Goal: Task Accomplishment & Management: Manage account settings

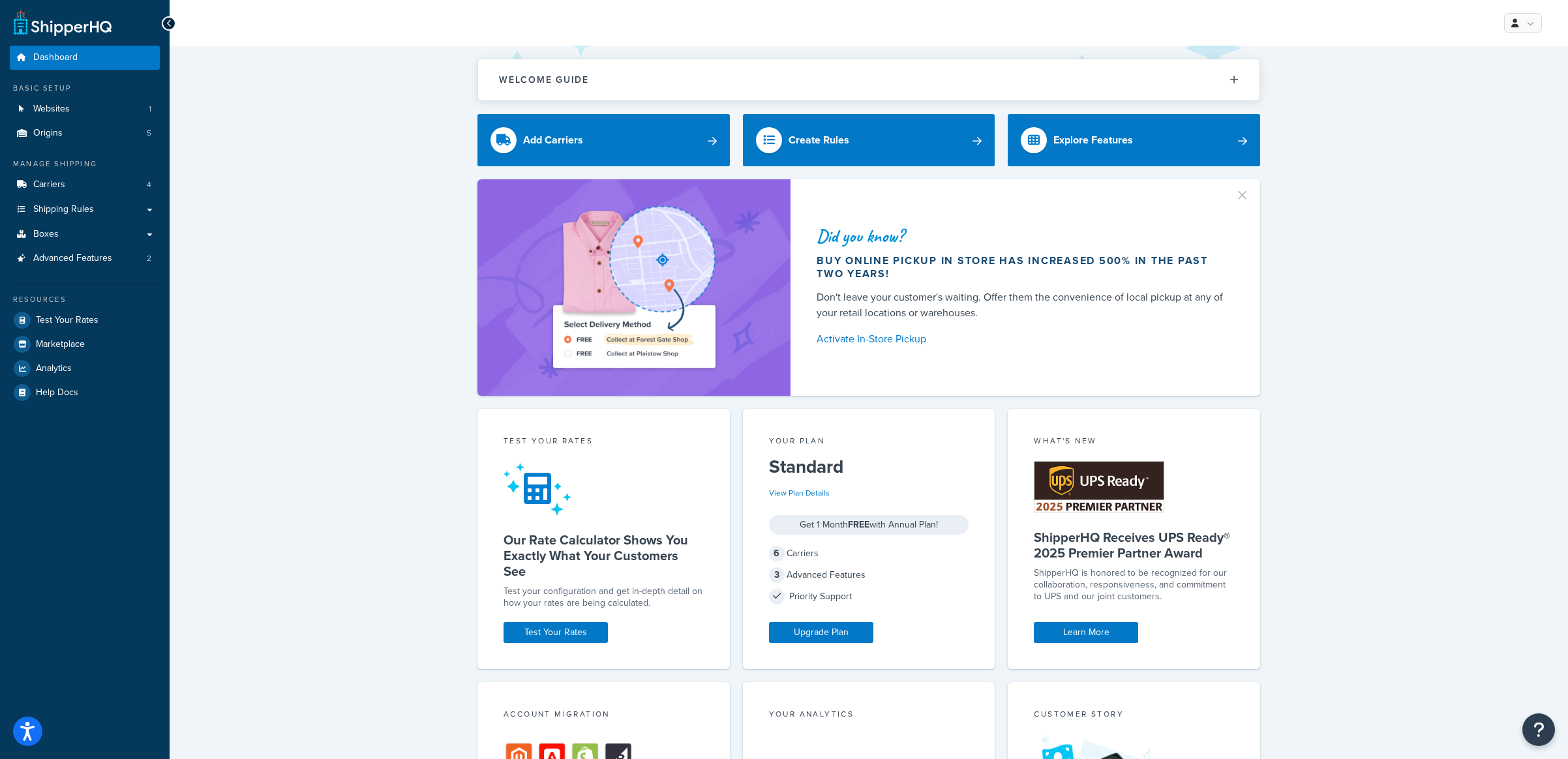
click at [1247, 192] on button "button" at bounding box center [1249, 191] width 3 height 3
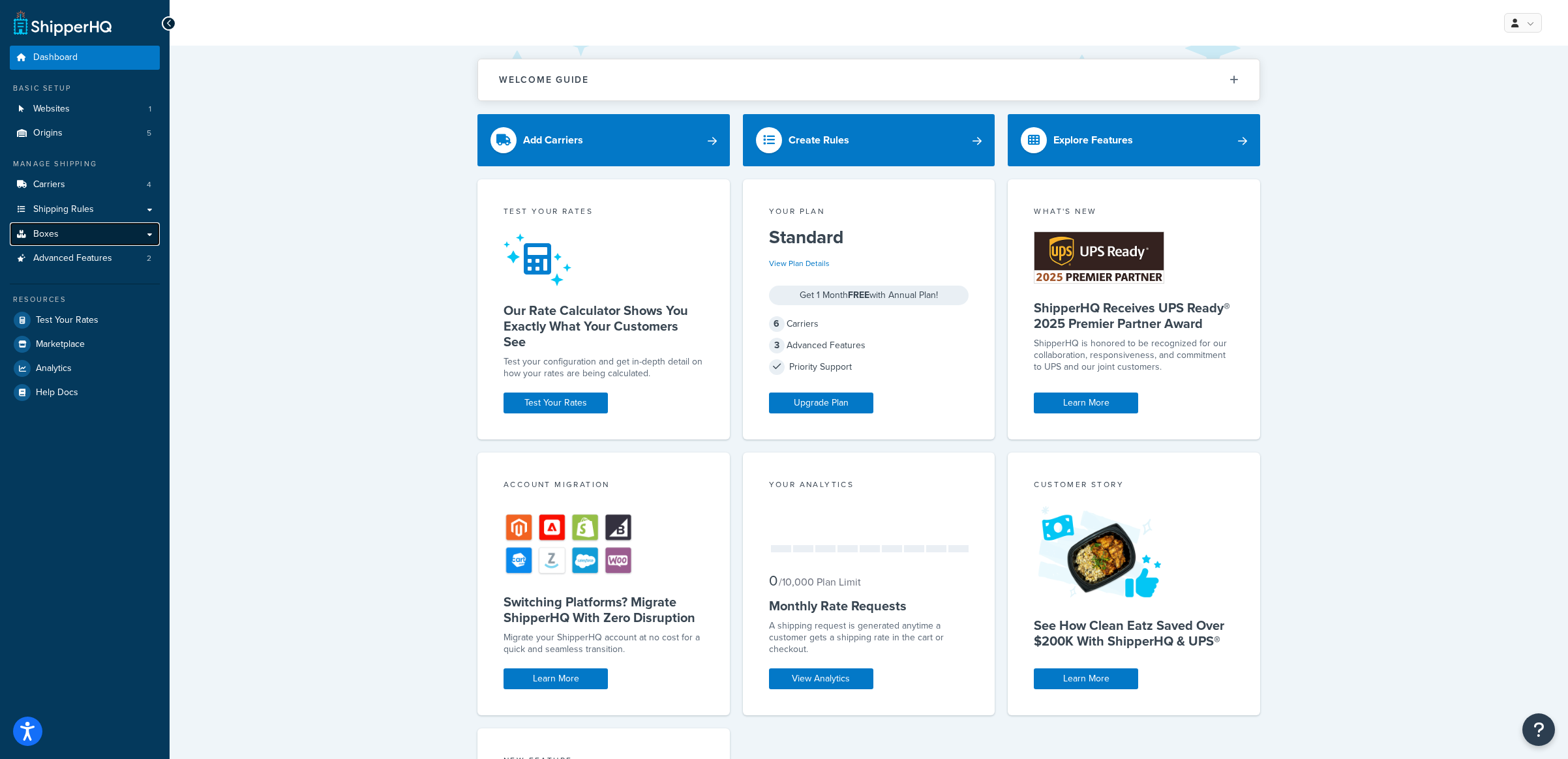
click at [94, 237] on link "Boxes" at bounding box center [84, 234] width 150 height 24
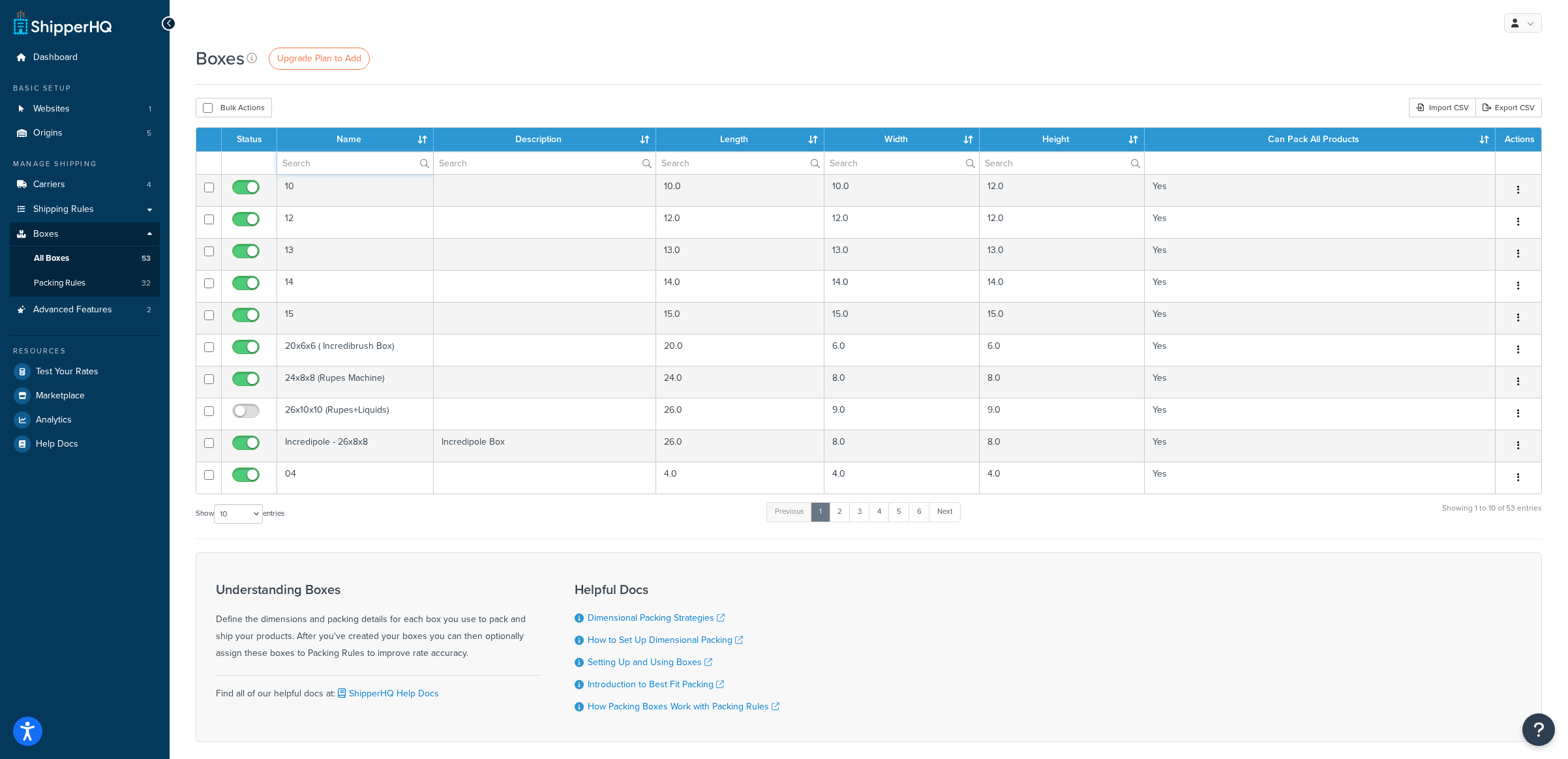
click at [330, 168] on input "text" at bounding box center [355, 163] width 156 height 22
type input "stand"
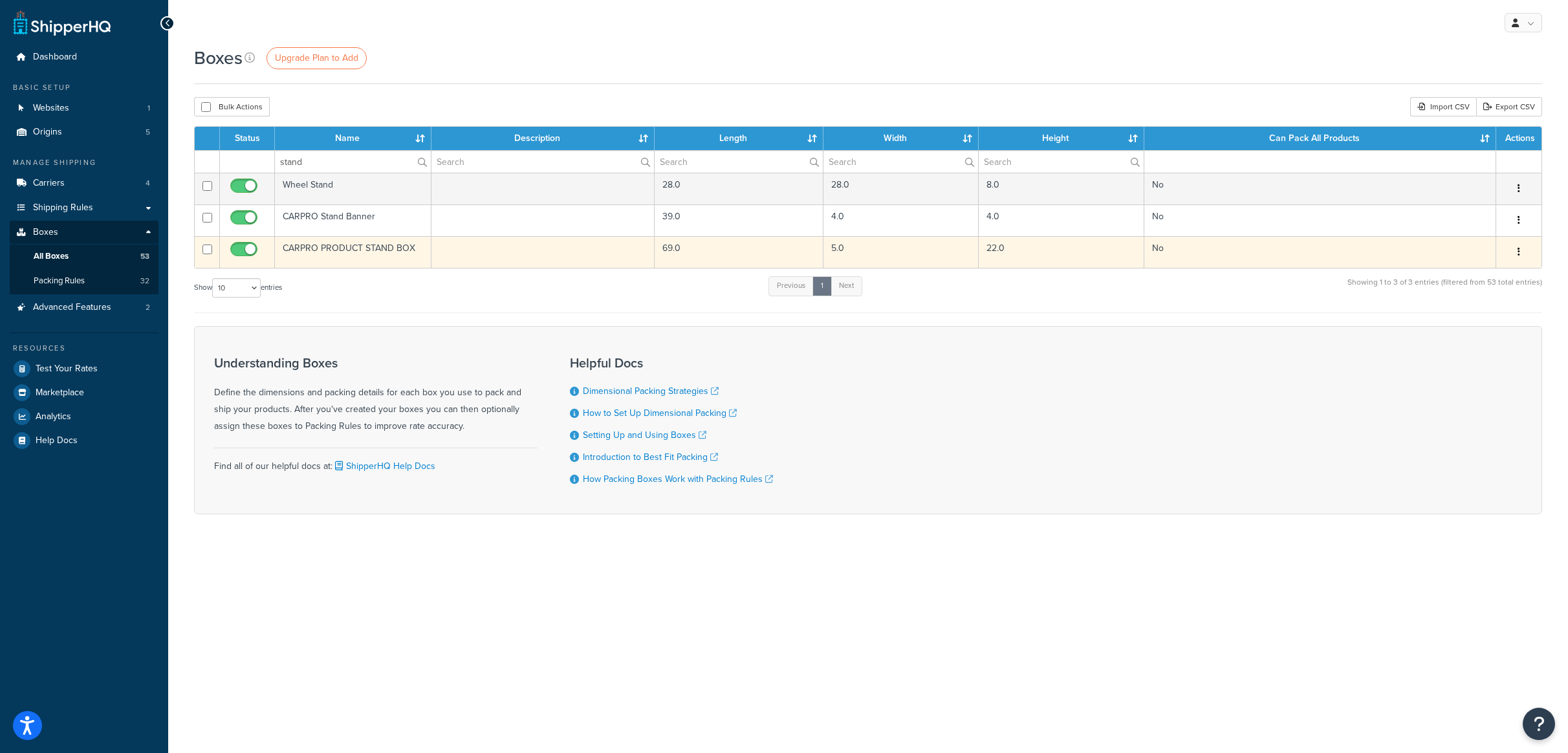
click at [376, 253] on td "CARPRO PRODUCT STAND BOX" at bounding box center [353, 252] width 156 height 32
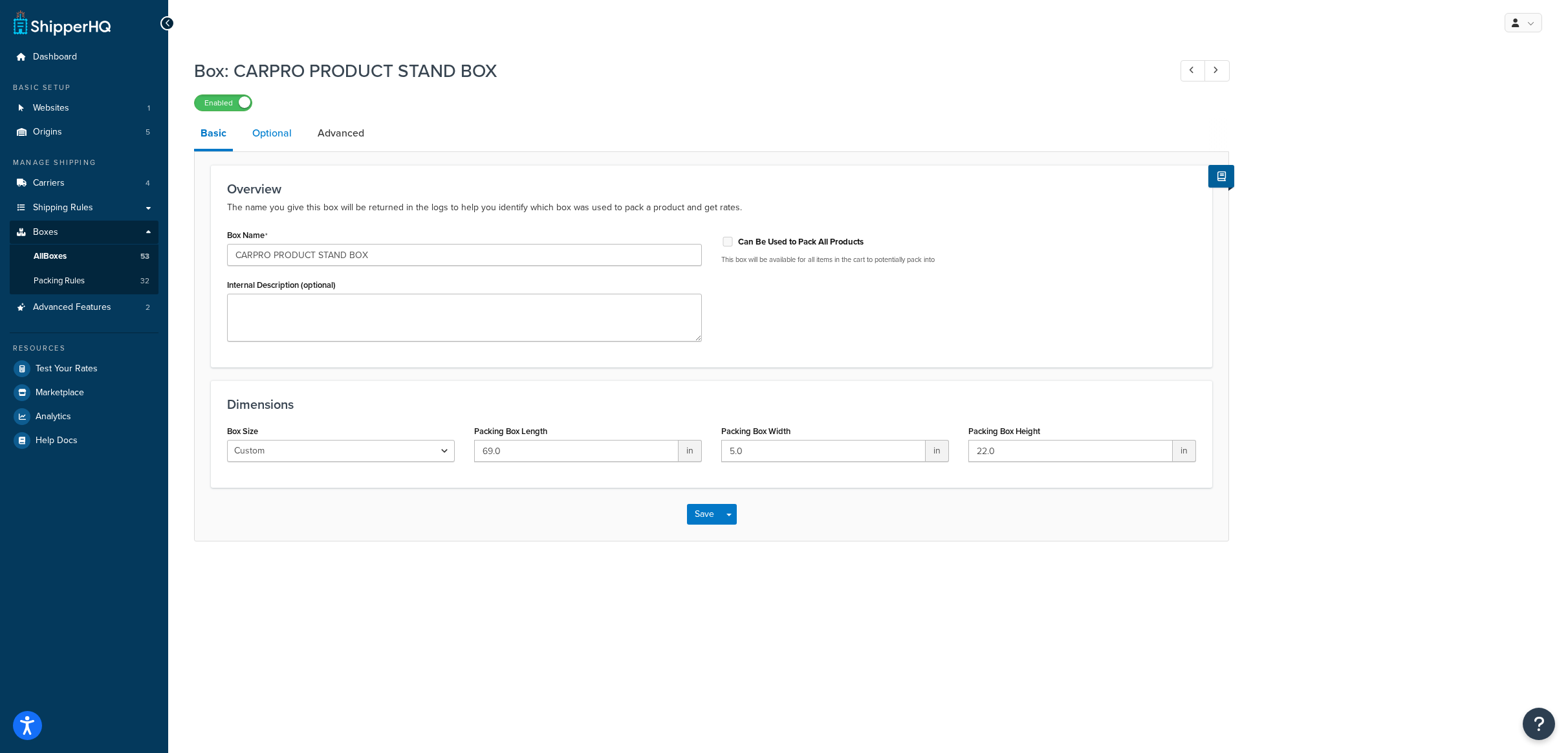
click at [276, 135] on link "Optional" at bounding box center [271, 133] width 52 height 31
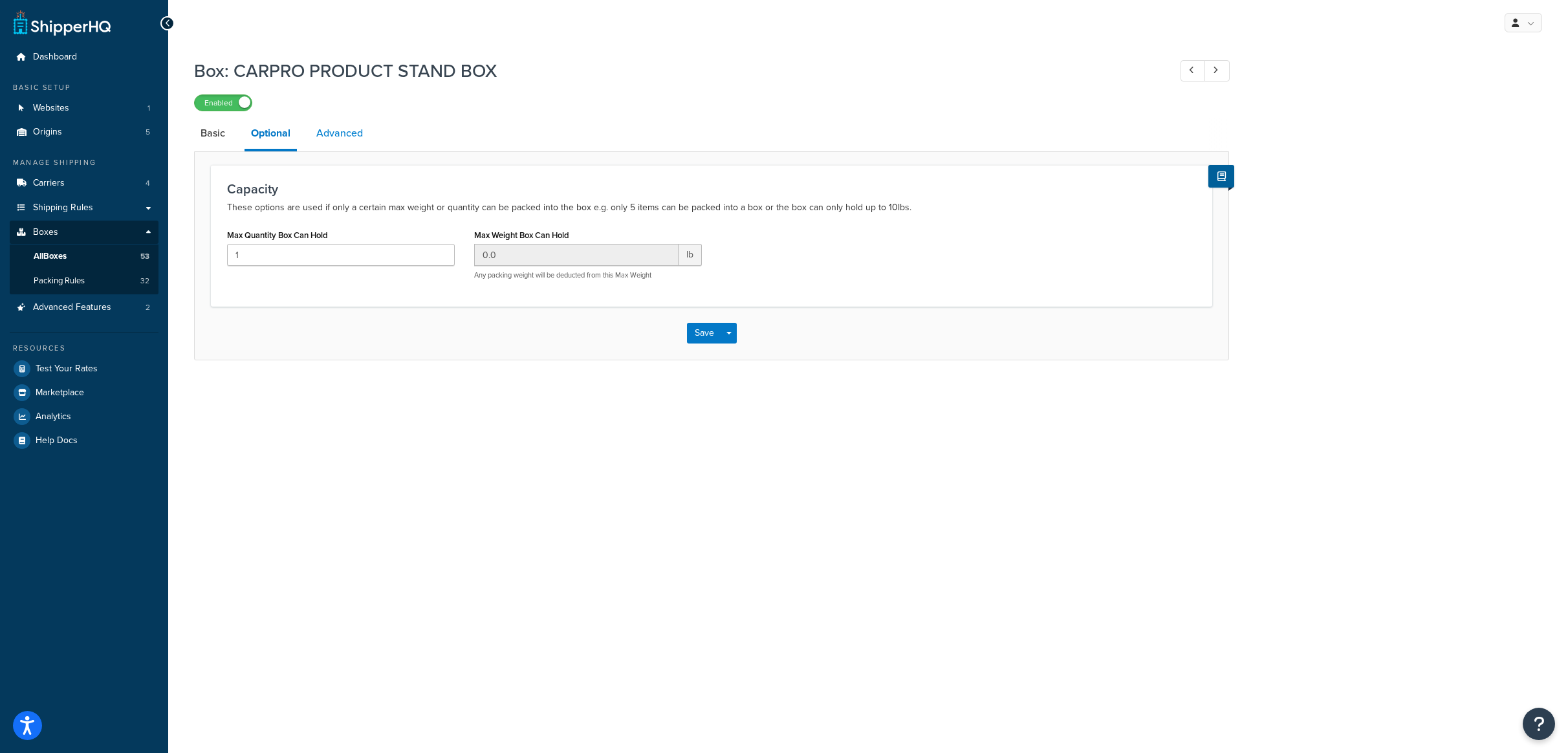
click at [338, 137] on link "Advanced" at bounding box center [339, 133] width 59 height 31
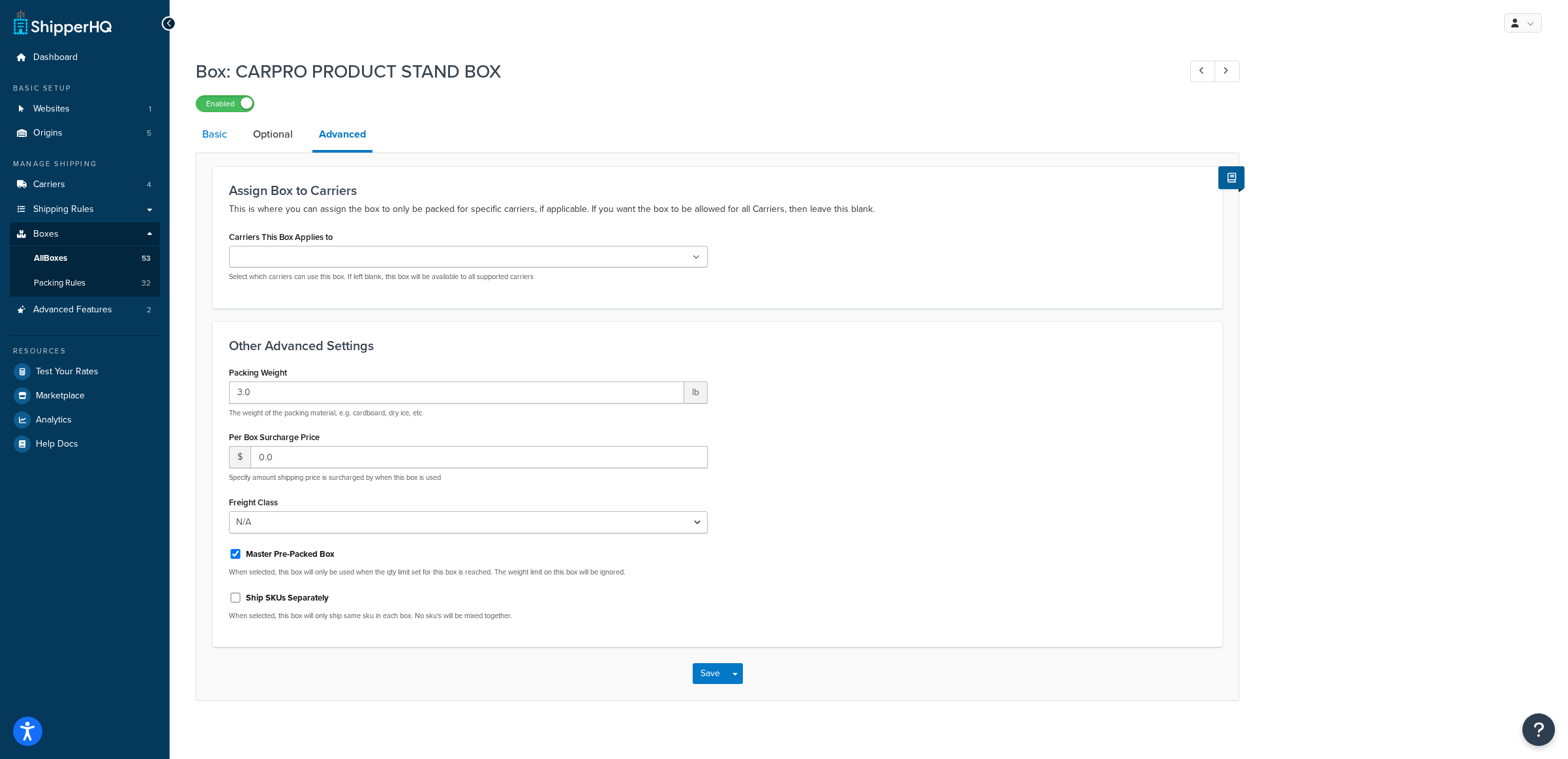
click at [213, 138] on link "Basic" at bounding box center [215, 134] width 38 height 31
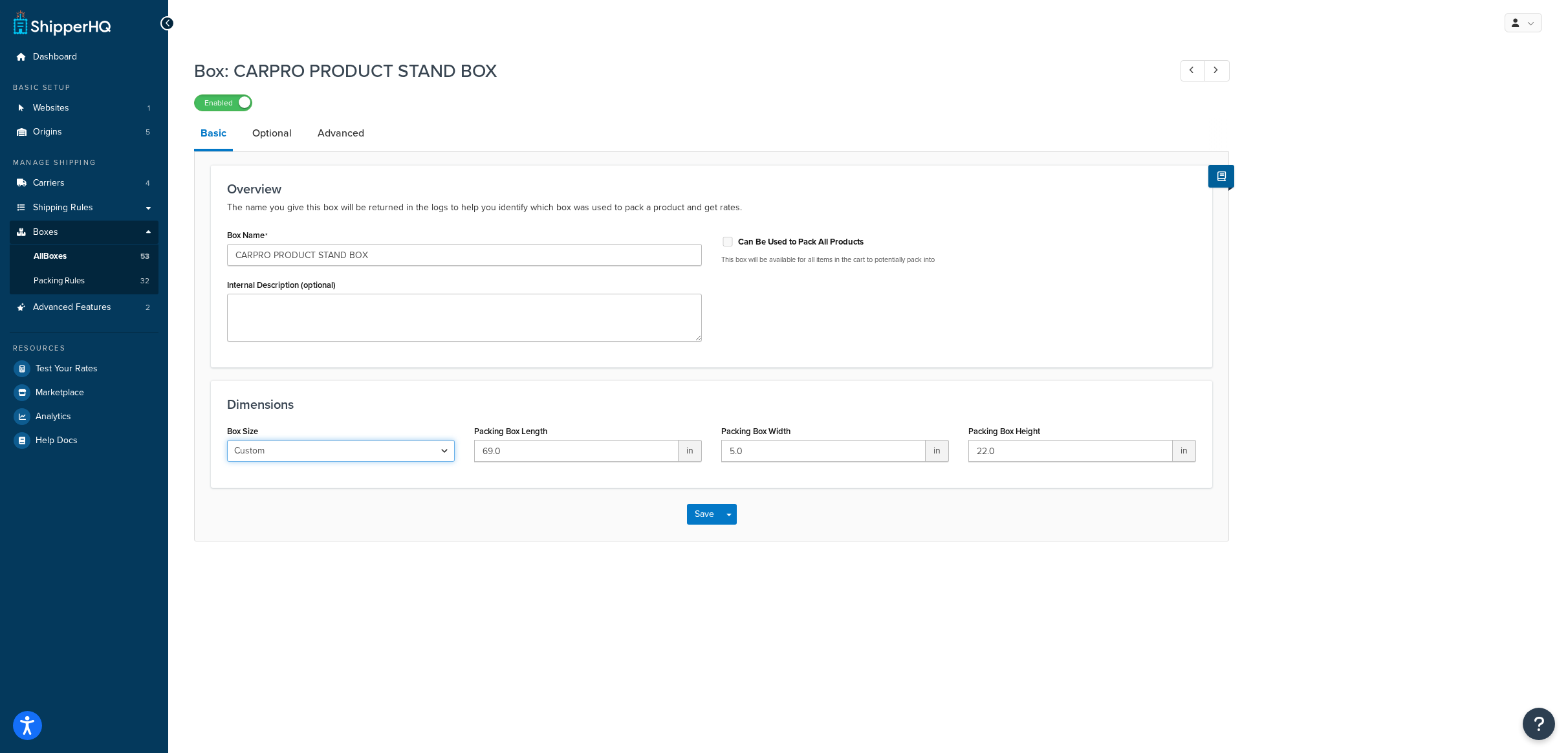
click at [376, 448] on select "Custom USPS Small Flat Box USPS Medium Flat Box USPS Large Flat Box USPS Flat E…" at bounding box center [341, 451] width 227 height 22
click at [1227, 181] on button at bounding box center [1221, 176] width 26 height 23
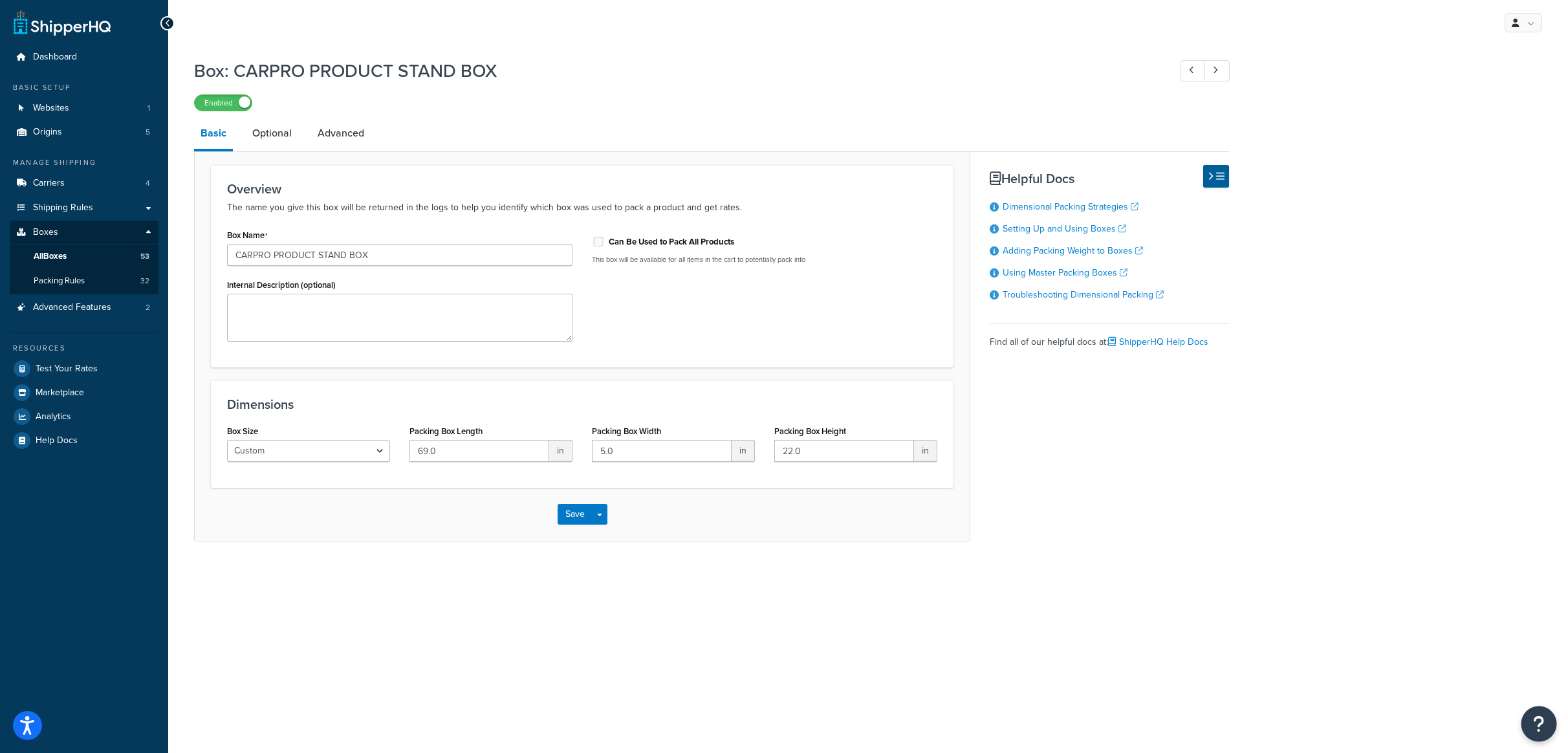
click at [1535, 721] on icon "Open Resource Center" at bounding box center [1539, 724] width 13 height 18
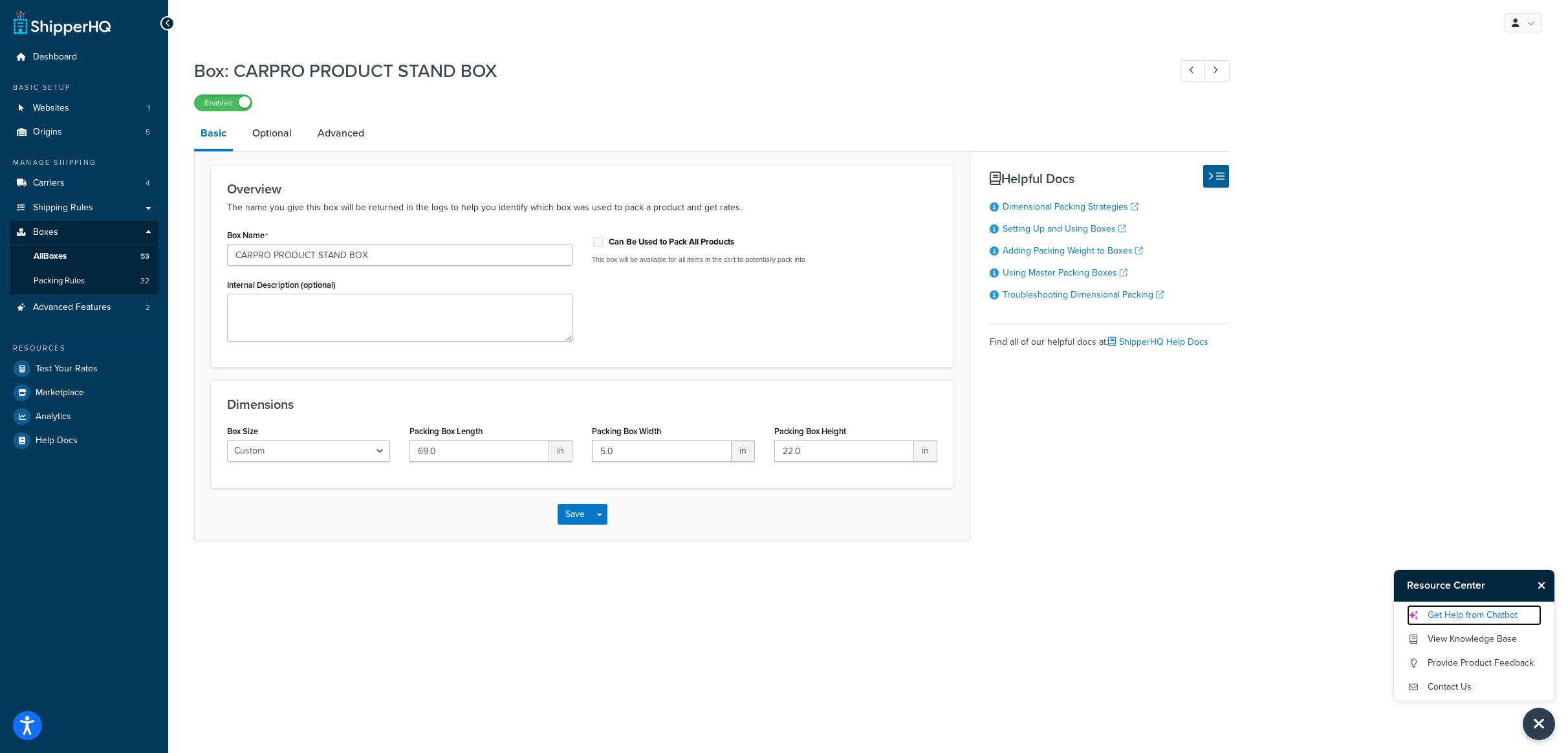
click at [1495, 617] on link "Get Help from Chatbot" at bounding box center [1474, 615] width 134 height 21
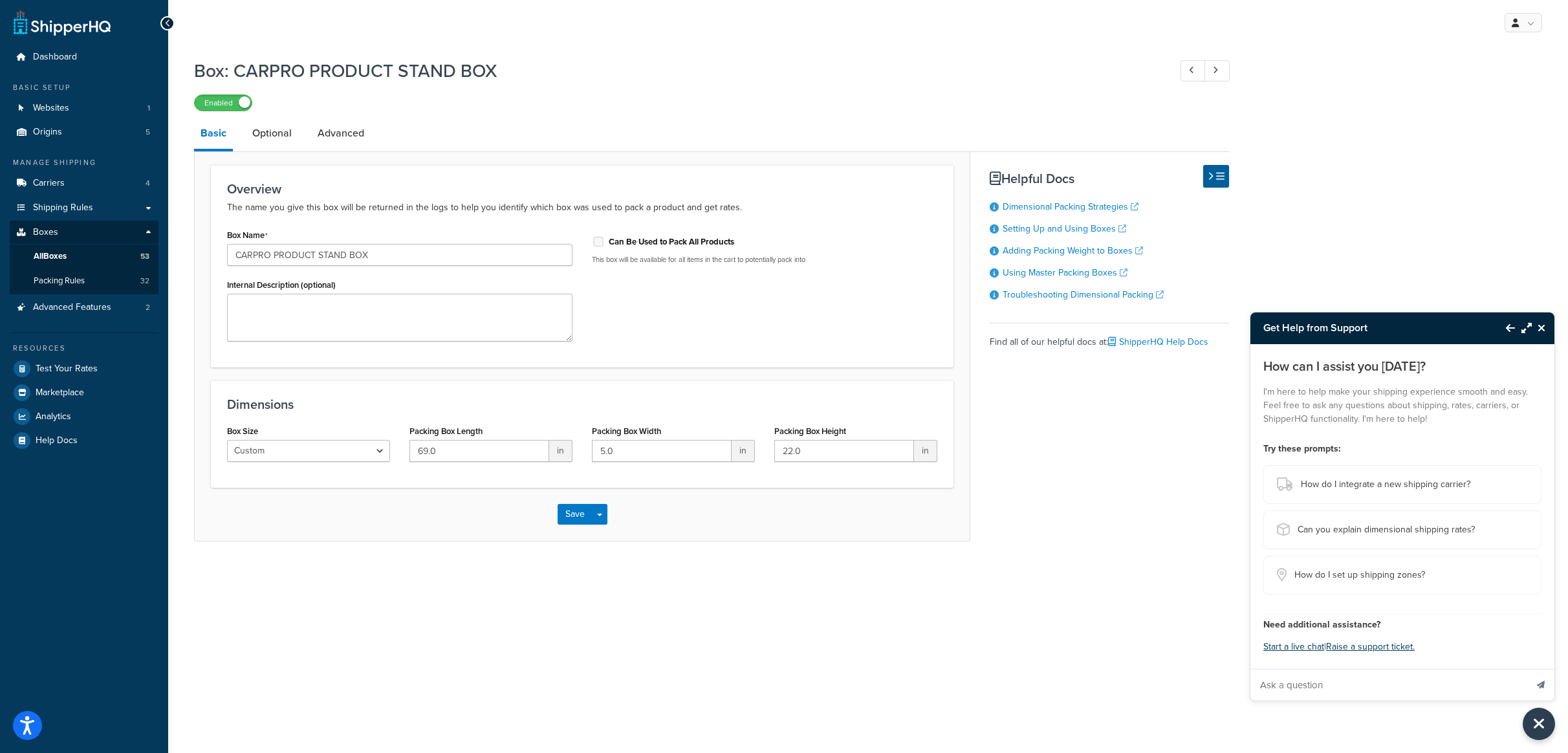
click at [1382, 674] on input "Ask a question" at bounding box center [1387, 684] width 275 height 31
type input "product comes in two boxes"
click at [1527, 669] on button "Send message" at bounding box center [1540, 684] width 27 height 32
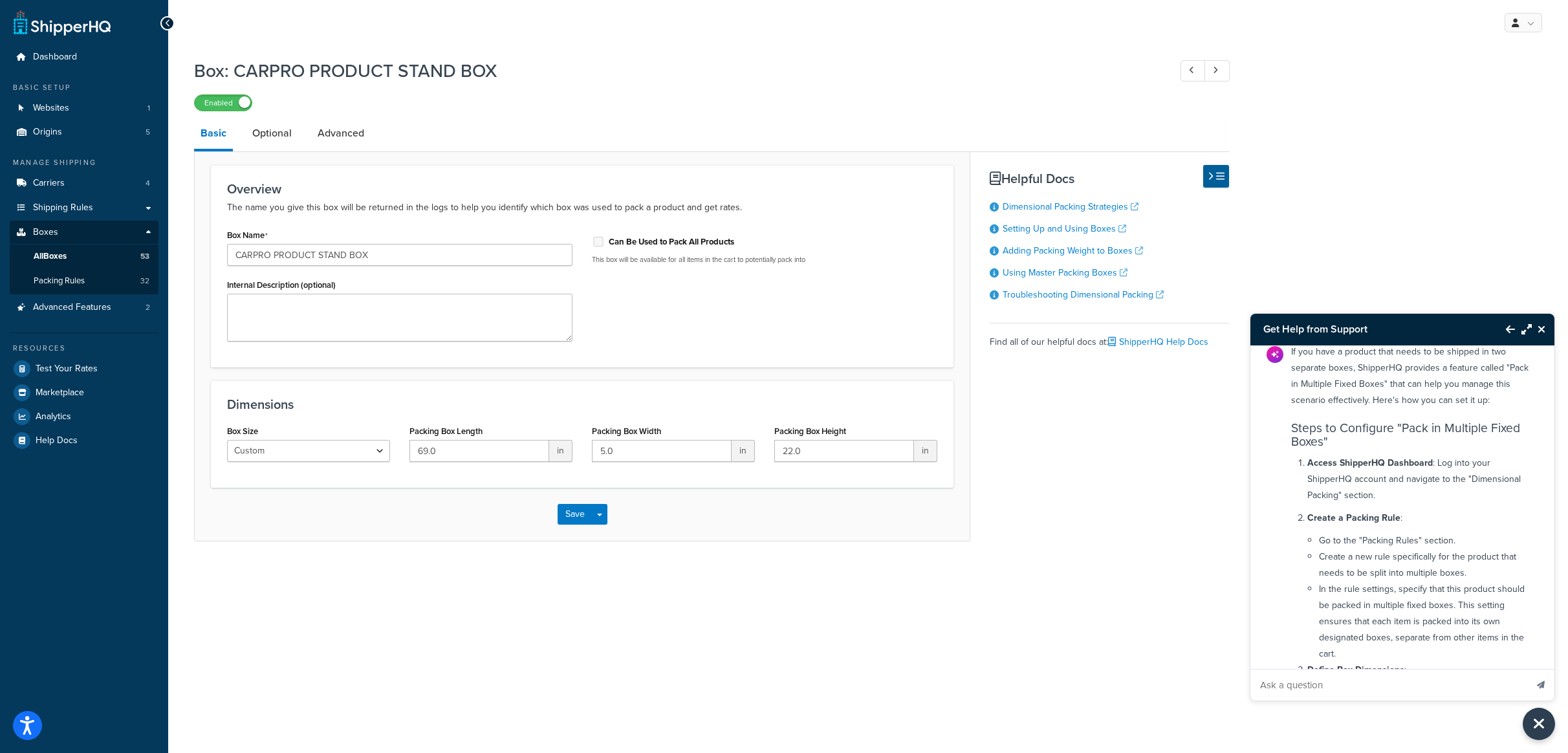
scroll to position [67, 0]
click at [70, 276] on span "Packing Rules" at bounding box center [59, 281] width 51 height 11
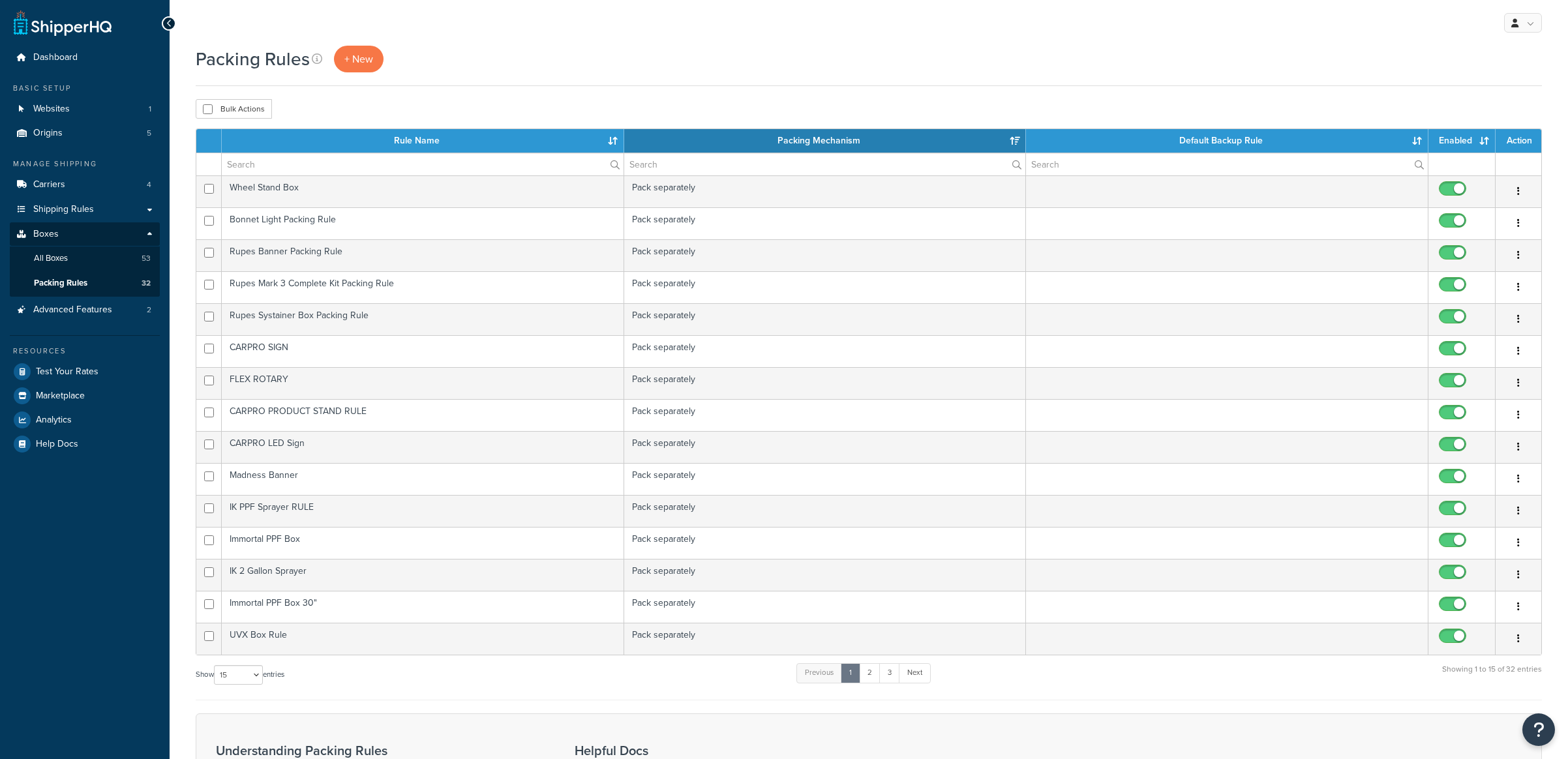
select select "15"
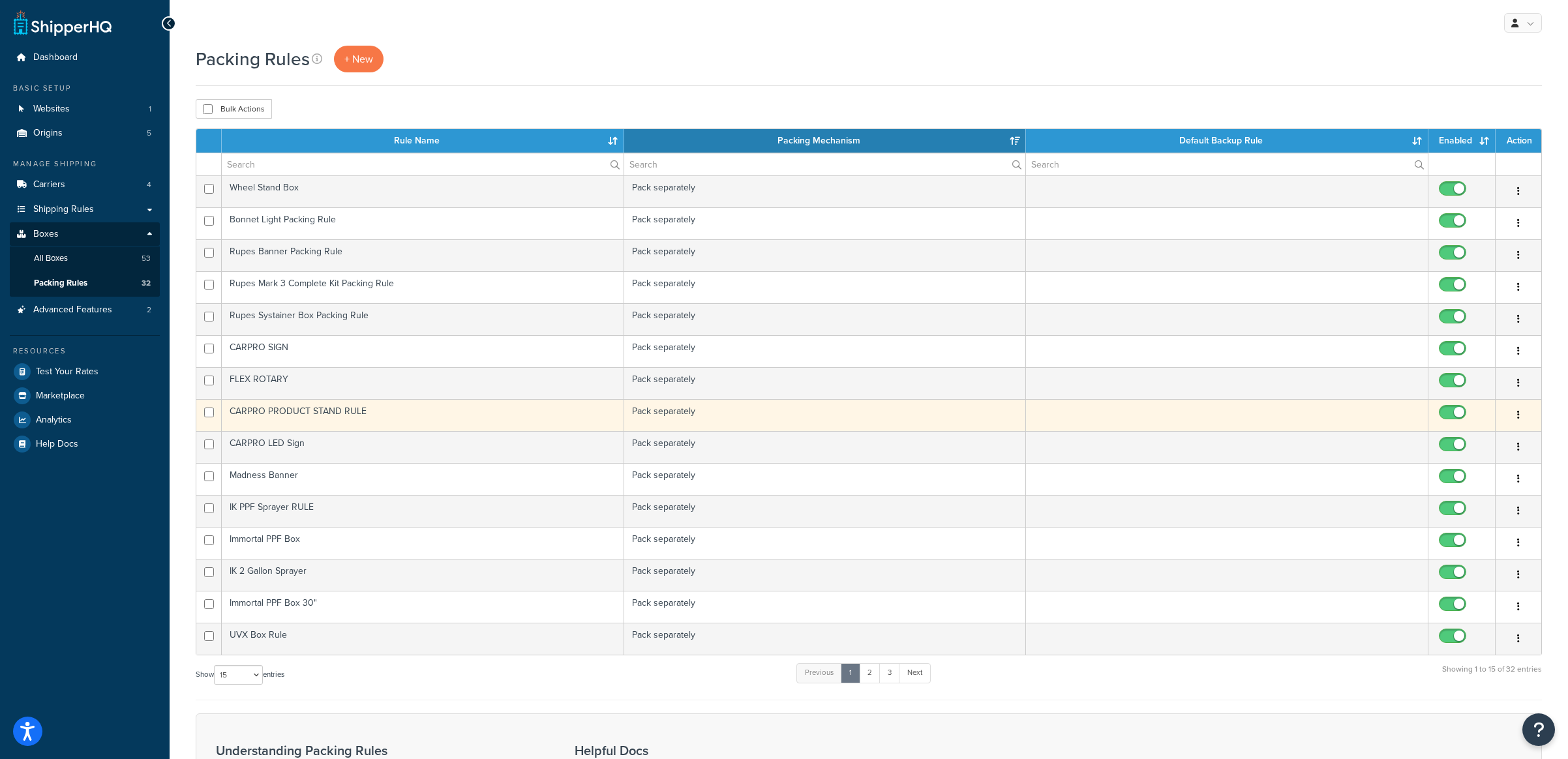
click at [345, 418] on td "CARPRO PRODUCT STAND RULE" at bounding box center [423, 415] width 403 height 32
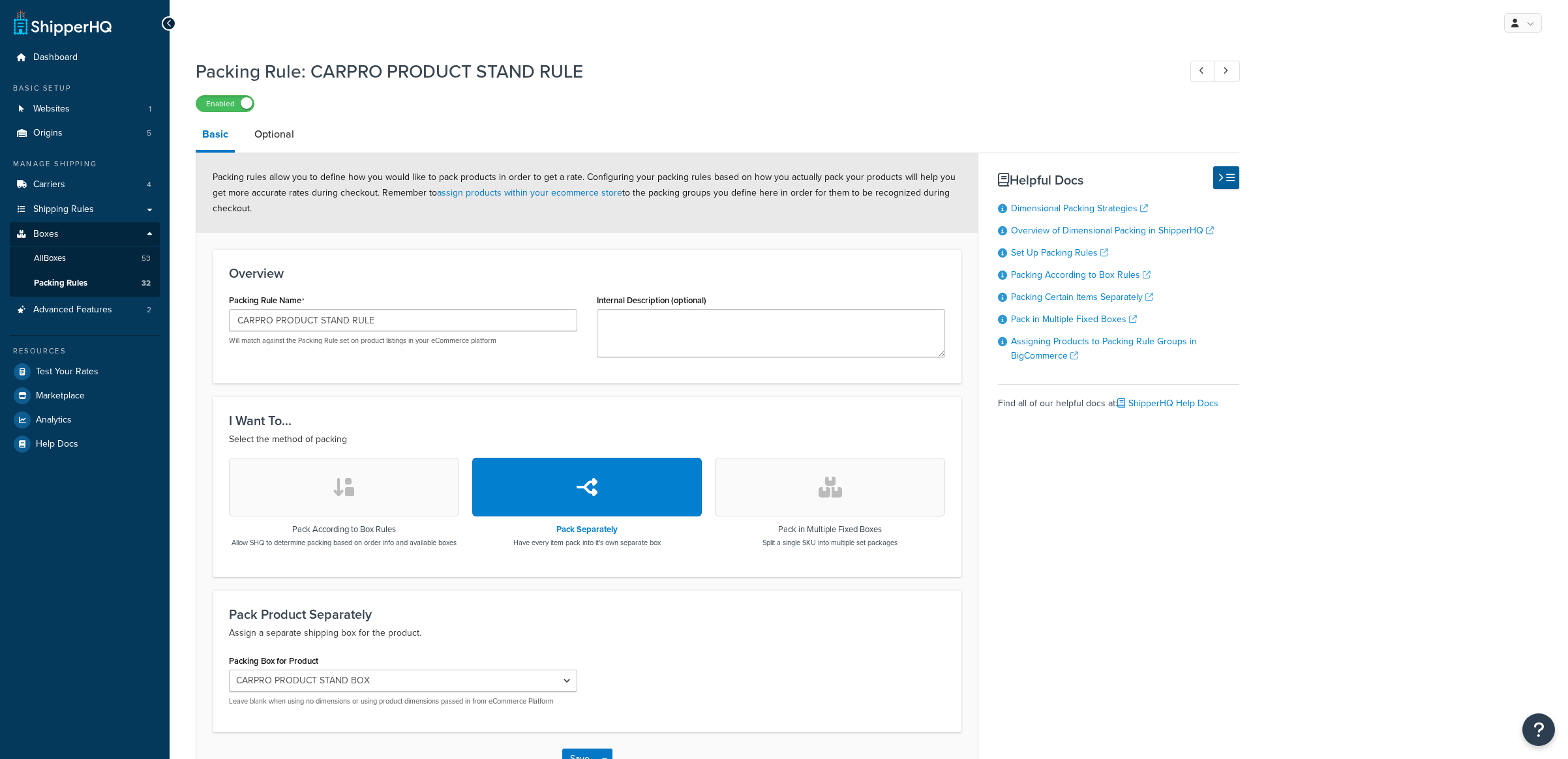
select select "357991"
click at [807, 482] on button "button" at bounding box center [829, 487] width 230 height 59
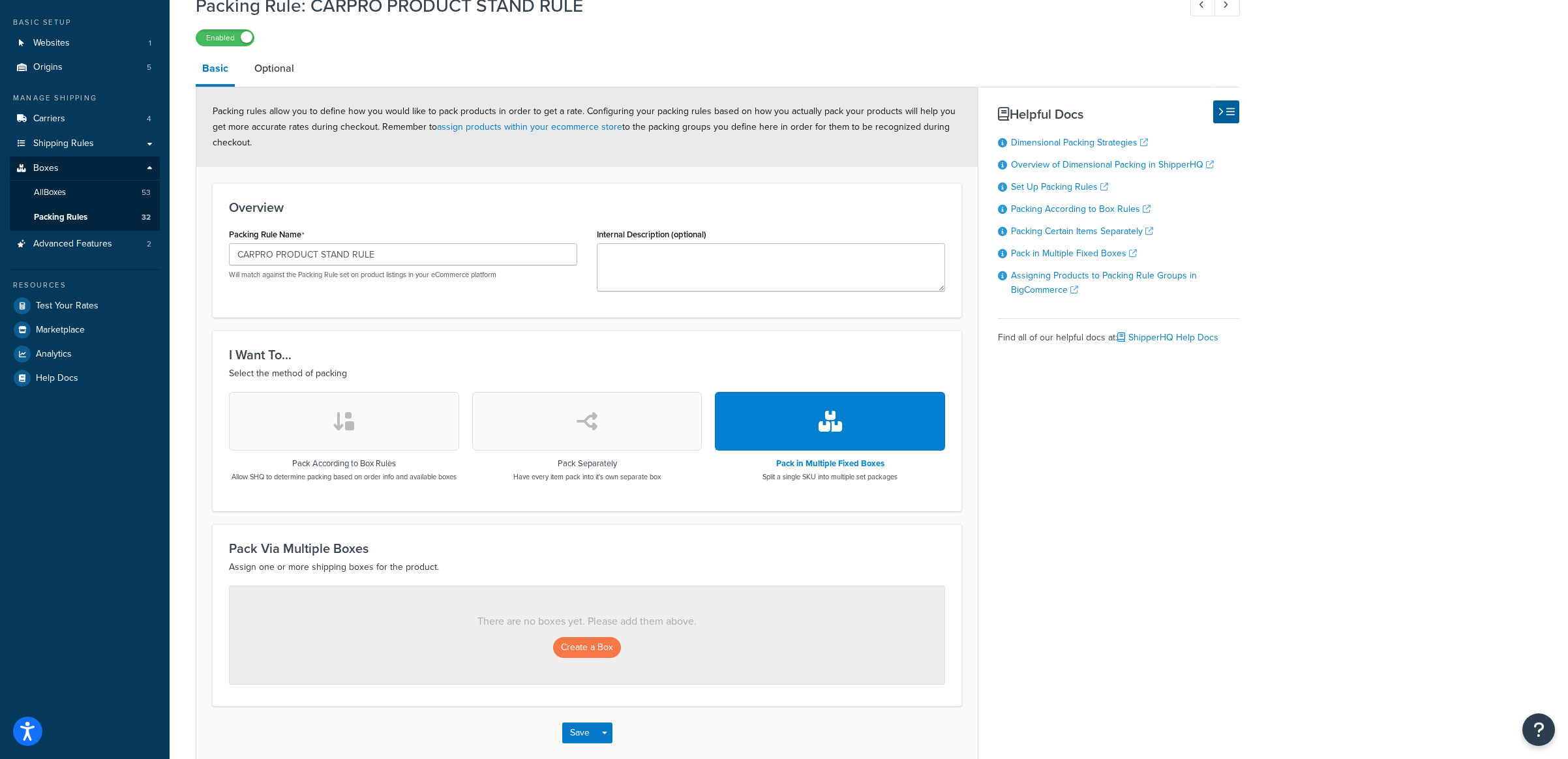
scroll to position [145, 0]
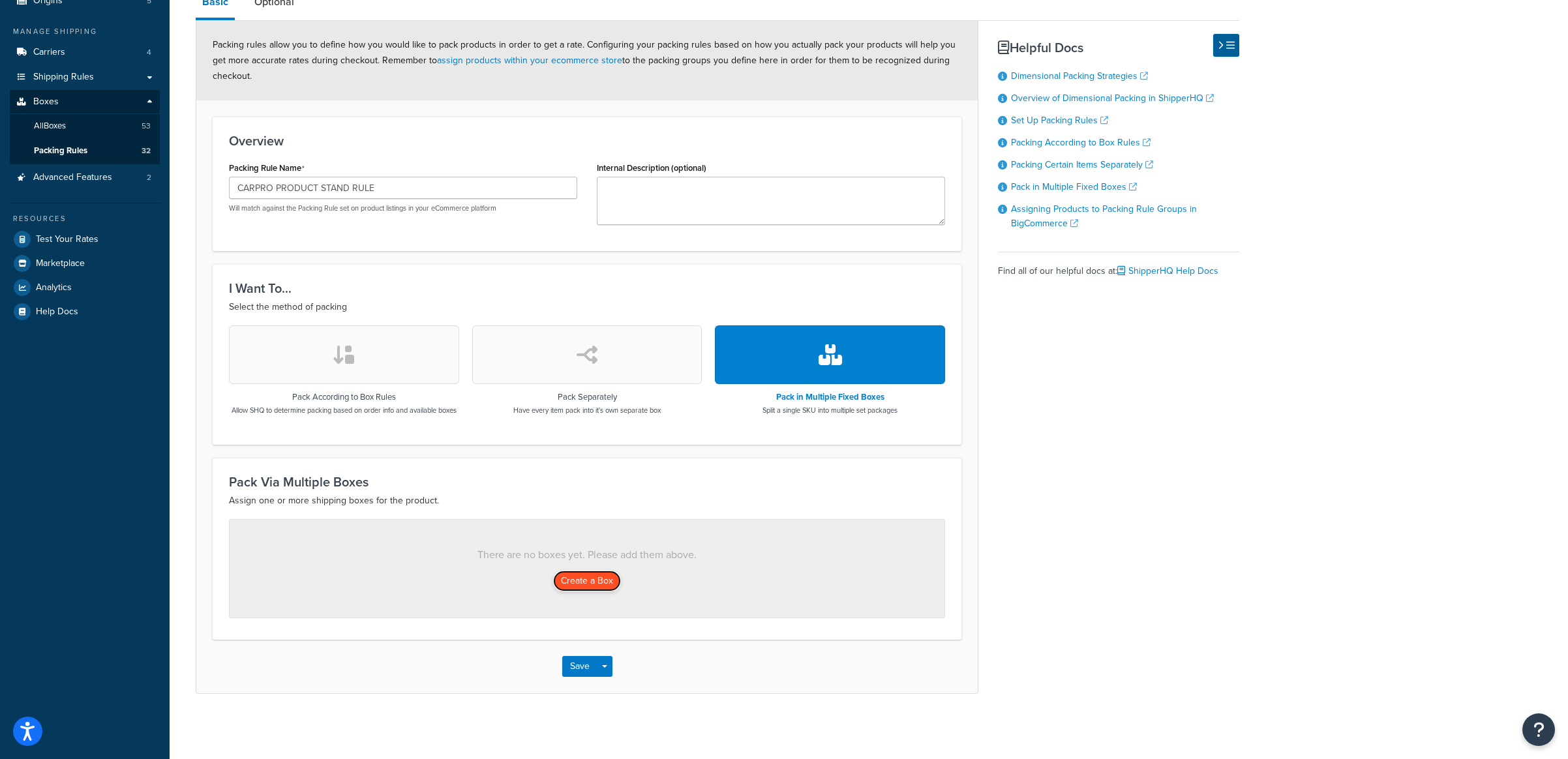
click at [591, 586] on button "Create a Box" at bounding box center [587, 581] width 68 height 21
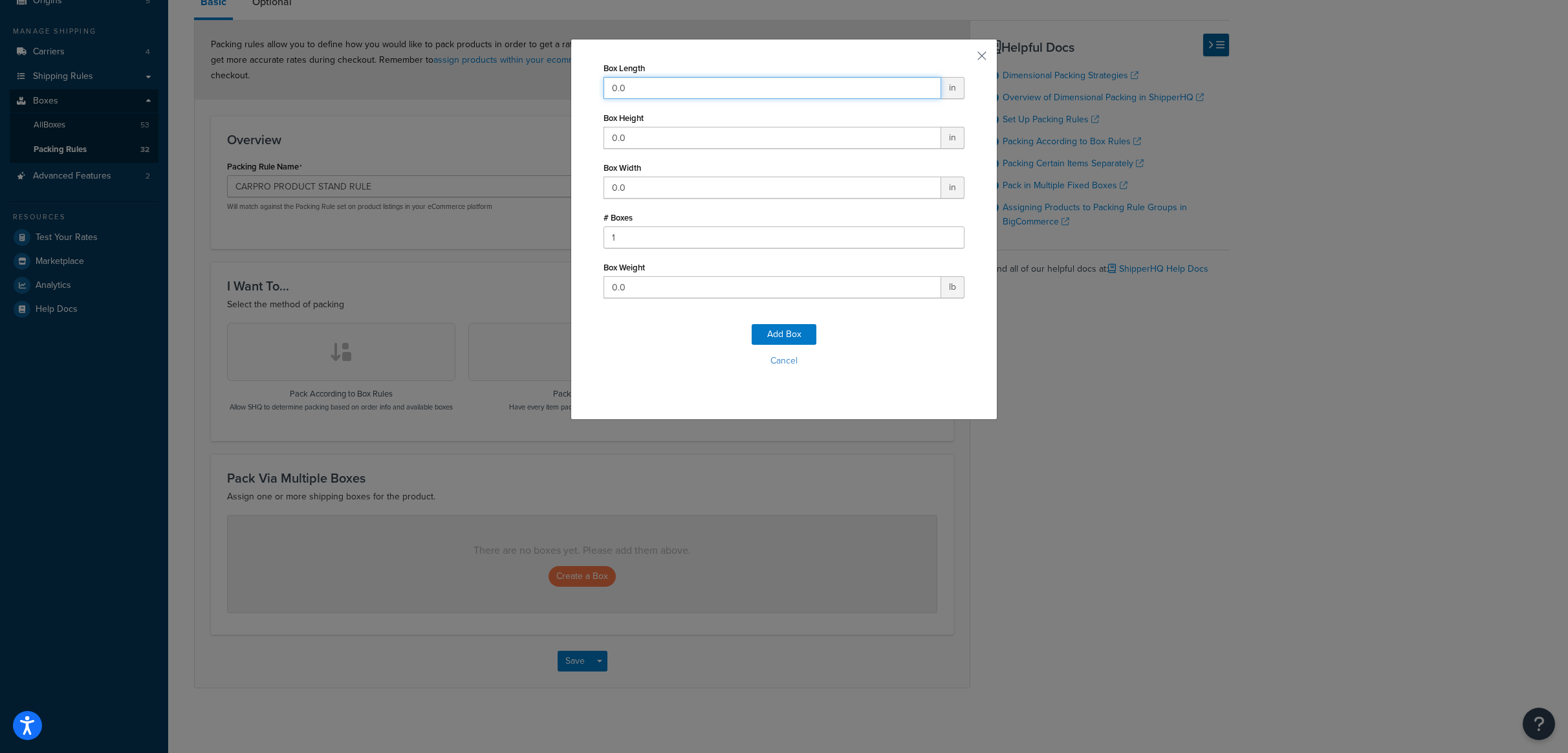
click at [624, 92] on input "0.0" at bounding box center [773, 88] width 338 height 22
drag, startPoint x: 633, startPoint y: 88, endPoint x: 586, endPoint y: 80, distance: 47.7
click at [588, 81] on div "Box Length 0.0 in Box Height 0.0 in Box Width 0.0 in # Boxes 1 Box Weight 0.0 l…" at bounding box center [784, 229] width 427 height 381
type input "38"
click at [636, 135] on input "0.0" at bounding box center [773, 138] width 338 height 22
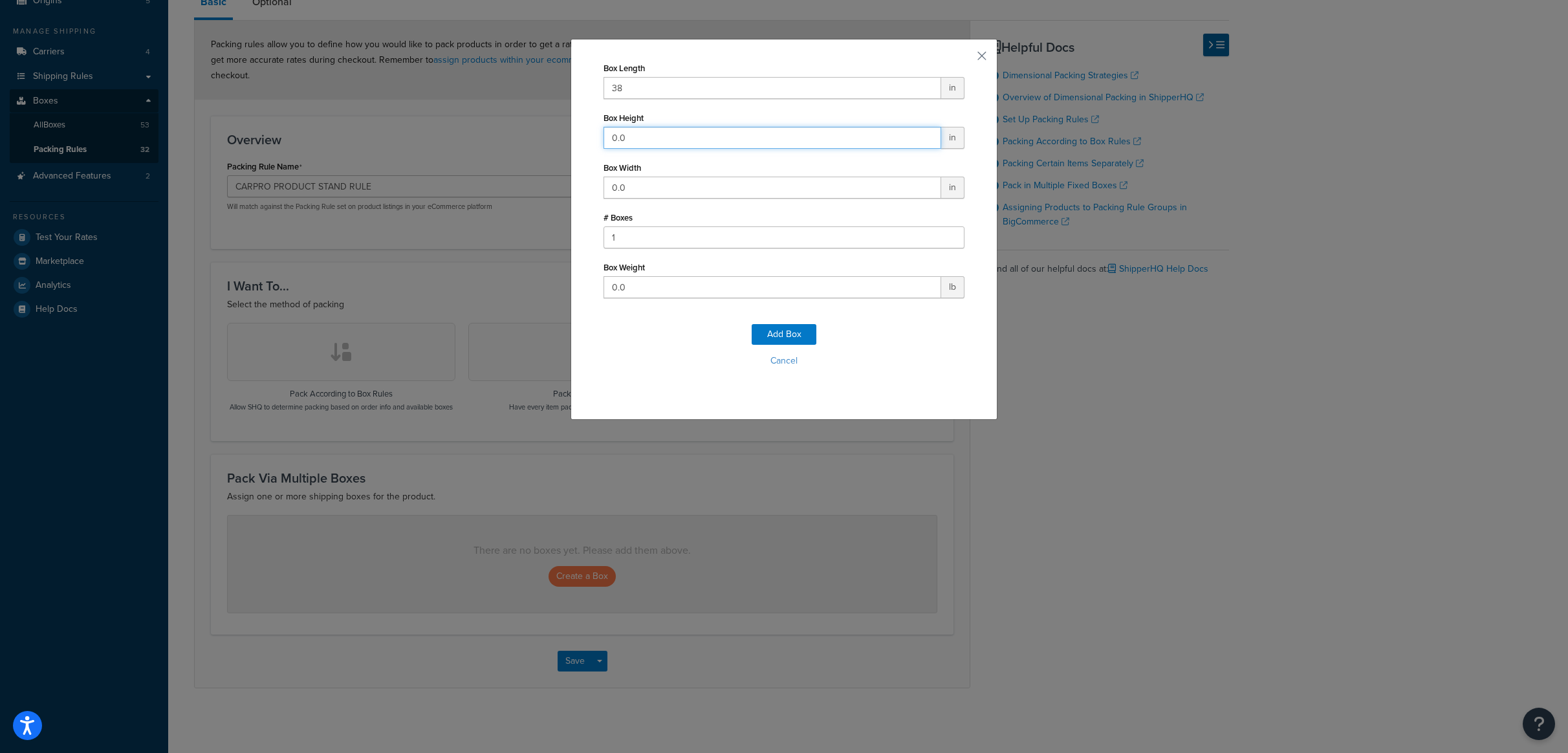
type input "0"
type input "2"
drag, startPoint x: 633, startPoint y: 189, endPoint x: 582, endPoint y: 183, distance: 51.4
click at [586, 184] on div "Box Length 38 in Box Height 2 in Box Width 0.0 in # Boxes 1 Box Weight 0.0 lb A…" at bounding box center [784, 229] width 427 height 381
drag, startPoint x: 629, startPoint y: 189, endPoint x: 582, endPoint y: 183, distance: 47.4
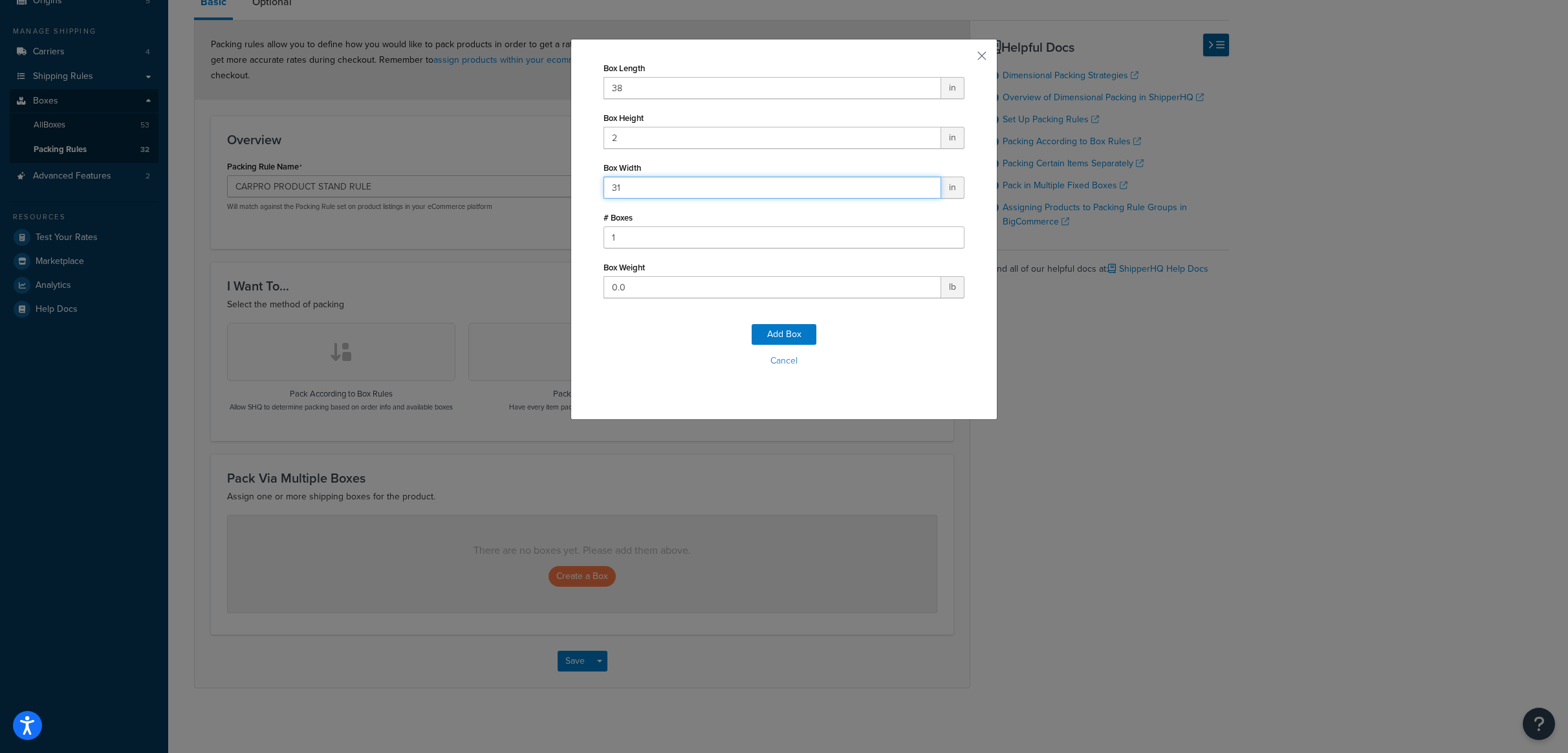
click at [585, 183] on div "Box Length 38 in Box Height 2 in Box Width 31 in # Boxes 1 Box Weight 0.0 lb Ad…" at bounding box center [784, 229] width 427 height 381
type input "21"
click at [571, 184] on div "Box Length 38 in Box Height 2 in Box Width 21 in # Boxes 1 Box Weight 0.0 lb Ad…" at bounding box center [784, 229] width 427 height 381
click at [649, 288] on input "0.0" at bounding box center [773, 287] width 338 height 22
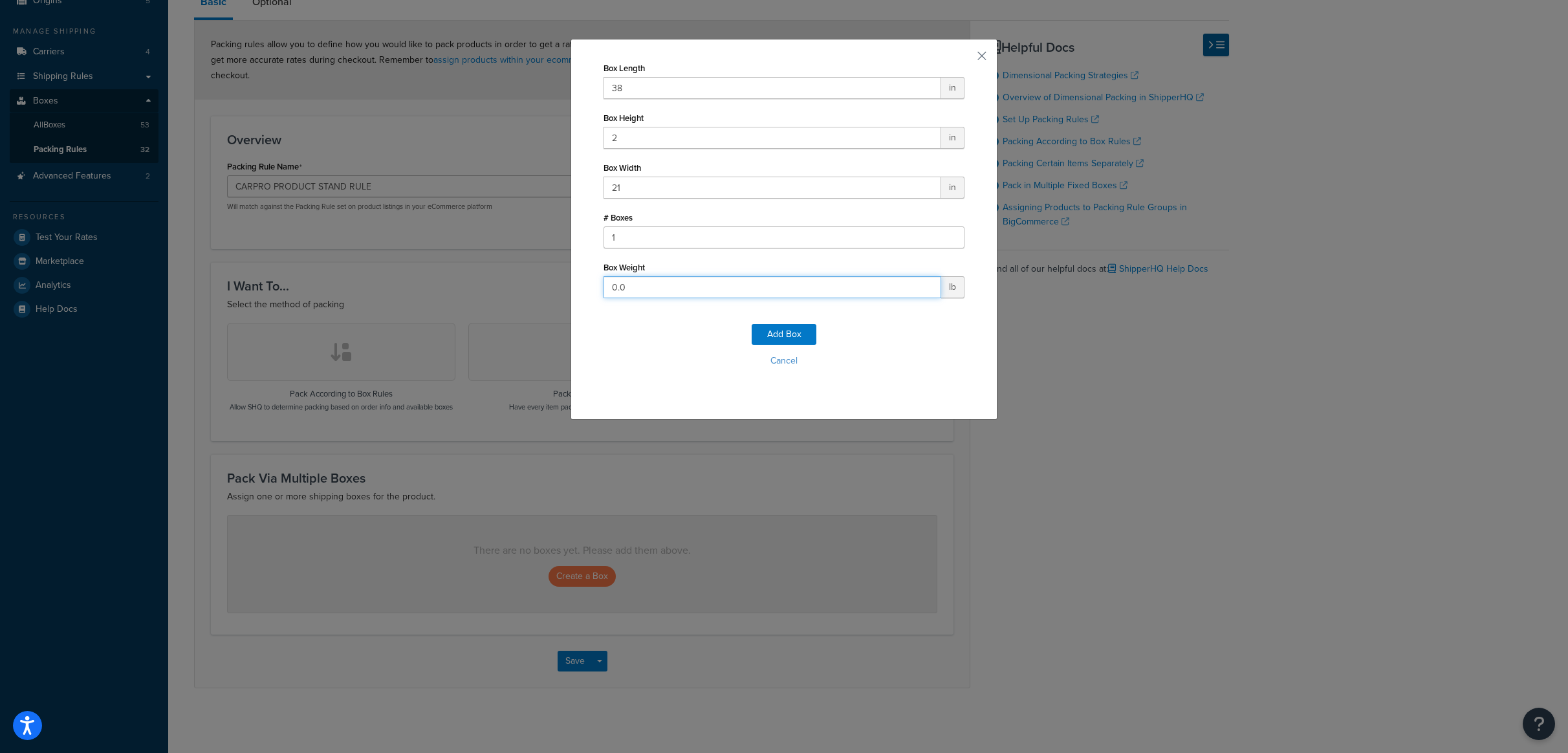
click at [604, 287] on input "0.0" at bounding box center [773, 287] width 338 height 22
drag, startPoint x: 624, startPoint y: 289, endPoint x: 600, endPoint y: 286, distance: 24.2
click at [604, 287] on input "60.0" at bounding box center [773, 287] width 338 height 22
type input "6"
click at [764, 335] on button "Add Box" at bounding box center [784, 335] width 65 height 21
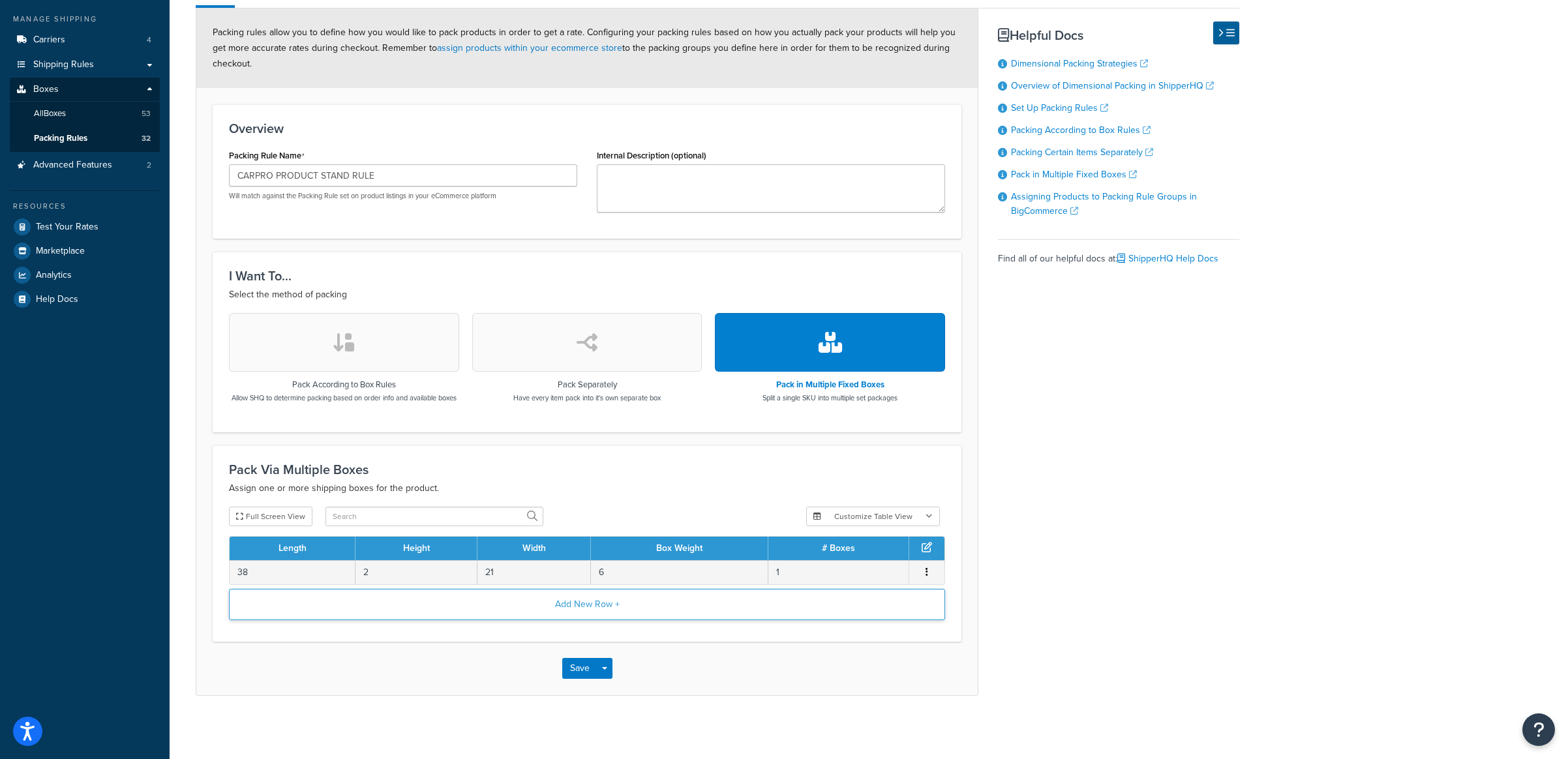
click at [661, 620] on button "Add New Row +" at bounding box center [587, 604] width 716 height 31
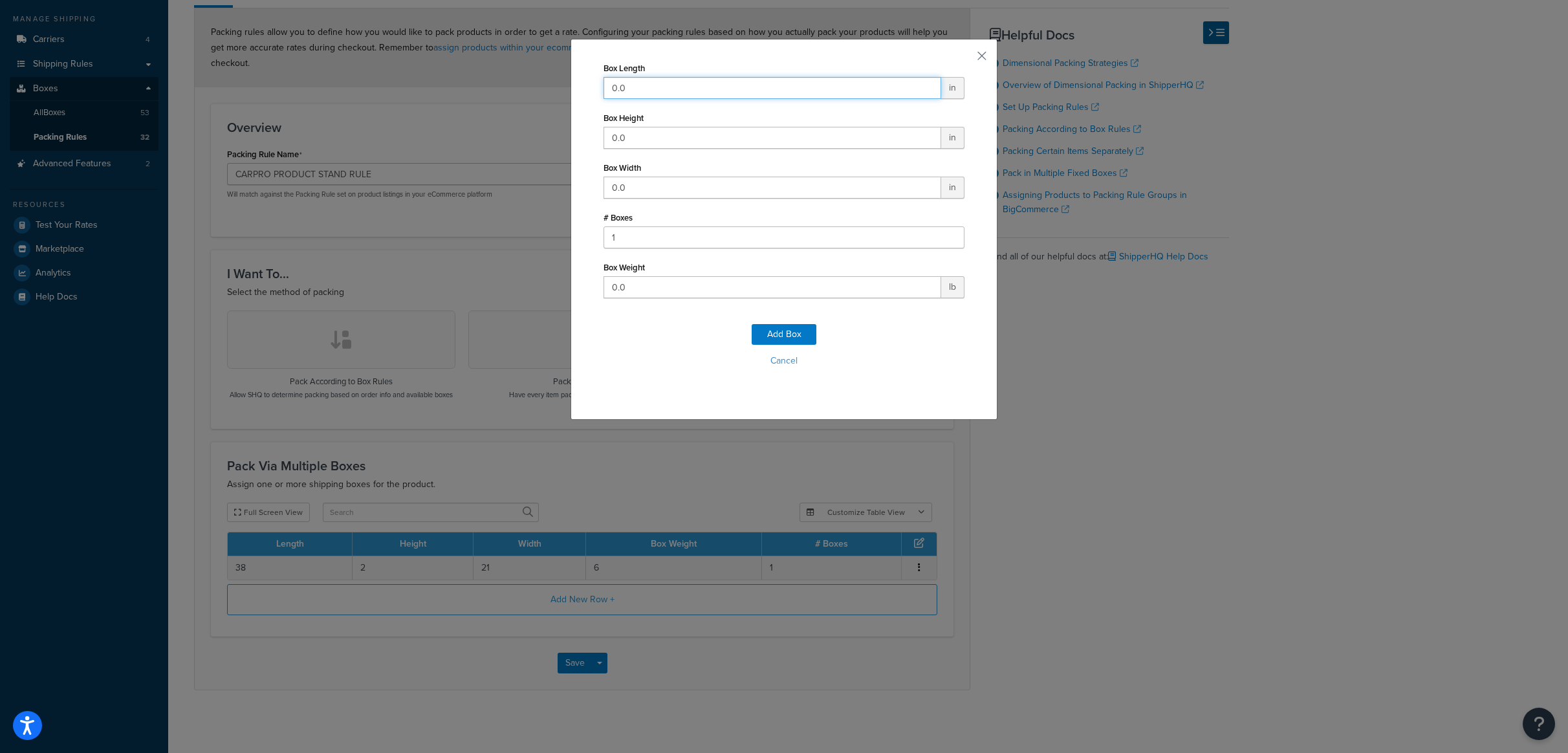
click at [618, 88] on input "0.0" at bounding box center [773, 88] width 338 height 22
type input "0"
type input "8"
type input "35"
drag, startPoint x: 646, startPoint y: 186, endPoint x: 580, endPoint y: 185, distance: 66.0
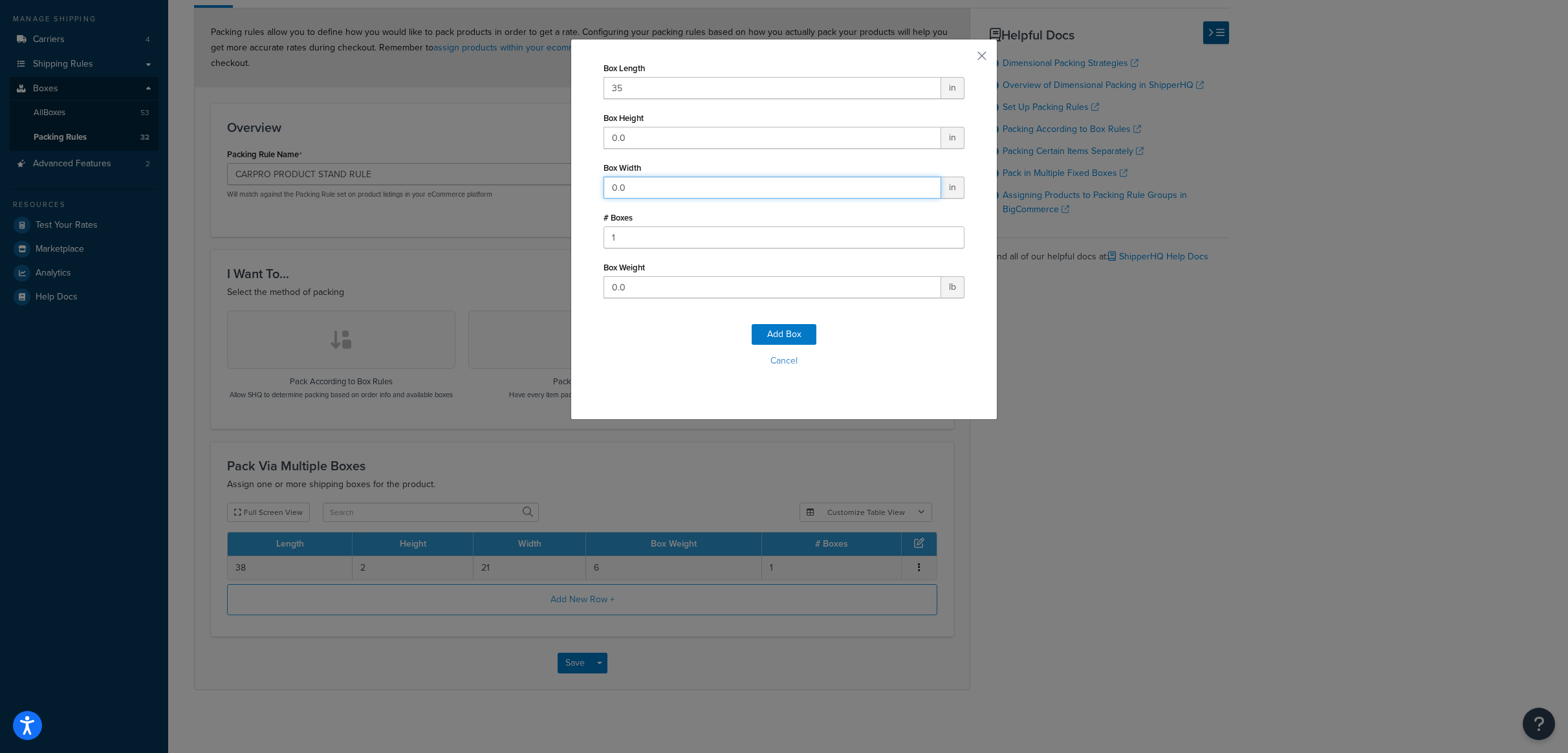
click at [584, 185] on div "Box Length 35 in Box Height 0.0 in Box Width 0.0 in # Boxes 1 Box Weight 0.0 lb…" at bounding box center [784, 229] width 427 height 381
type input "14"
click at [640, 137] on input "0.0" at bounding box center [773, 138] width 338 height 22
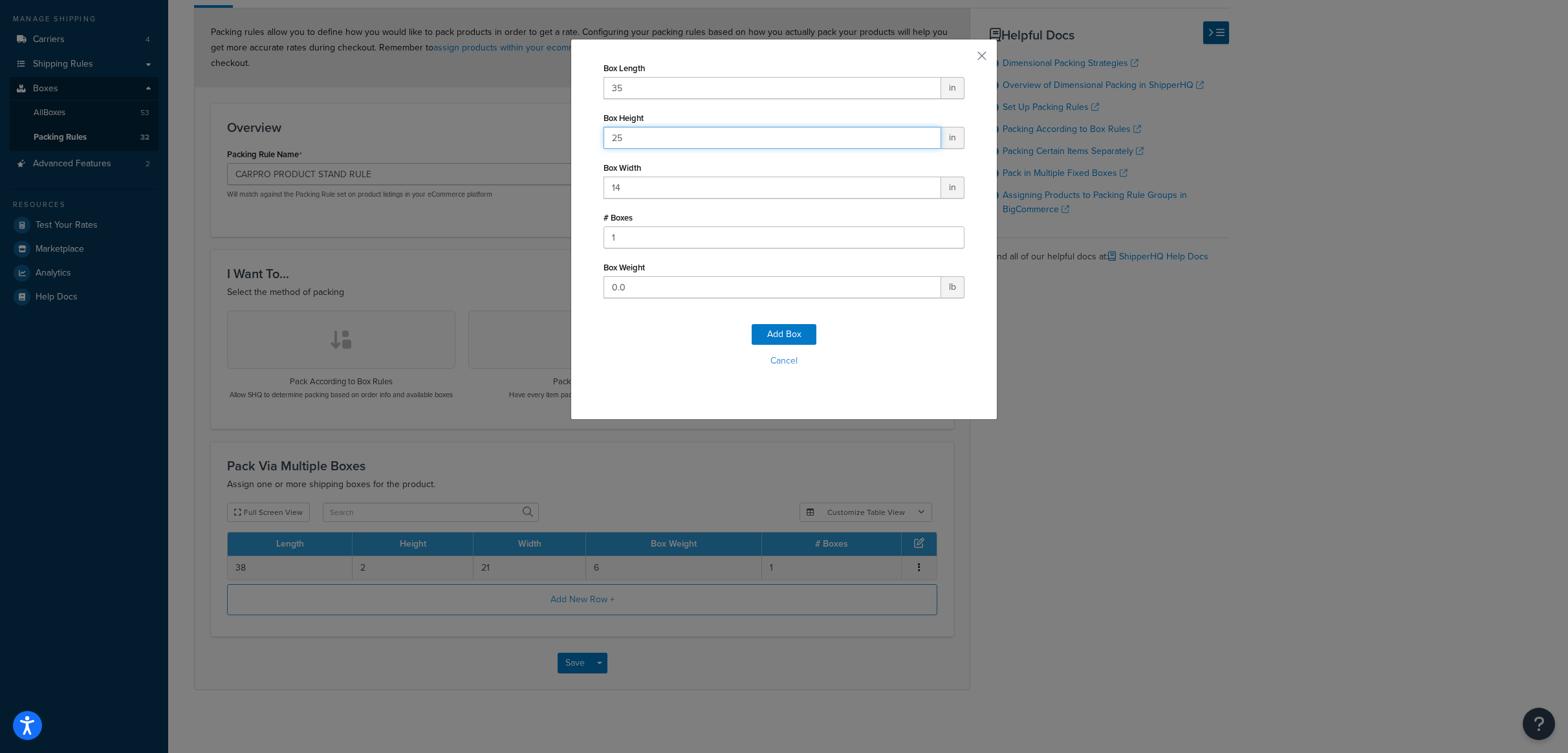
type input "25"
click at [573, 170] on div "Box Length 35 in Box Height 25 in Box Width 14 in # Boxes 1 Box Weight 0.0 lb A…" at bounding box center [784, 229] width 427 height 381
click at [632, 285] on input "0.0" at bounding box center [773, 287] width 338 height 22
drag, startPoint x: 647, startPoint y: 286, endPoint x: 571, endPoint y: 289, distance: 76.1
click at [574, 289] on div "Box Length 35 in Box Height 25 in Box Width 14 in # Boxes 1 Box Weight 0.0 lb A…" at bounding box center [784, 229] width 427 height 381
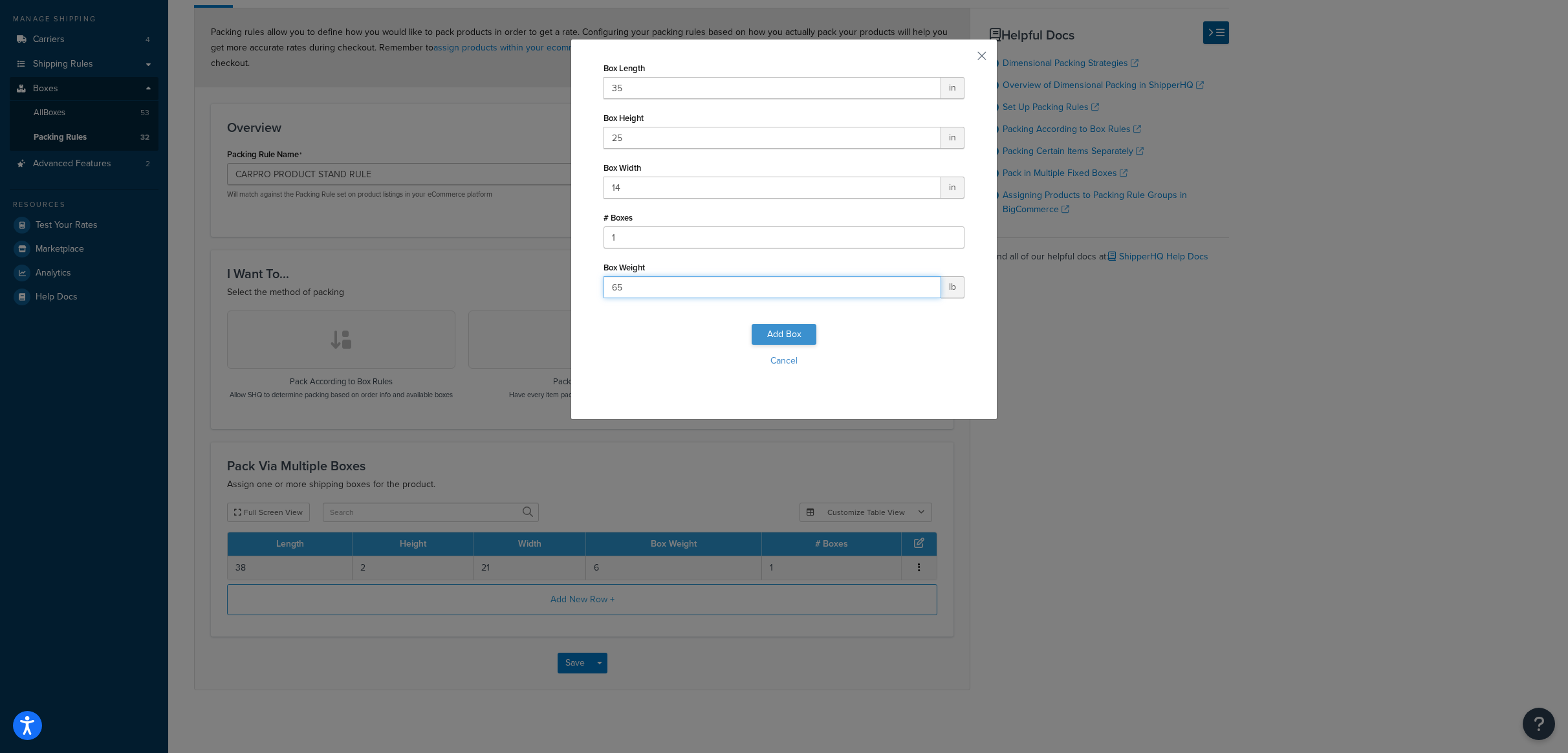
type input "65"
click at [791, 335] on button "Add Box" at bounding box center [784, 335] width 65 height 21
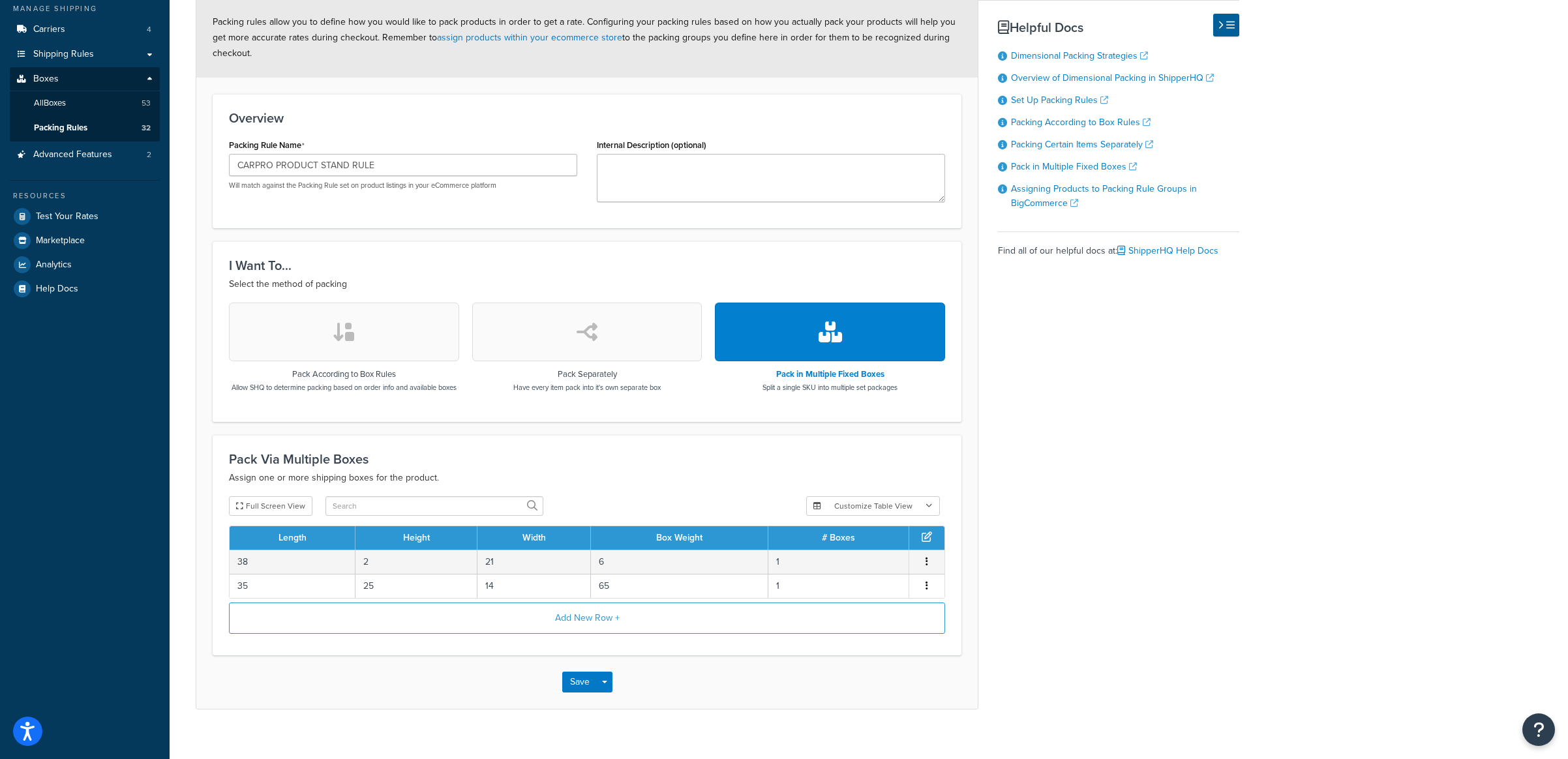
scroll to position [185, 0]
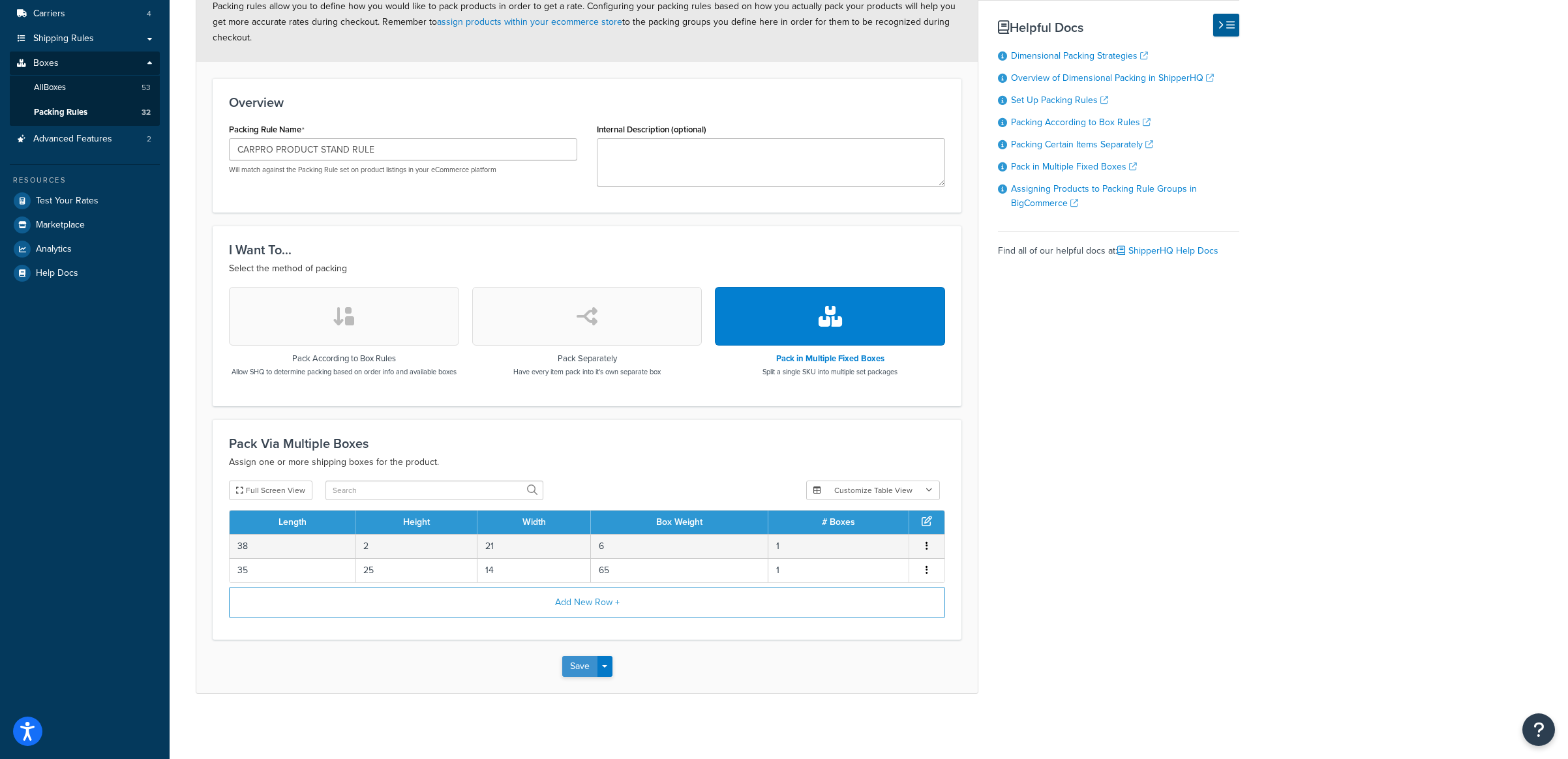
click at [571, 672] on button "Save" at bounding box center [579, 667] width 35 height 21
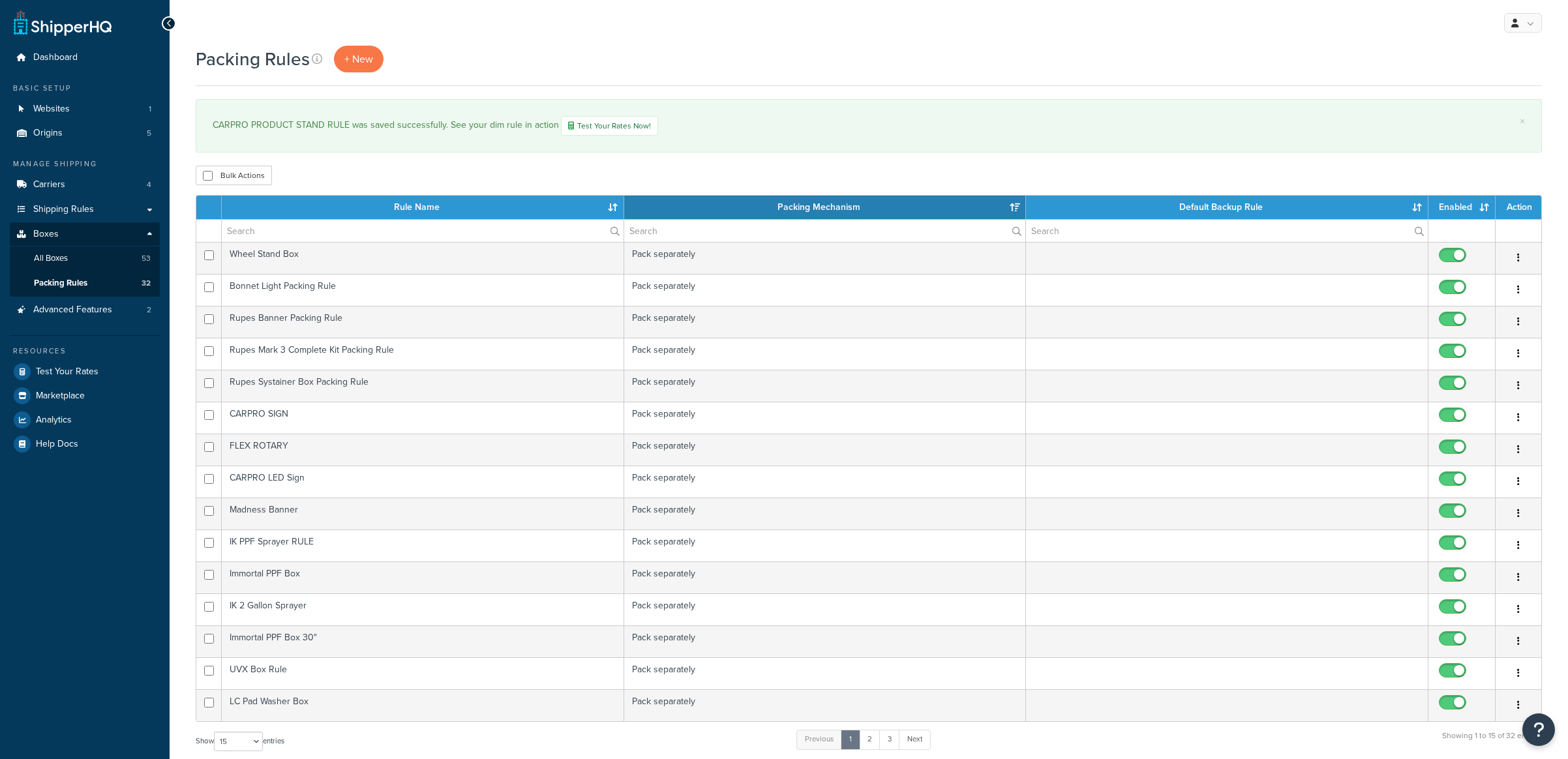
select select "15"
click at [1550, 730] on button "Open Resource Center" at bounding box center [1539, 730] width 36 height 36
click at [1539, 736] on icon "Open Resource Center" at bounding box center [1539, 730] width 13 height 18
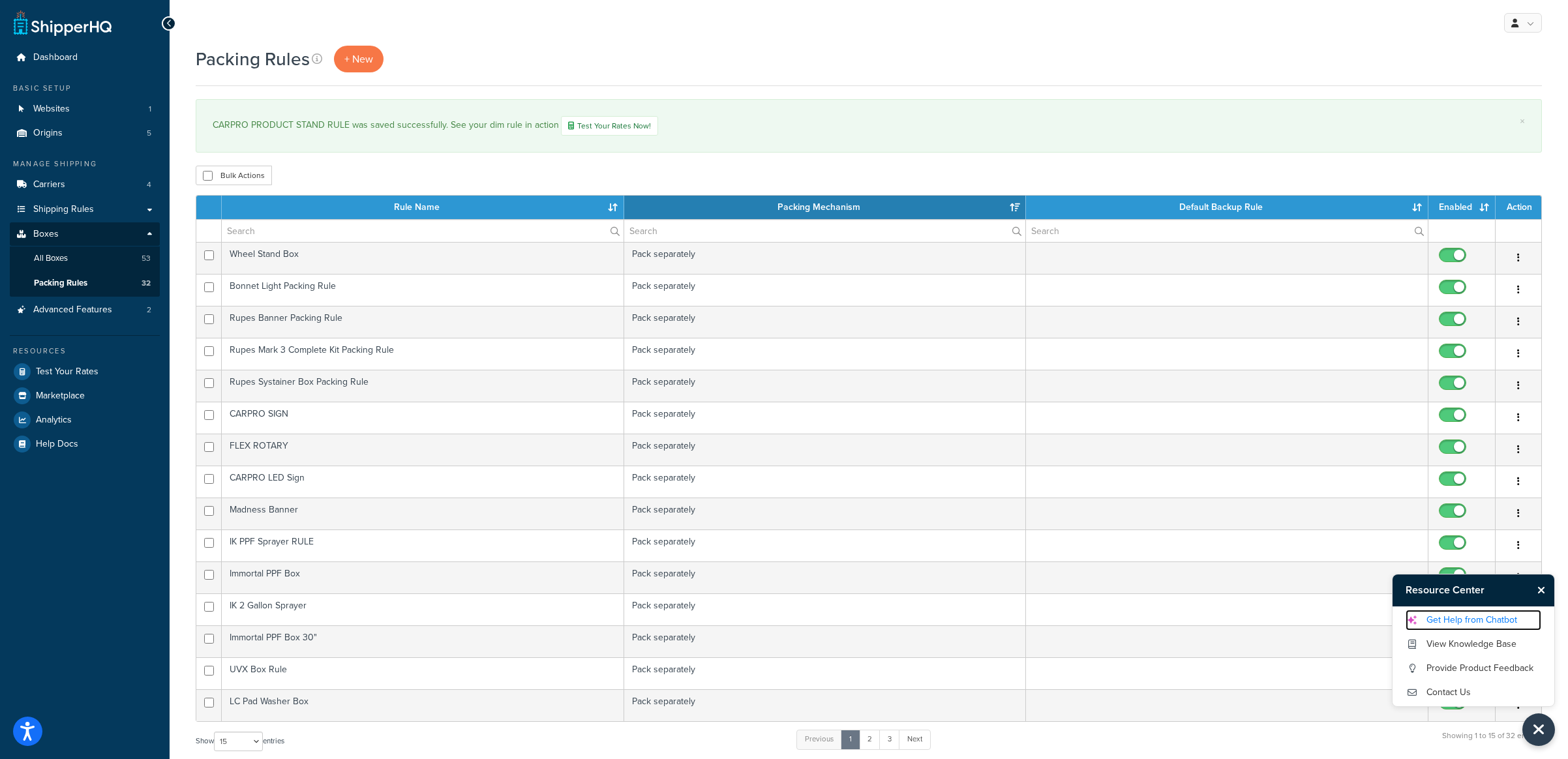
click at [1471, 620] on link "Get Help from Chatbot" at bounding box center [1473, 620] width 135 height 21
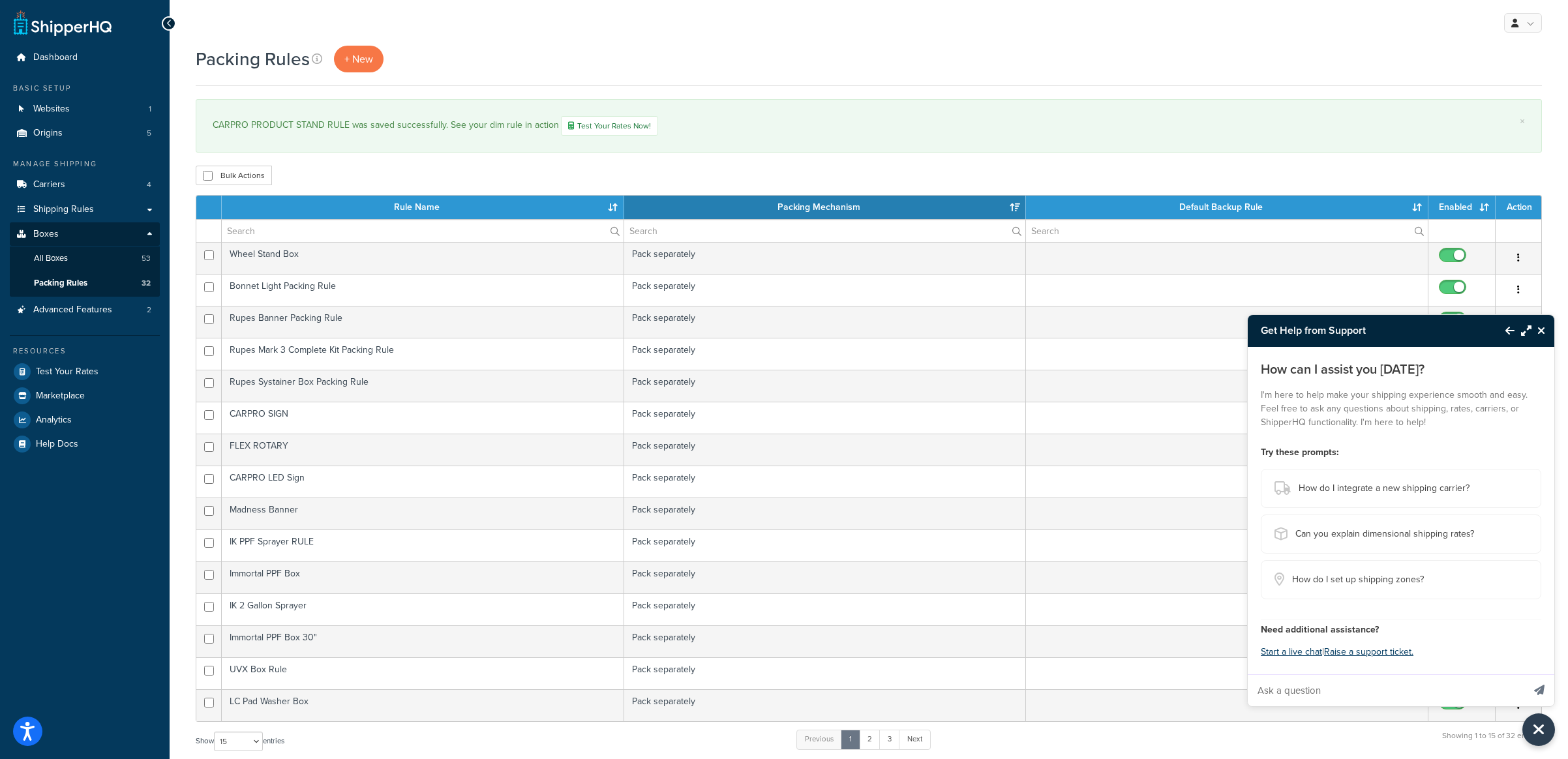
click at [1337, 681] on input "Ask a question" at bounding box center [1386, 690] width 275 height 31
type input "product comes in two boxes"
click at [1539, 691] on icon "Send message" at bounding box center [1539, 690] width 10 height 10
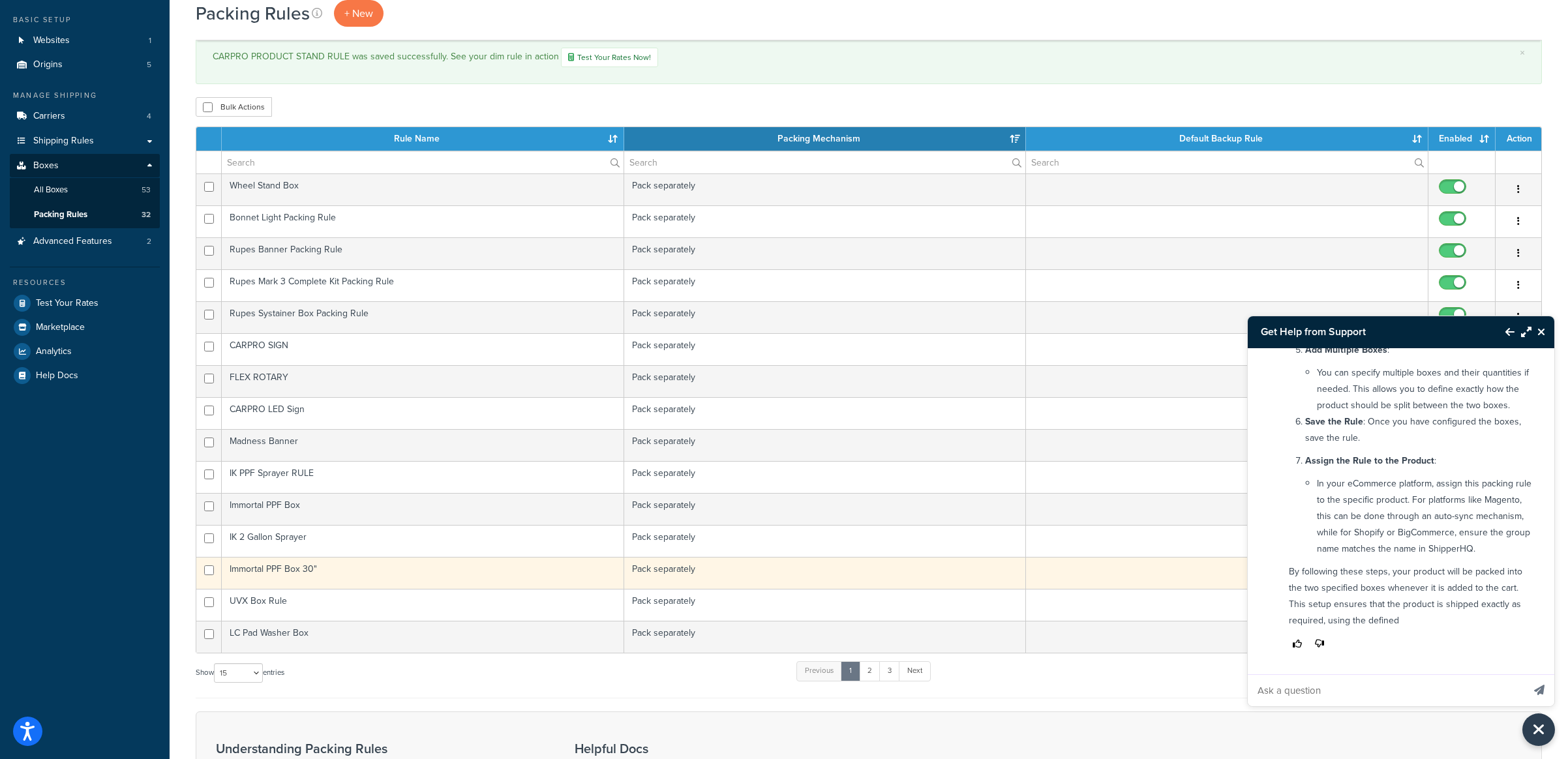
scroll to position [553, 0]
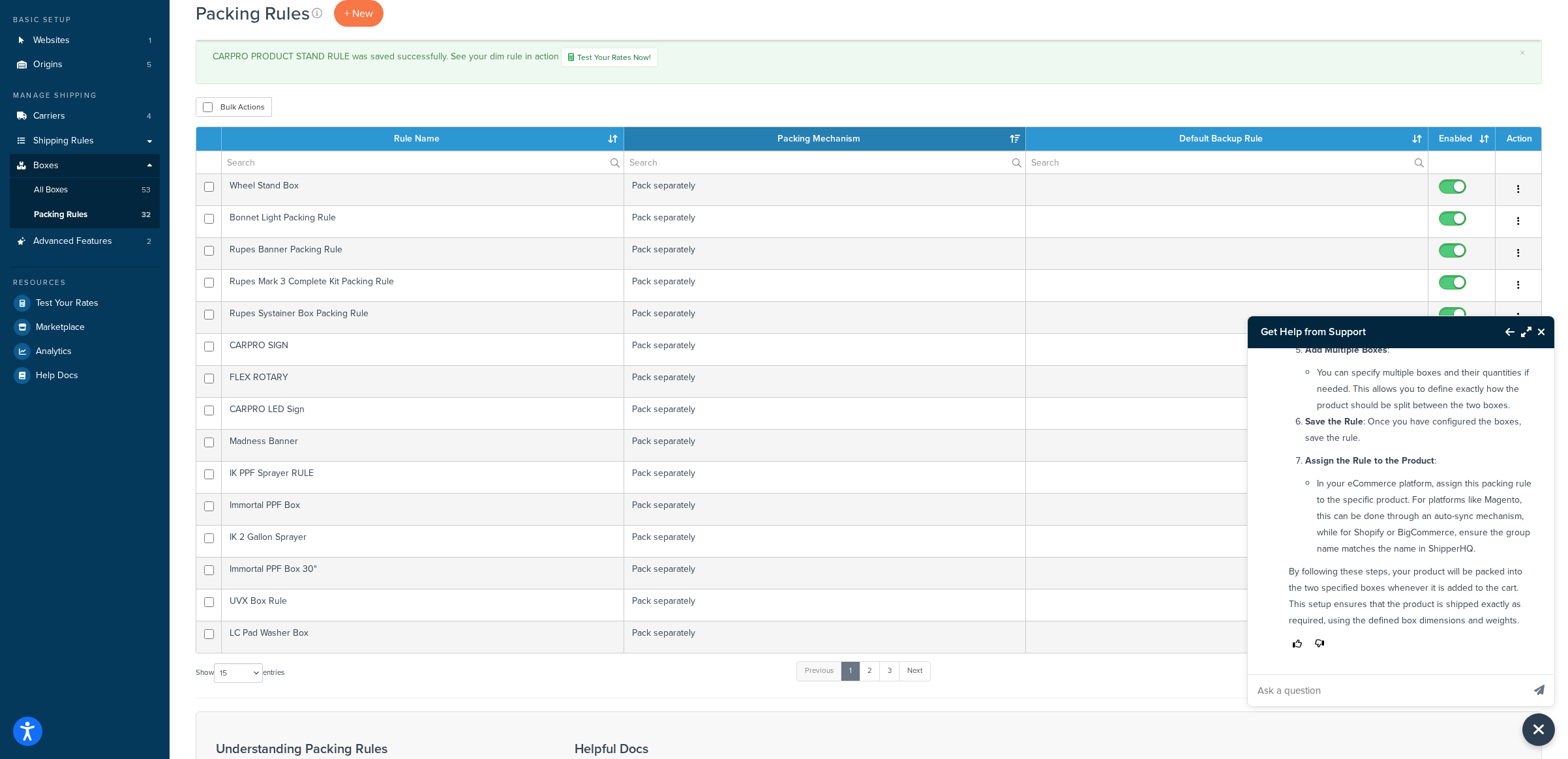
click at [1527, 329] on icon "Maximize Resource Center" at bounding box center [1526, 332] width 10 height 10
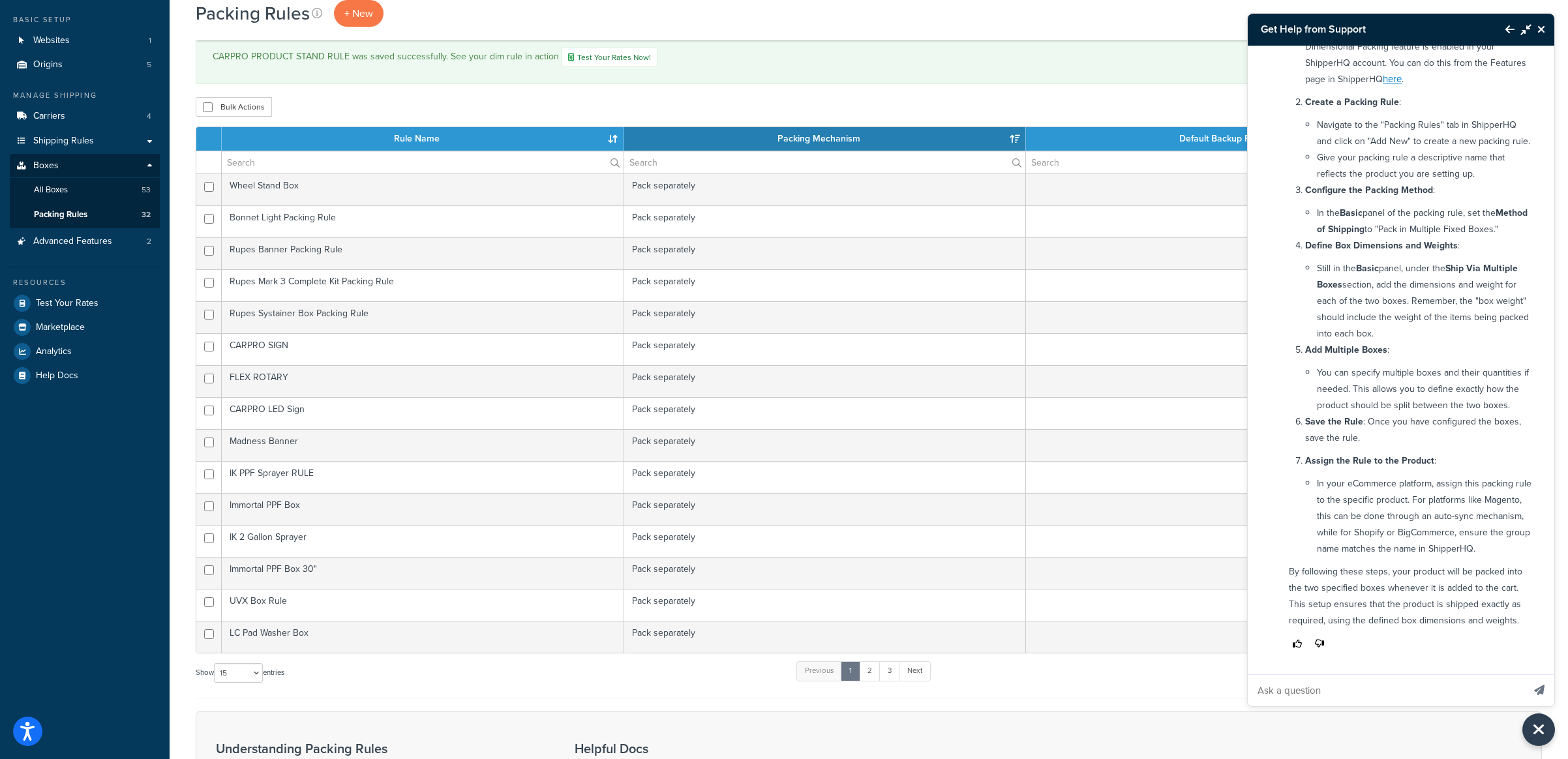
scroll to position [251, 0]
click at [1426, 699] on input "Ask a question" at bounding box center [1386, 690] width 275 height 31
click at [622, 60] on link "Test Your Rates Now!" at bounding box center [610, 57] width 97 height 20
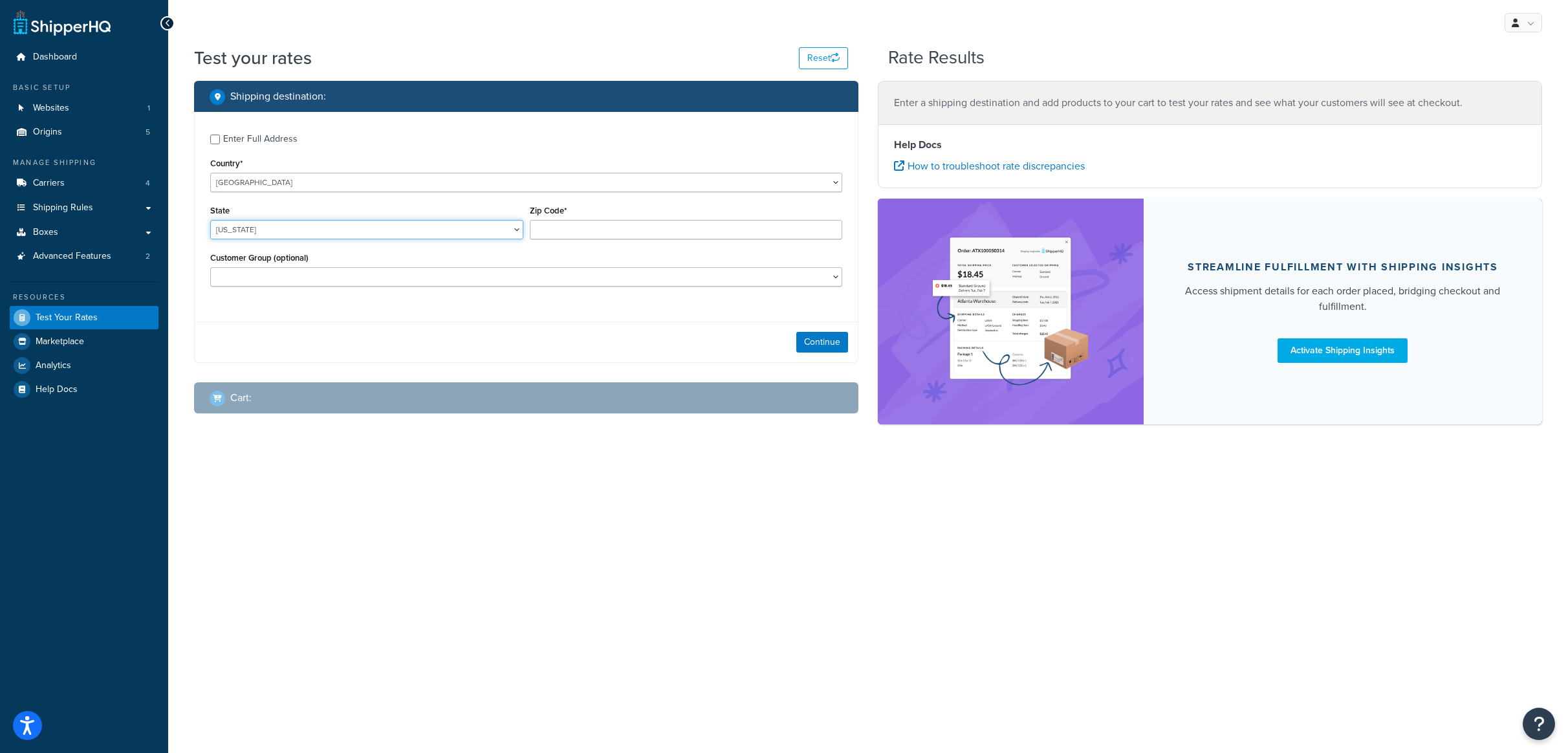
click at [331, 232] on select "[US_STATE] [US_STATE] [US_STATE] [US_STATE] [US_STATE] Armed Forces Americas Ar…" at bounding box center [366, 230] width 313 height 20
select select "GA"
click at [210, 220] on select "[US_STATE] [US_STATE] [US_STATE] [US_STATE] [US_STATE] Armed Forces Americas Ar…" at bounding box center [366, 230] width 313 height 20
click at [586, 229] on input "Zip Code*" at bounding box center [686, 230] width 313 height 20
type input "91605"
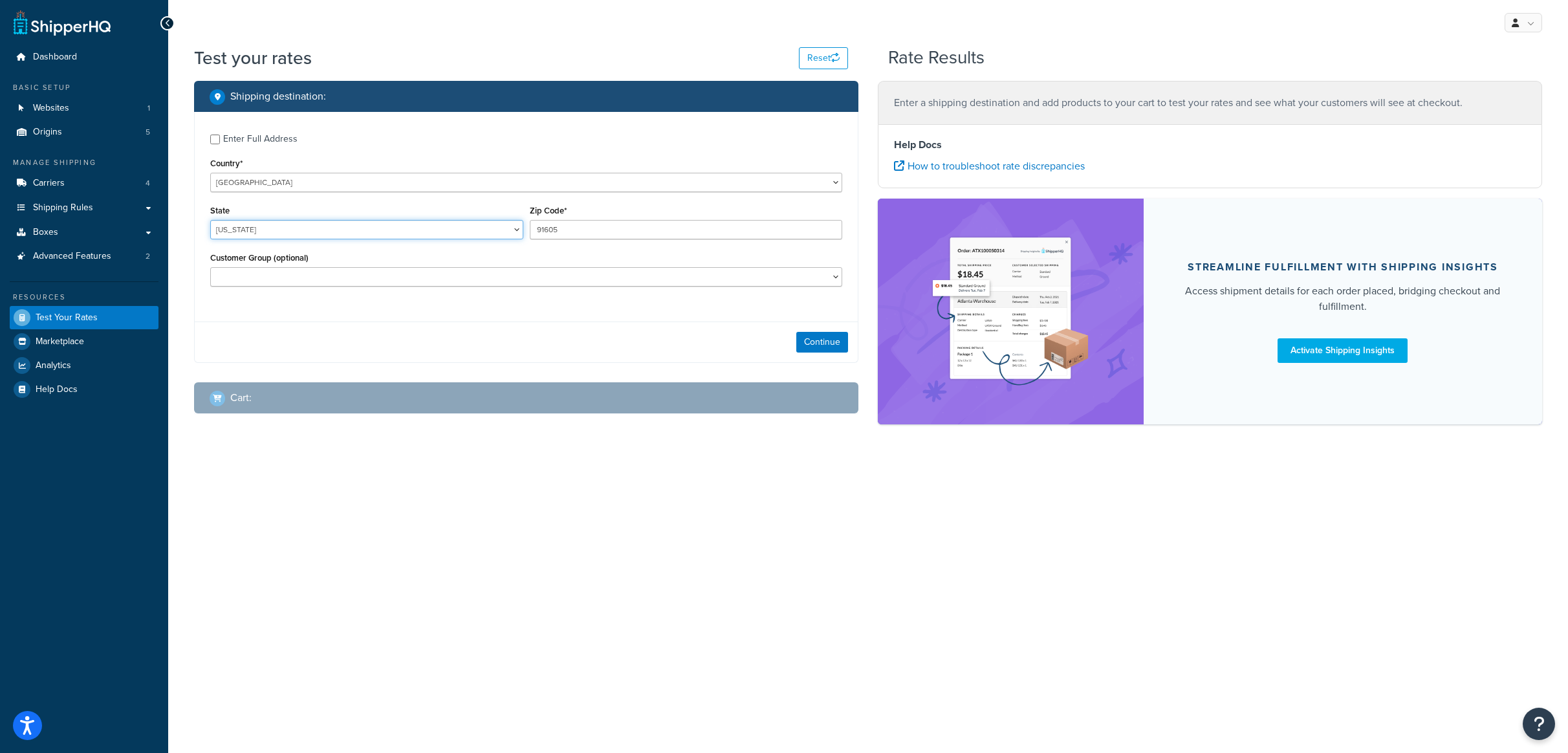
click at [376, 230] on select "[US_STATE] [US_STATE] [US_STATE] [US_STATE] [US_STATE] Armed Forces Americas Ar…" at bounding box center [366, 230] width 313 height 20
select select "CA"
click at [210, 220] on select "[US_STATE] [US_STATE] [US_STATE] [US_STATE] [US_STATE] Armed Forces Americas Ar…" at bounding box center [366, 230] width 313 height 20
click at [362, 278] on select "20% OFF CQUARTZ Finest - Wholesale CQUARTZ Pro - Jobber CQUARTZ PRO - Wholesale…" at bounding box center [526, 276] width 632 height 20
select select "Retail"
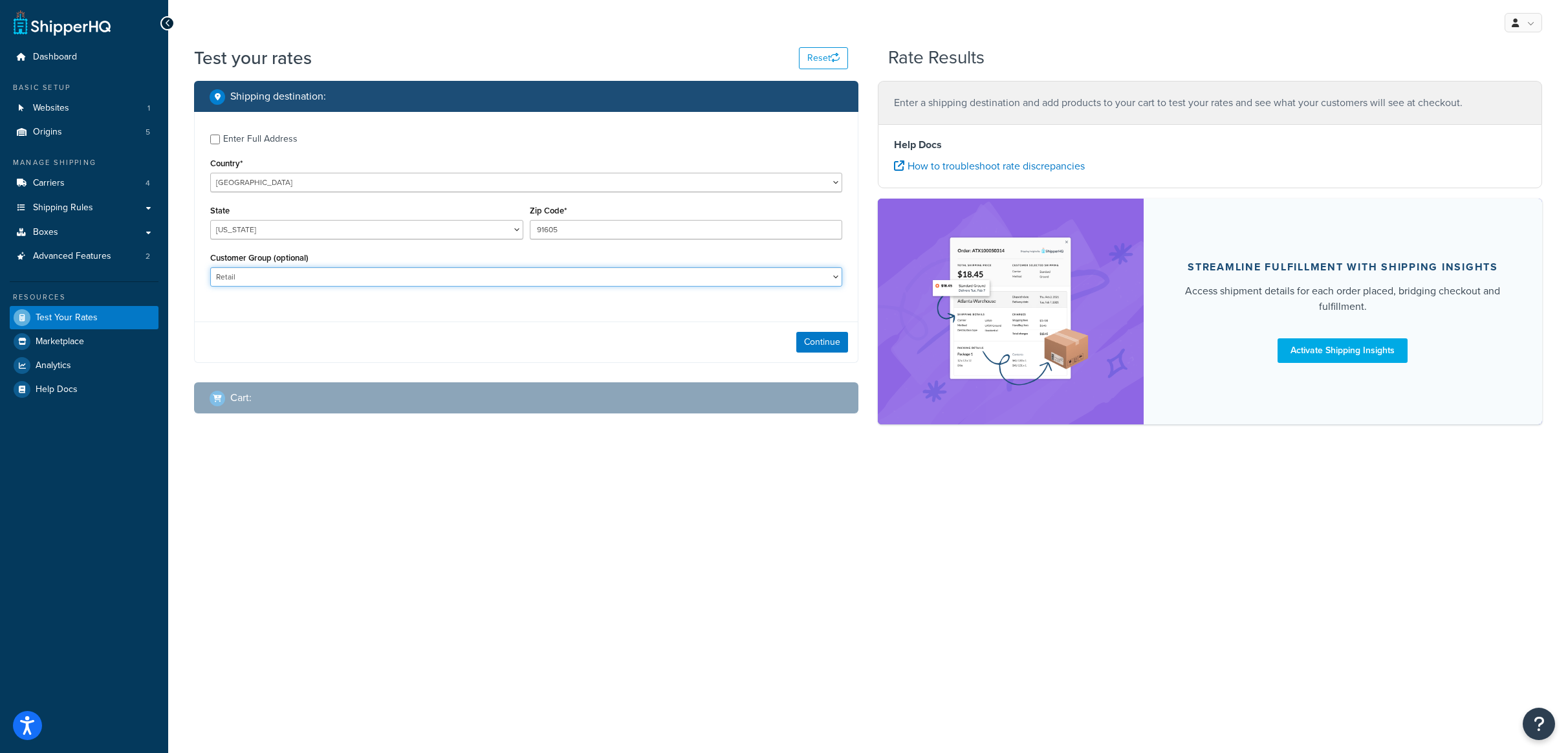
click at [210, 268] on select "20% OFF CQUARTZ Finest - Wholesale CQUARTZ Pro - Jobber CQUARTZ PRO - Wholesale…" at bounding box center [526, 276] width 632 height 20
click at [825, 347] on button "Continue" at bounding box center [822, 342] width 52 height 21
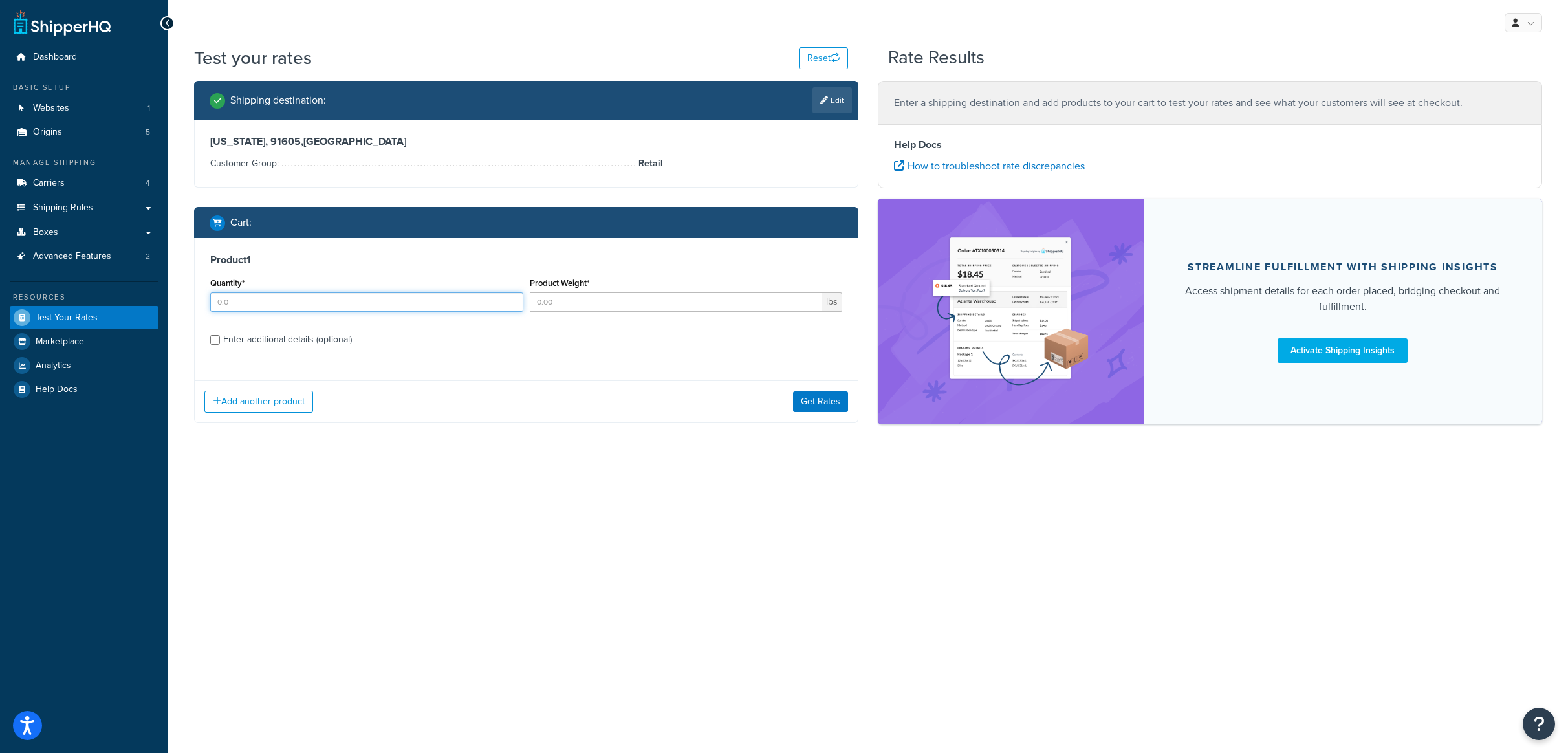
click at [316, 306] on input "Quantity*" at bounding box center [366, 302] width 313 height 20
type input "1"
click at [567, 305] on input "Product Weight*" at bounding box center [675, 302] width 293 height 20
type input "71"
click at [295, 342] on div "Enter additional details (optional)" at bounding box center [287, 339] width 129 height 18
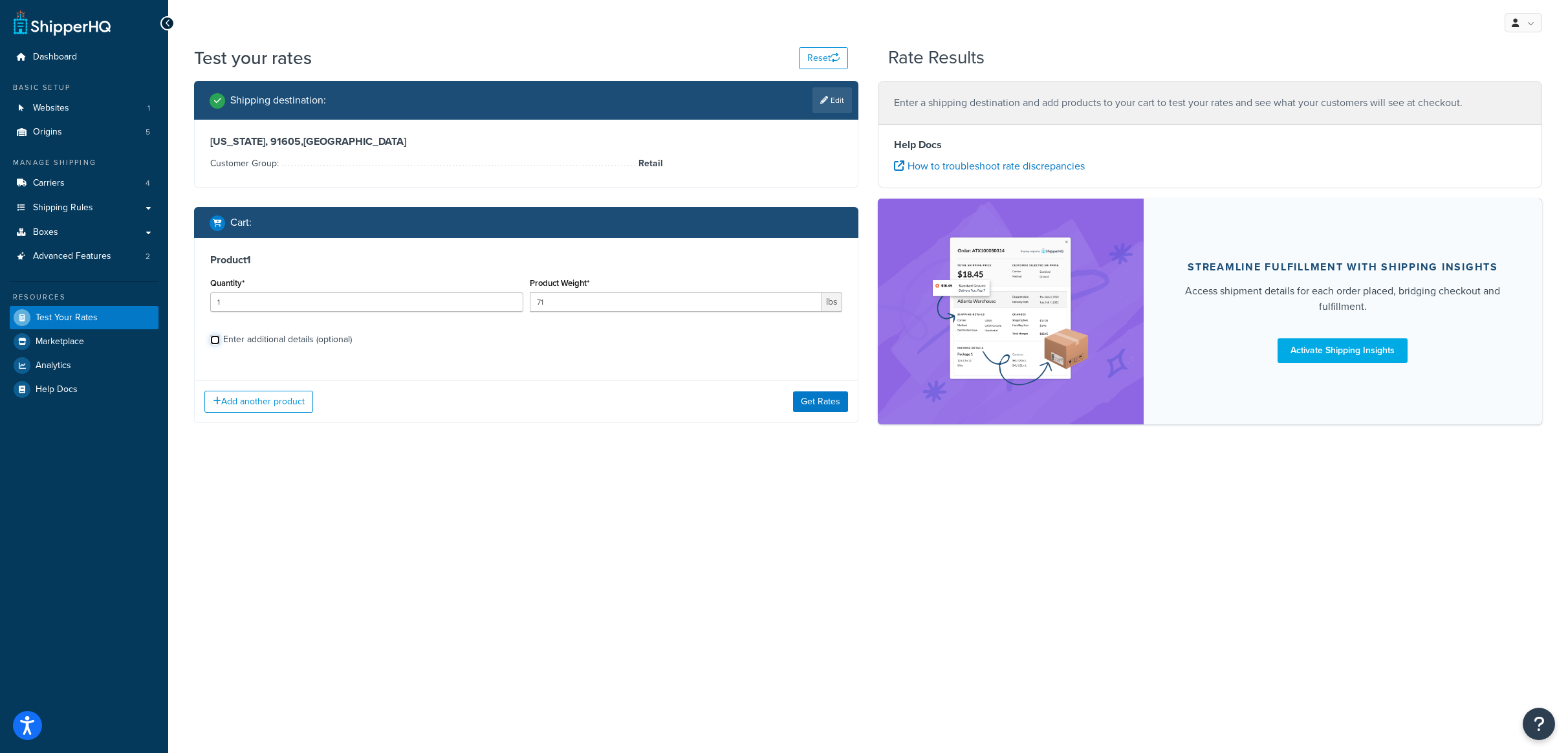
click at [220, 342] on input "Enter additional details (optional)" at bounding box center [215, 340] width 9 height 9
checkbox input "true"
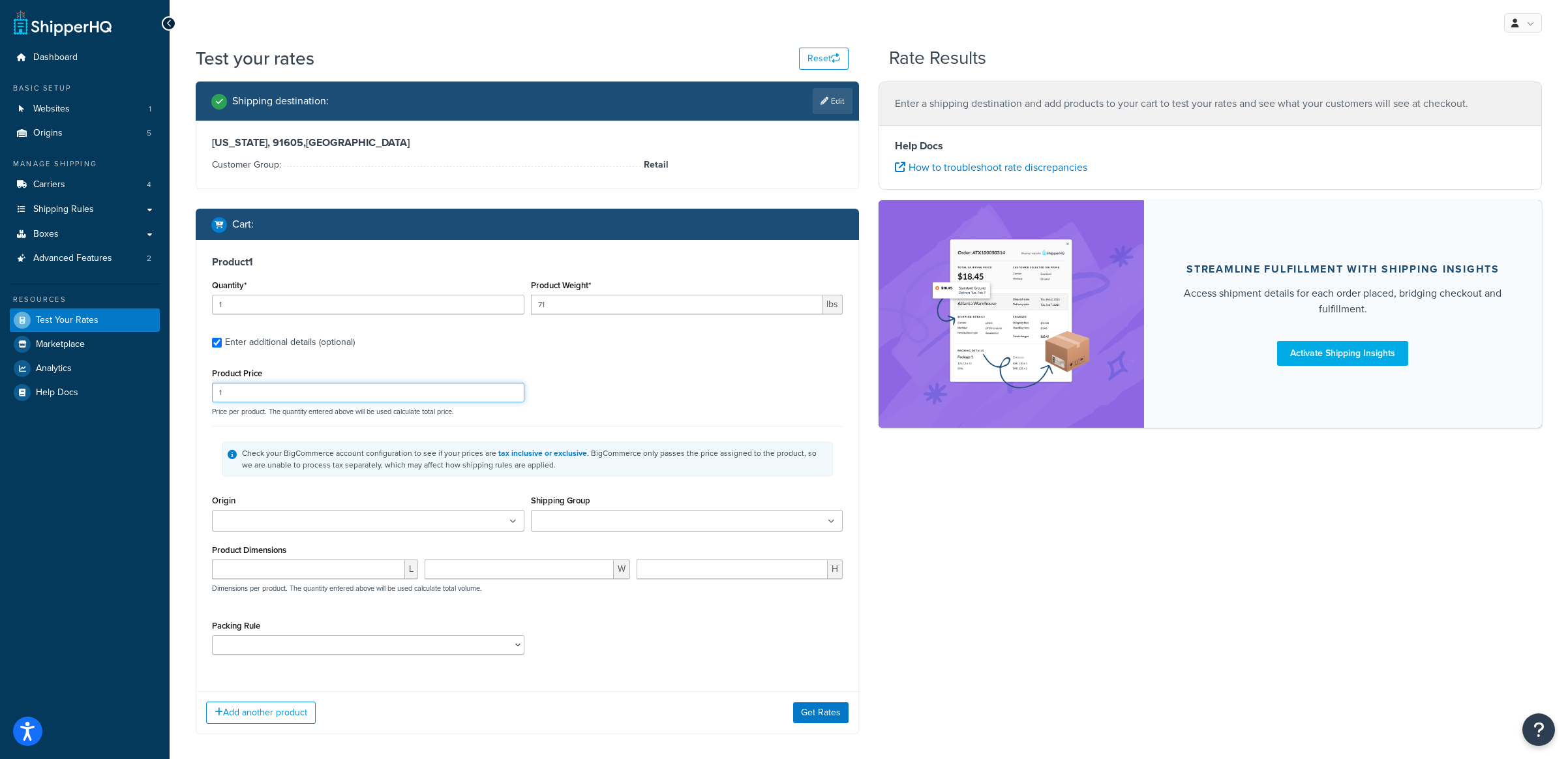
click at [319, 391] on input "1" at bounding box center [368, 392] width 313 height 20
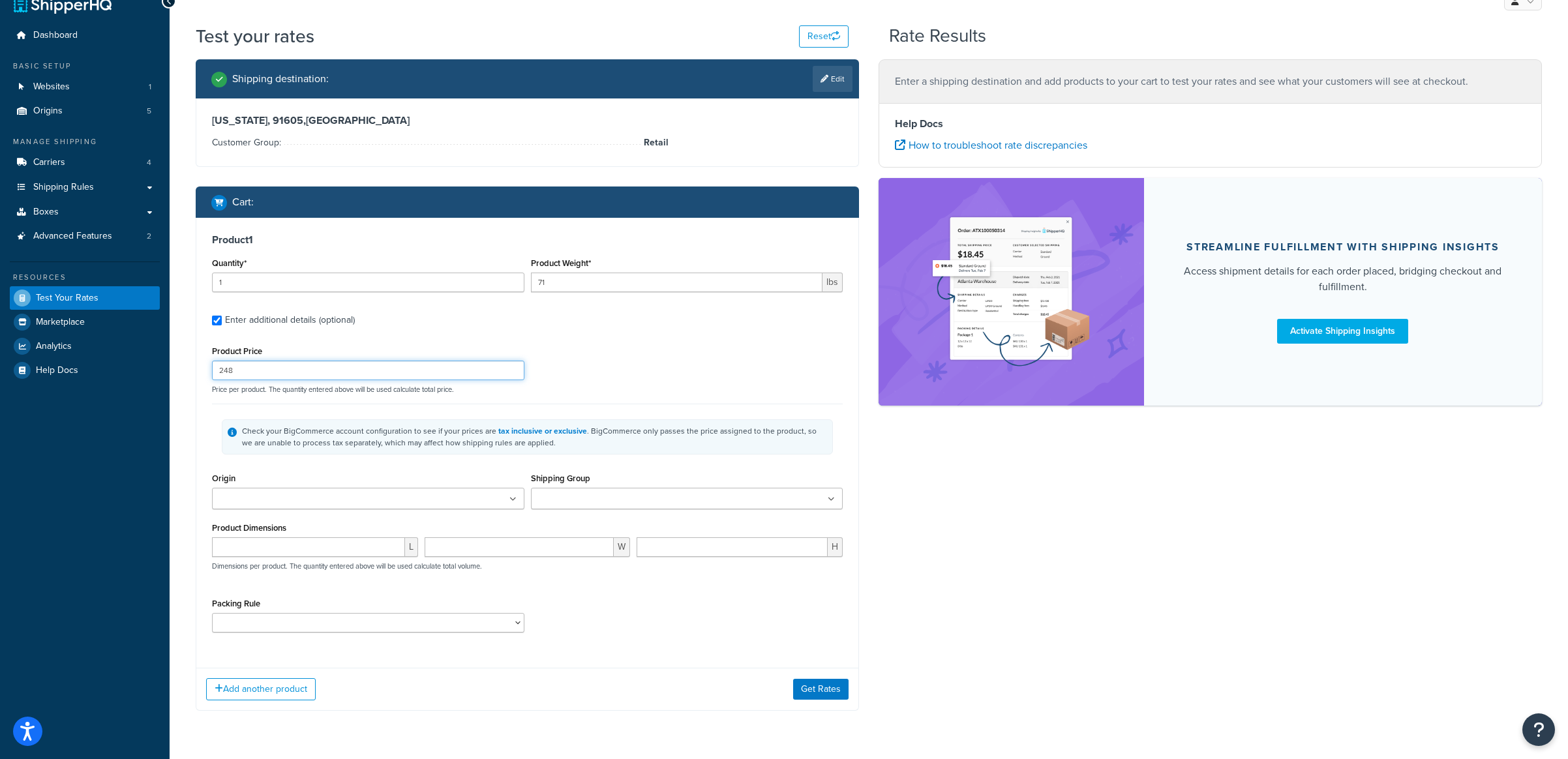
scroll to position [38, 0]
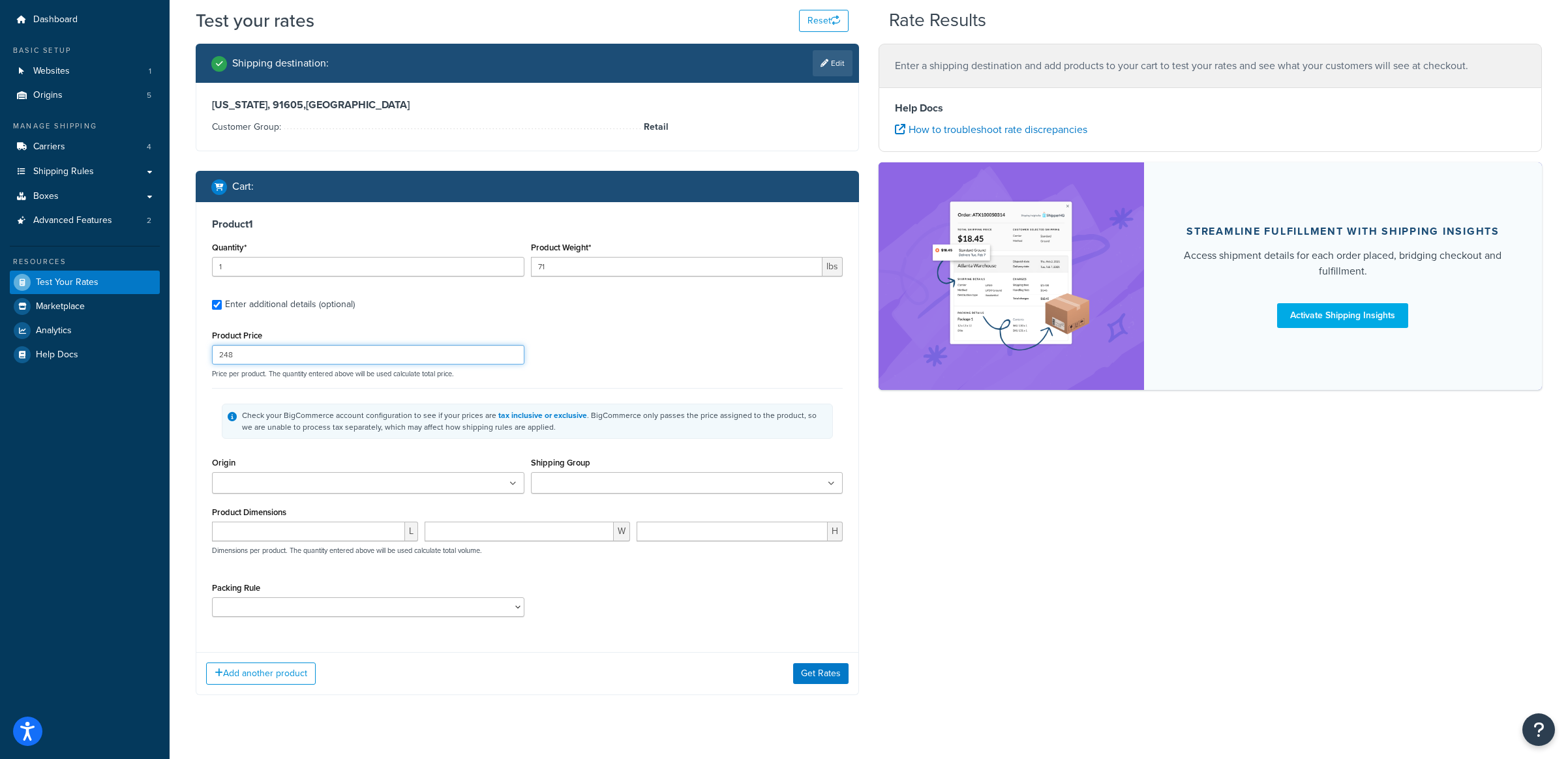
type input "248"
click at [287, 490] on input "Origin" at bounding box center [273, 484] width 115 height 14
click at [287, 488] on input "Origin" at bounding box center [273, 484] width 115 height 14
click at [580, 488] on input "Shipping Group" at bounding box center [592, 484] width 115 height 14
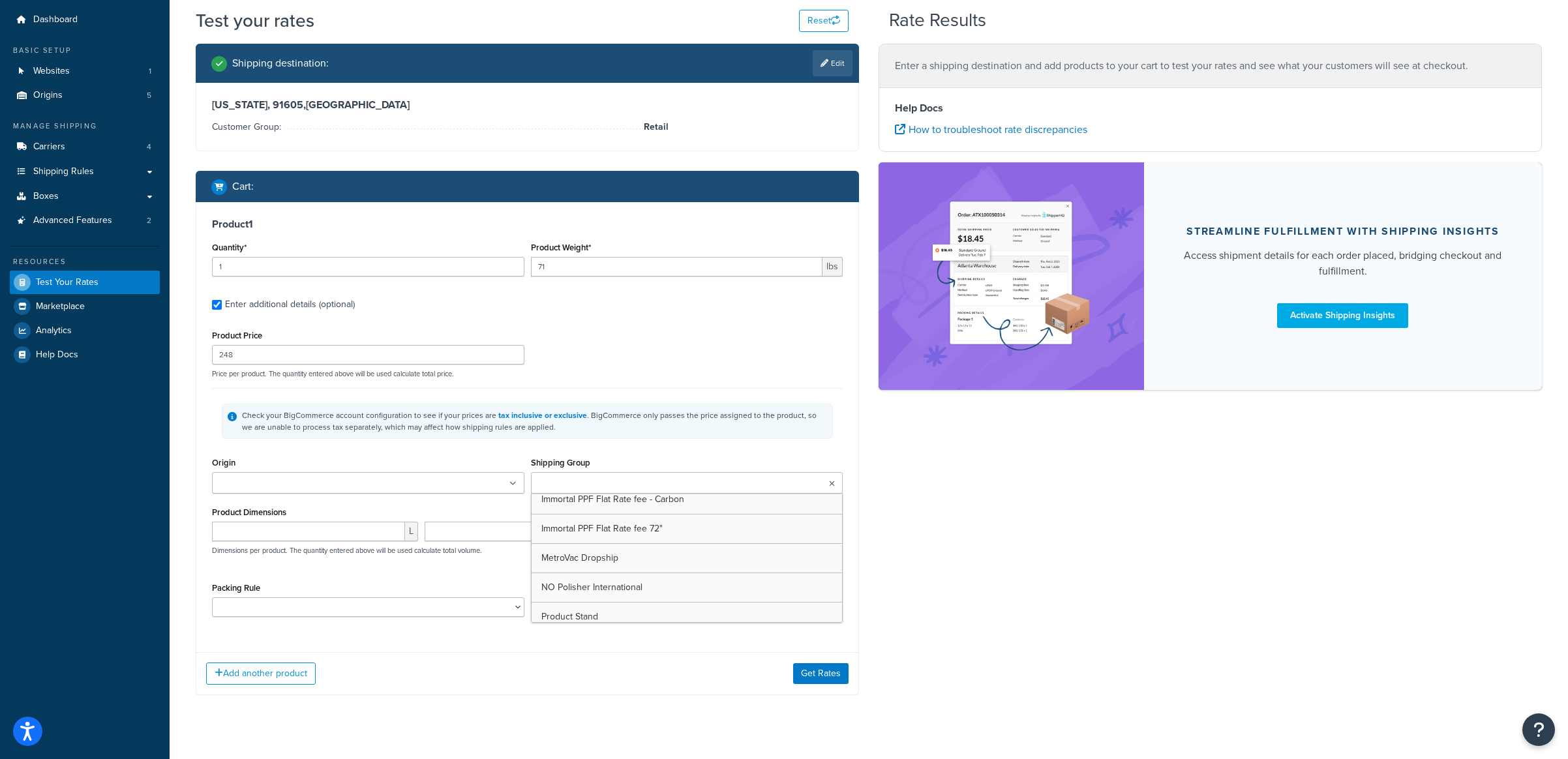
click at [362, 508] on div "Product Dimensions L W H Dimensions per product. The quantity entered above wil…" at bounding box center [527, 536] width 631 height 66
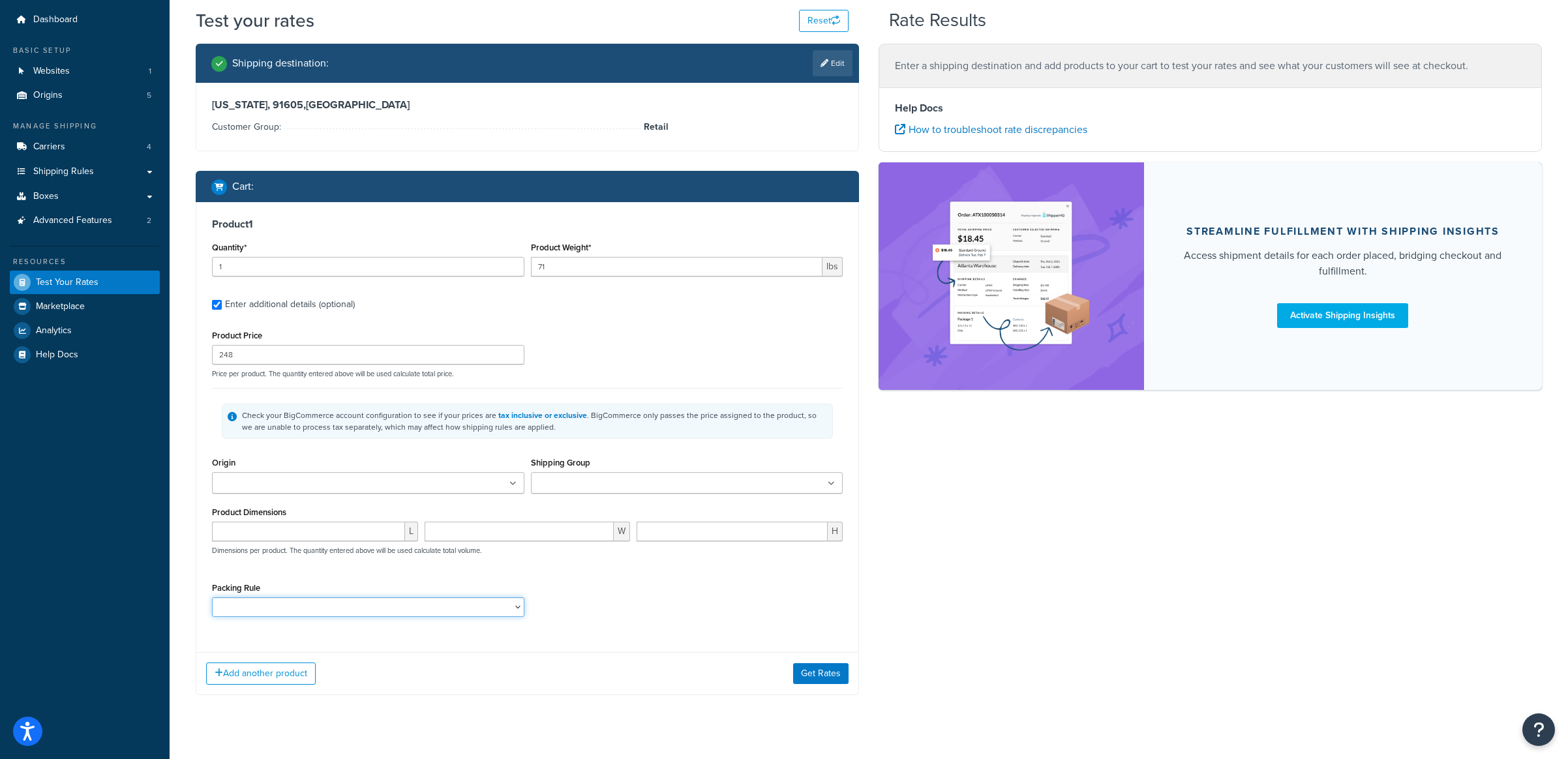
click at [386, 604] on select "Bonnet Light Packing Rule Canopy Tent CARPRO LED Sign CARPRO PRODUCT STAND RULE…" at bounding box center [368, 607] width 313 height 20
select select "56256"
click at [212, 598] on select "Bonnet Light Packing Rule Canopy Tent CARPRO LED Sign CARPRO PRODUCT STAND RULE…" at bounding box center [368, 607] width 313 height 20
click at [808, 675] on button "Get Rates" at bounding box center [821, 674] width 56 height 21
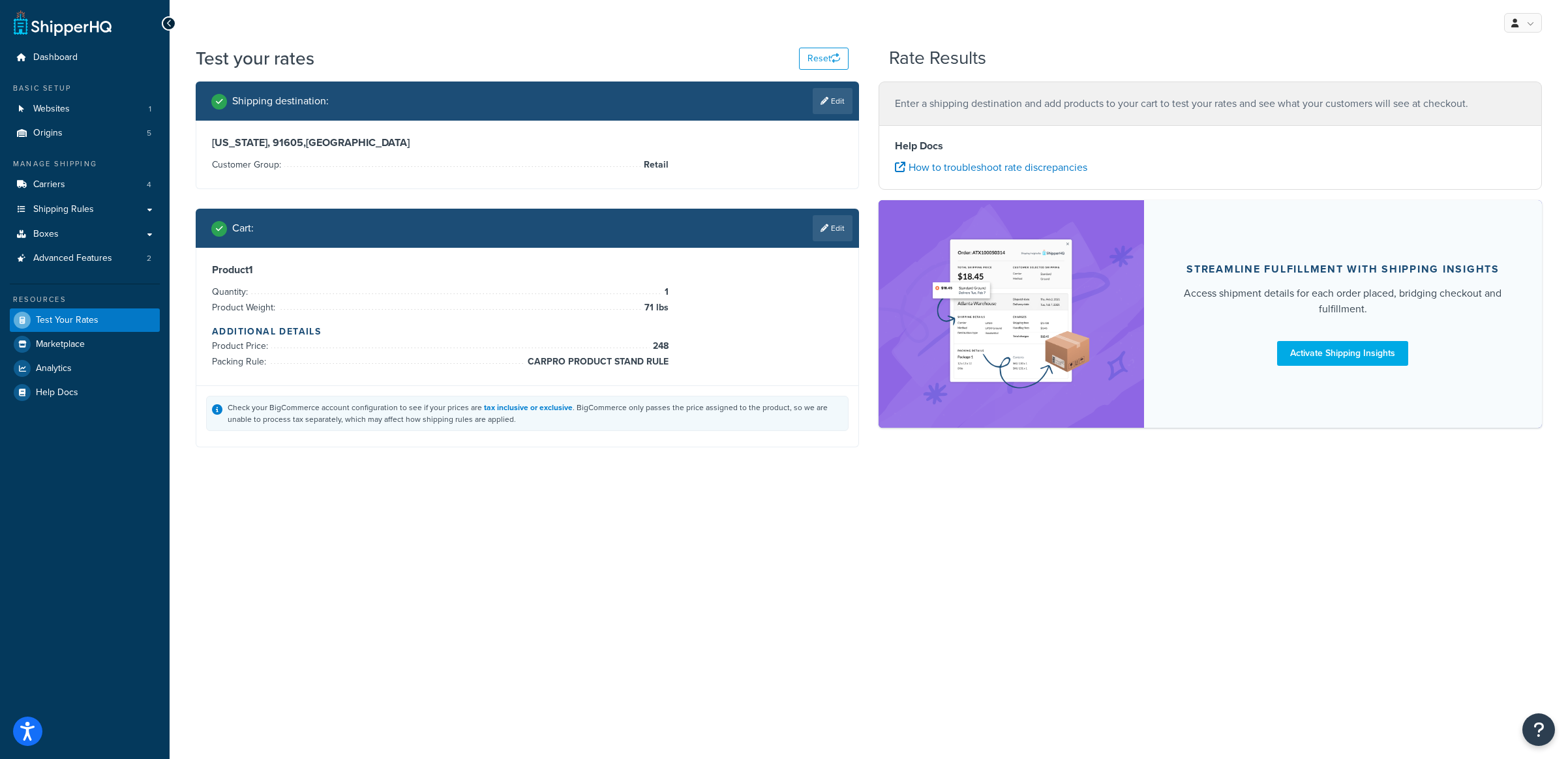
scroll to position [0, 0]
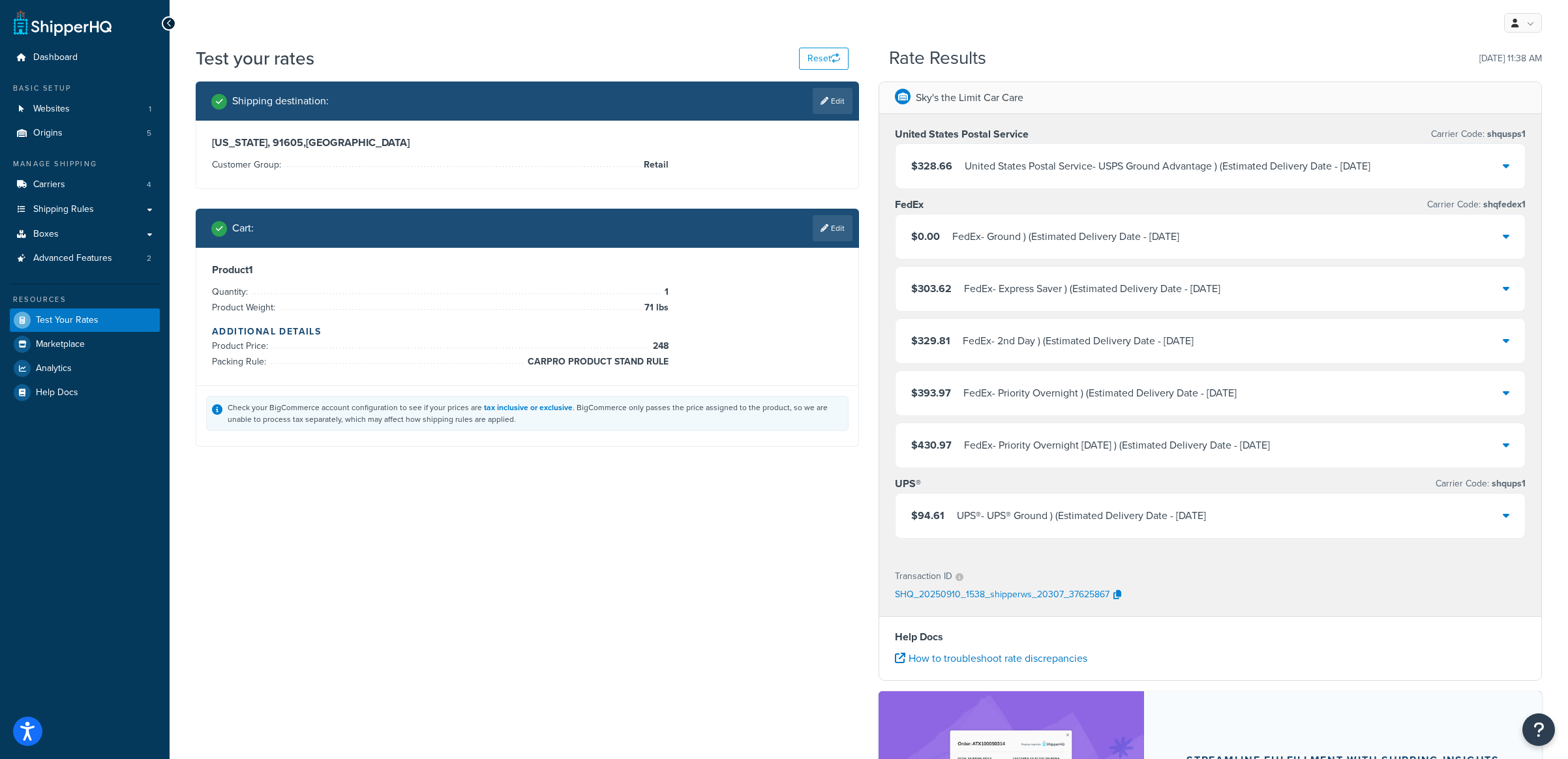
click at [1499, 519] on div "$94.61 UPS® - UPS® Ground ) (Estimated Delivery Date - Tue, 9/16" at bounding box center [1210, 516] width 630 height 45
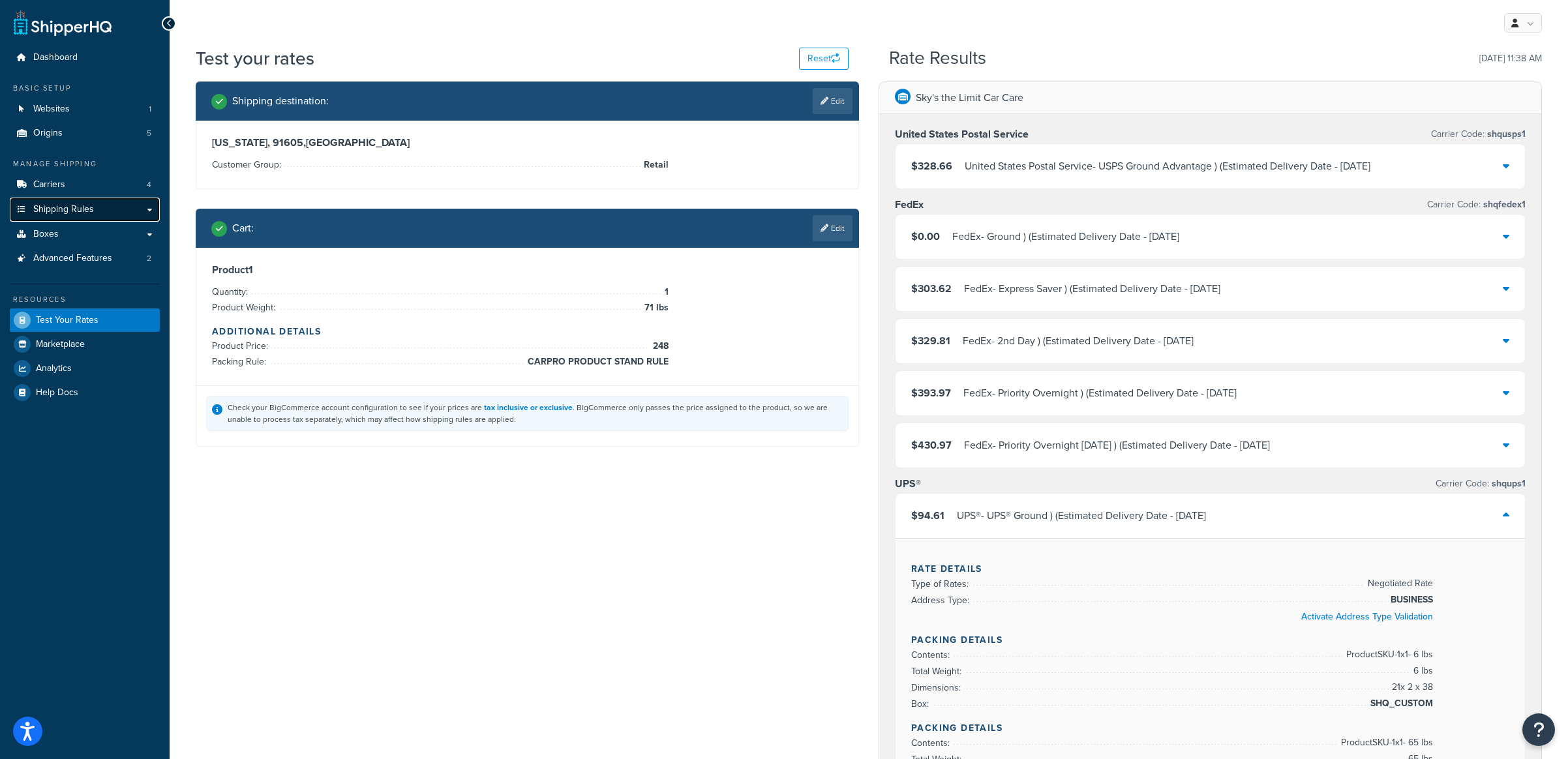
click at [80, 206] on span "Shipping Rules" at bounding box center [64, 210] width 60 height 11
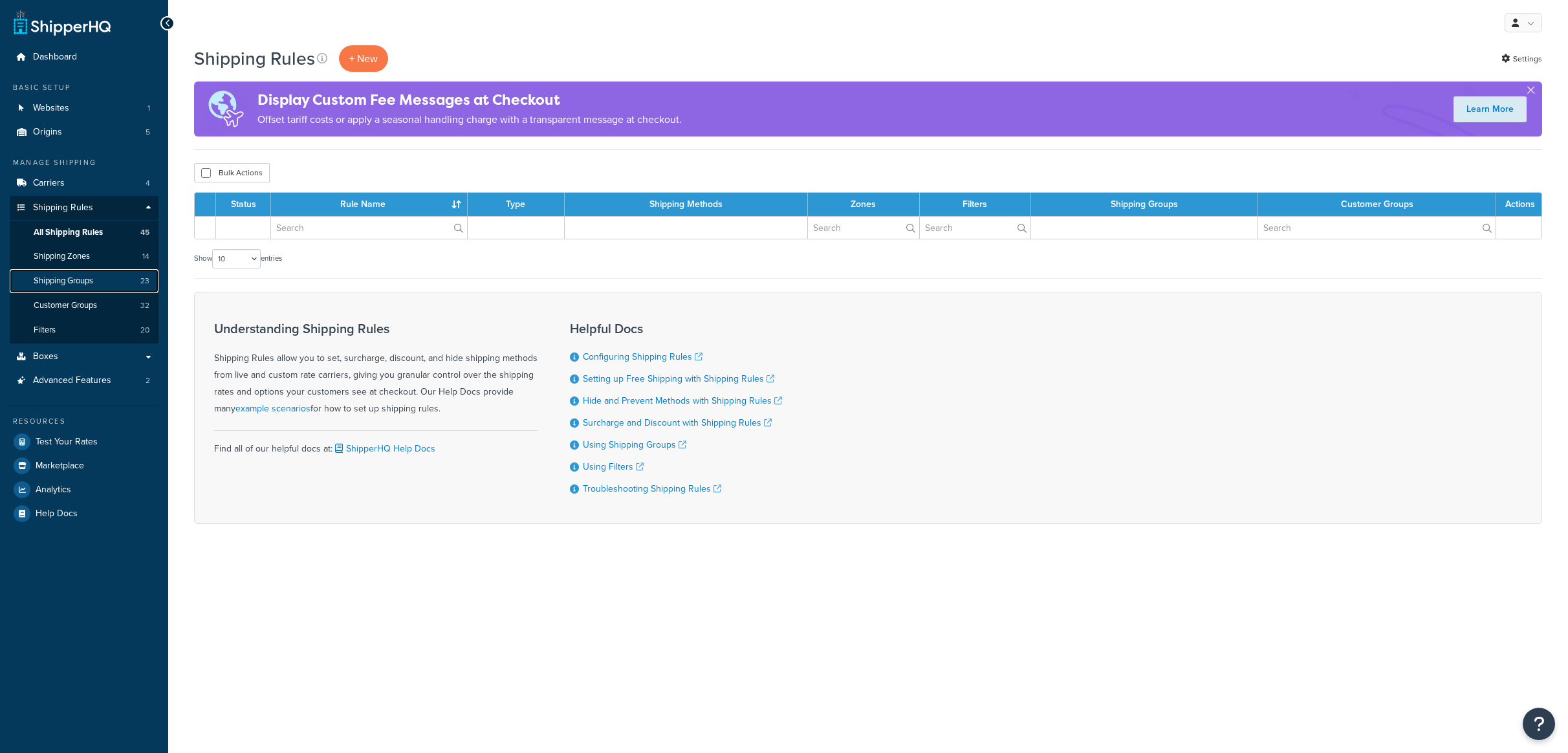
click at [71, 283] on span "Shipping Groups" at bounding box center [63, 281] width 59 height 11
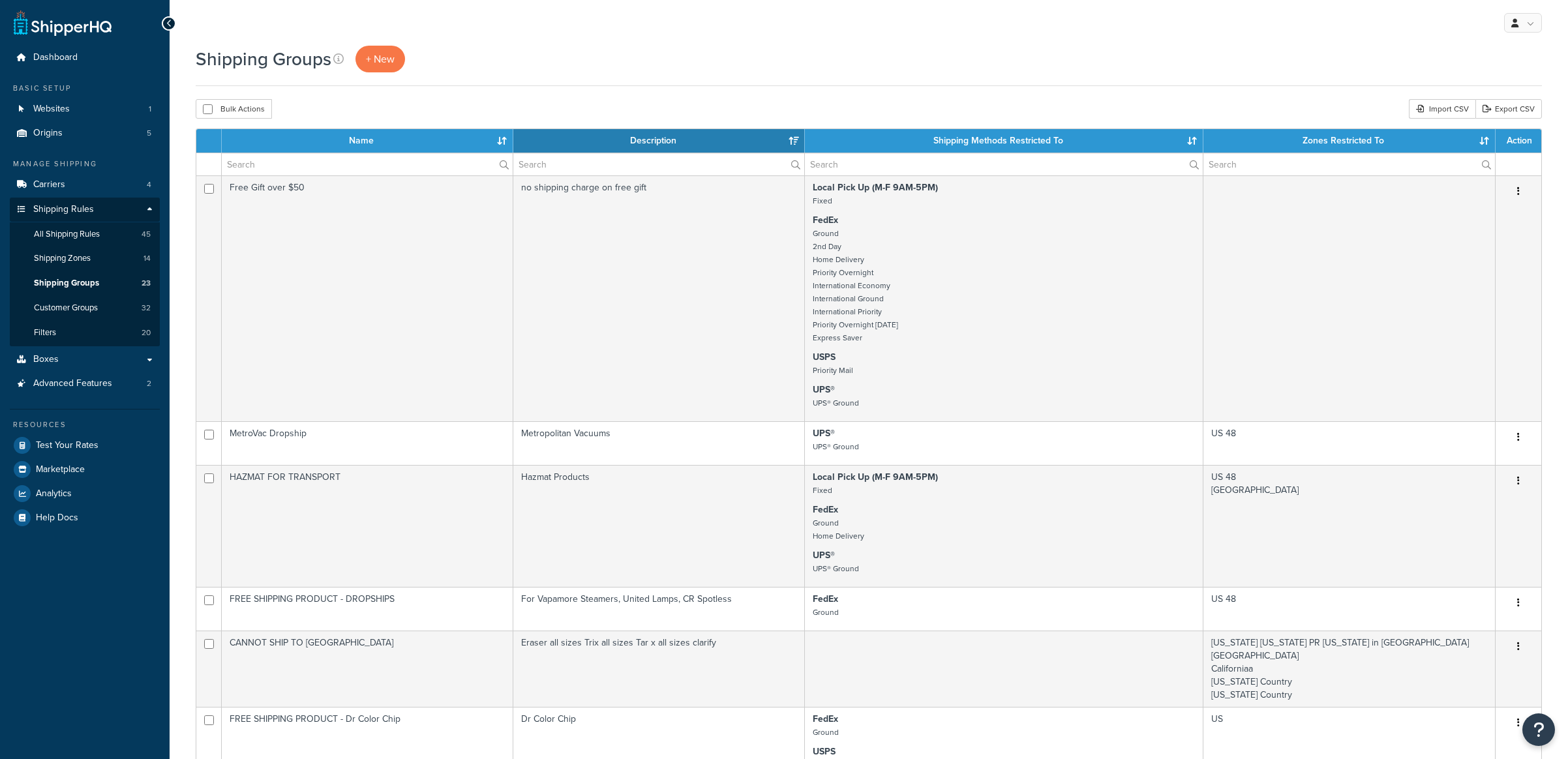
select select "15"
click at [281, 163] on input "text" at bounding box center [368, 165] width 291 height 22
paste input "PRODUCT STAND"
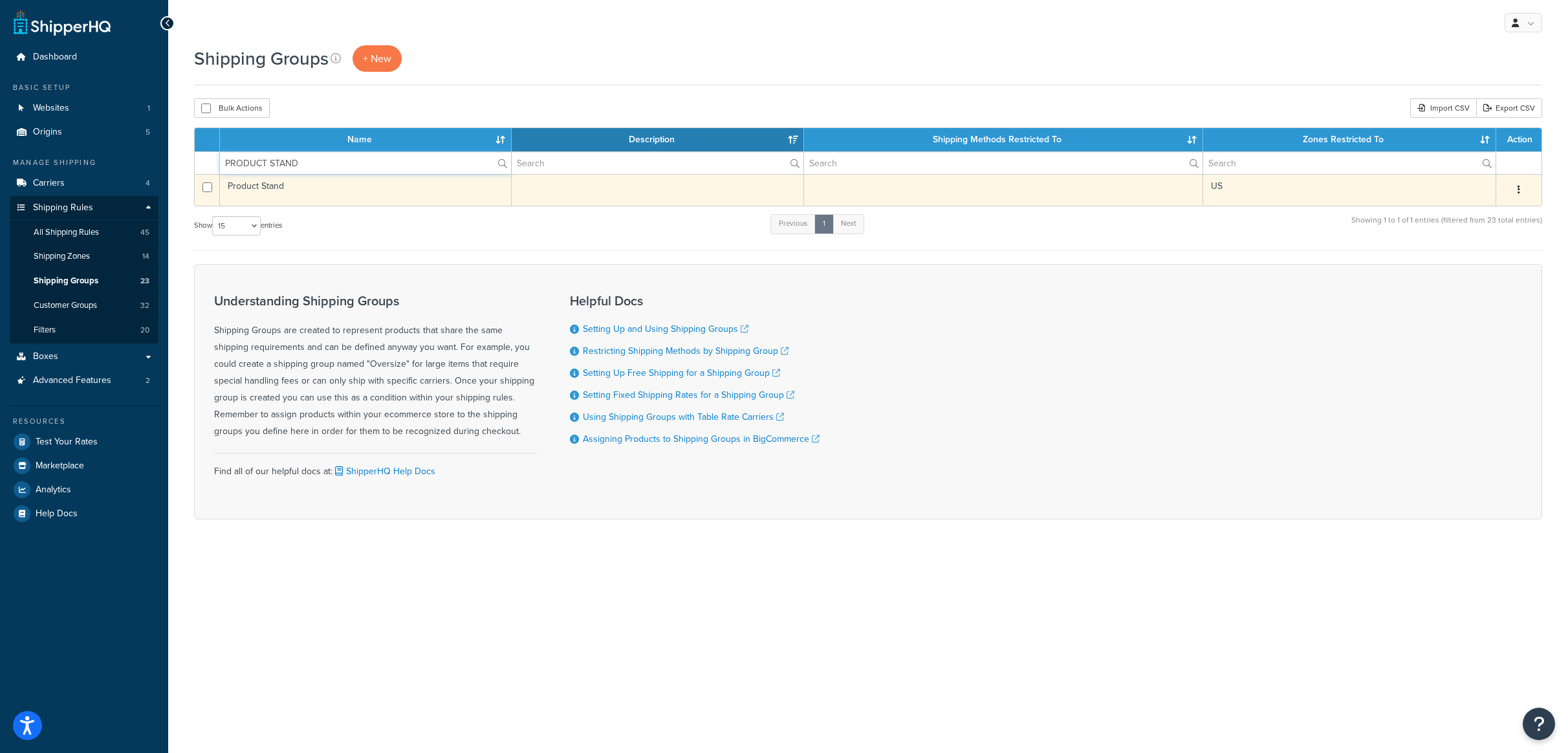
type input "PRODUCT STAND"
click at [269, 189] on td "Product Stand" at bounding box center [366, 189] width 292 height 32
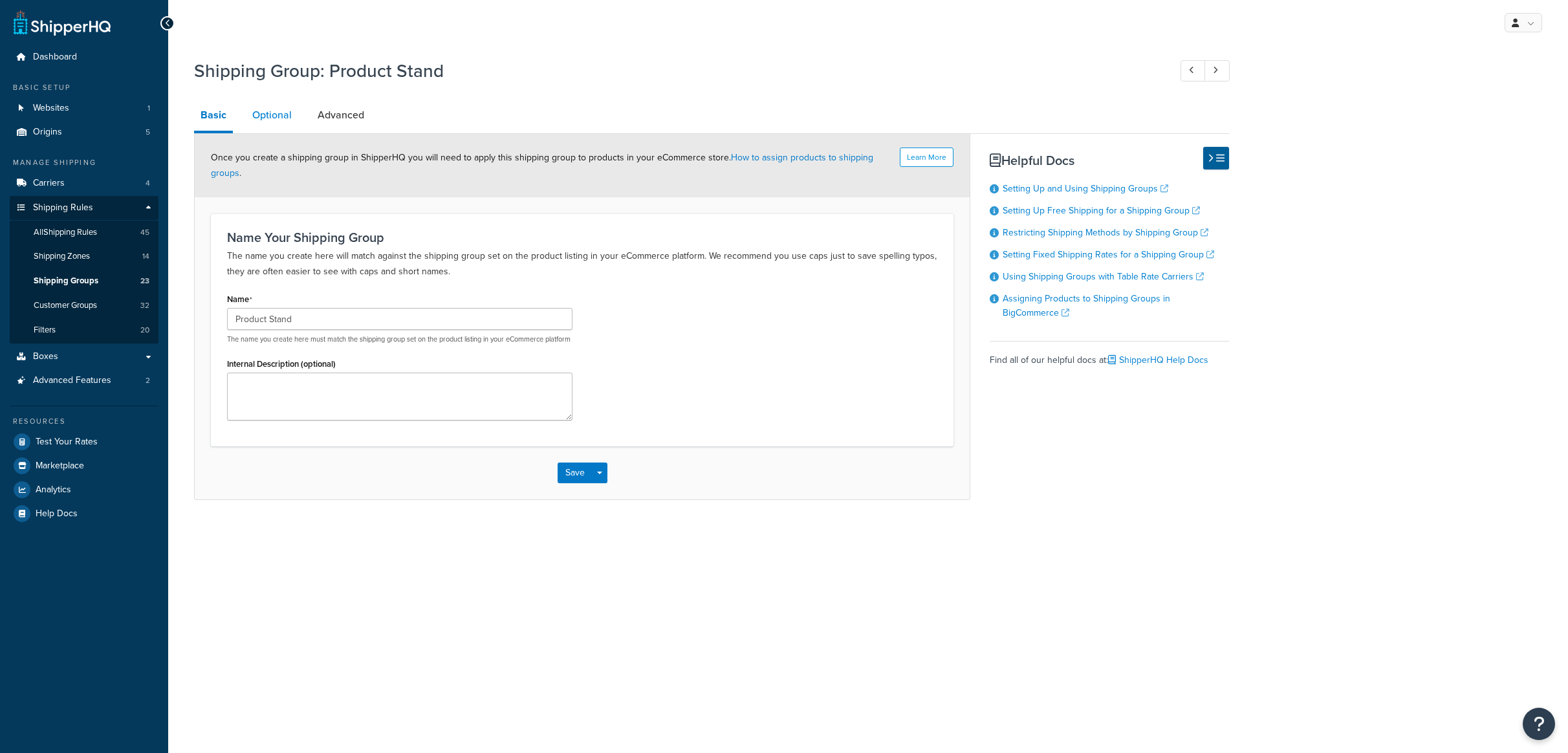
click at [278, 110] on link "Optional" at bounding box center [271, 114] width 52 height 31
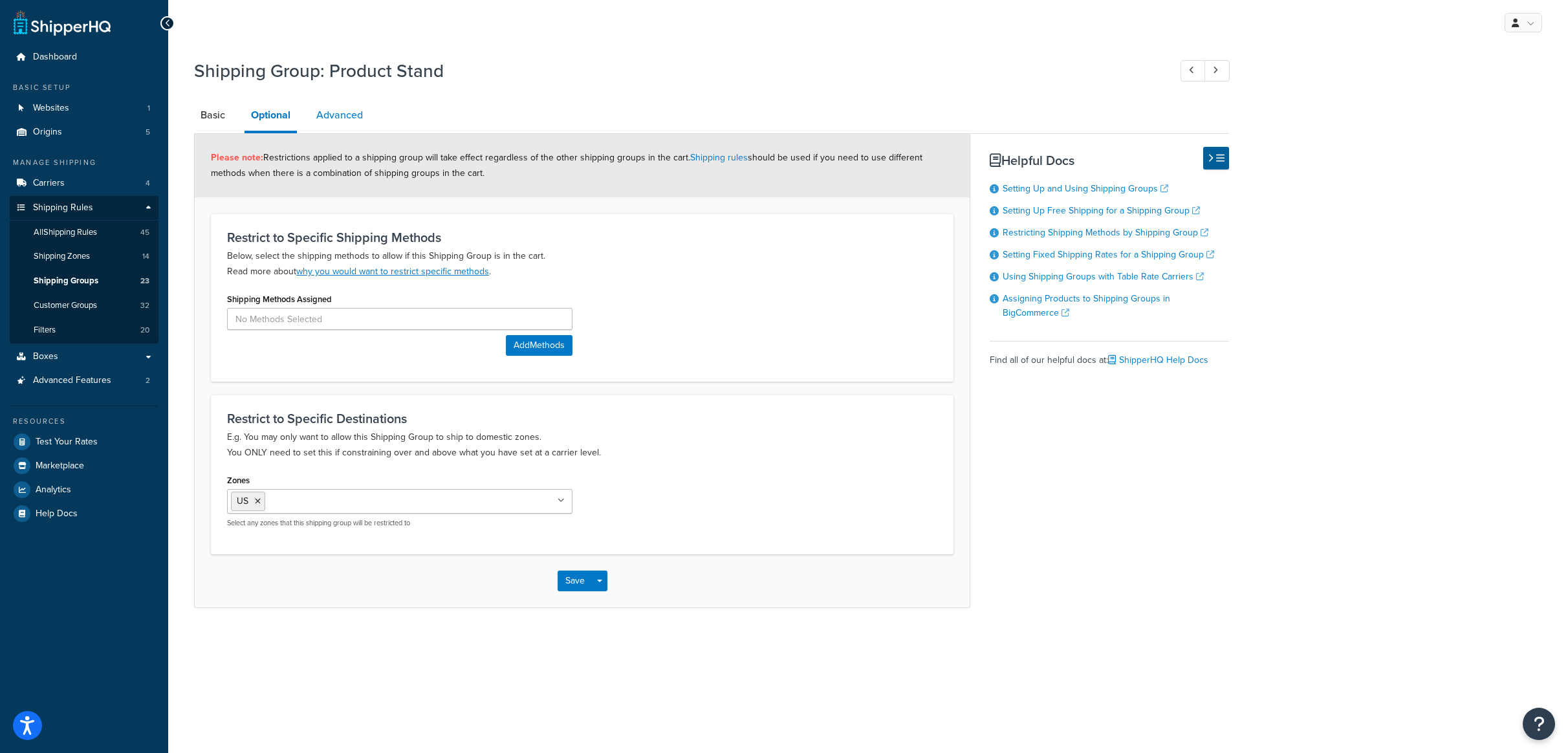
click at [335, 128] on link "Advanced" at bounding box center [339, 114] width 59 height 31
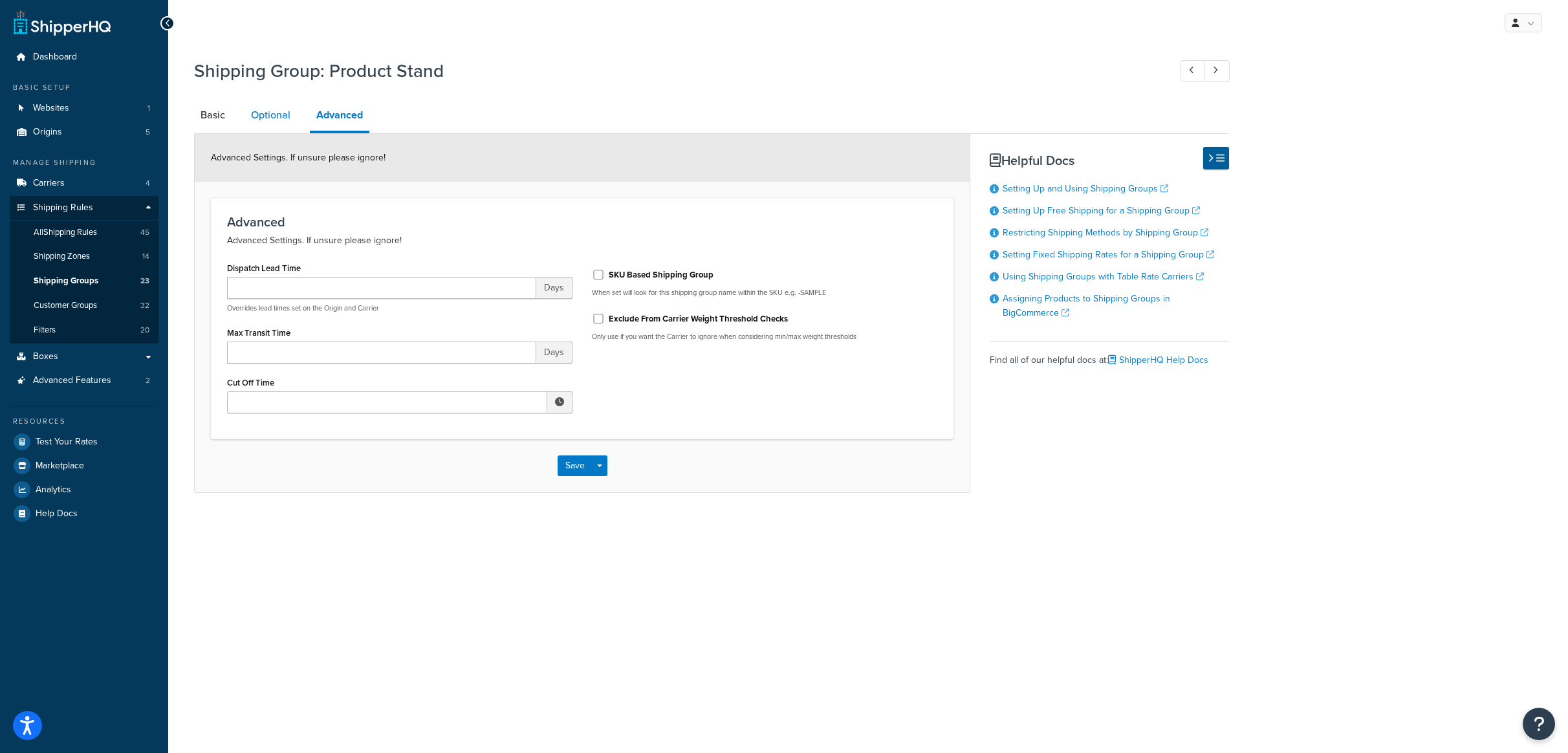
click at [286, 113] on link "Optional" at bounding box center [271, 114] width 52 height 31
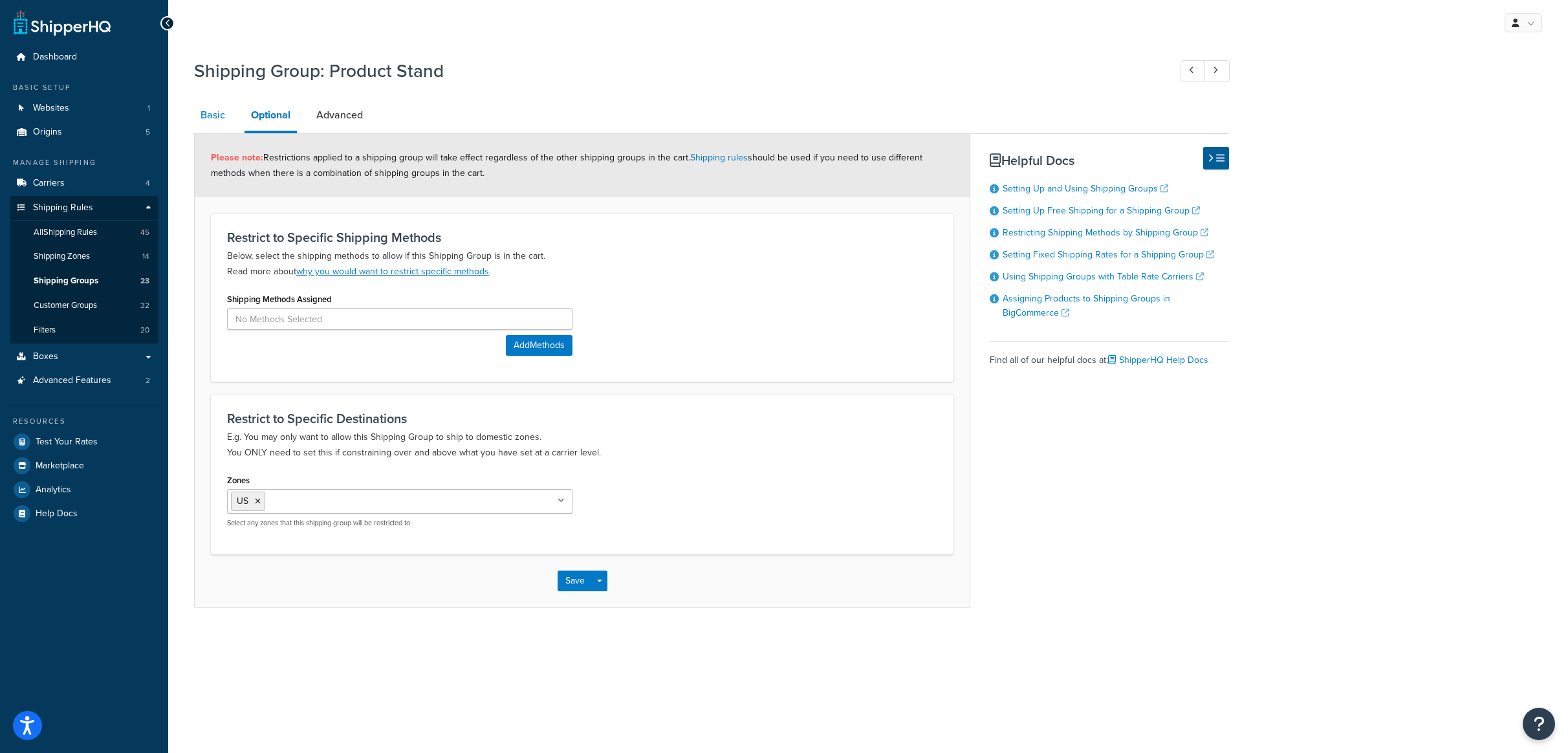
click at [215, 116] on link "Basic" at bounding box center [213, 114] width 38 height 31
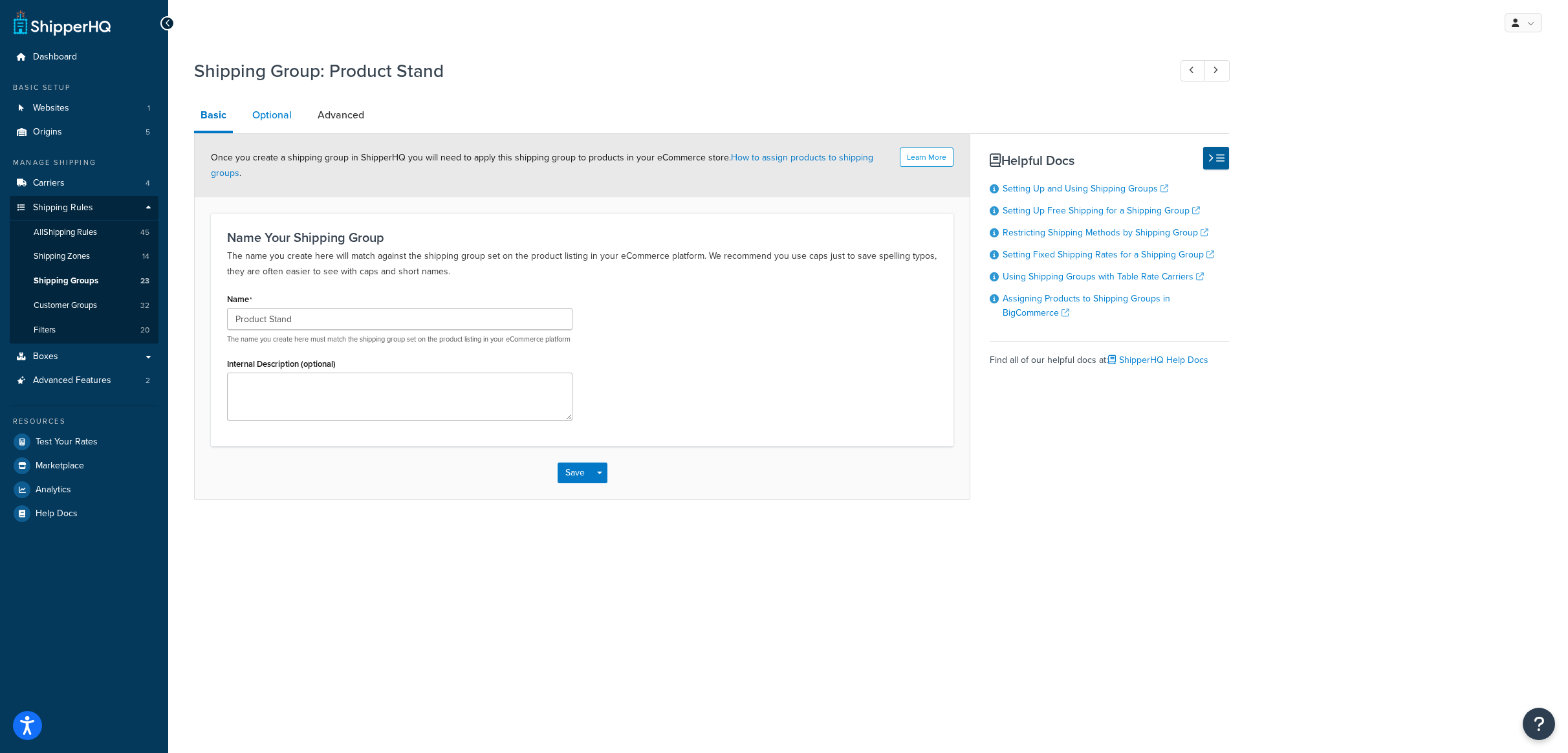
click at [266, 117] on link "Optional" at bounding box center [271, 114] width 52 height 31
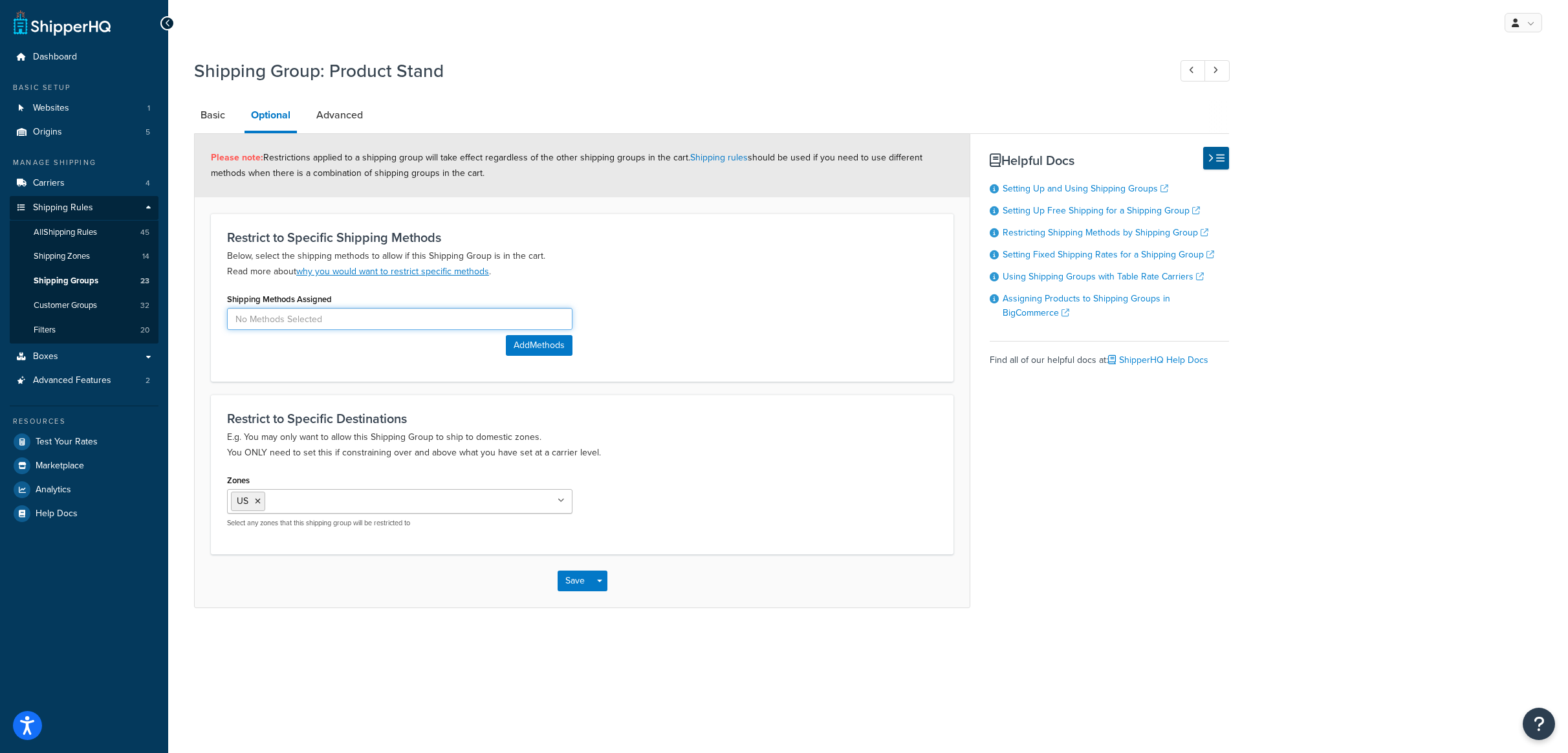
click at [338, 323] on input at bounding box center [400, 319] width 346 height 22
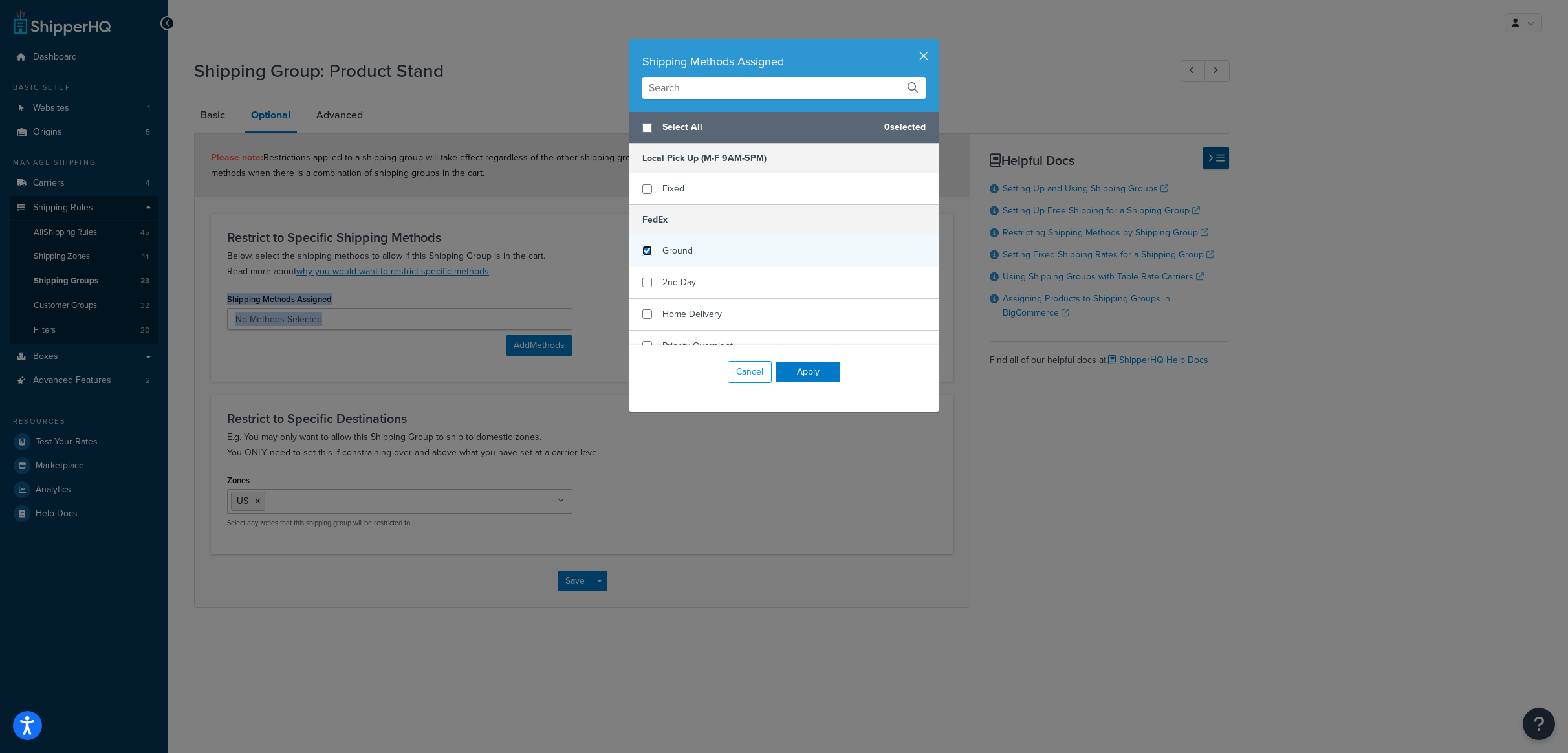
click at [642, 253] on input "checkbox" at bounding box center [647, 250] width 9 height 9
checkbox input "true"
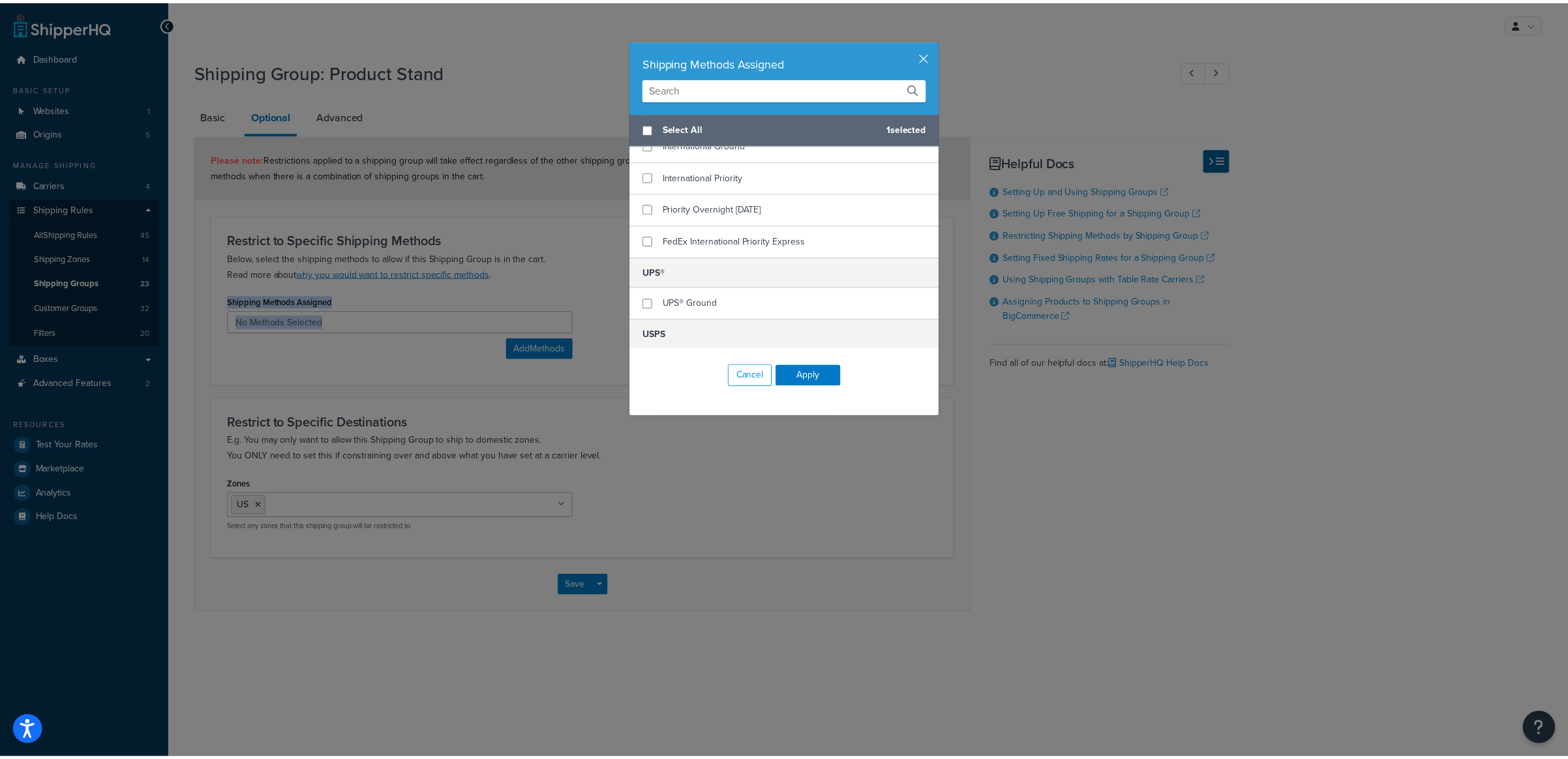
scroll to position [368, 0]
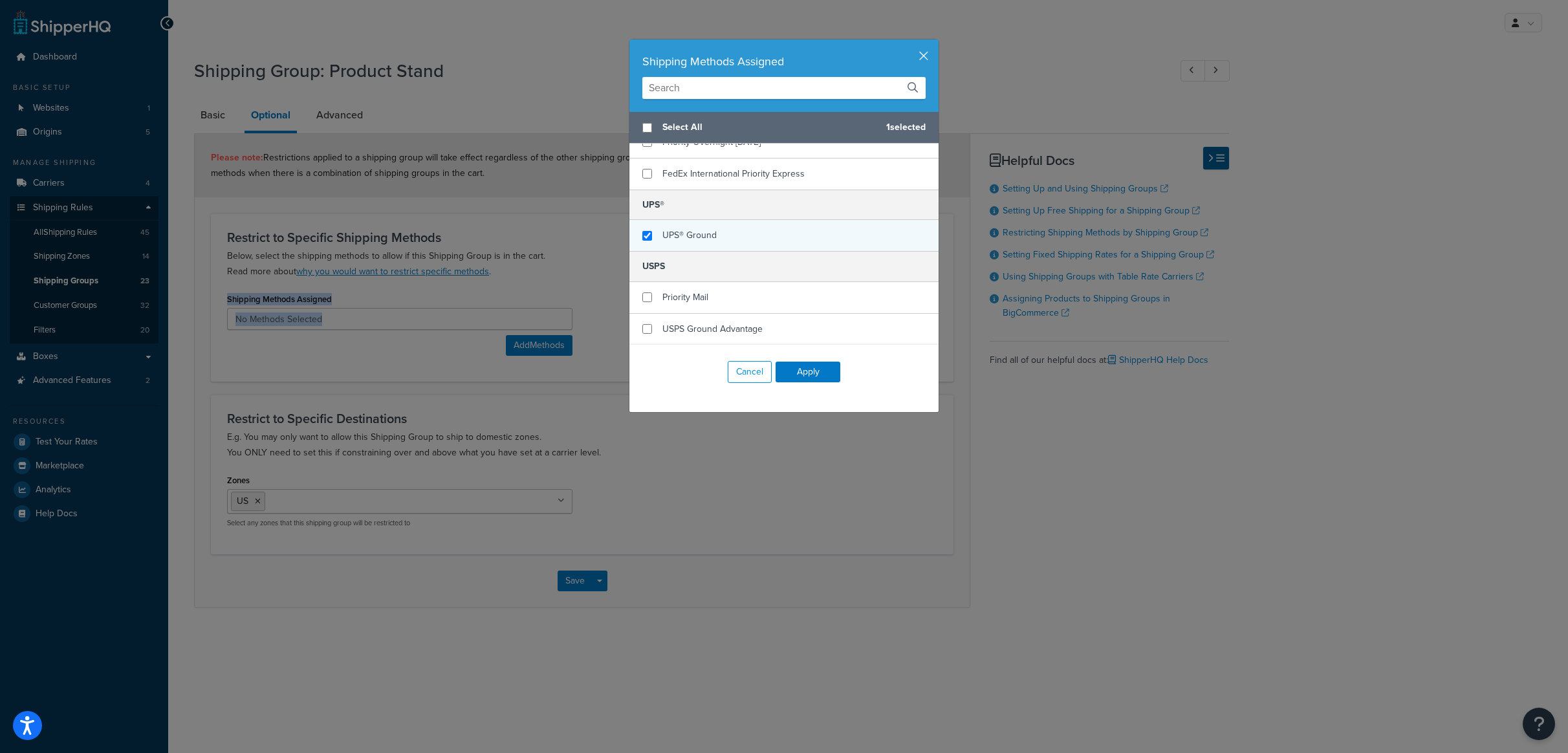
checkbox input "true"
click at [666, 236] on span "UPS® Ground" at bounding box center [689, 234] width 54 height 13
click at [801, 377] on button "Apply" at bounding box center [808, 372] width 65 height 21
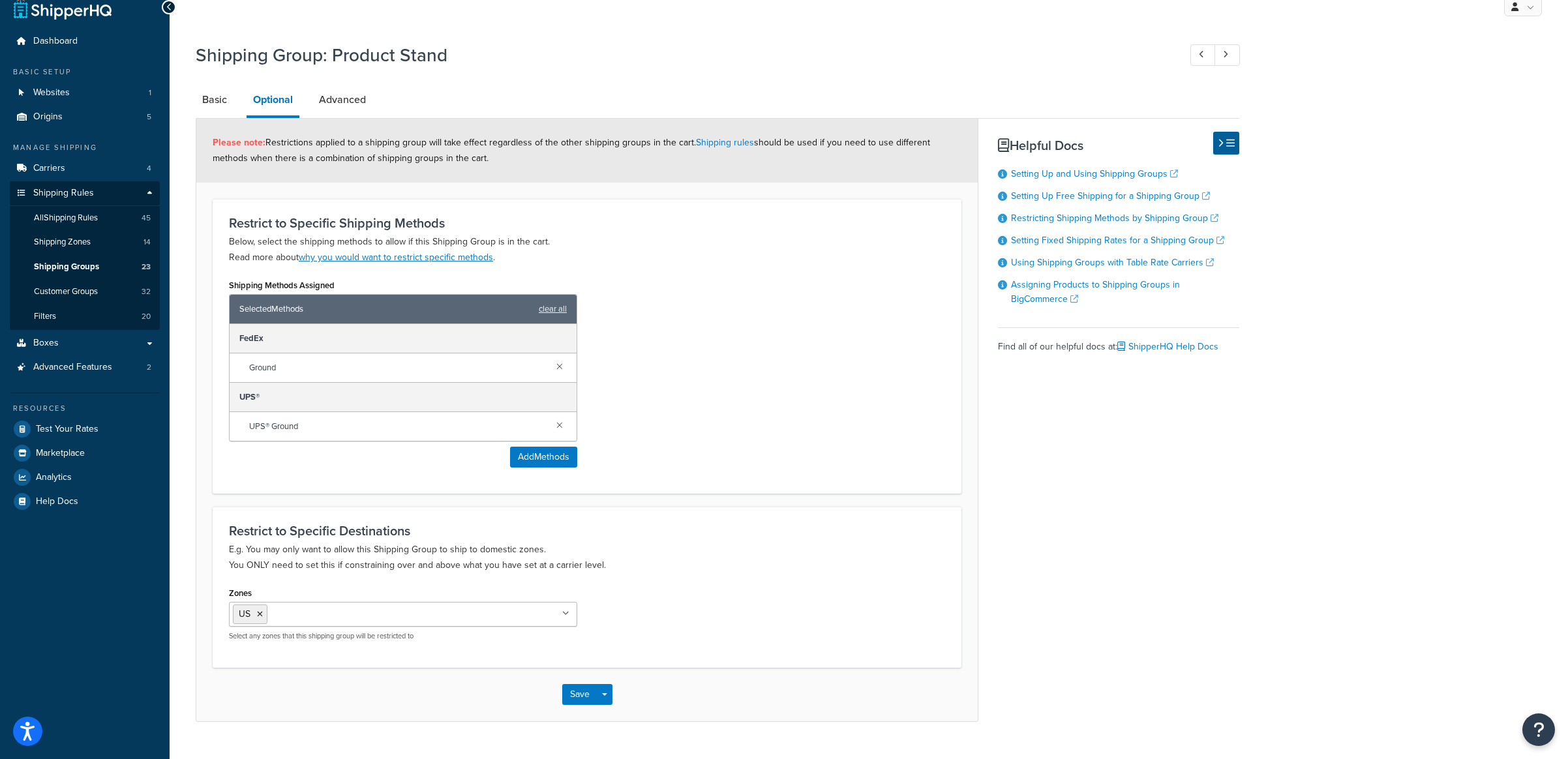
scroll to position [48, 0]
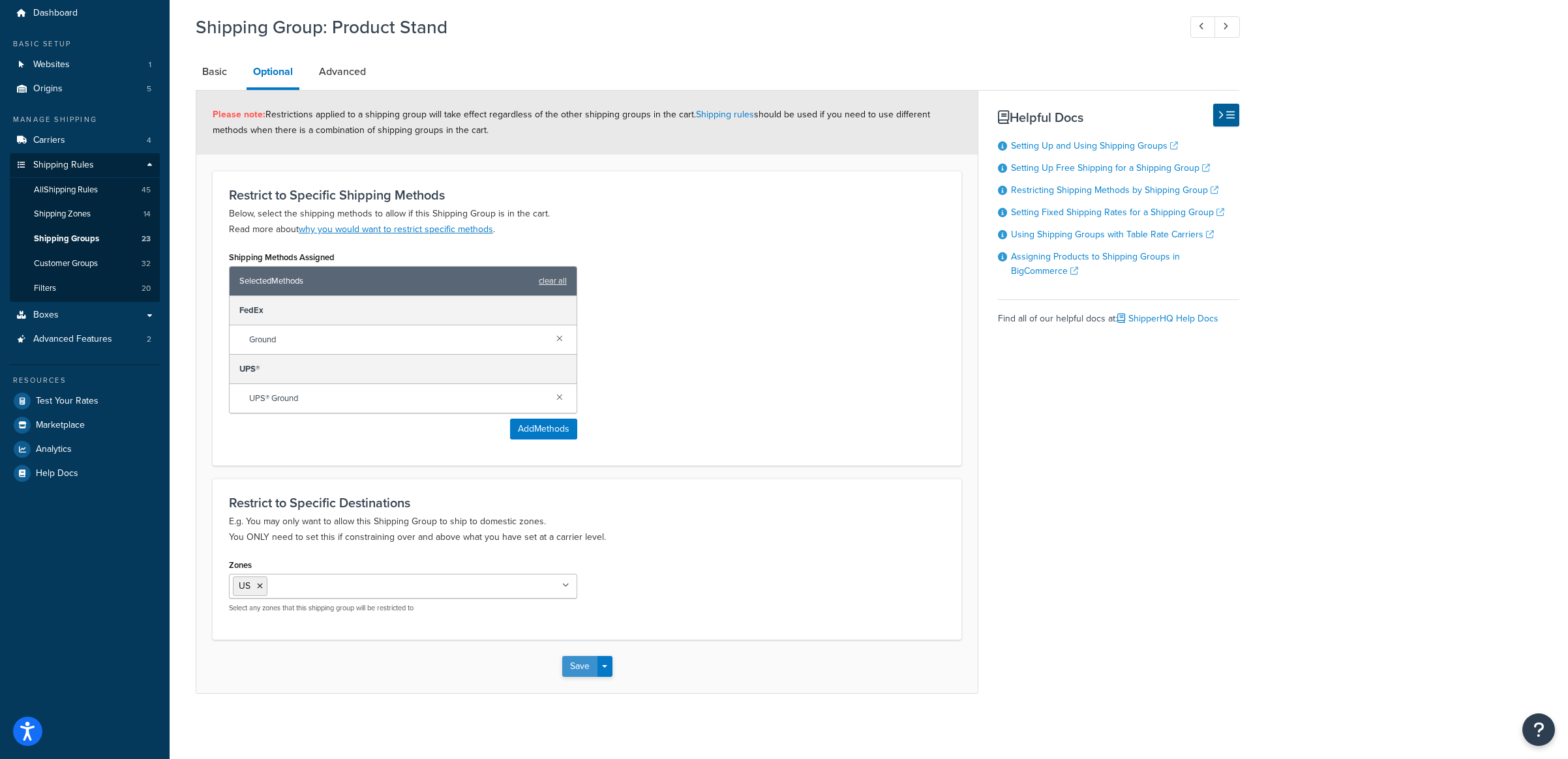
click at [583, 670] on button "Save" at bounding box center [579, 667] width 35 height 21
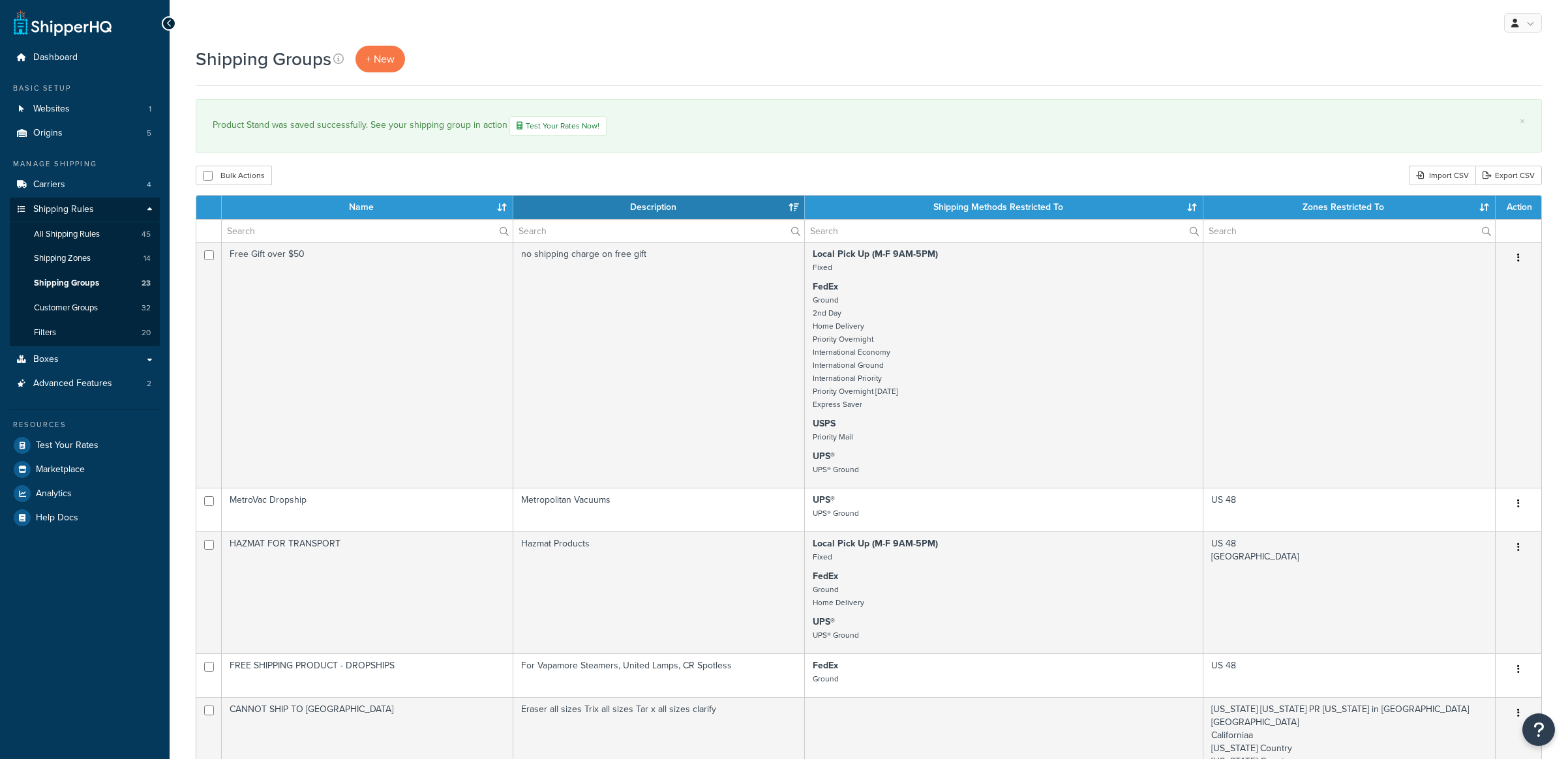
select select "15"
click at [89, 236] on span "All Shipping Rules" at bounding box center [67, 235] width 66 height 11
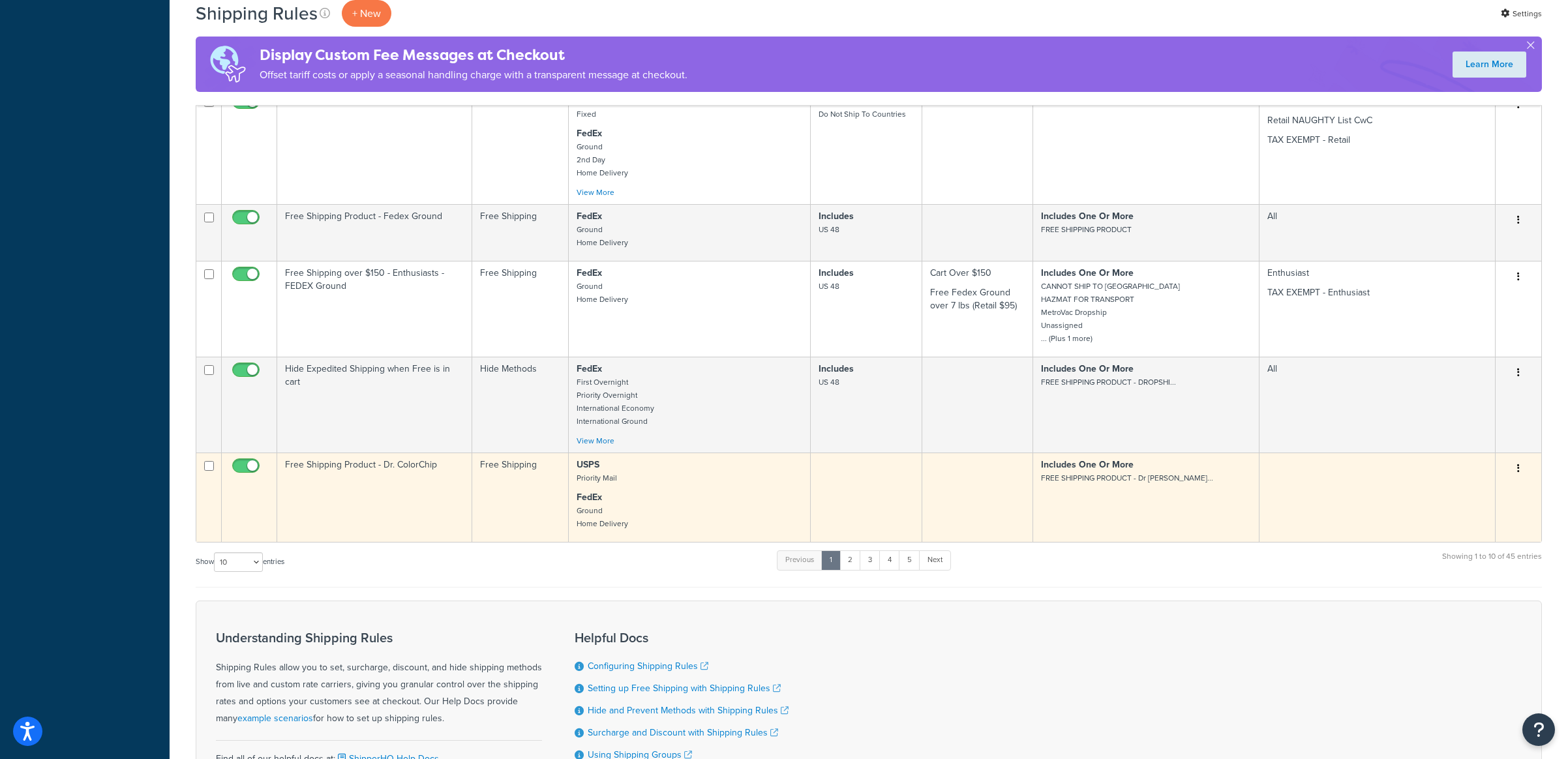
scroll to position [527, 0]
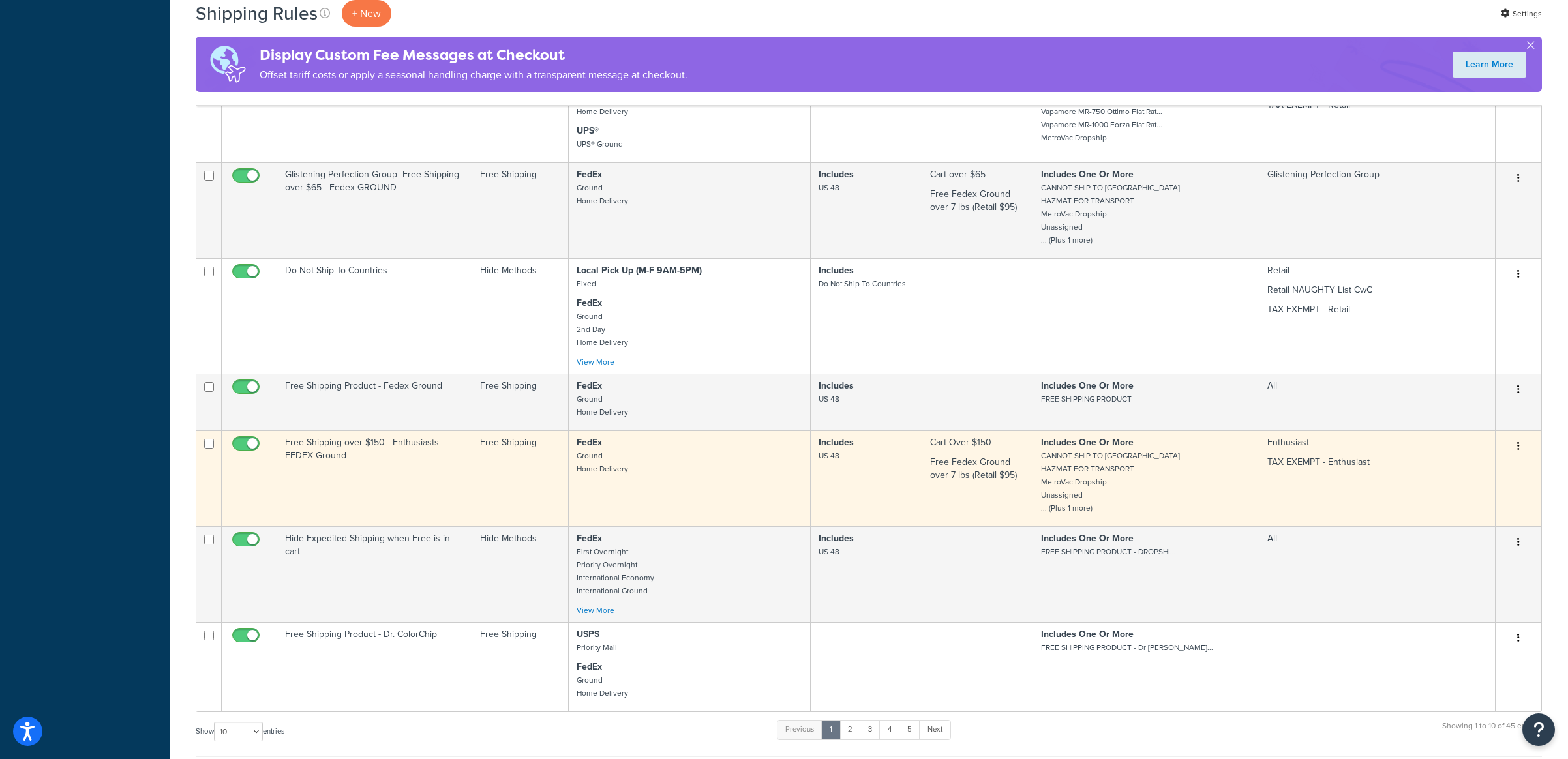
click at [252, 444] on input "checkbox" at bounding box center [247, 447] width 36 height 16
checkbox input "false"
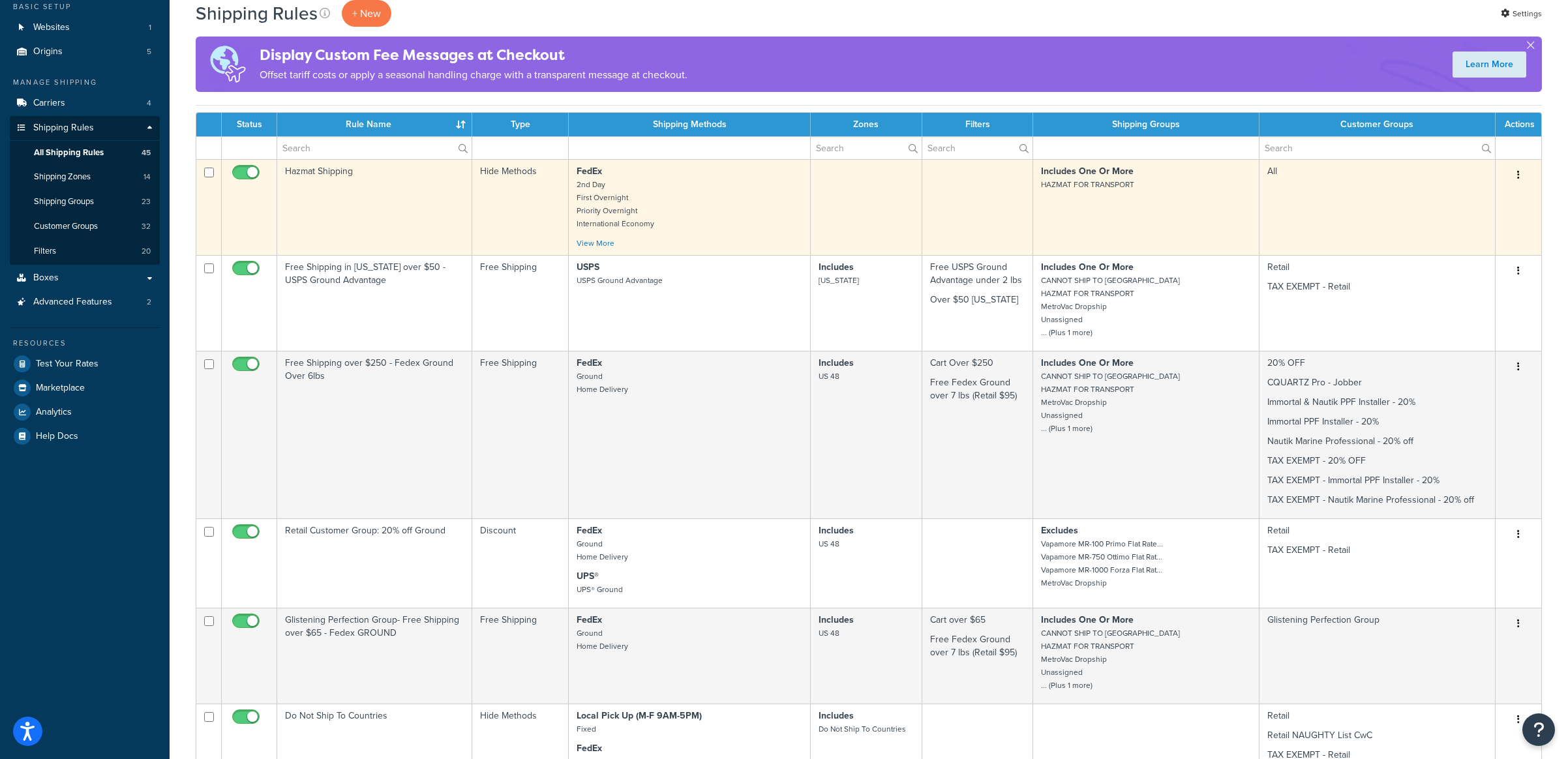
scroll to position [0, 0]
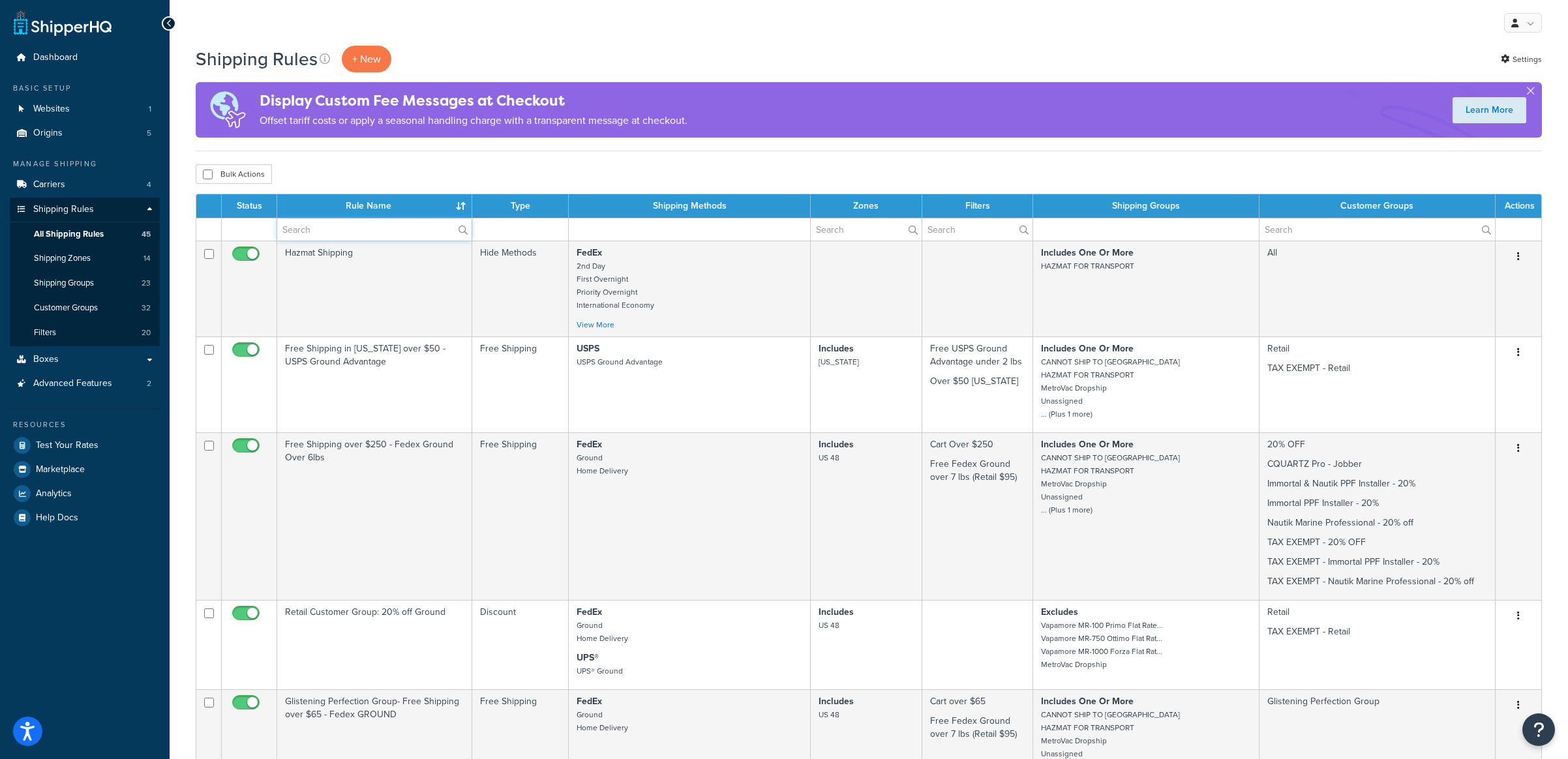
click at [361, 235] on input "text" at bounding box center [374, 230] width 194 height 22
type input "enth"
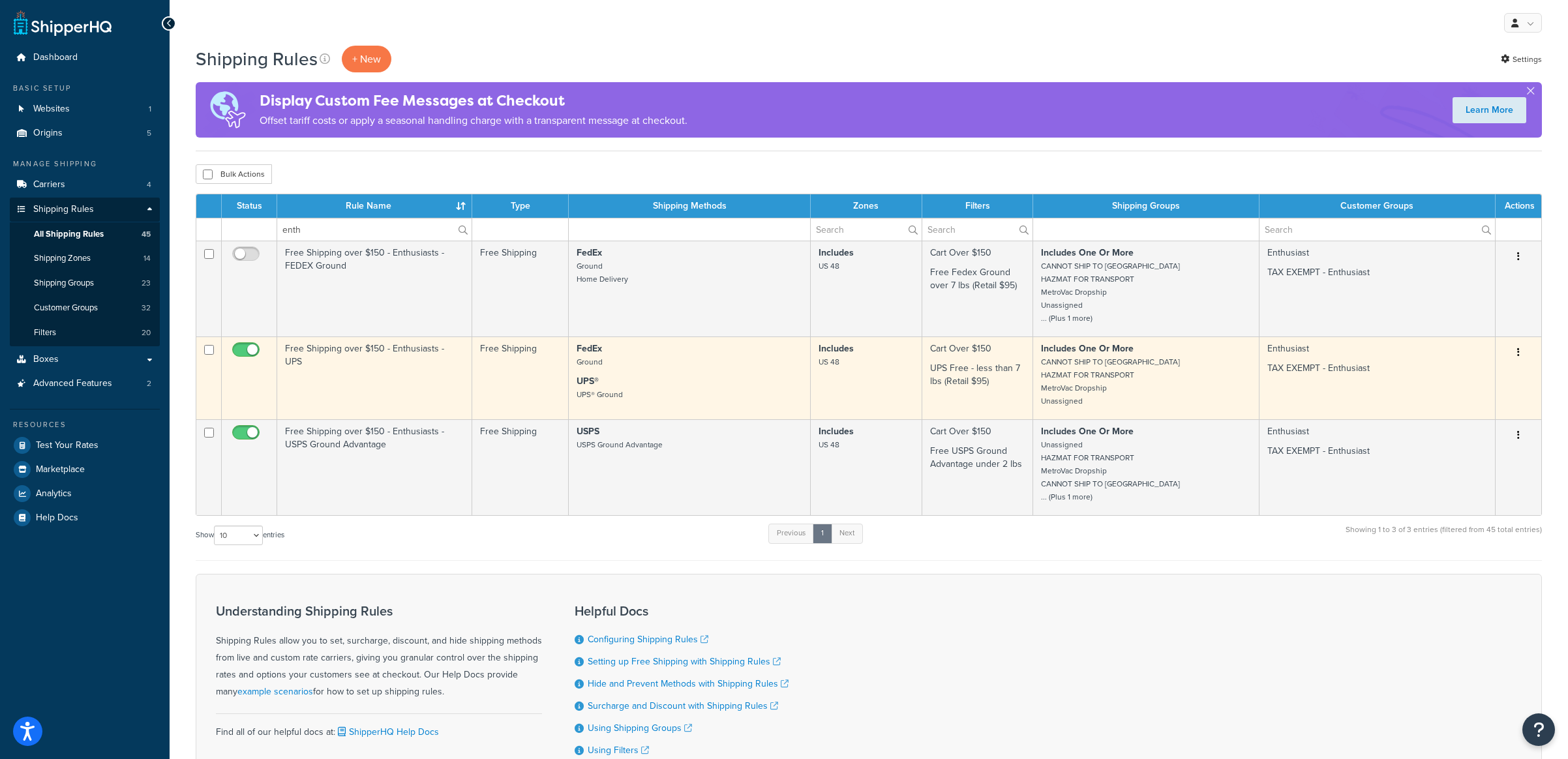
click at [243, 353] on input "checkbox" at bounding box center [247, 353] width 36 height 16
checkbox input "false"
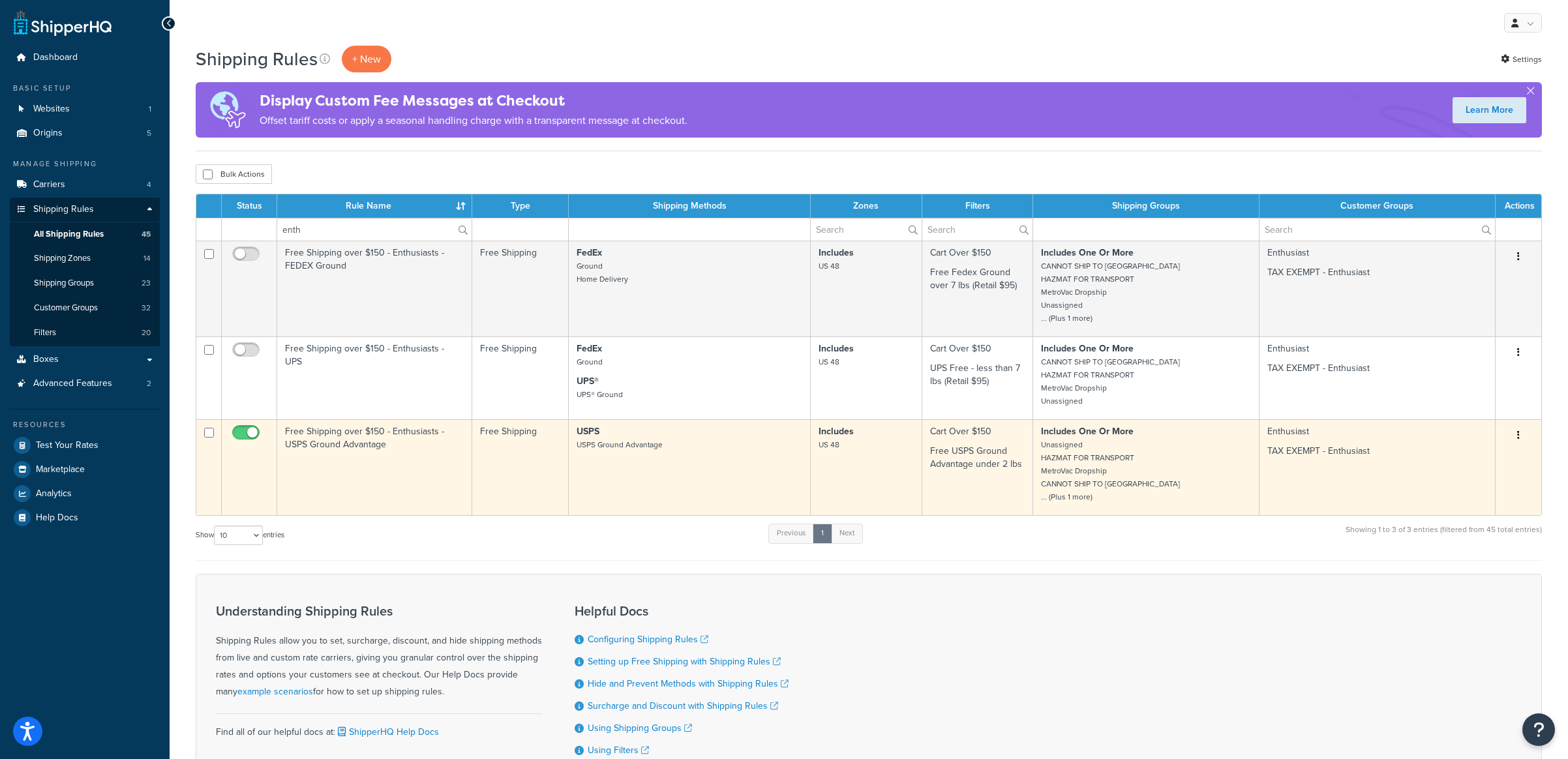
click at [244, 435] on input "checkbox" at bounding box center [247, 436] width 36 height 16
checkbox input "false"
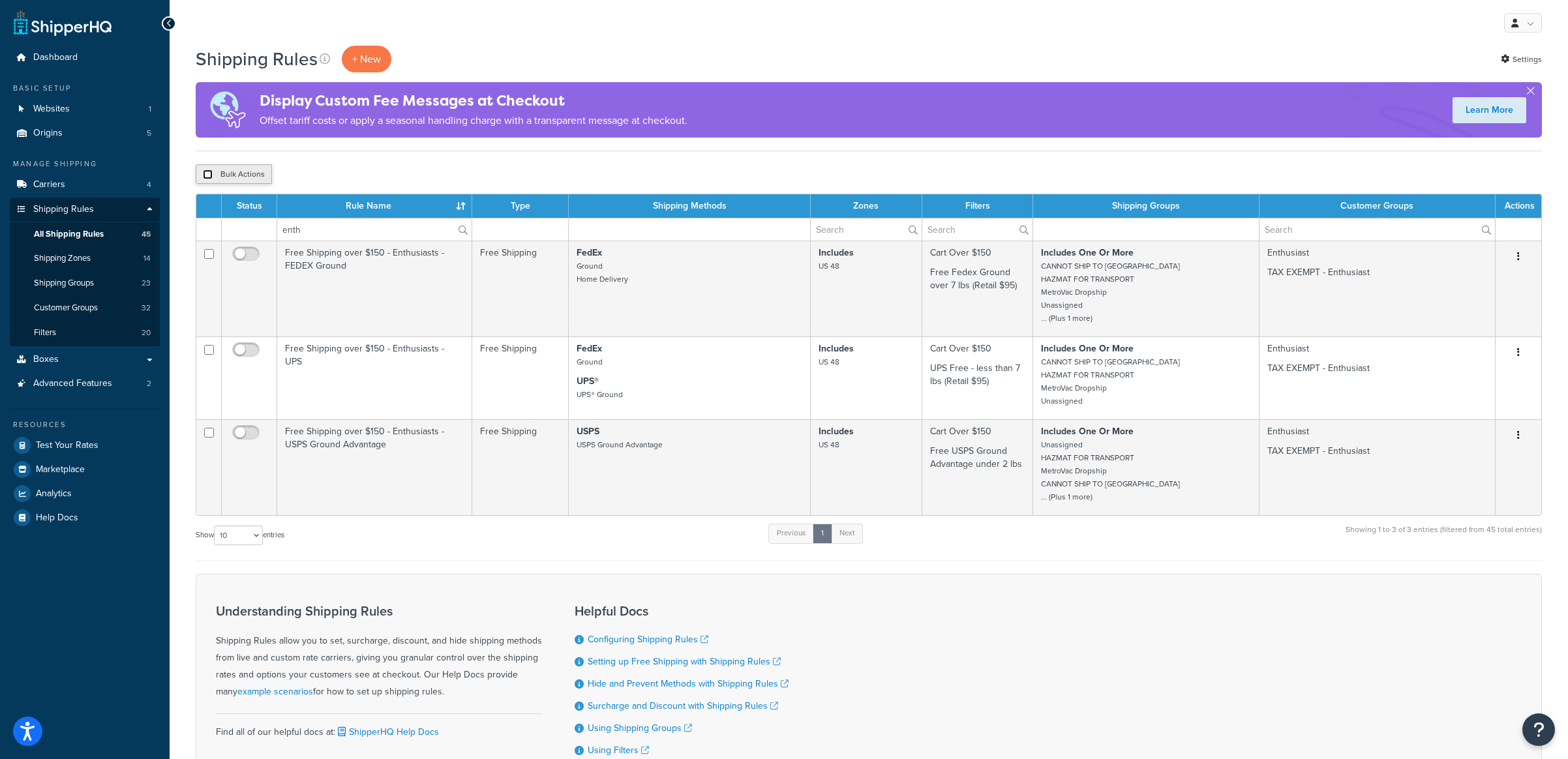
click at [208, 176] on input "checkbox" at bounding box center [208, 174] width 10 height 10
checkbox input "true"
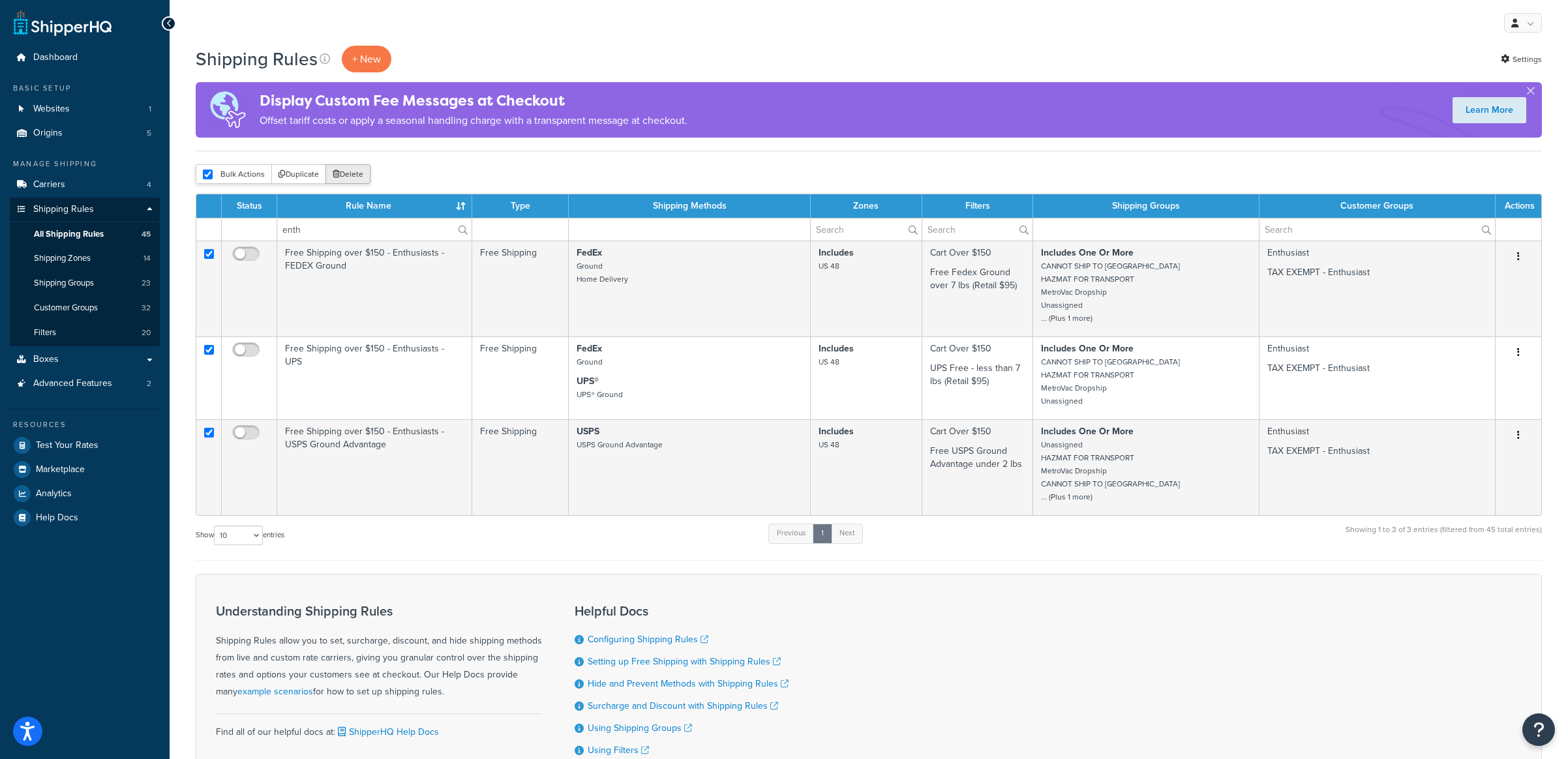
click at [356, 181] on button "Delete" at bounding box center [348, 174] width 45 height 20
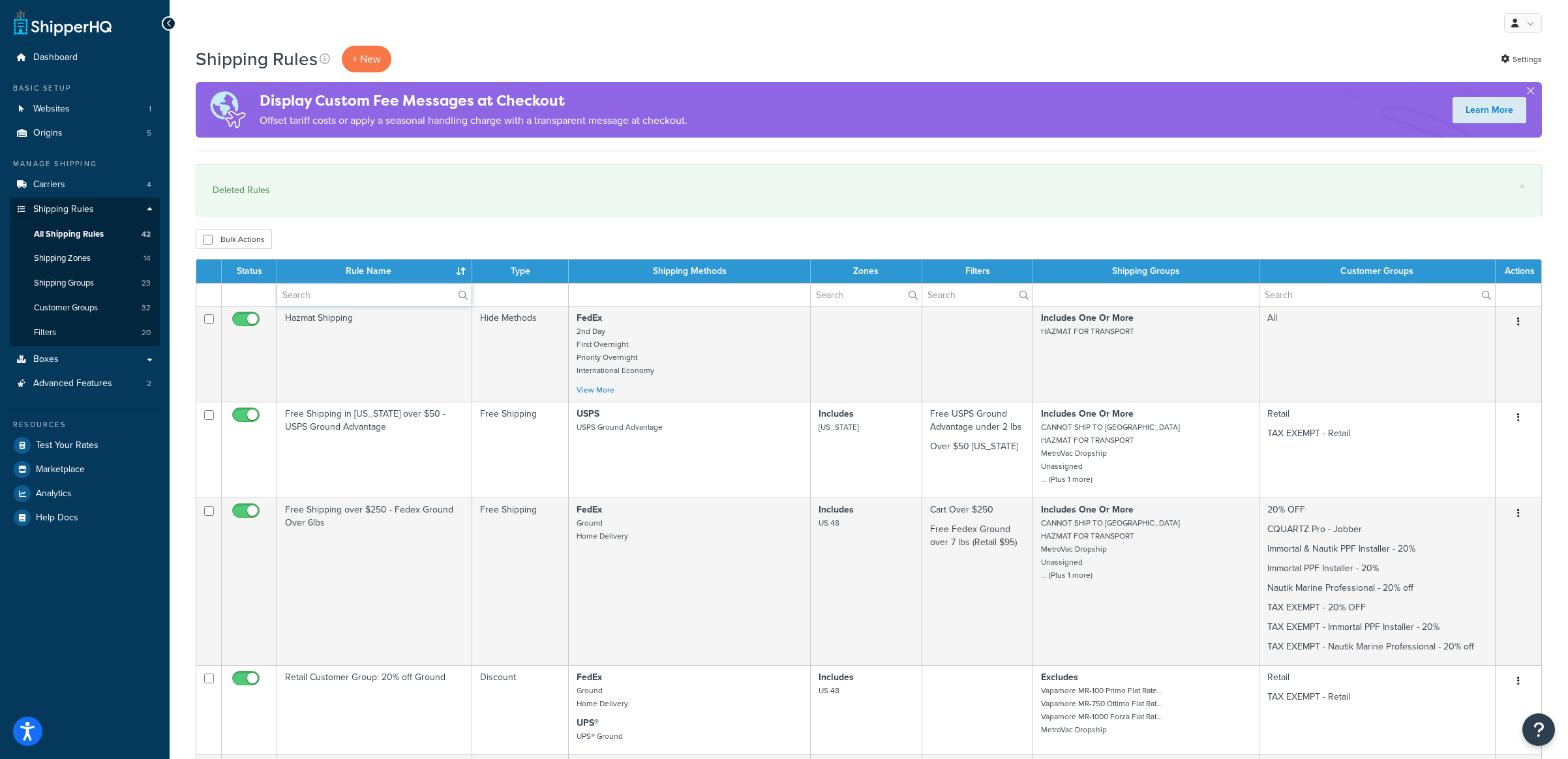
click at [337, 298] on input "text" at bounding box center [374, 295] width 194 height 22
type input "glis"
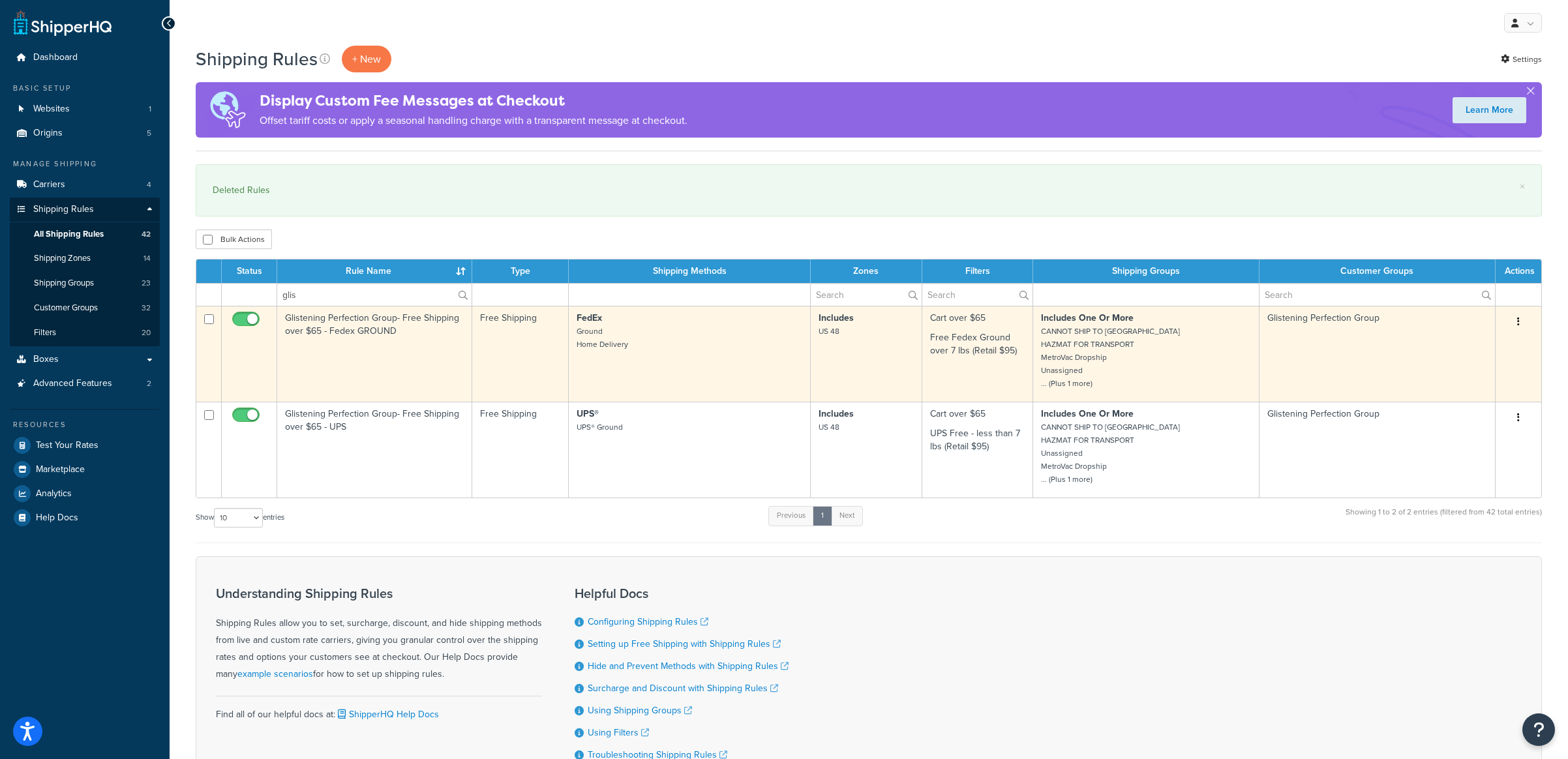
click at [248, 321] on input "checkbox" at bounding box center [247, 322] width 36 height 16
checkbox input "false"
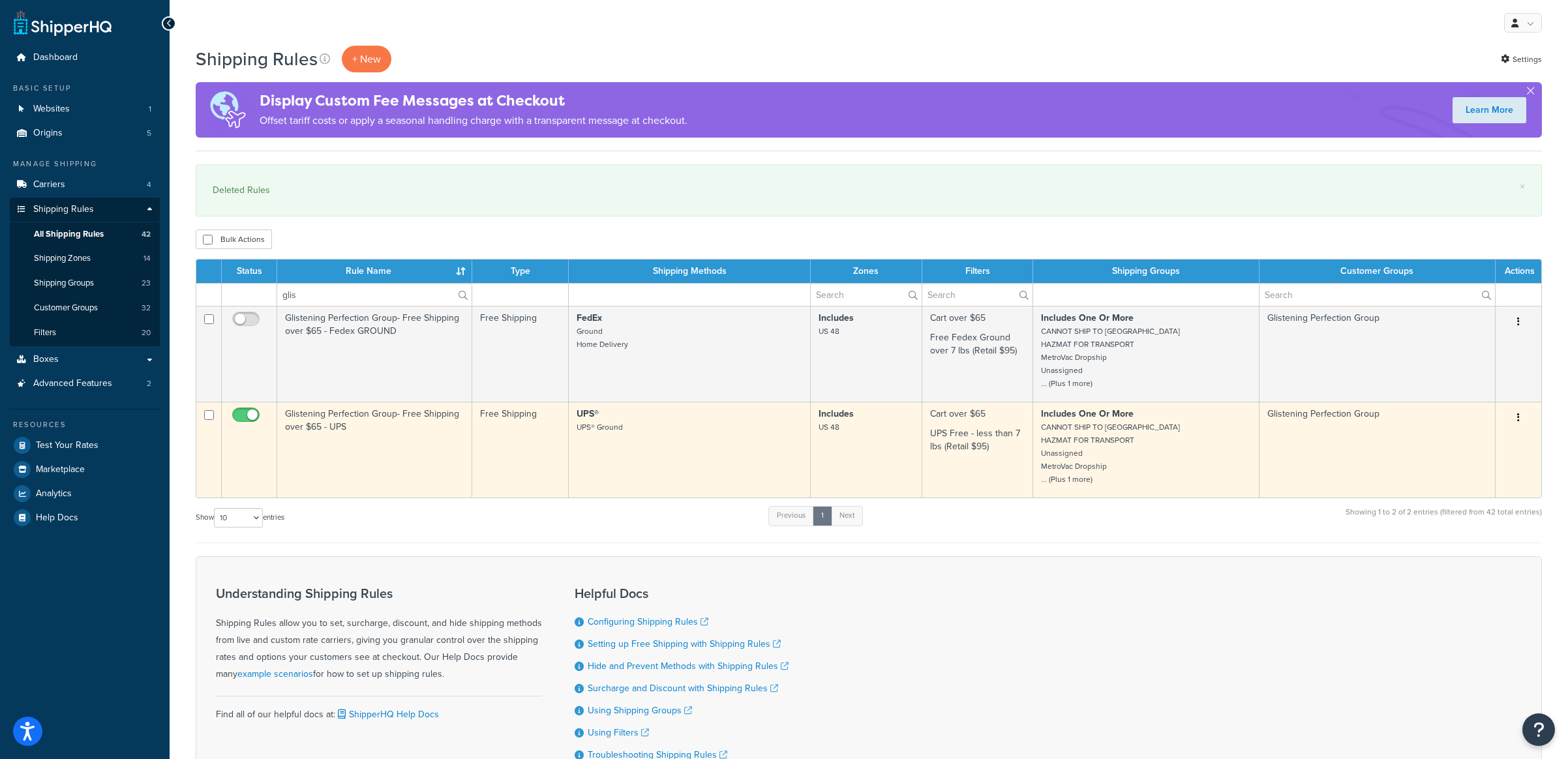
click at [248, 414] on input "checkbox" at bounding box center [247, 418] width 36 height 16
checkbox input "false"
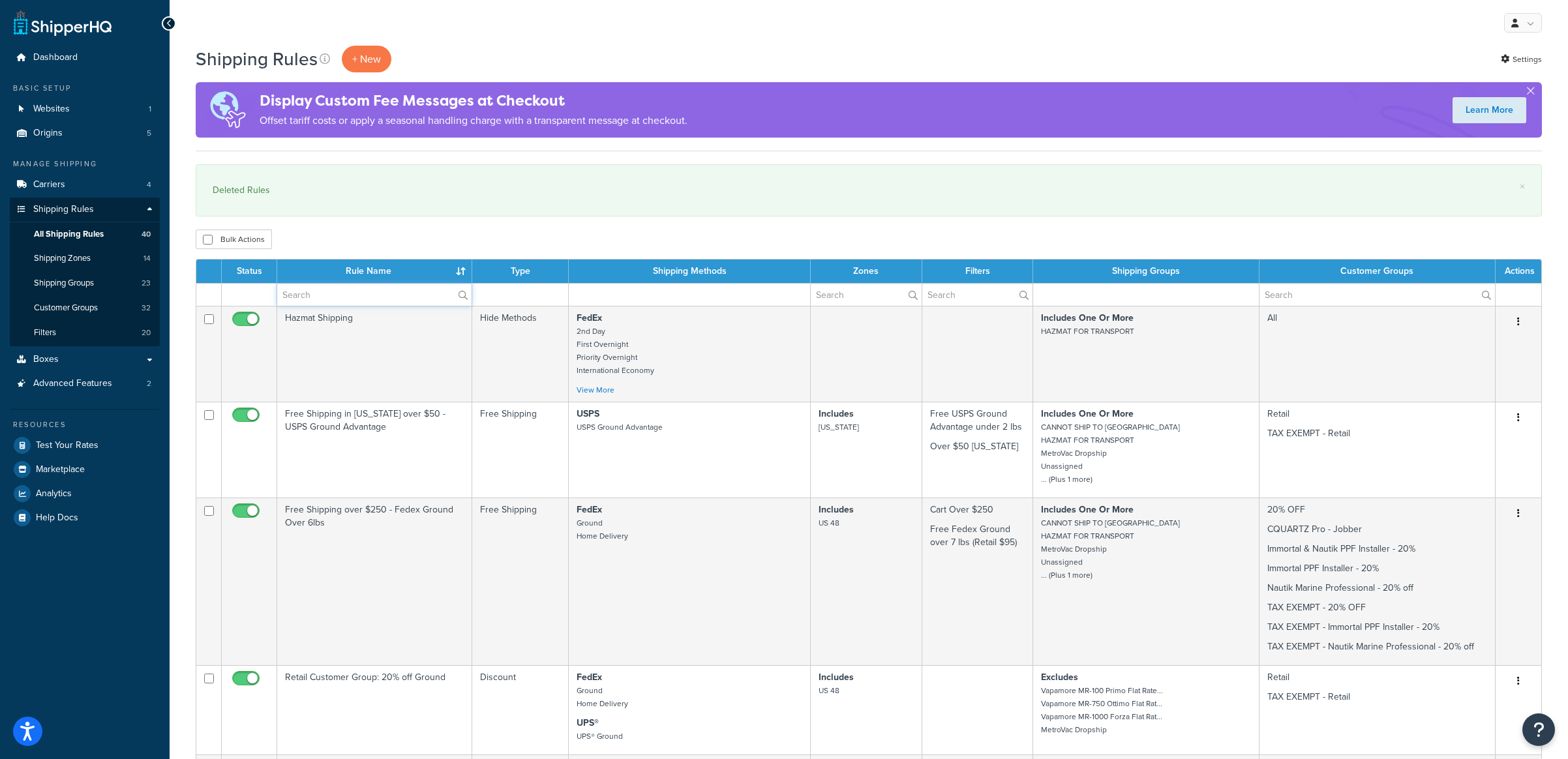
click at [345, 298] on input "text" at bounding box center [374, 295] width 194 height 22
type input "free"
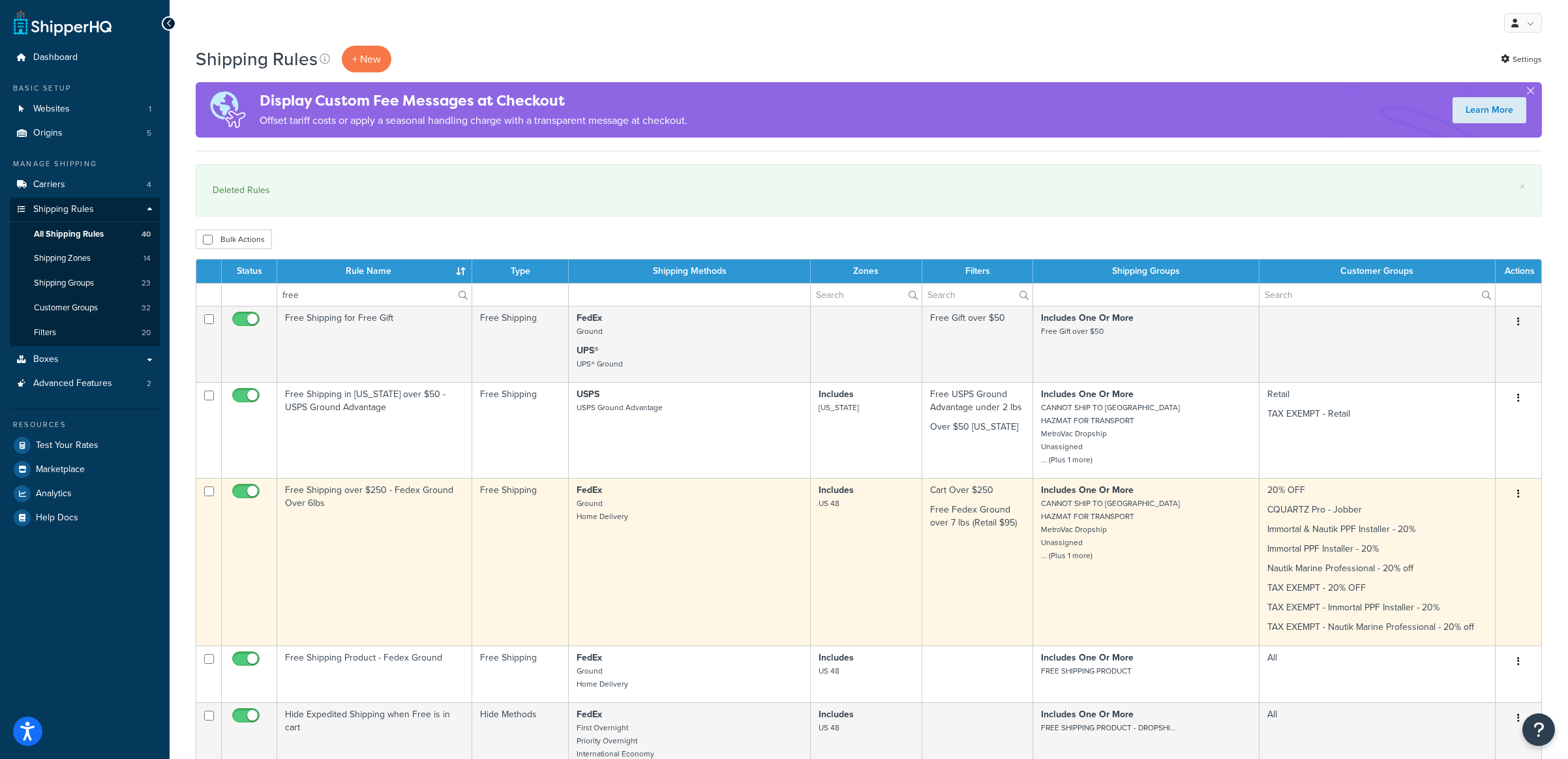
click at [393, 512] on td "Free Shipping over $250 - Fedex Ground Over 6lbs" at bounding box center [374, 562] width 195 height 168
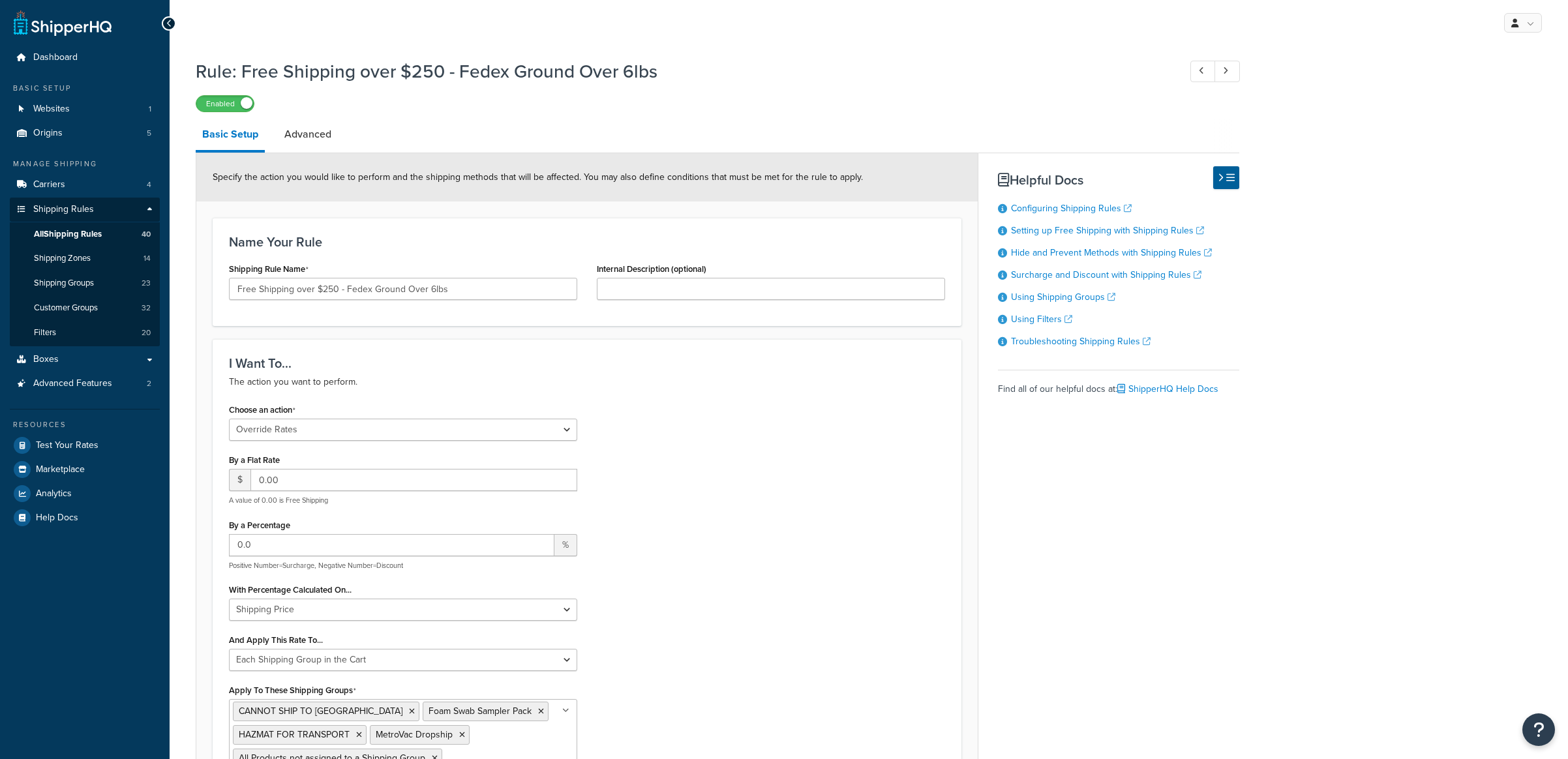
select select "OVERRIDE"
select select "SHIPPING_GROUP"
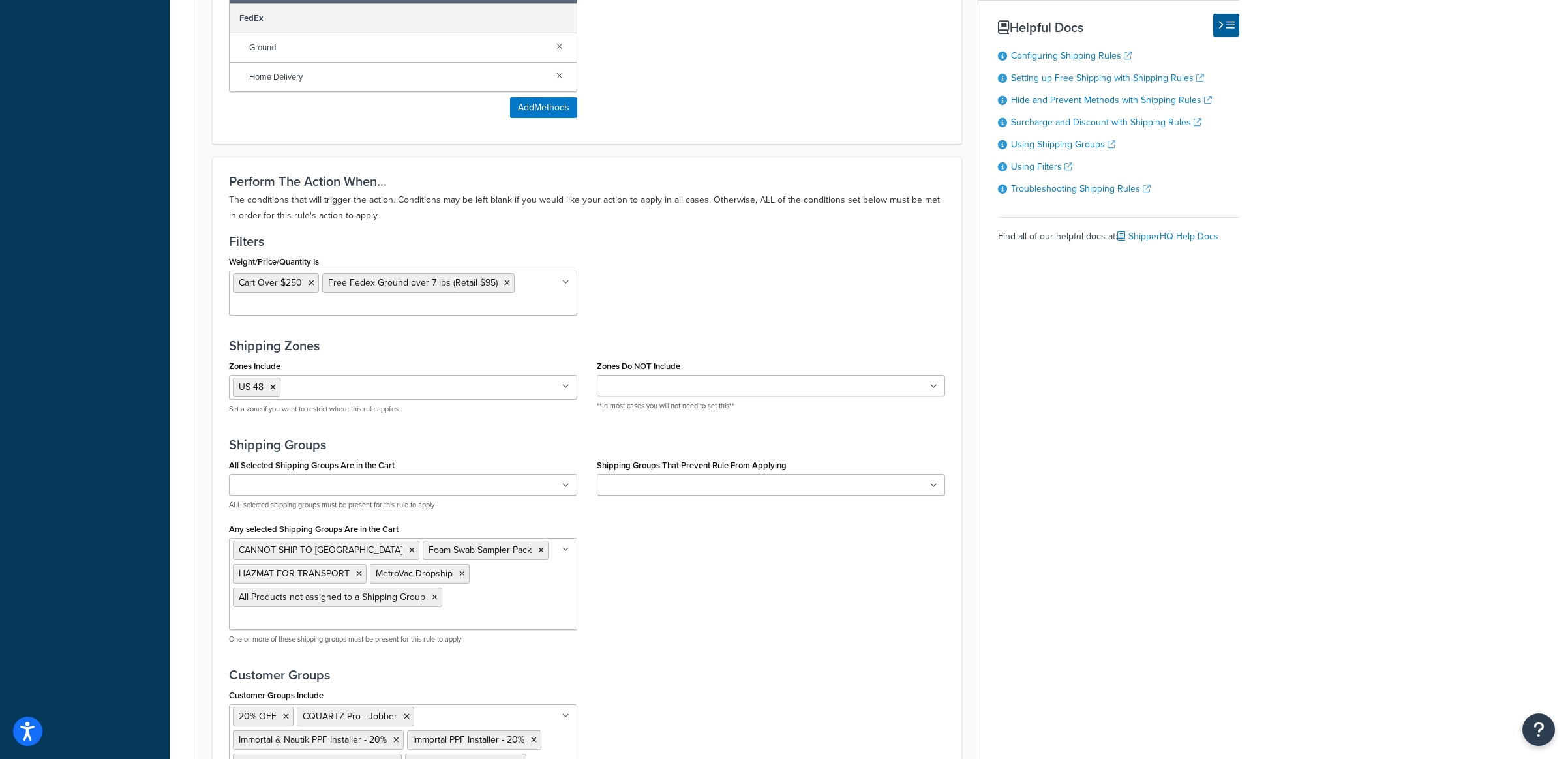
scroll to position [971, 0]
click at [671, 478] on input "Shipping Groups That Prevent Rule From Applying" at bounding box center [658, 485] width 115 height 14
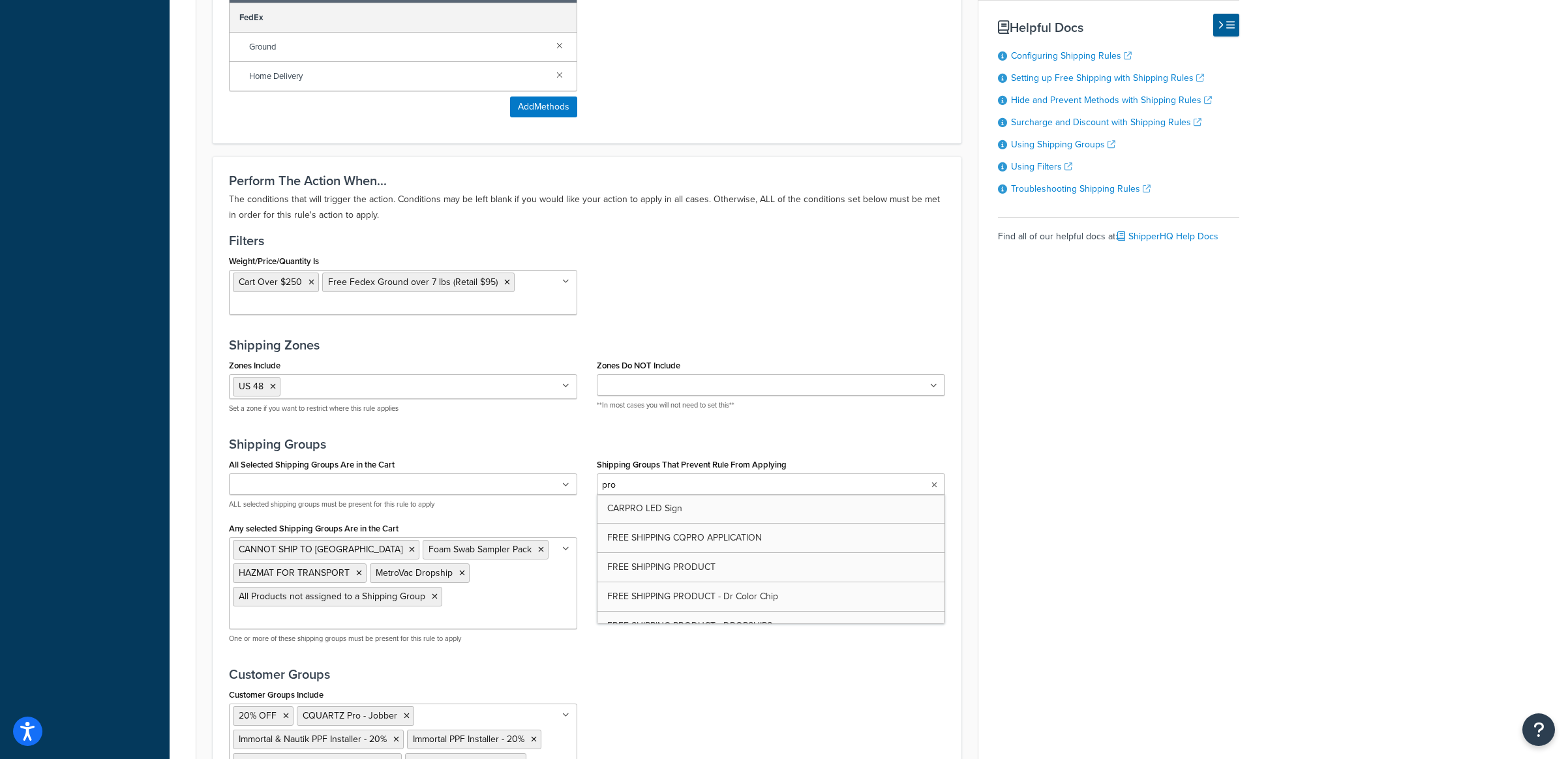
type input "prod"
click at [1120, 524] on div "Basic Setup Advanced Specify the action you would like to perform and the shipp…" at bounding box center [717, 41] width 1043 height 1788
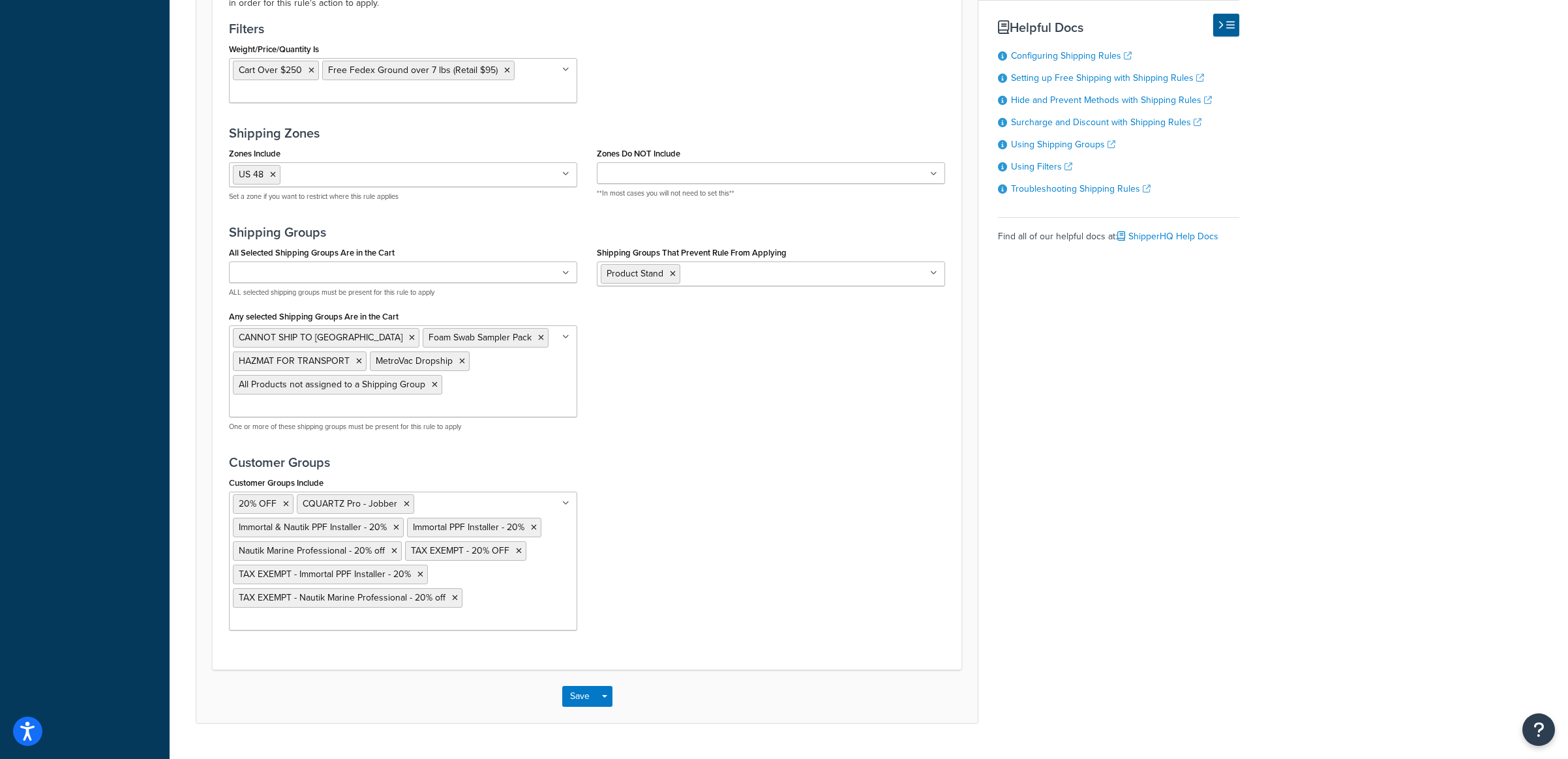
scroll to position [1184, 0]
click at [573, 685] on button "Save" at bounding box center [579, 695] width 35 height 21
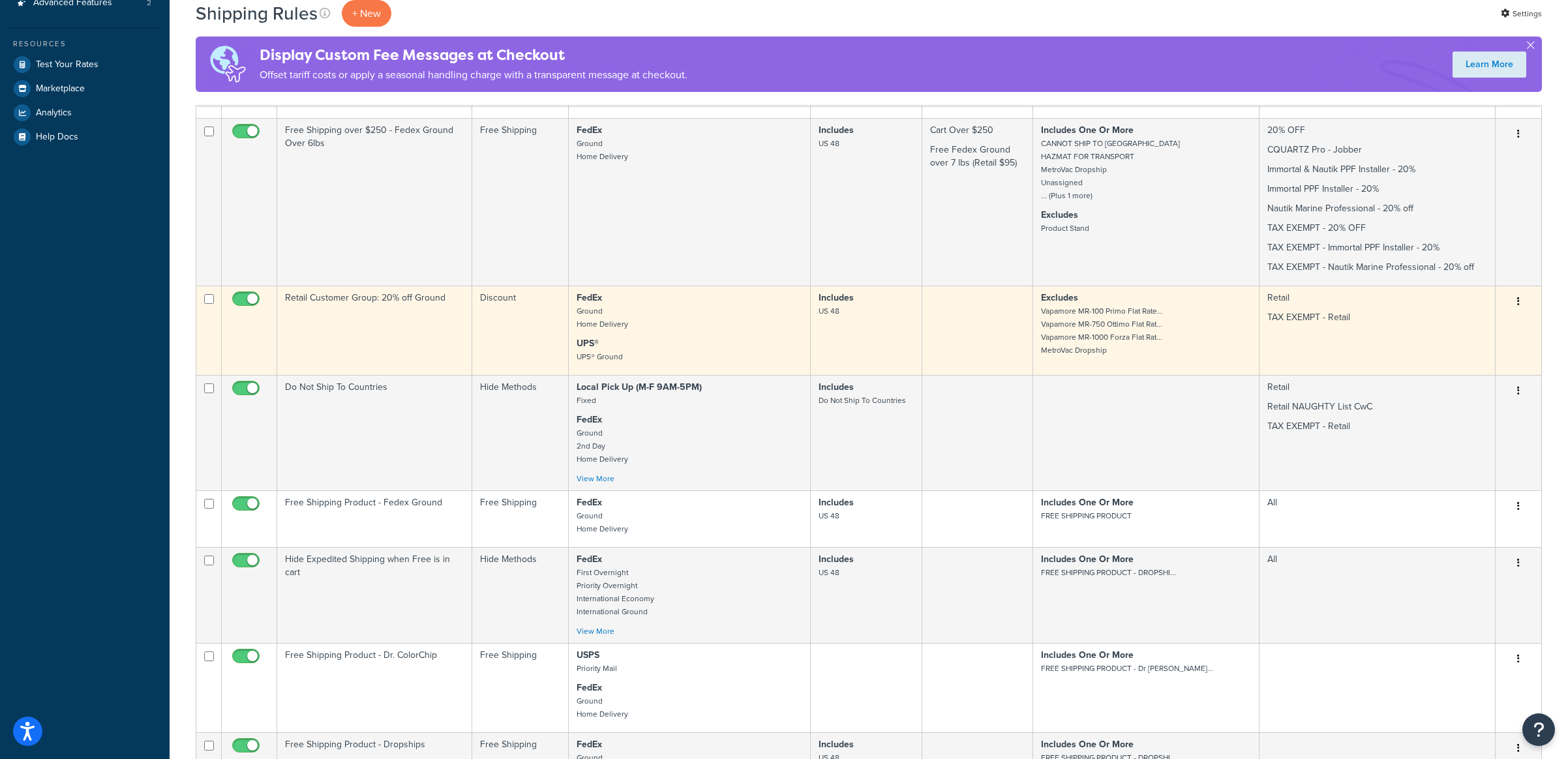
scroll to position [381, 0]
click at [371, 356] on td "Retail Customer Group: 20% off Ground" at bounding box center [374, 329] width 195 height 89
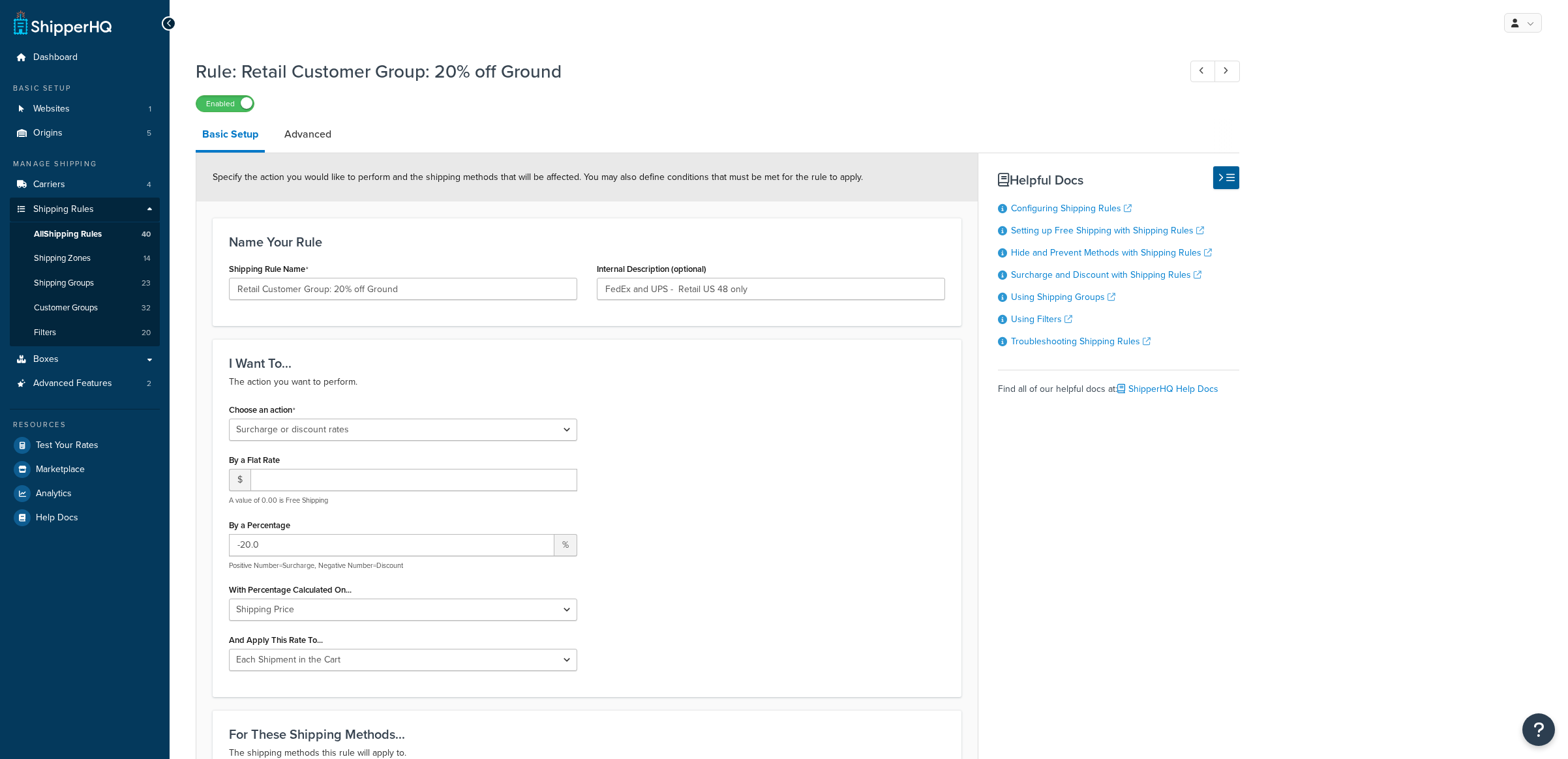
select select "SURCHARGE"
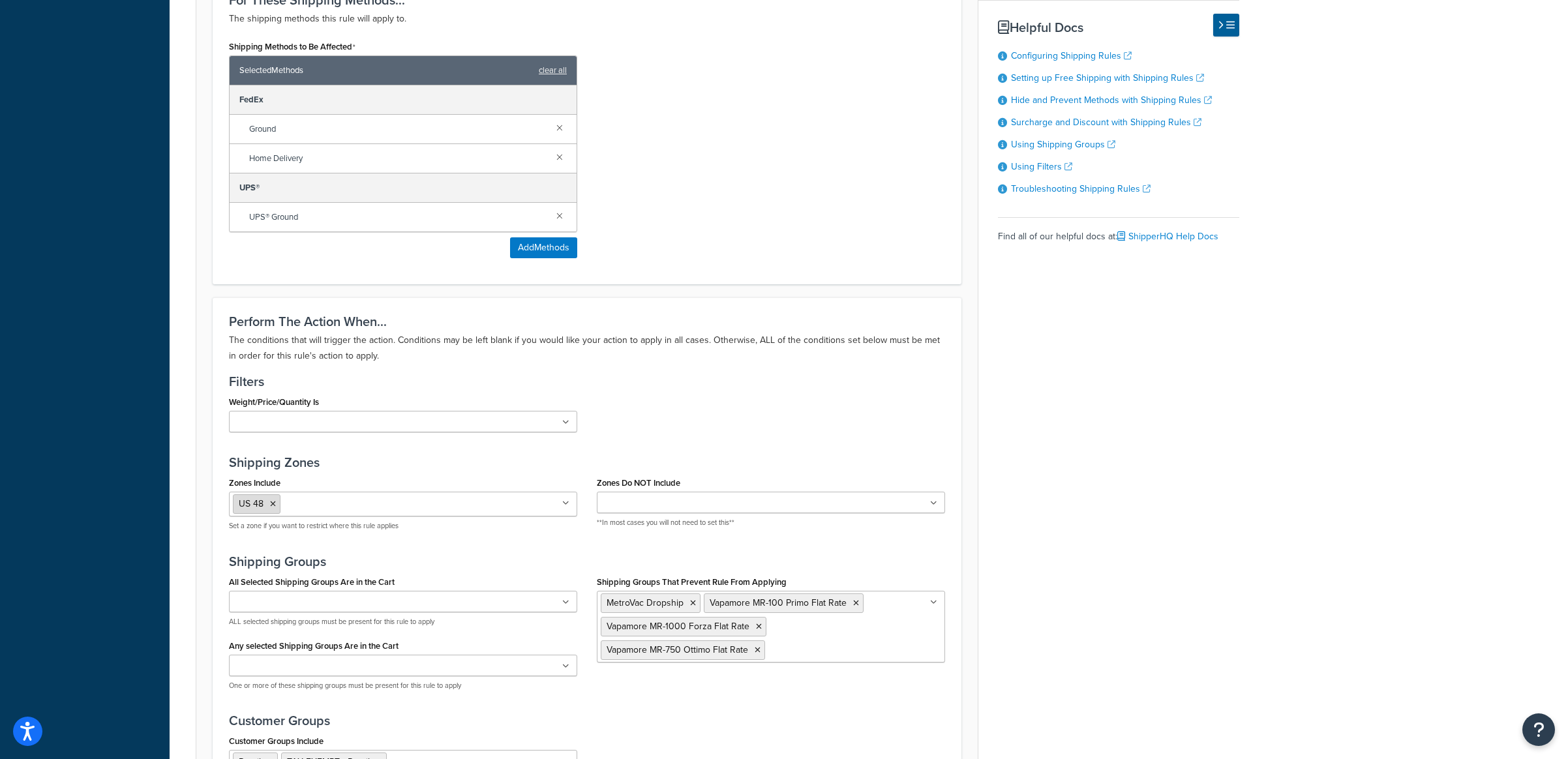
scroll to position [843, 0]
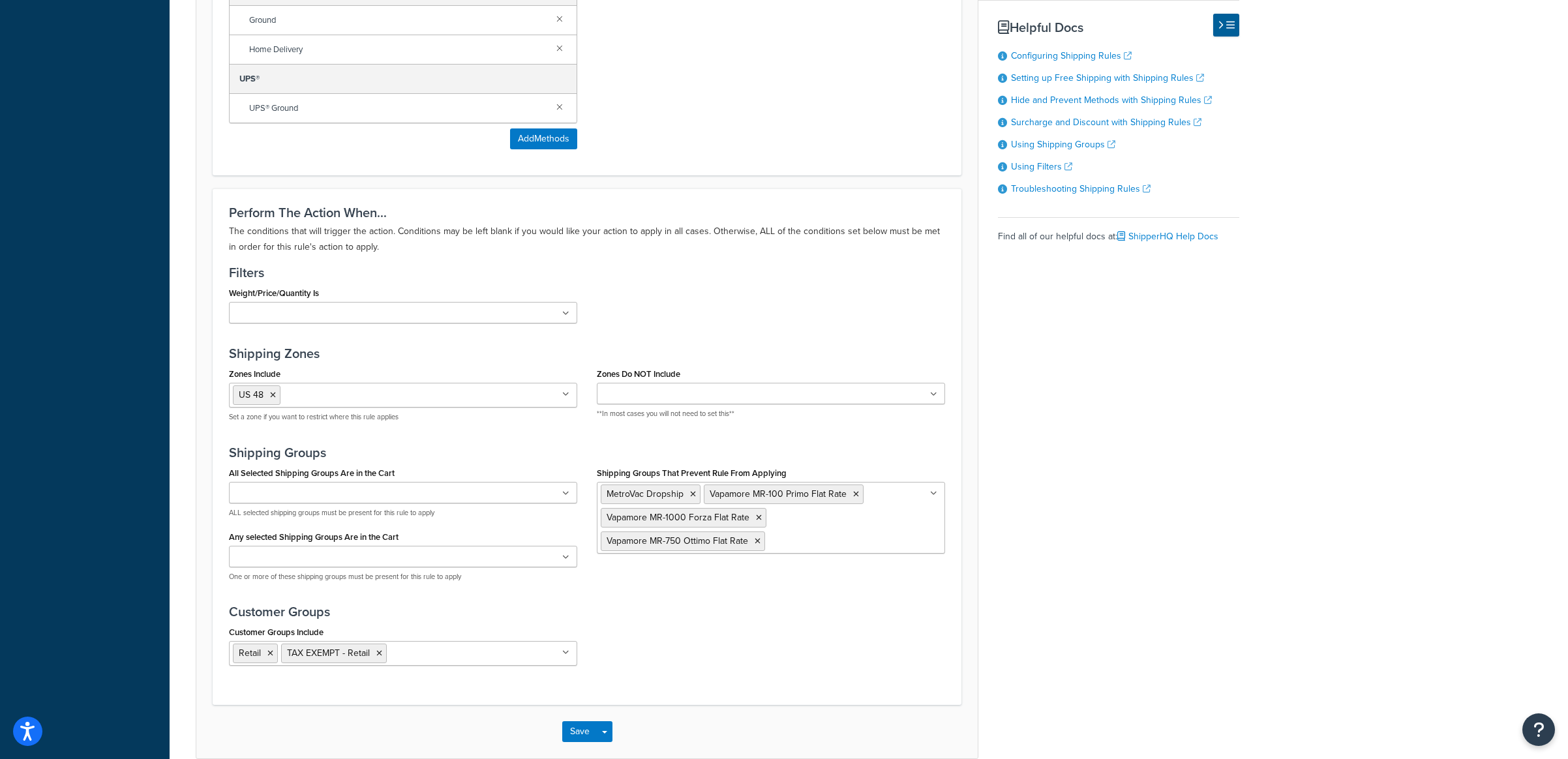
click at [811, 534] on ul "MetroVac Dropship Vapamore MR-100 Primo Flat Rate Vapamore MR-1000 Forza Flat R…" at bounding box center [771, 518] width 349 height 72
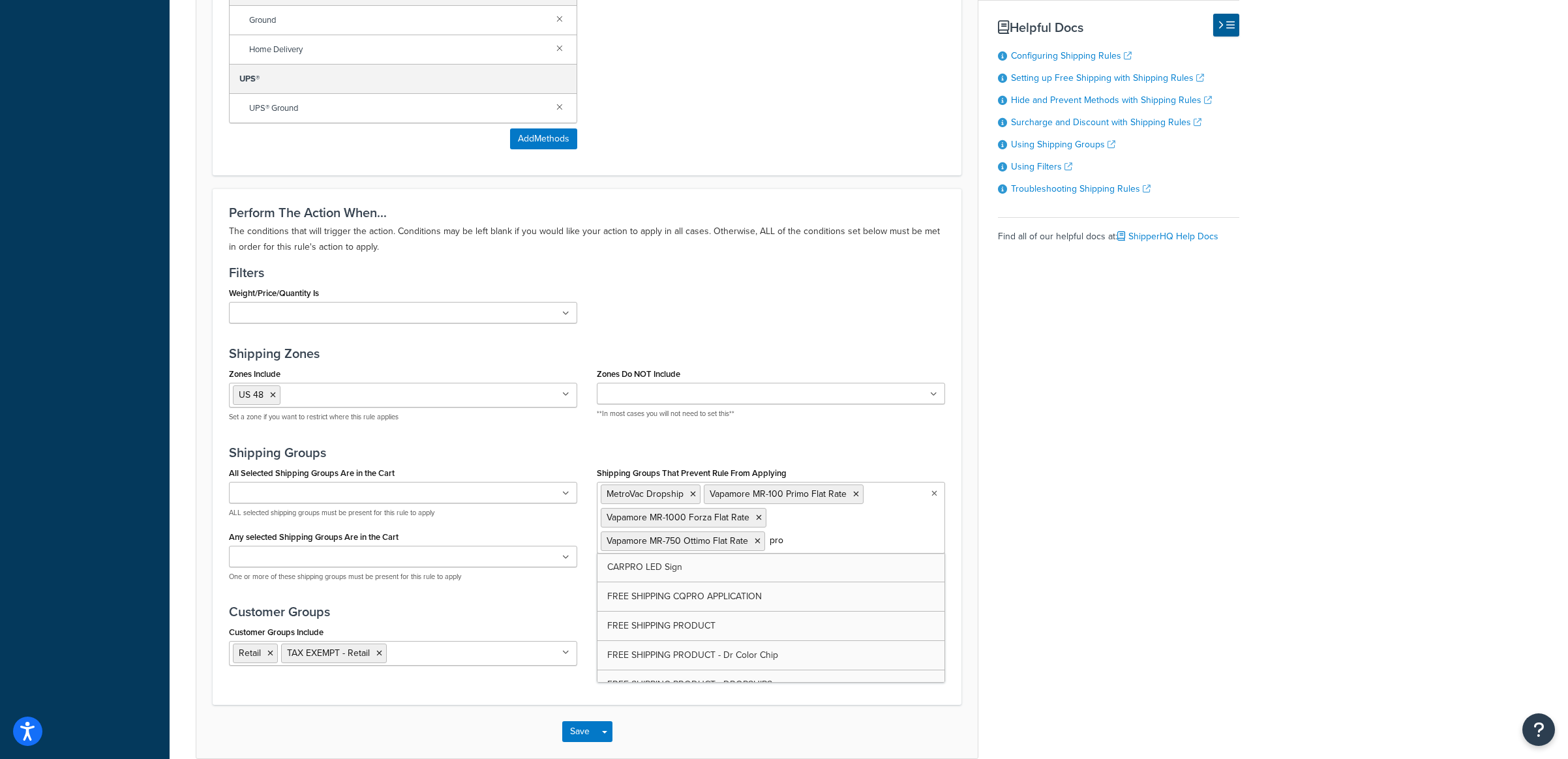
type input "prod"
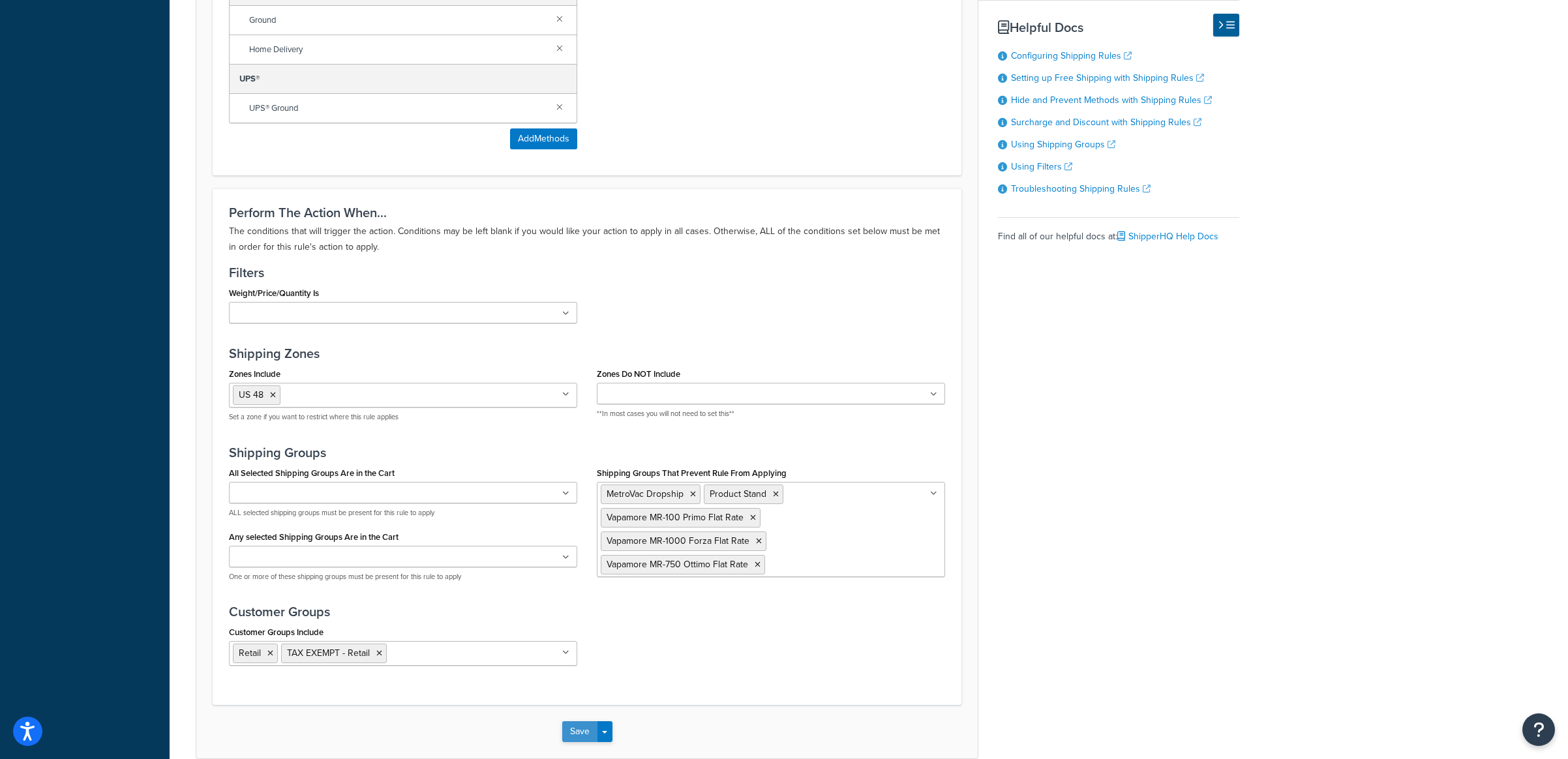
click at [587, 736] on button "Save" at bounding box center [579, 731] width 35 height 21
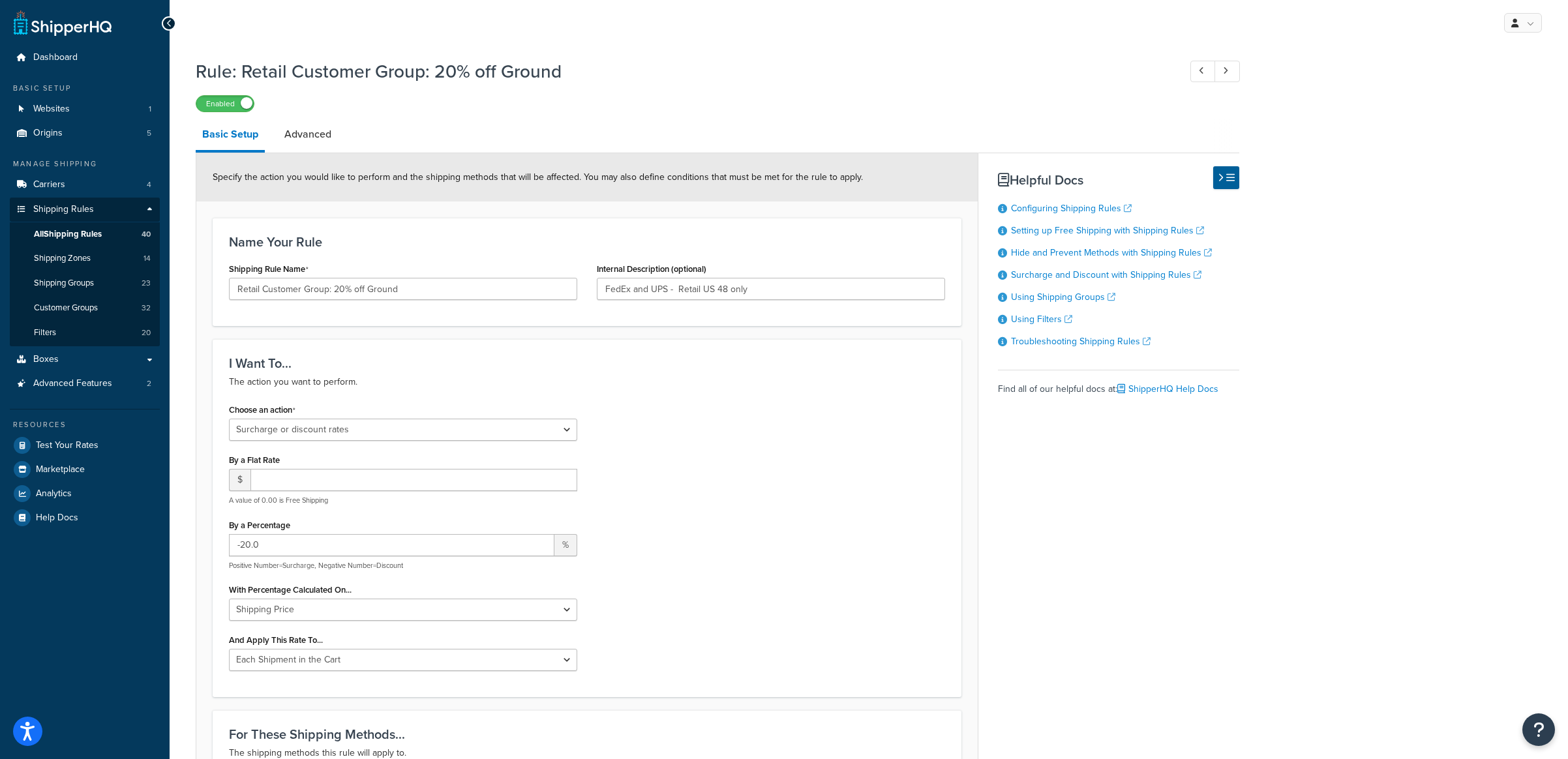
scroll to position [3, 0]
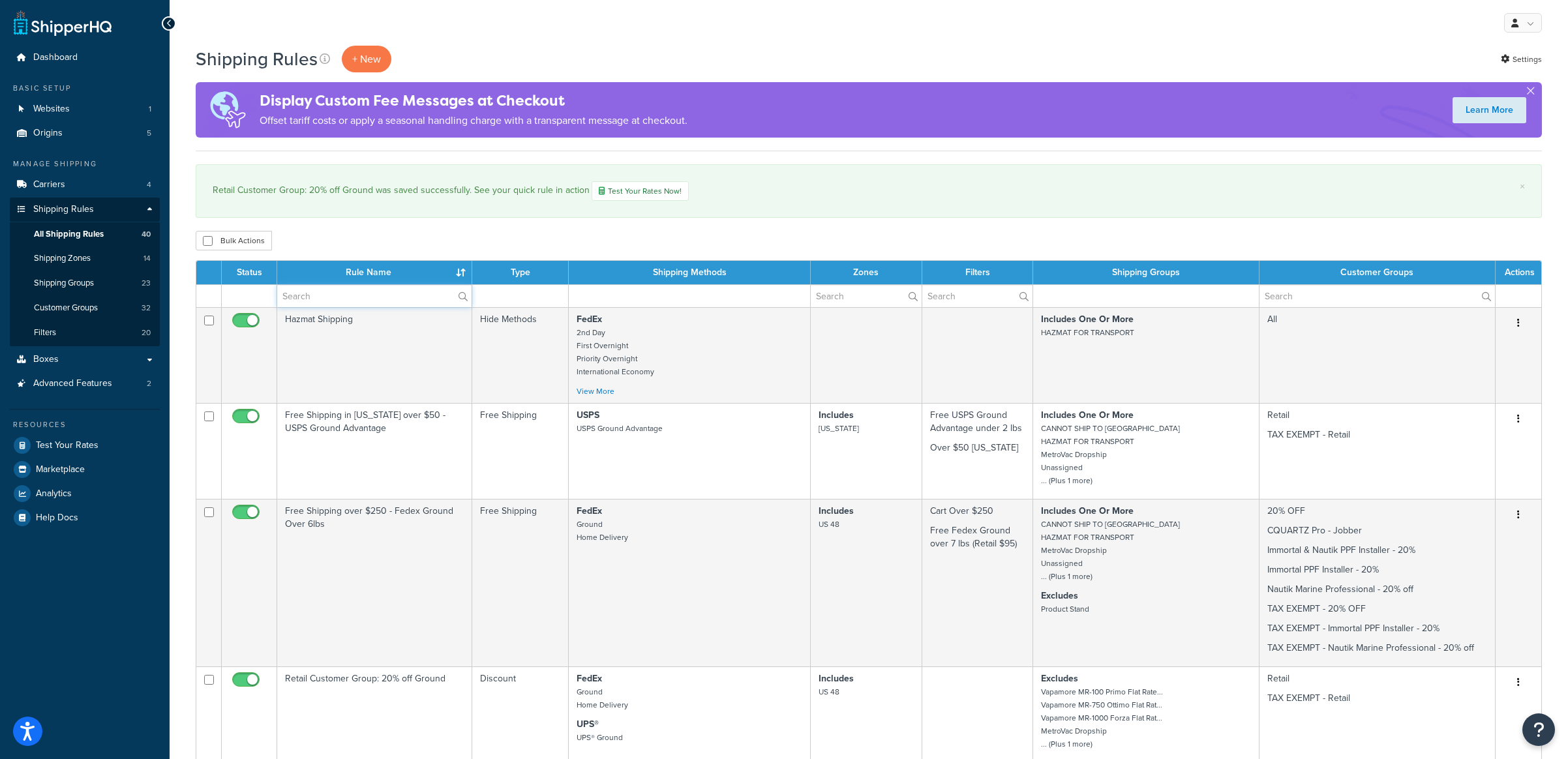
click at [330, 302] on input "text" at bounding box center [374, 296] width 194 height 22
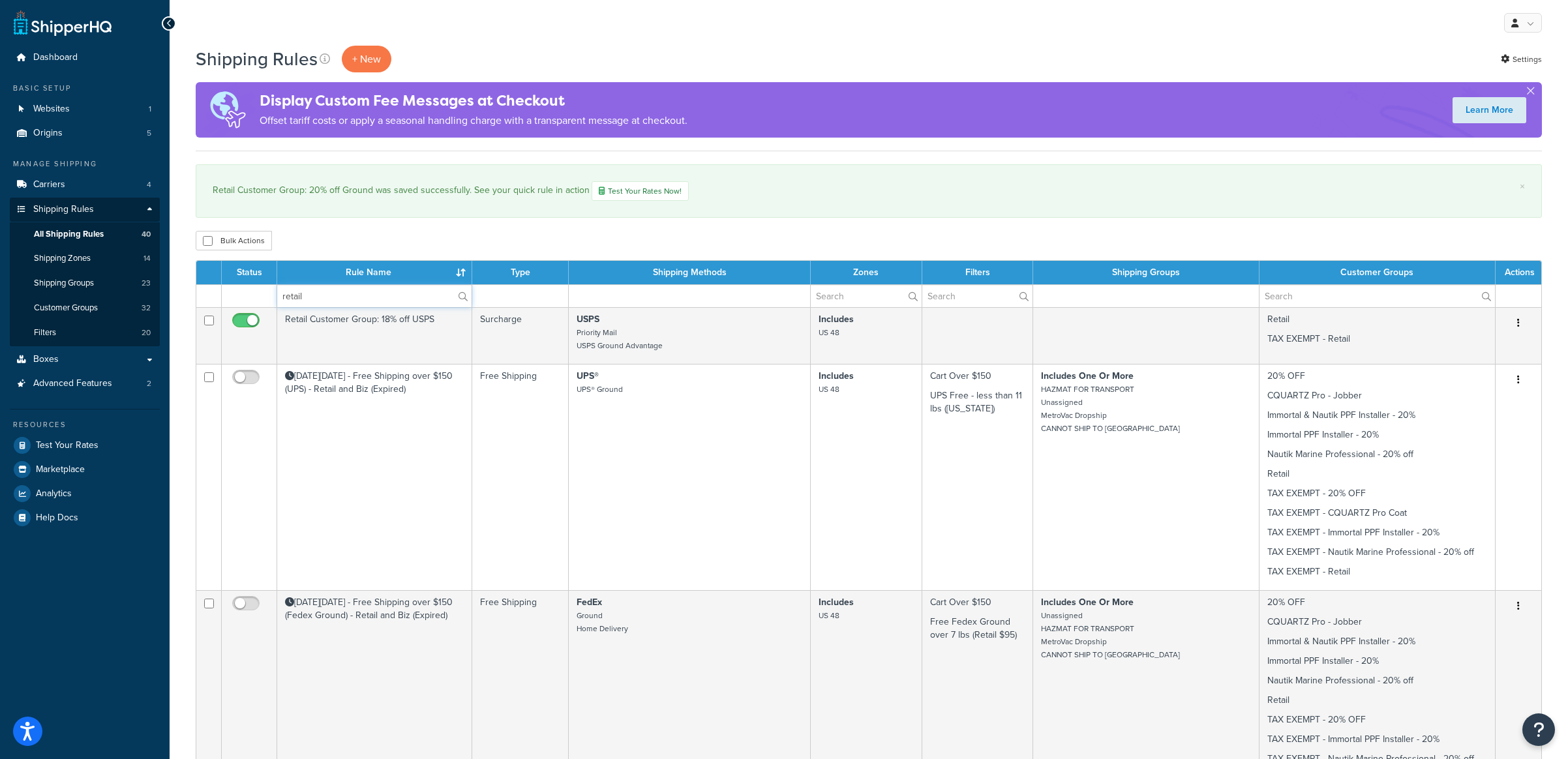
drag, startPoint x: 327, startPoint y: 305, endPoint x: 252, endPoint y: 294, distance: 75.8
click at [254, 295] on tr "retail" at bounding box center [869, 295] width 1345 height 23
type input "free"
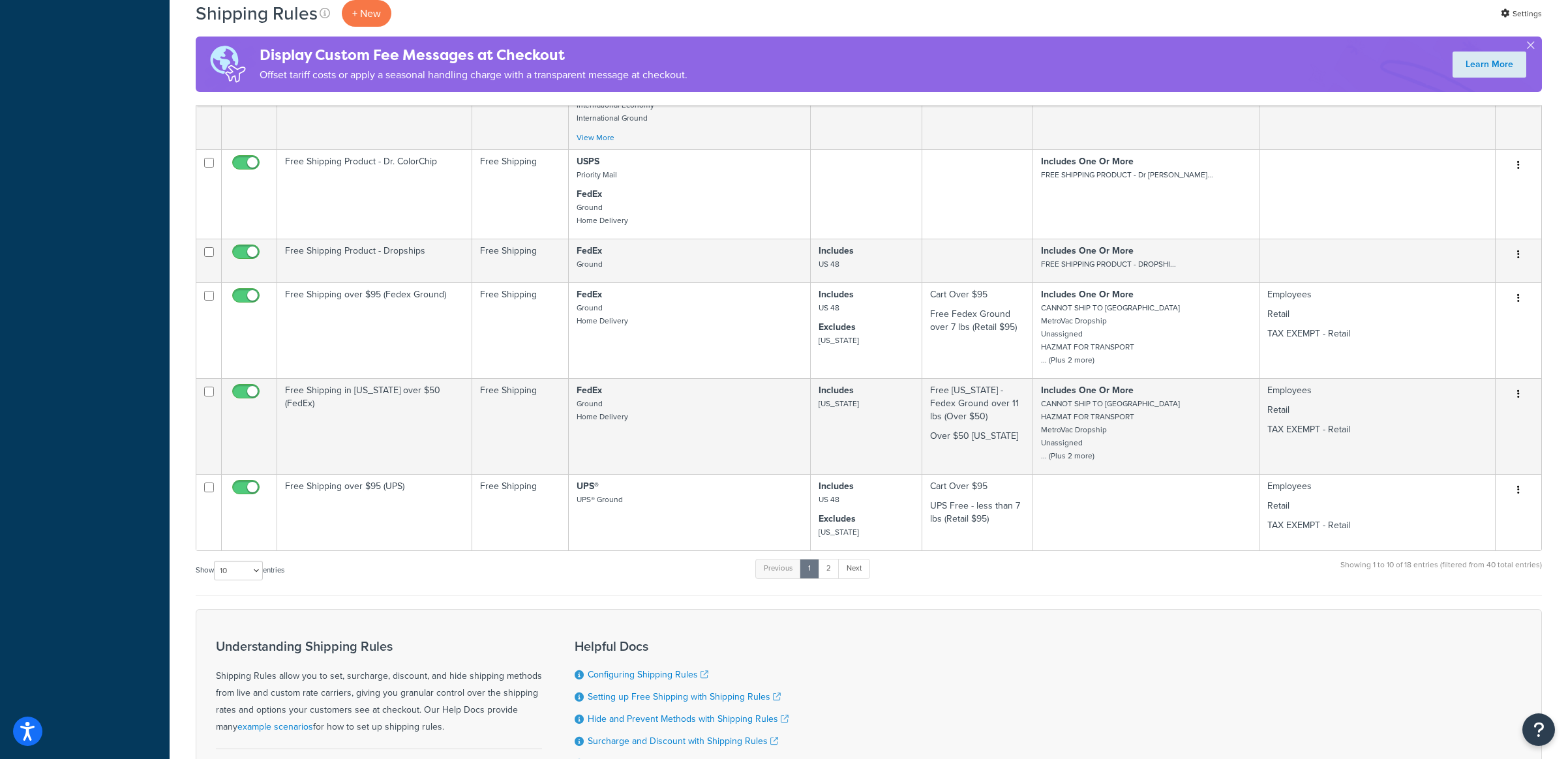
scroll to position [667, 0]
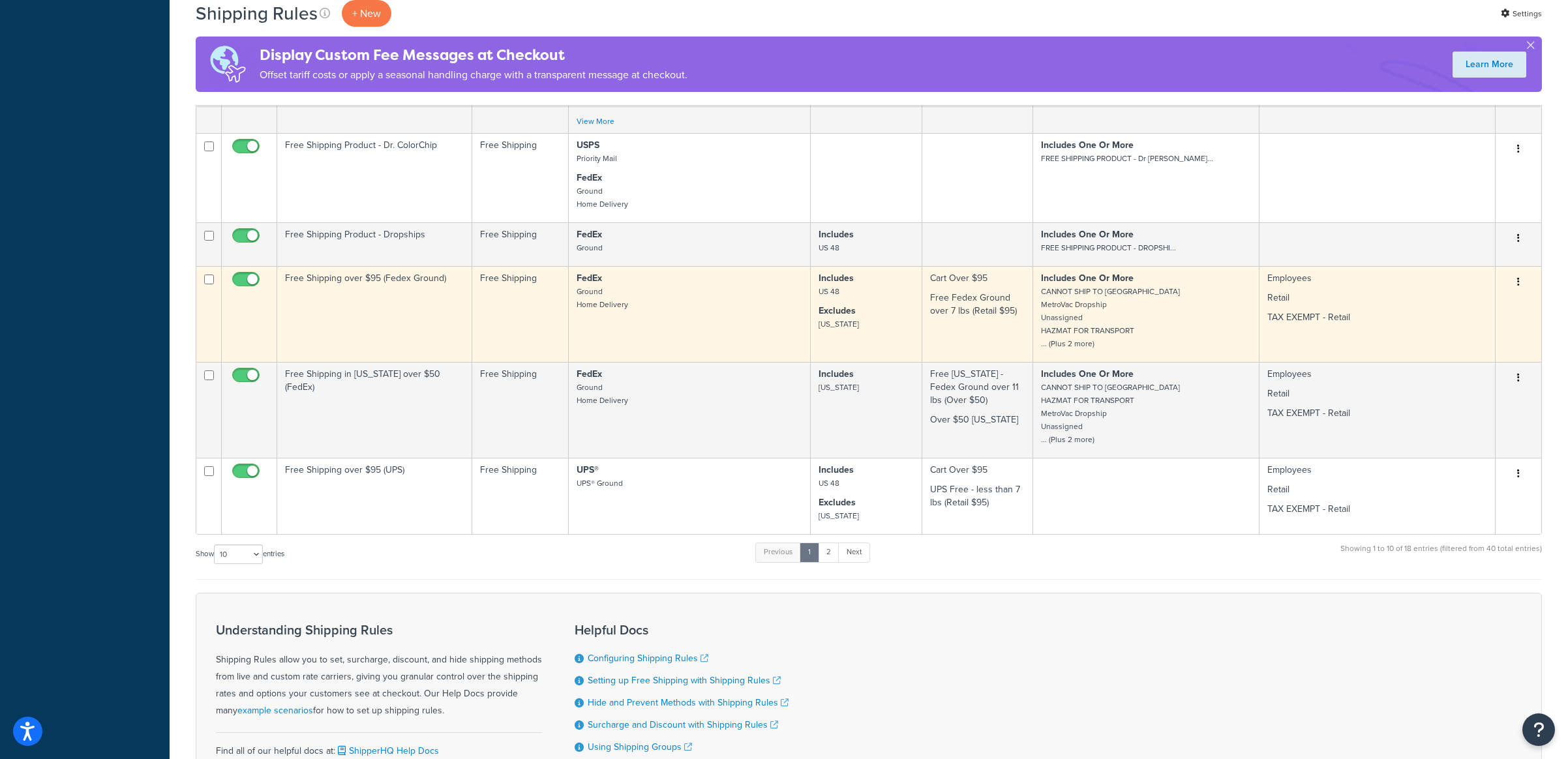
click at [318, 313] on td "Free Shipping over $95 (Fedex Ground)" at bounding box center [374, 313] width 195 height 95
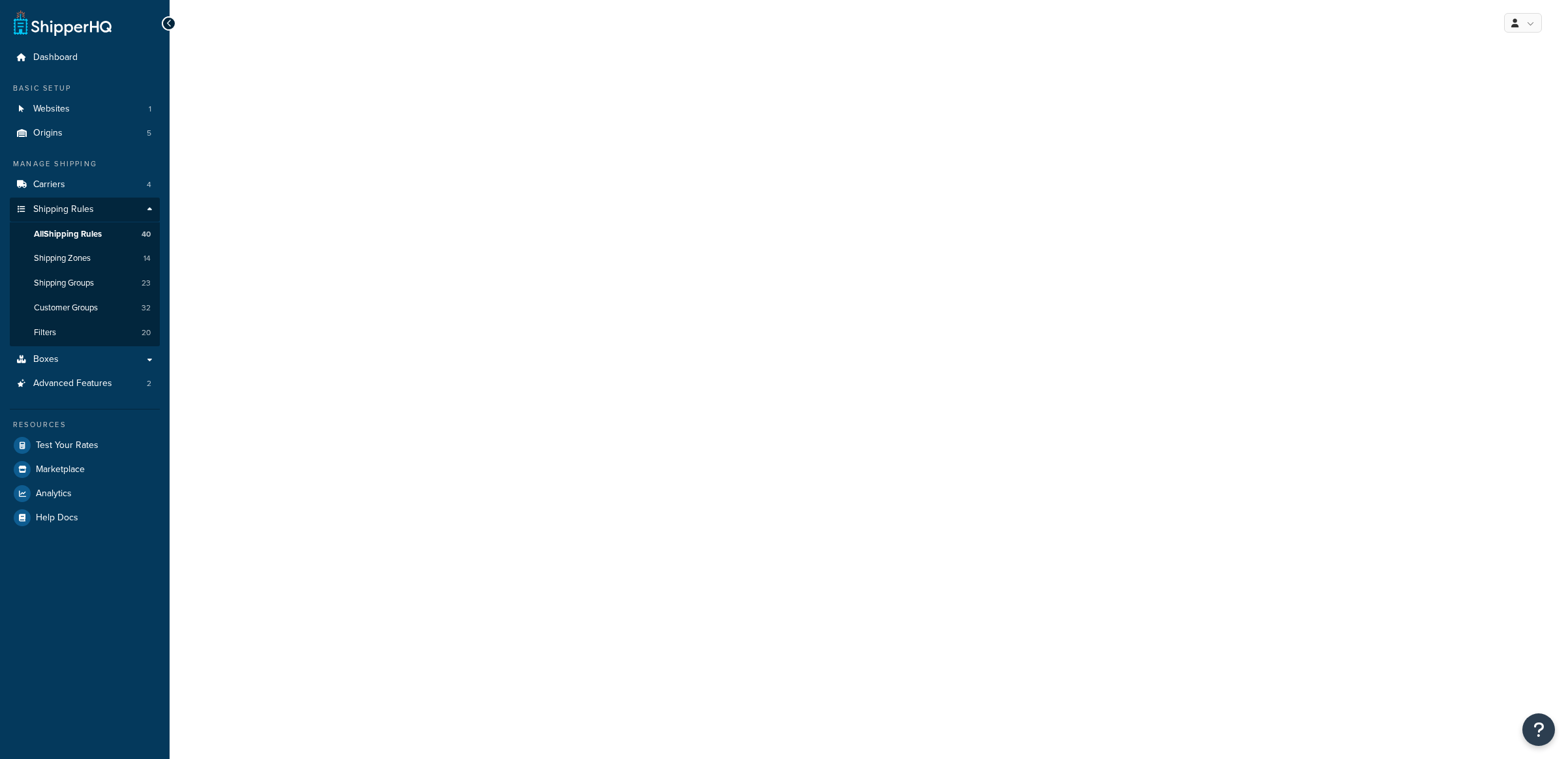
select select "OVERRIDE"
select select "SHIPPING_GROUP"
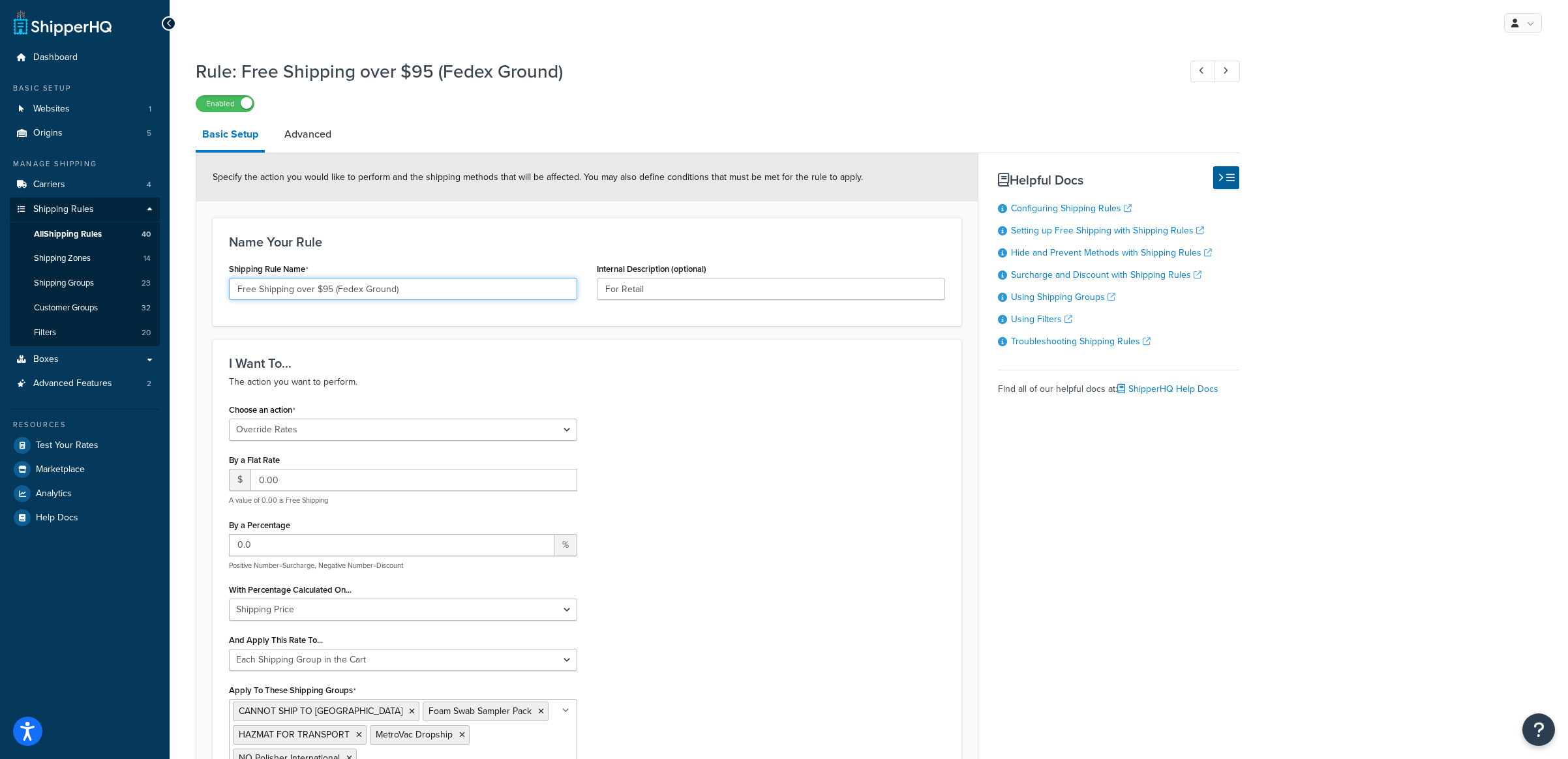
click at [237, 291] on input "Free Shipping over $95 (Fedex Ground)" at bounding box center [404, 289] width 349 height 22
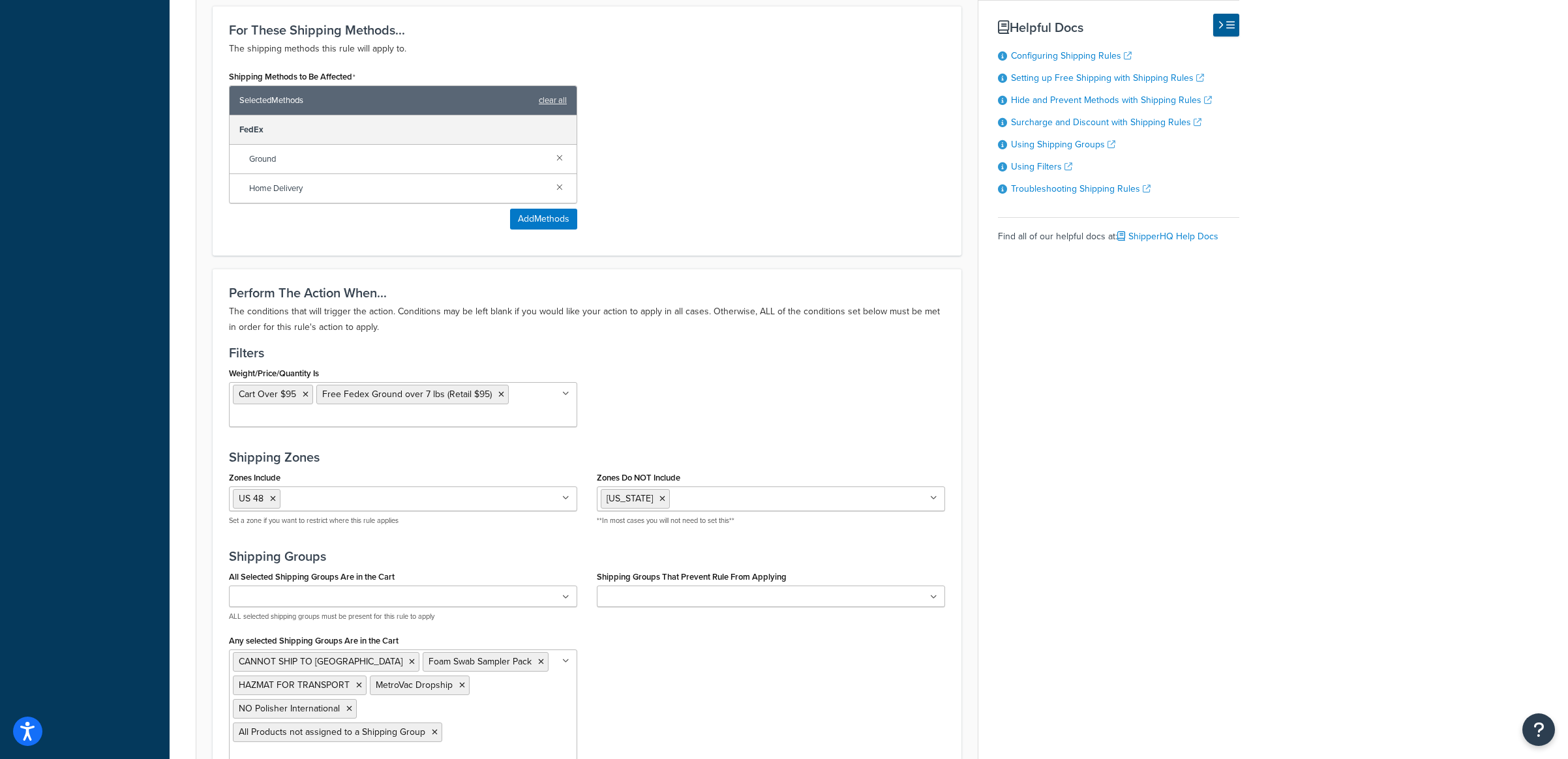
scroll to position [890, 0]
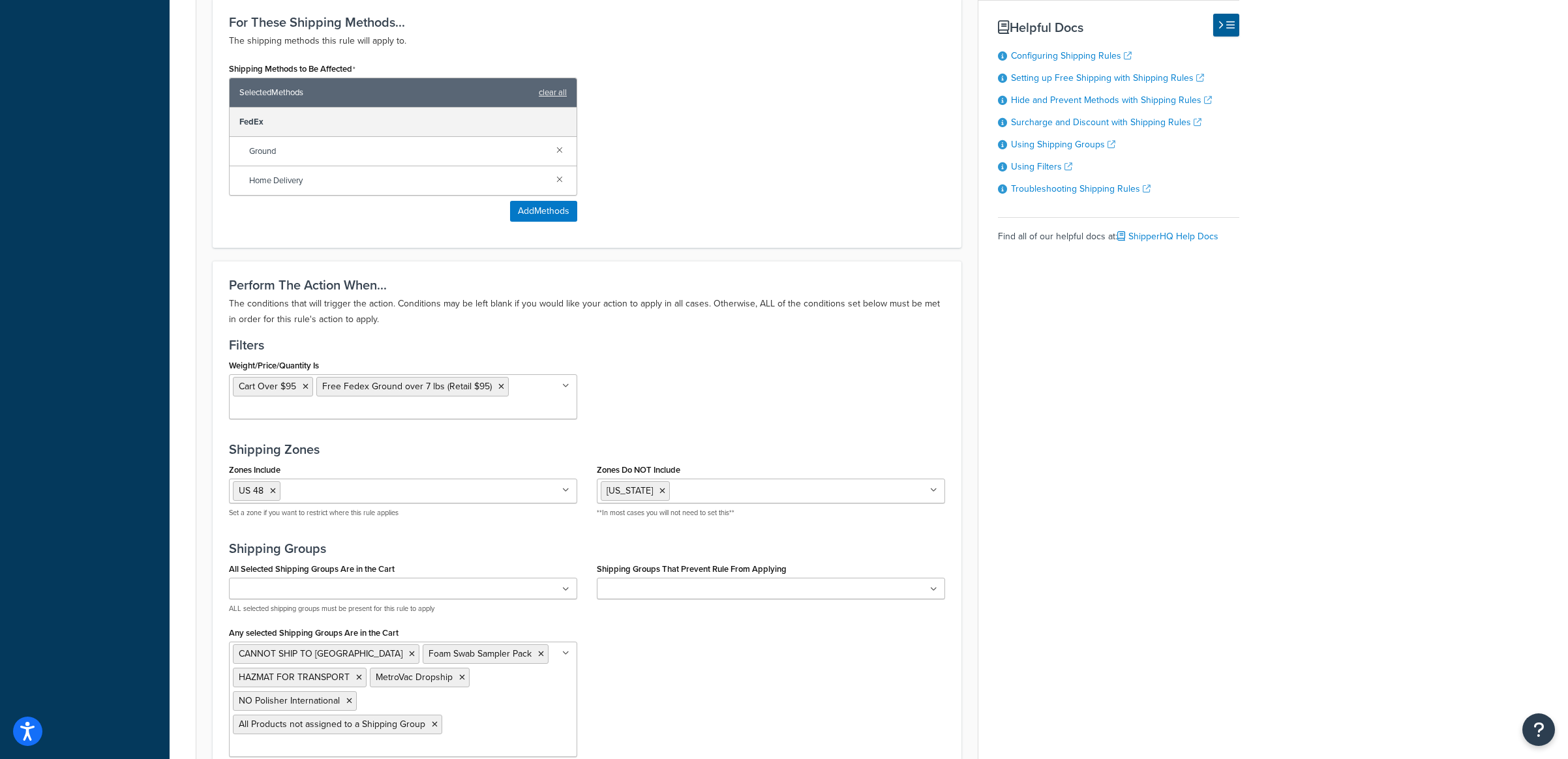
type input "Retail - Free Shipping over $95 (Fedex Ground)"
click at [671, 582] on input "Shipping Groups That Prevent Rule From Applying" at bounding box center [658, 590] width 115 height 14
type input "stand"
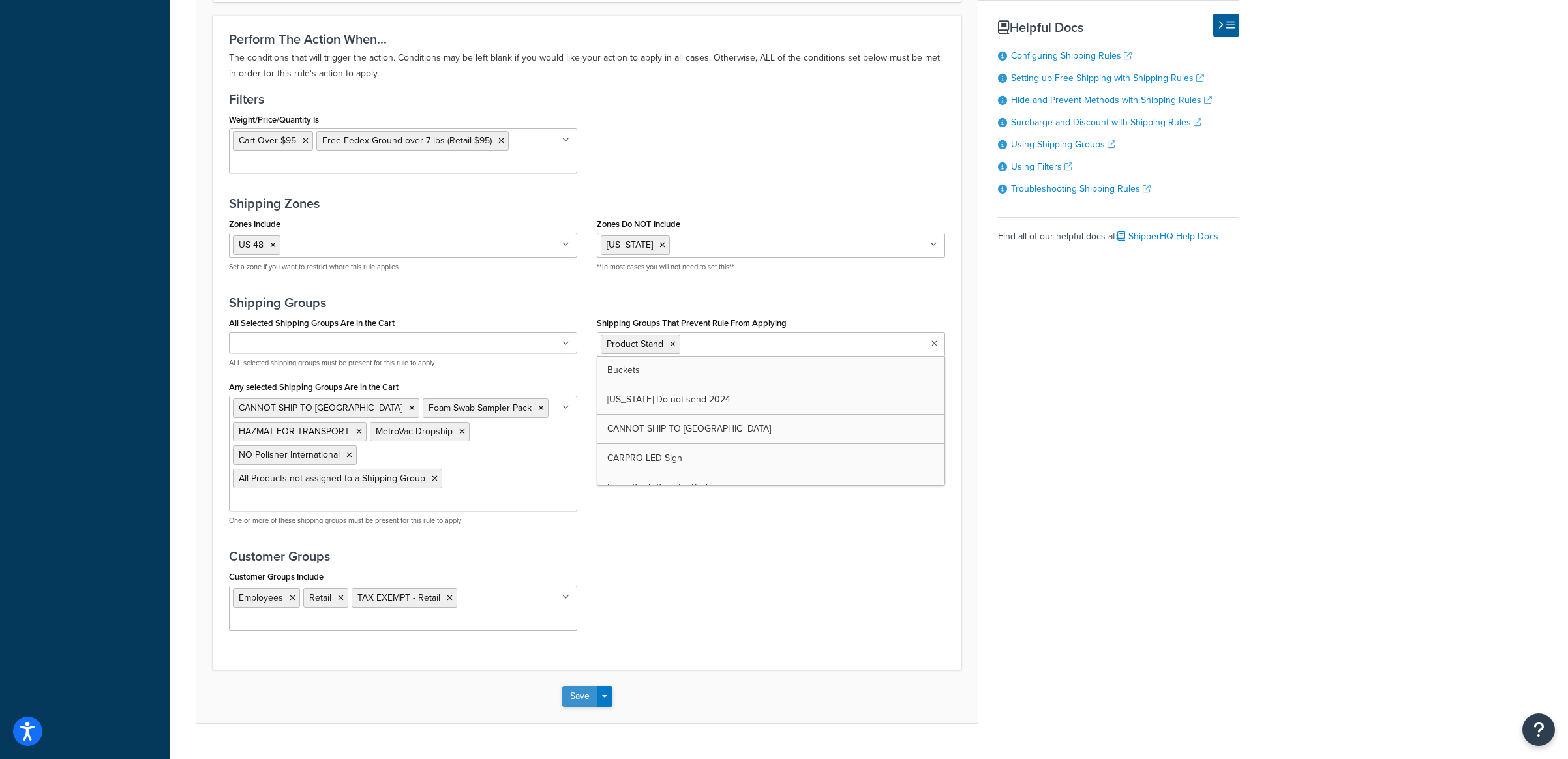
click at [570, 686] on button "Save" at bounding box center [579, 696] width 35 height 21
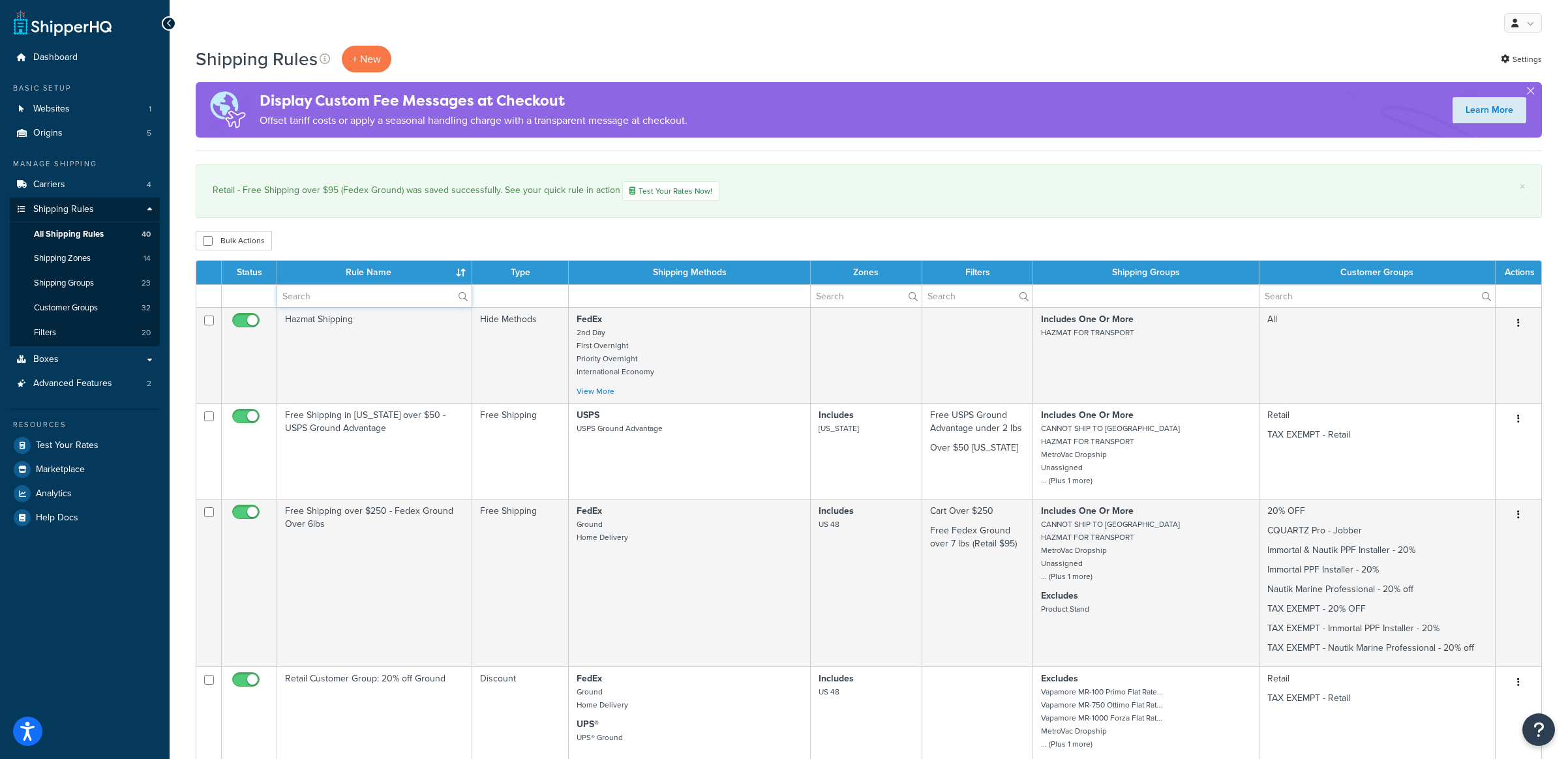
click at [333, 294] on input "text" at bounding box center [374, 296] width 194 height 22
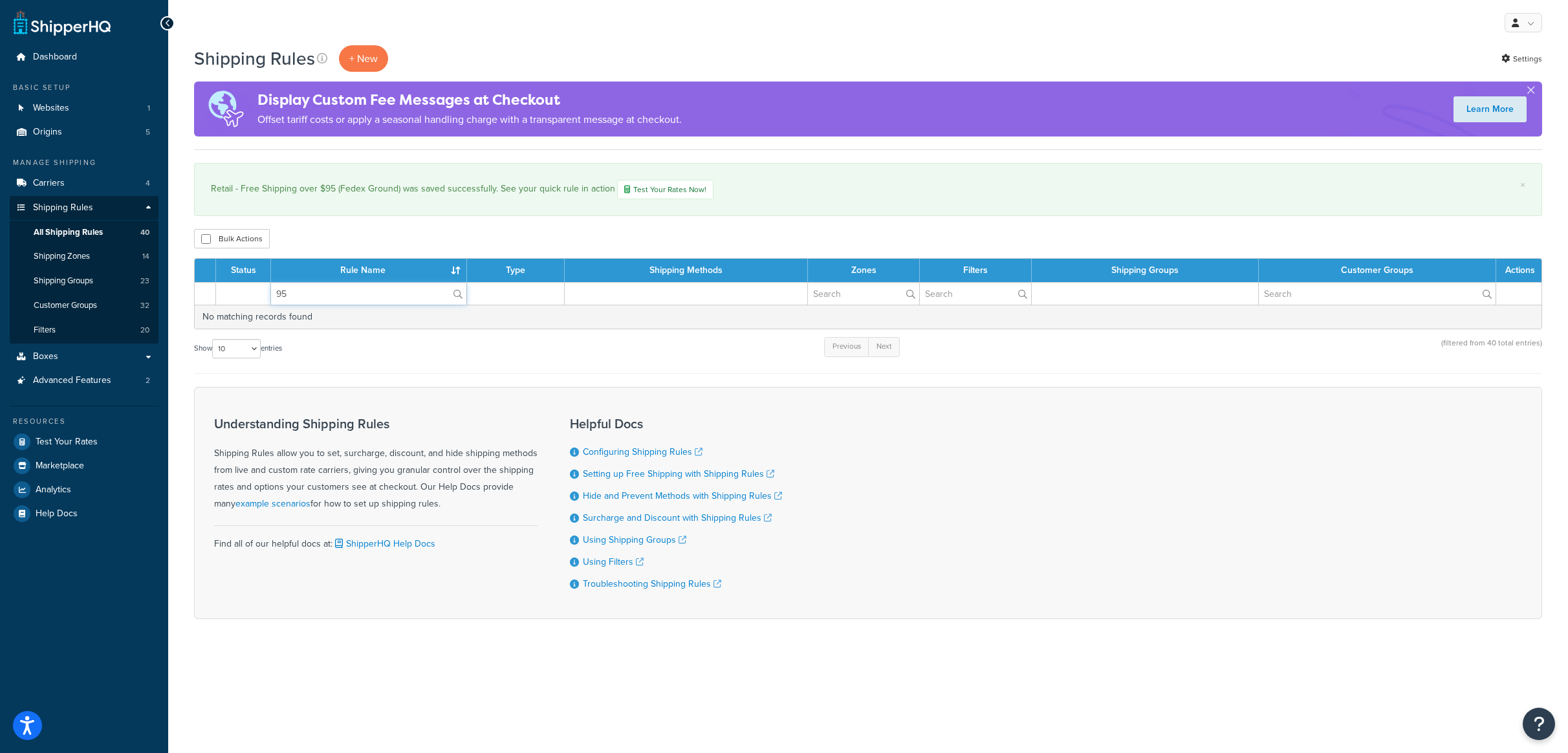
type input "9"
click at [338, 297] on input "$95" at bounding box center [369, 294] width 196 height 22
type input "free"
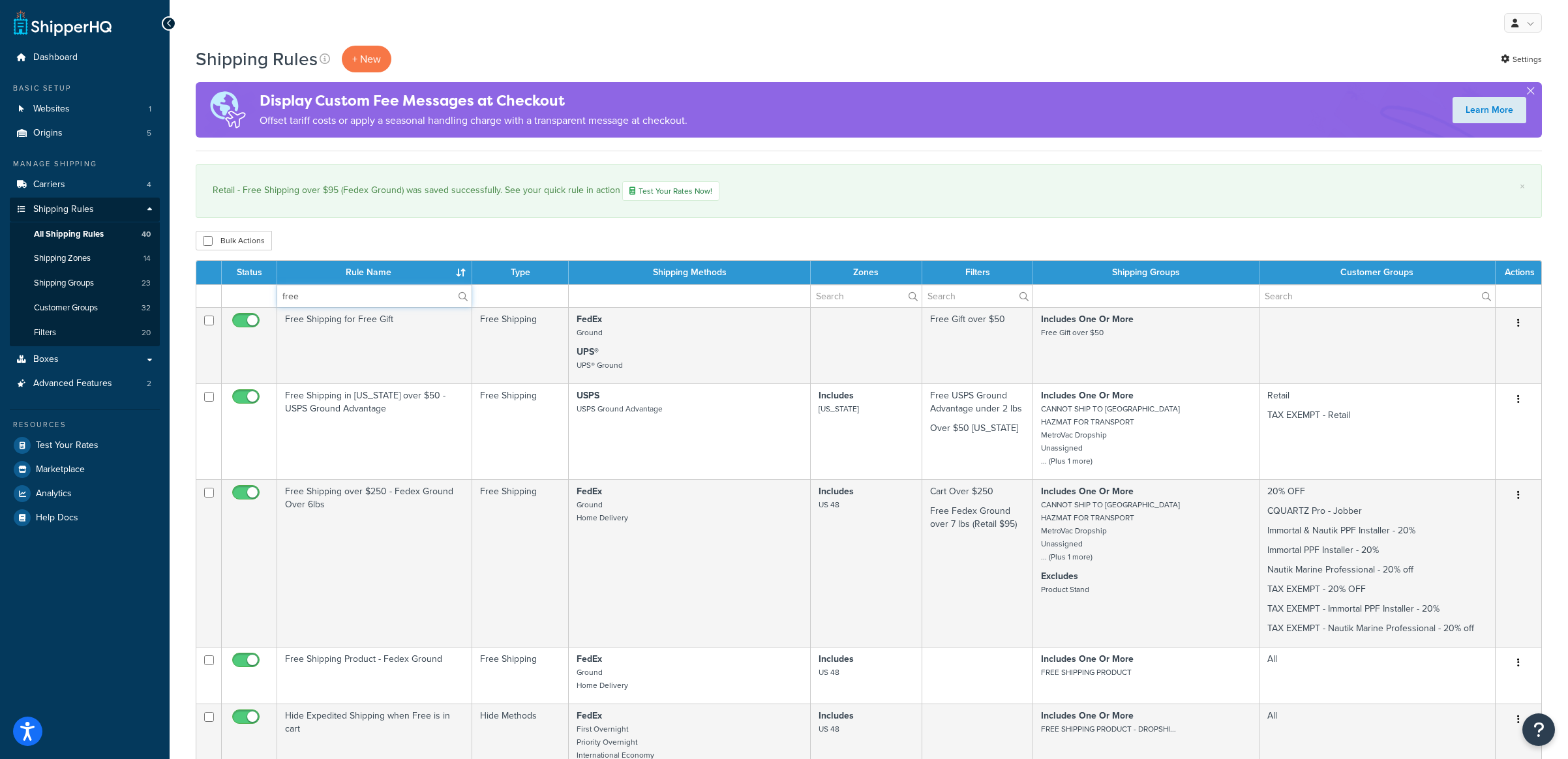
click at [338, 302] on input "free" at bounding box center [374, 296] width 194 height 22
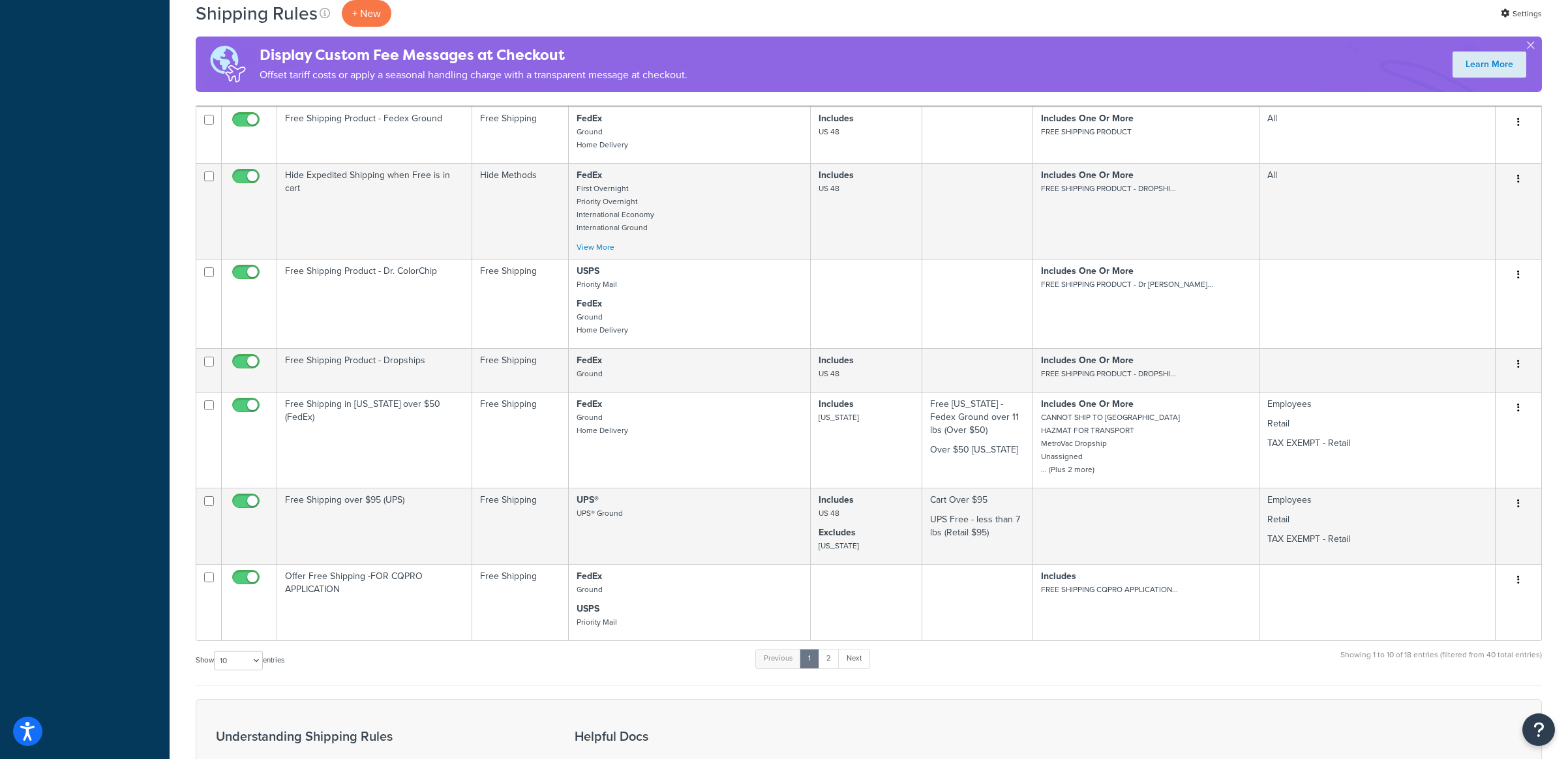
scroll to position [543, 0]
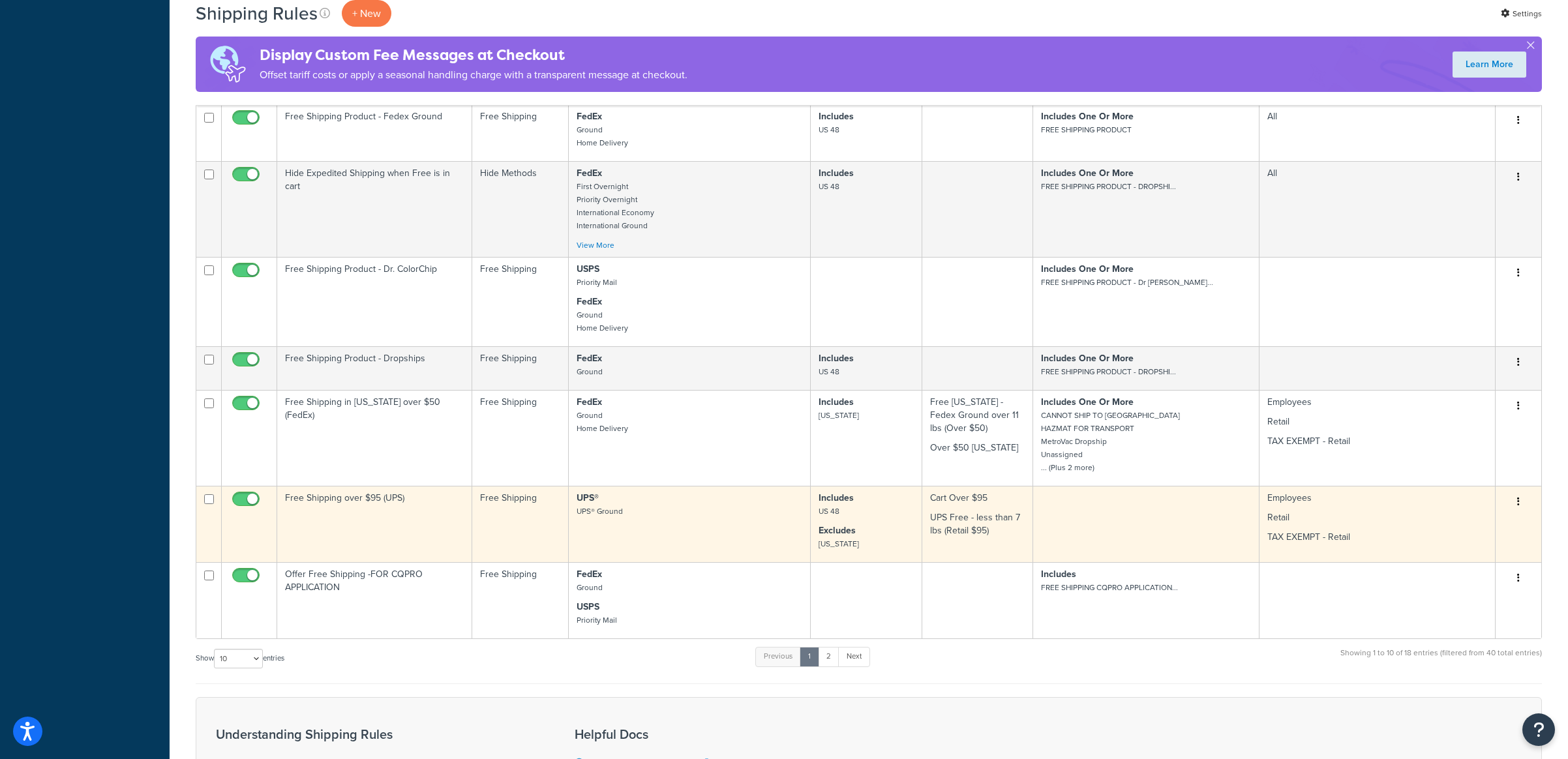
click at [358, 533] on td "Free Shipping over $95 (UPS)" at bounding box center [374, 524] width 195 height 76
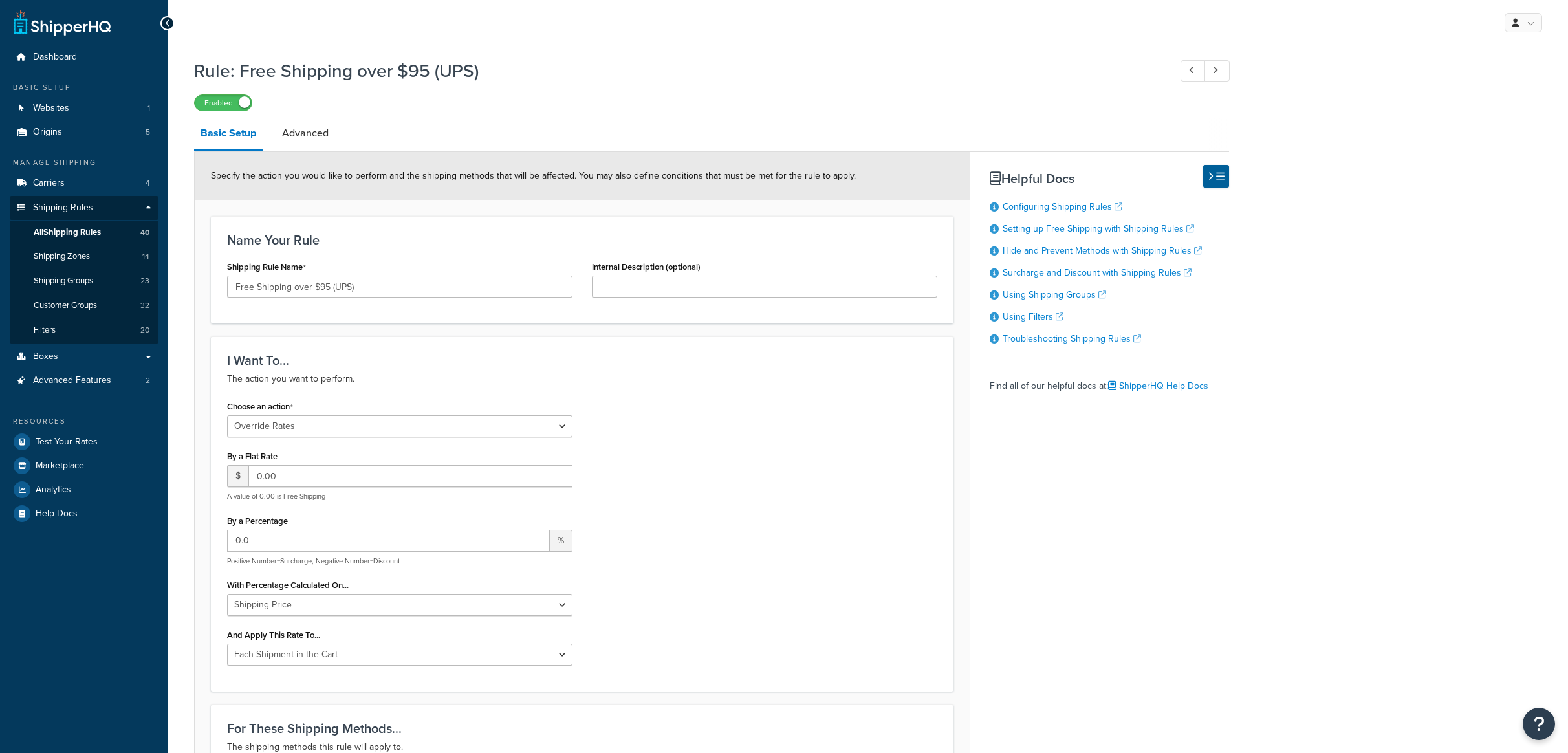
select select "OVERRIDE"
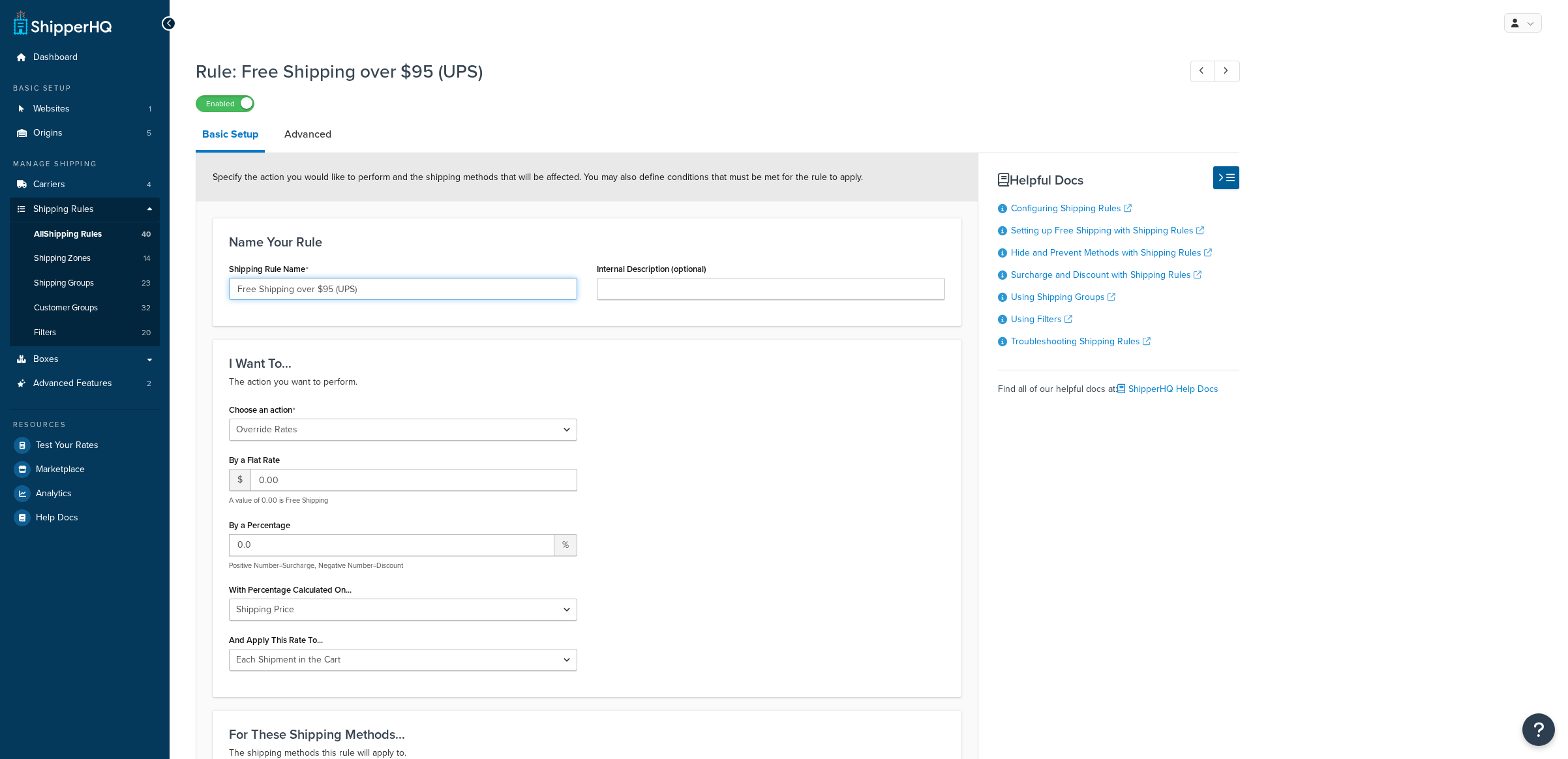
click at [236, 290] on input "Free Shipping over $95 (UPS)" at bounding box center [404, 289] width 349 height 22
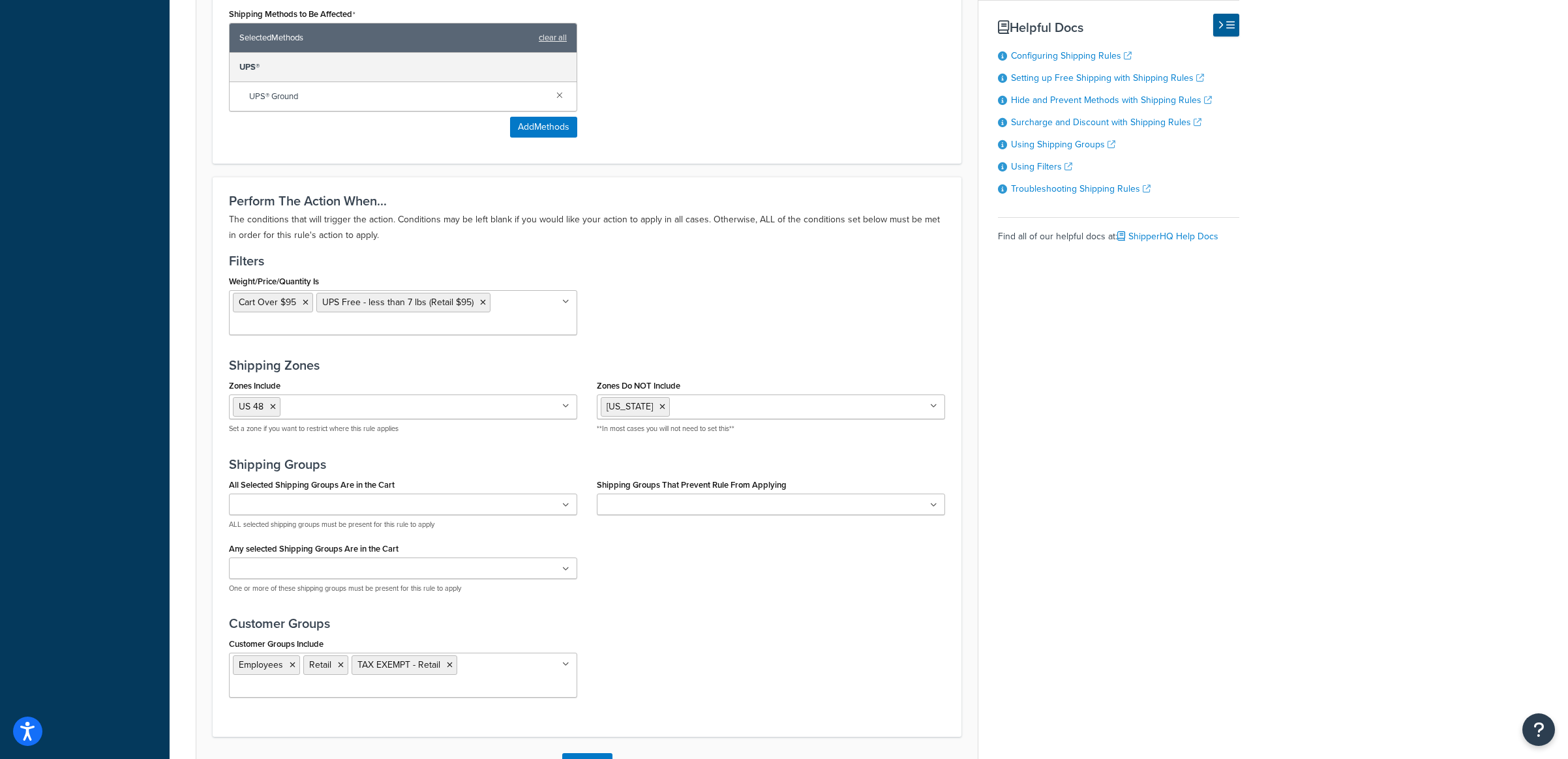
scroll to position [769, 0]
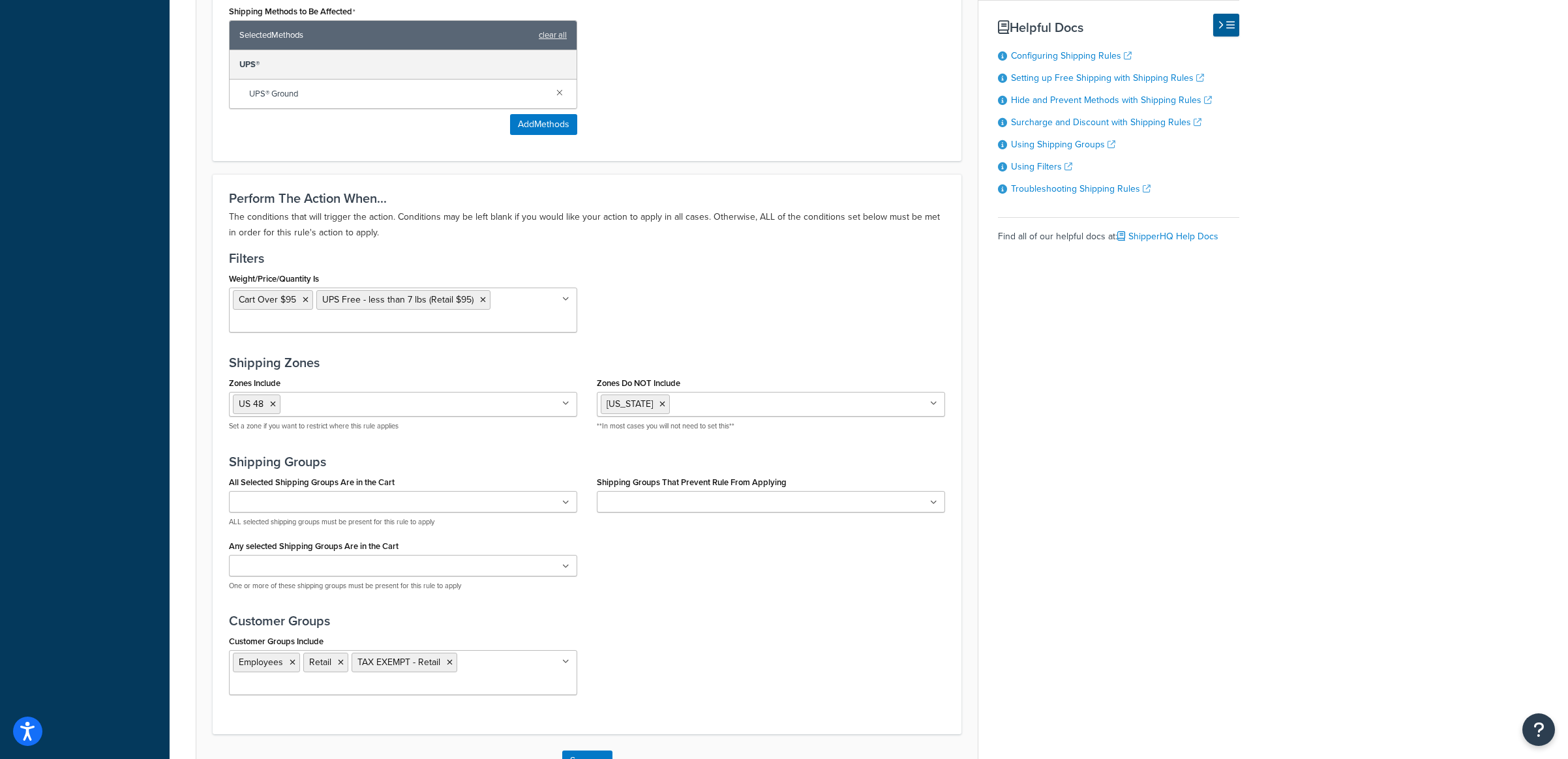
type input "Retail - Free Shipping over $95 (UPS)"
click at [638, 505] on input "Shipping Groups That Prevent Rule From Applying" at bounding box center [658, 503] width 115 height 14
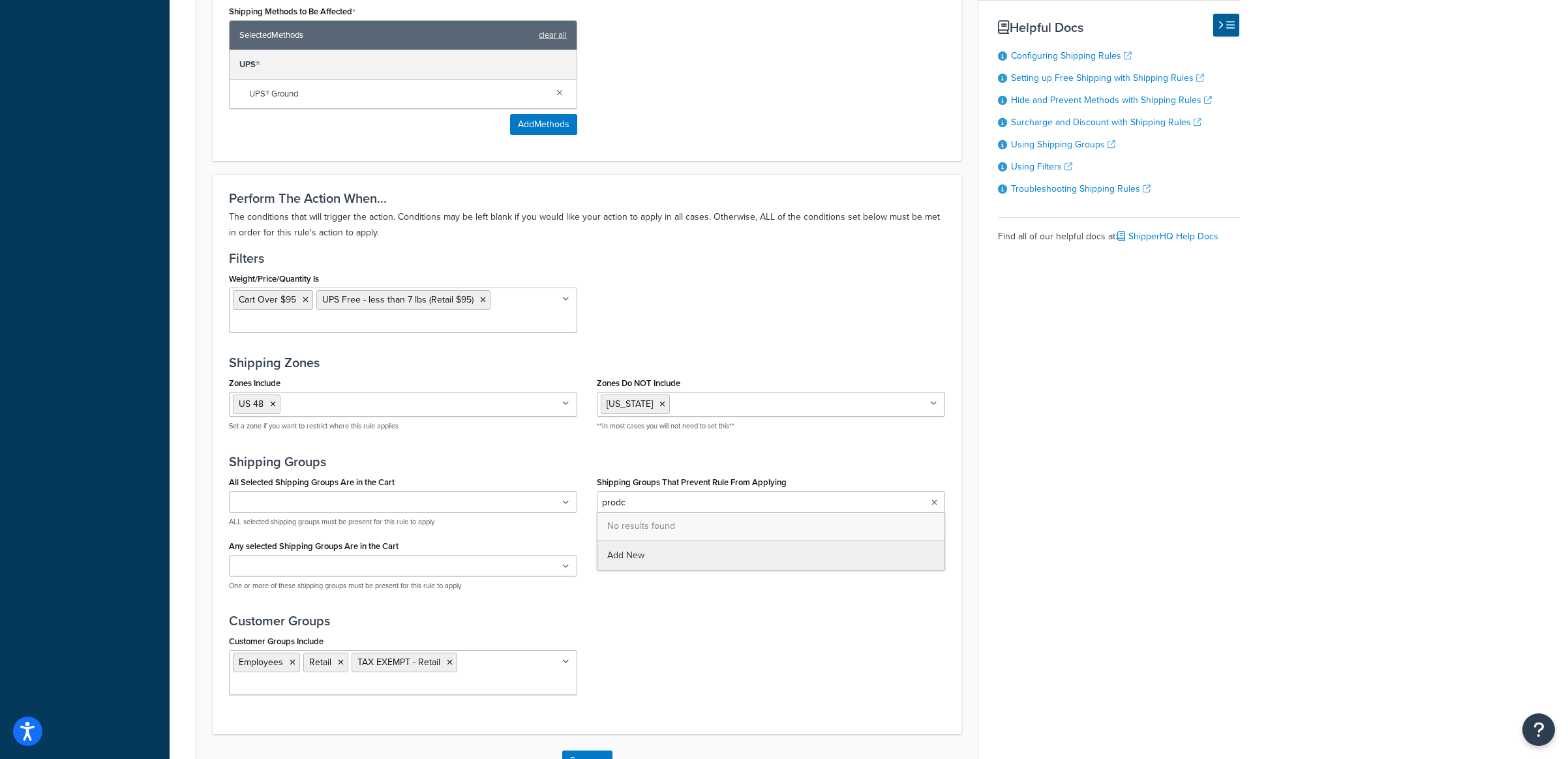
type input "prod"
click at [485, 617] on div "Perform The Action When... The conditions that will trigger the action. Conditi…" at bounding box center [587, 454] width 749 height 560
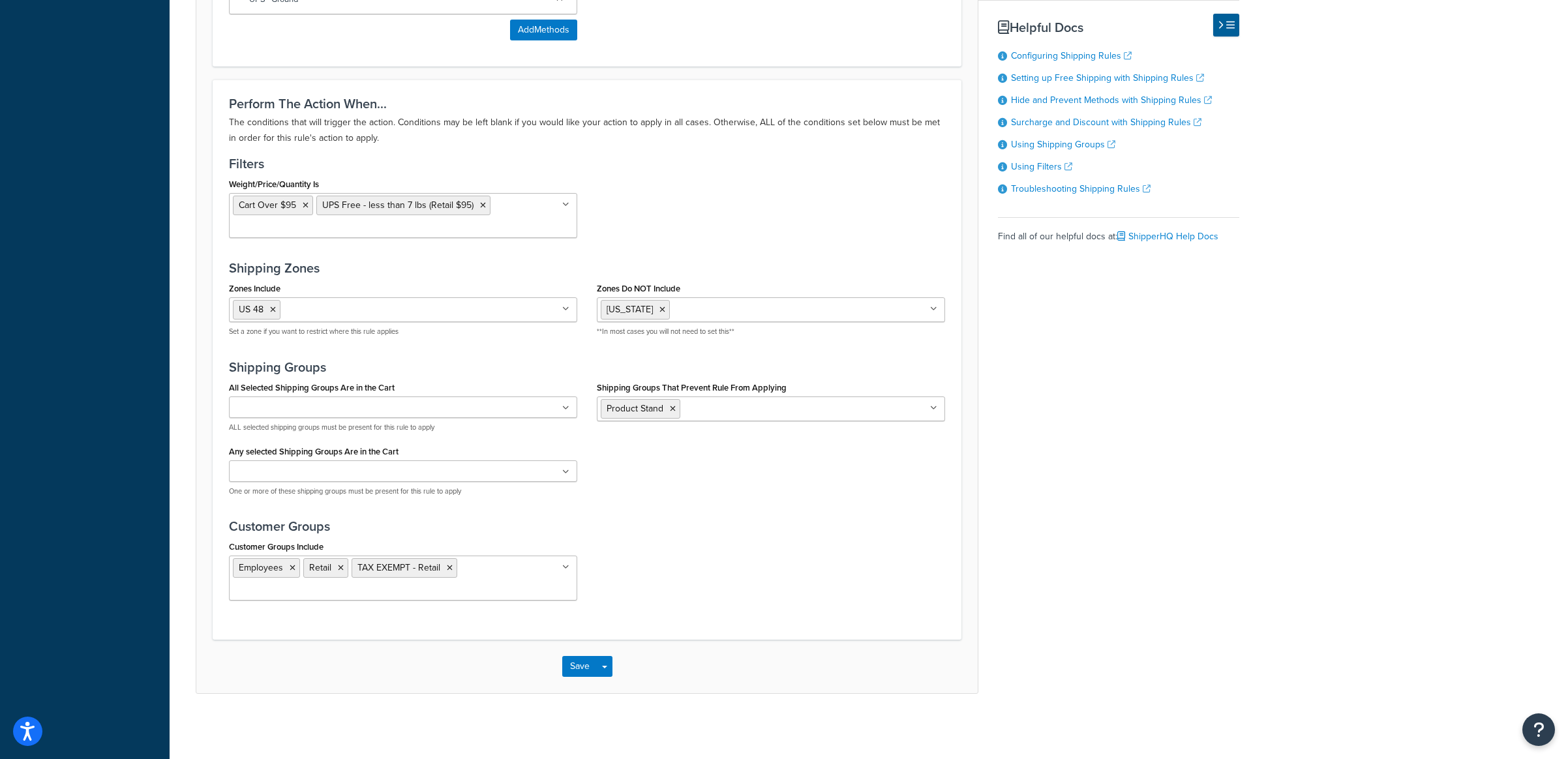
scroll to position [871, 0]
click at [595, 668] on button "Save" at bounding box center [579, 667] width 35 height 21
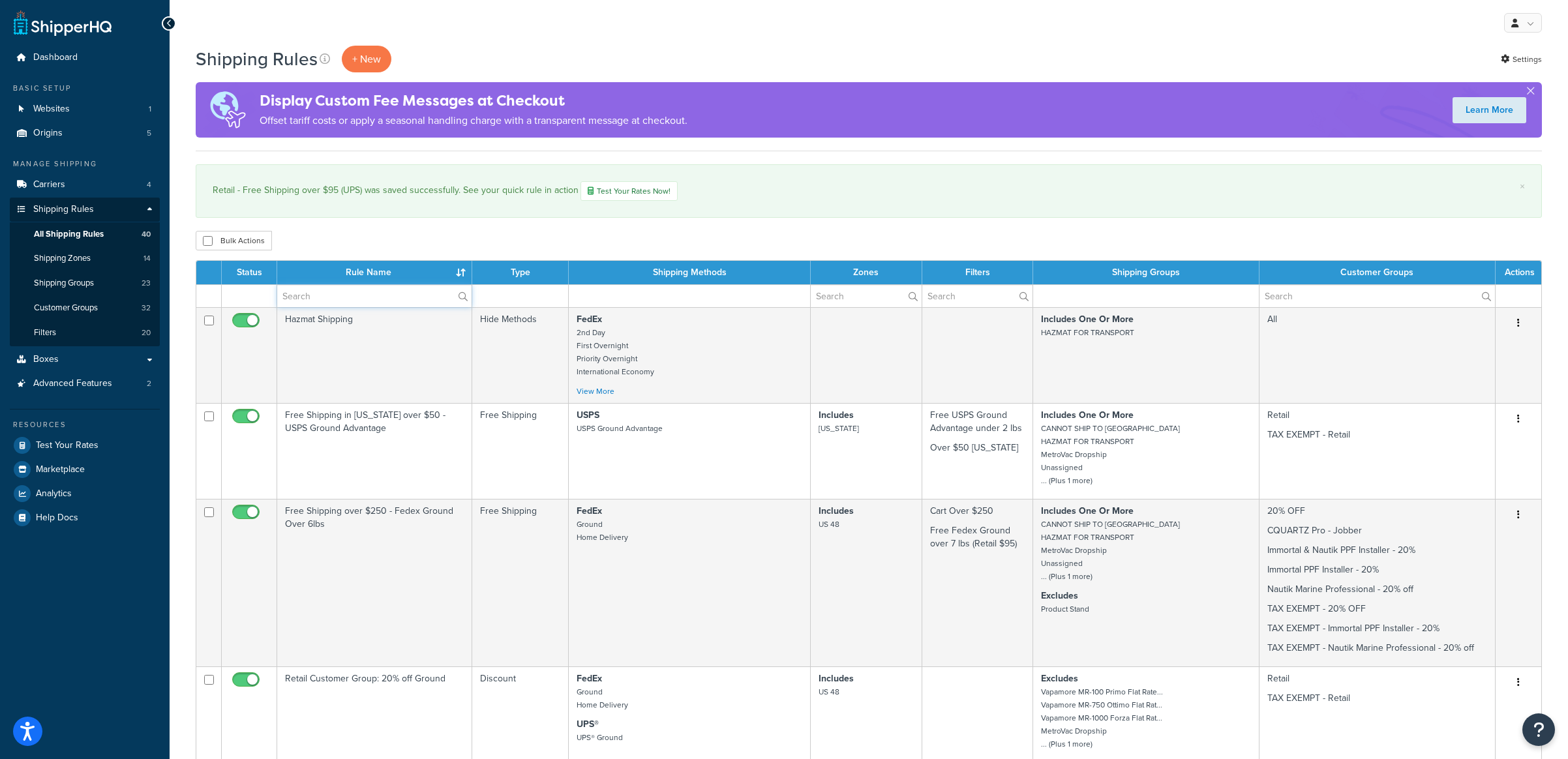
click at [314, 304] on input "text" at bounding box center [374, 296] width 194 height 22
type input "free"
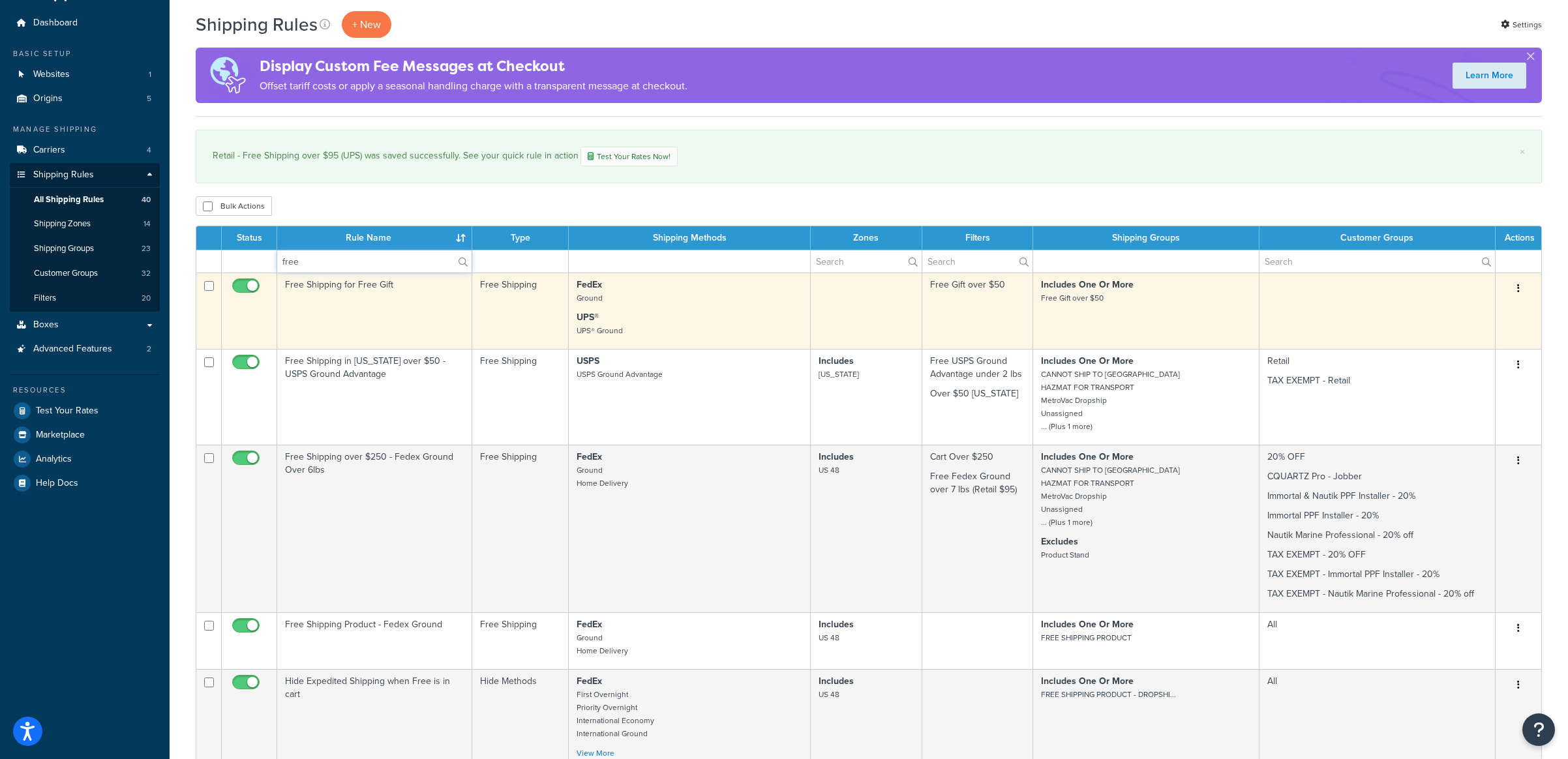
scroll to position [39, 0]
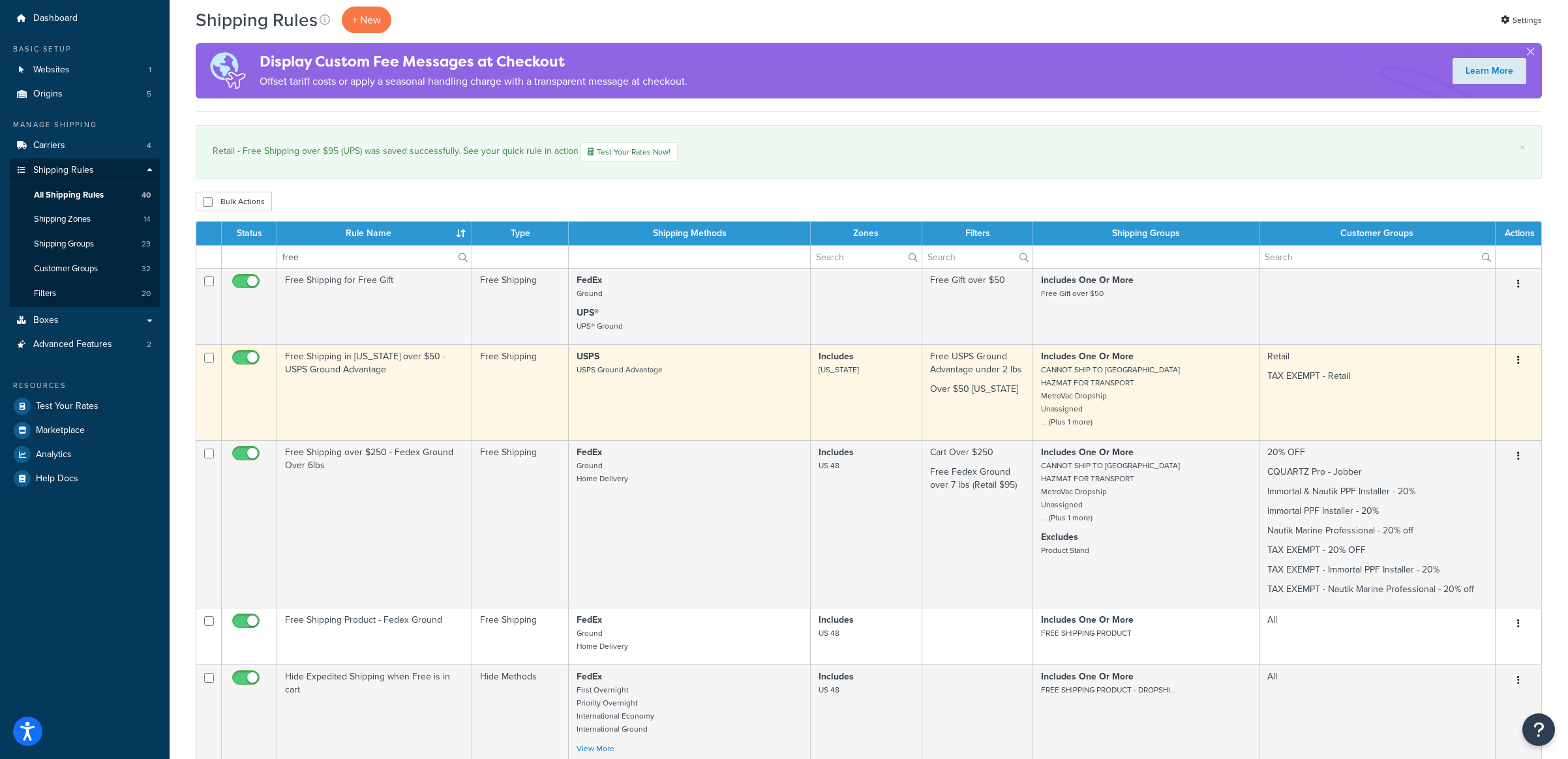
click at [327, 386] on td "Free Shipping in Florida over $50 - USPS Ground Advantage" at bounding box center [374, 392] width 195 height 95
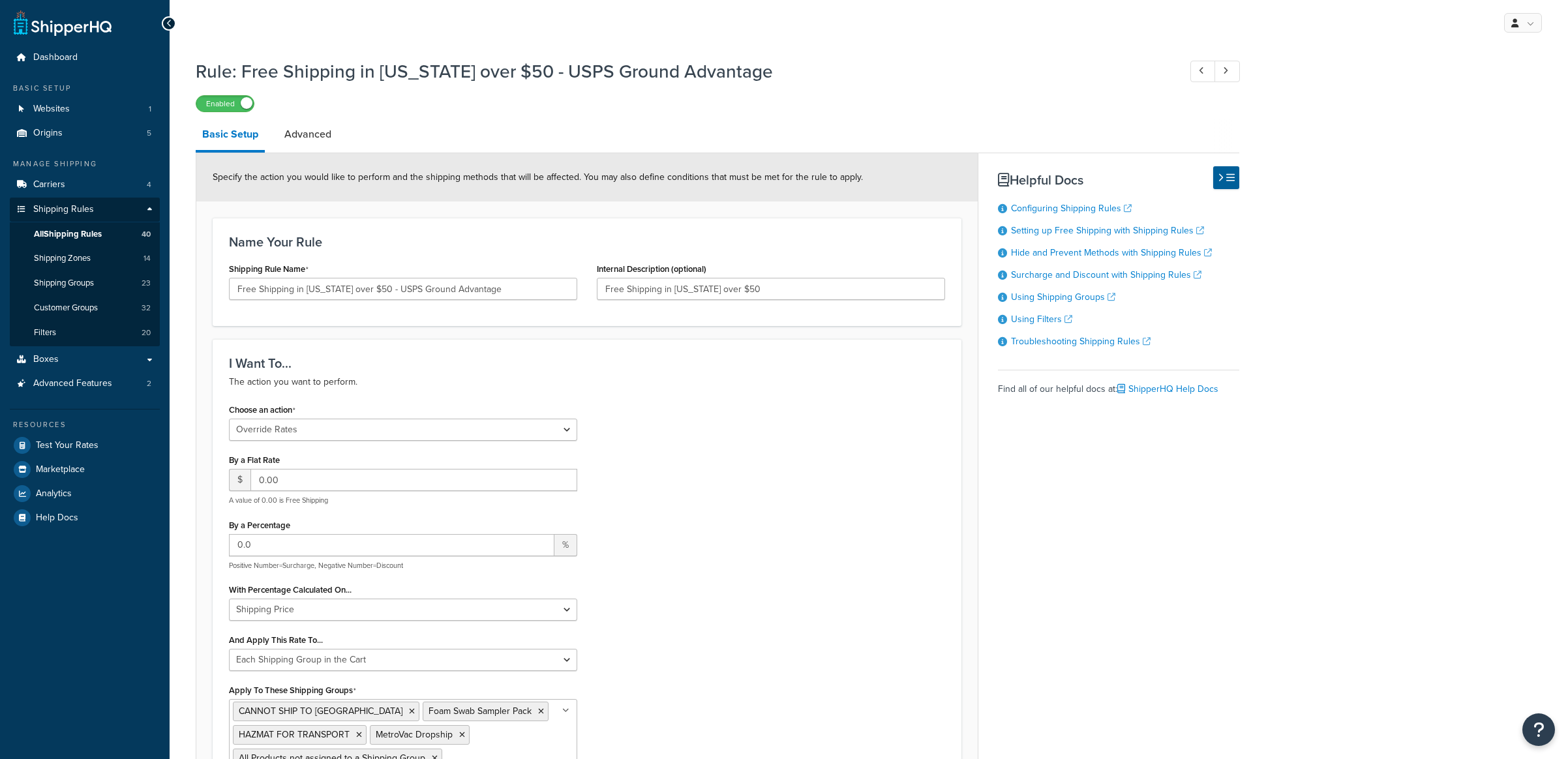
select select "OVERRIDE"
select select "SHIPPING_GROUP"
click at [239, 291] on input "Free Shipping in [US_STATE] over $50 - USPS Ground Advantage" at bounding box center [404, 289] width 349 height 22
click at [260, 290] on input "Retail- Free Shipping in [US_STATE] over $50 - USPS Ground Advantage" at bounding box center [404, 289] width 349 height 22
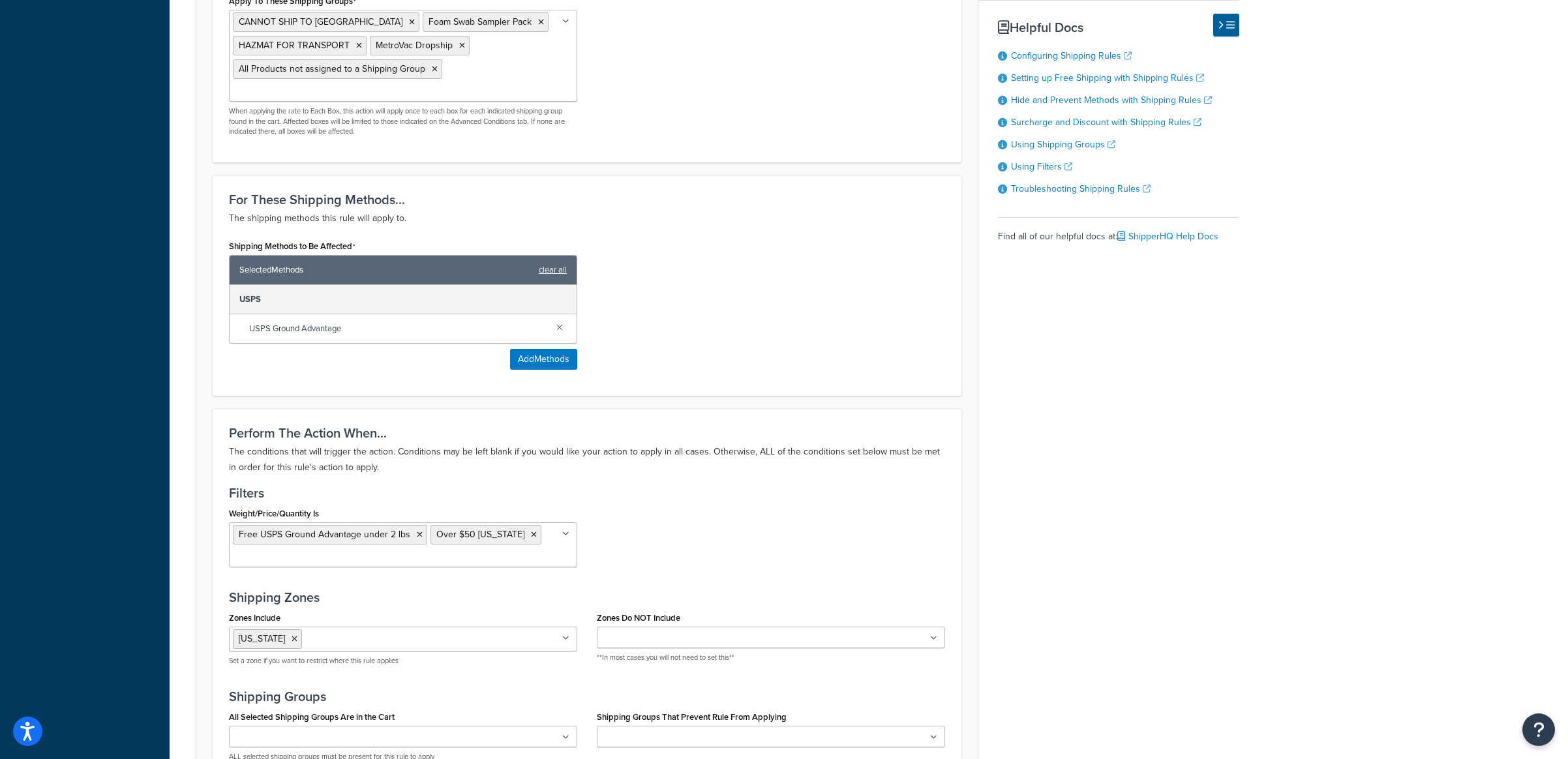
scroll to position [1039, 0]
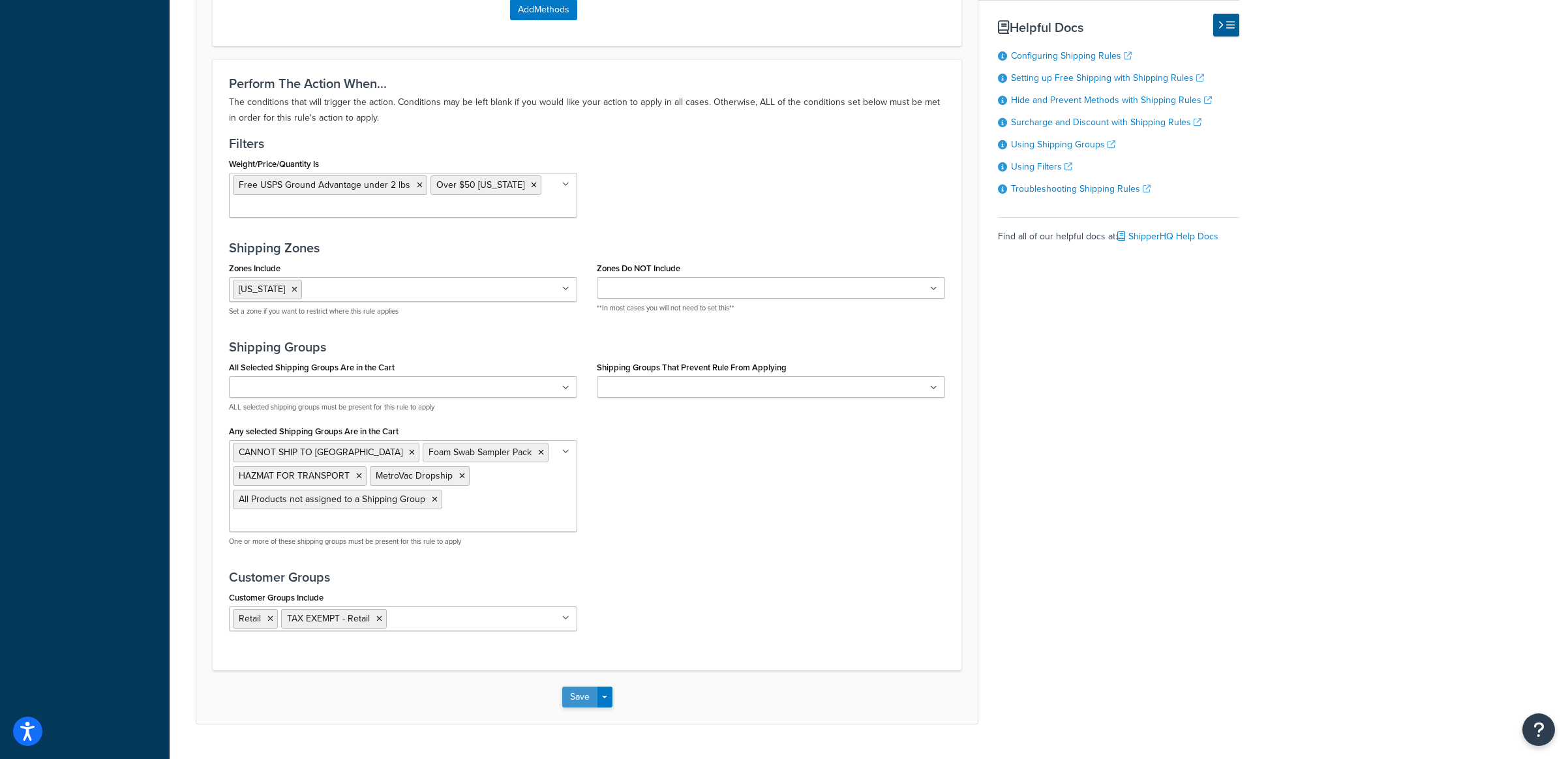
type input "Retail - Free Shipping in [US_STATE] over $50 - USPS Ground Advantage"
click at [568, 687] on button "Save" at bounding box center [579, 697] width 35 height 21
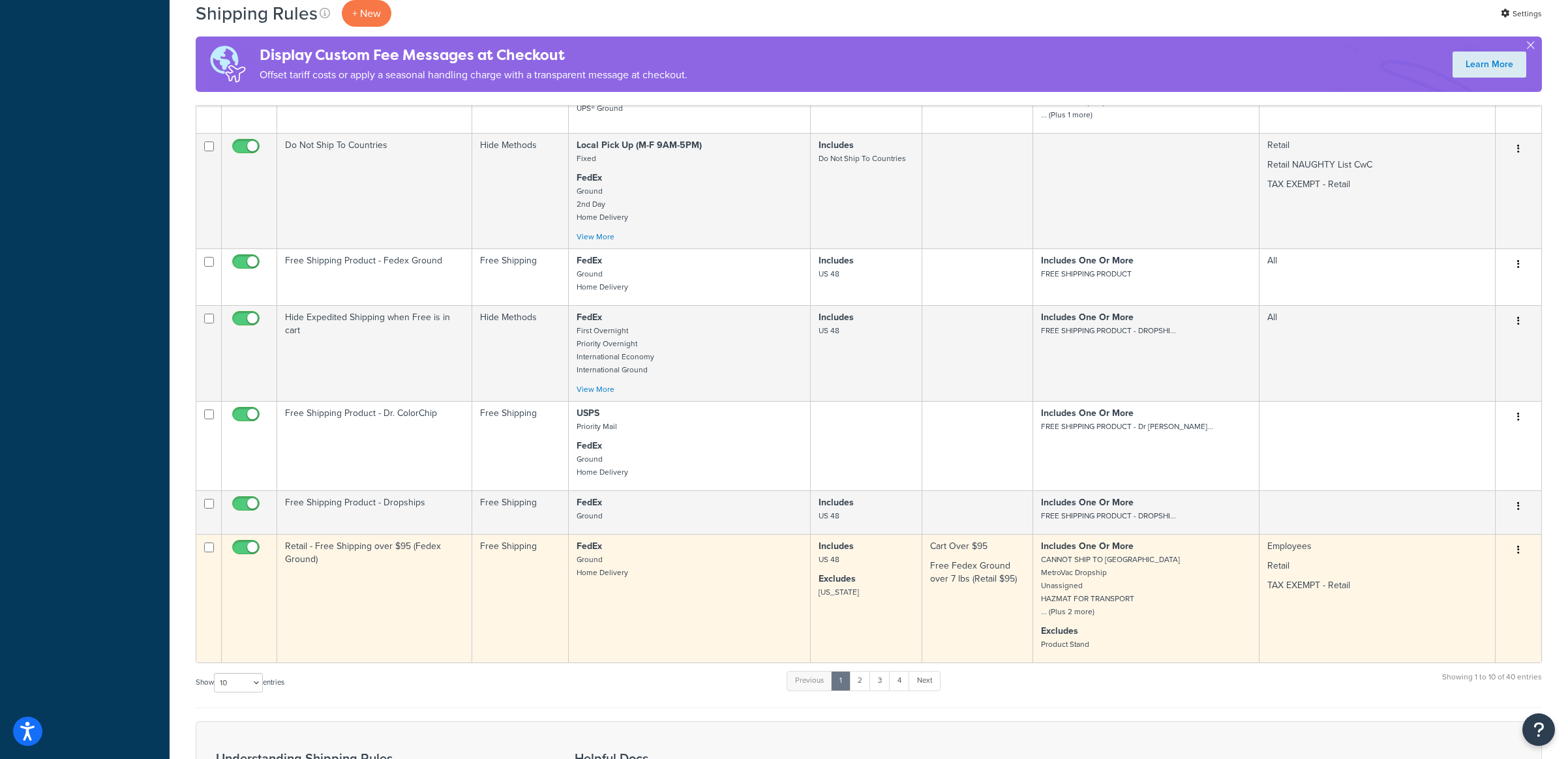
scroll to position [650, 0]
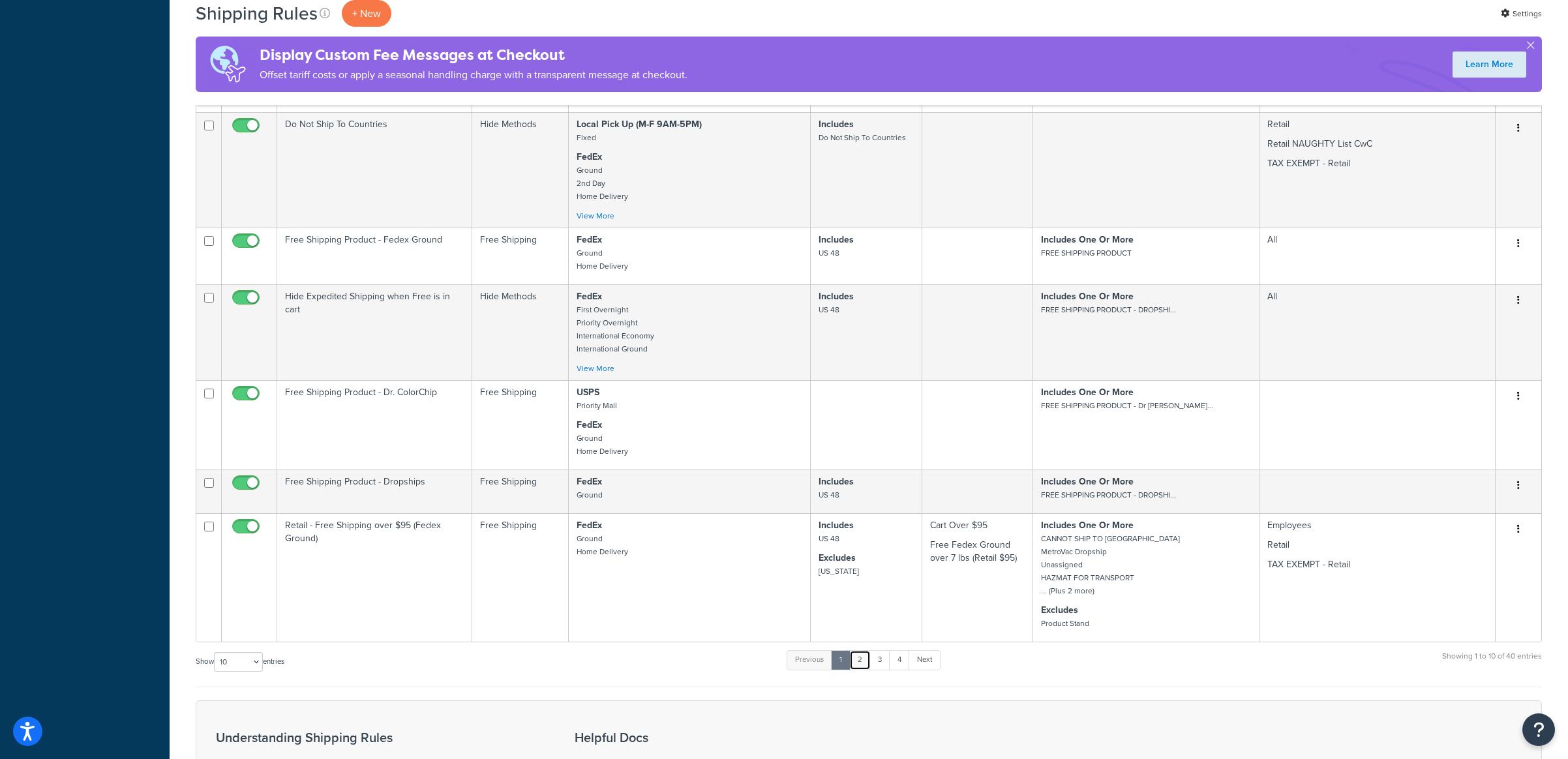
click at [861, 670] on link "2" at bounding box center [860, 660] width 21 height 20
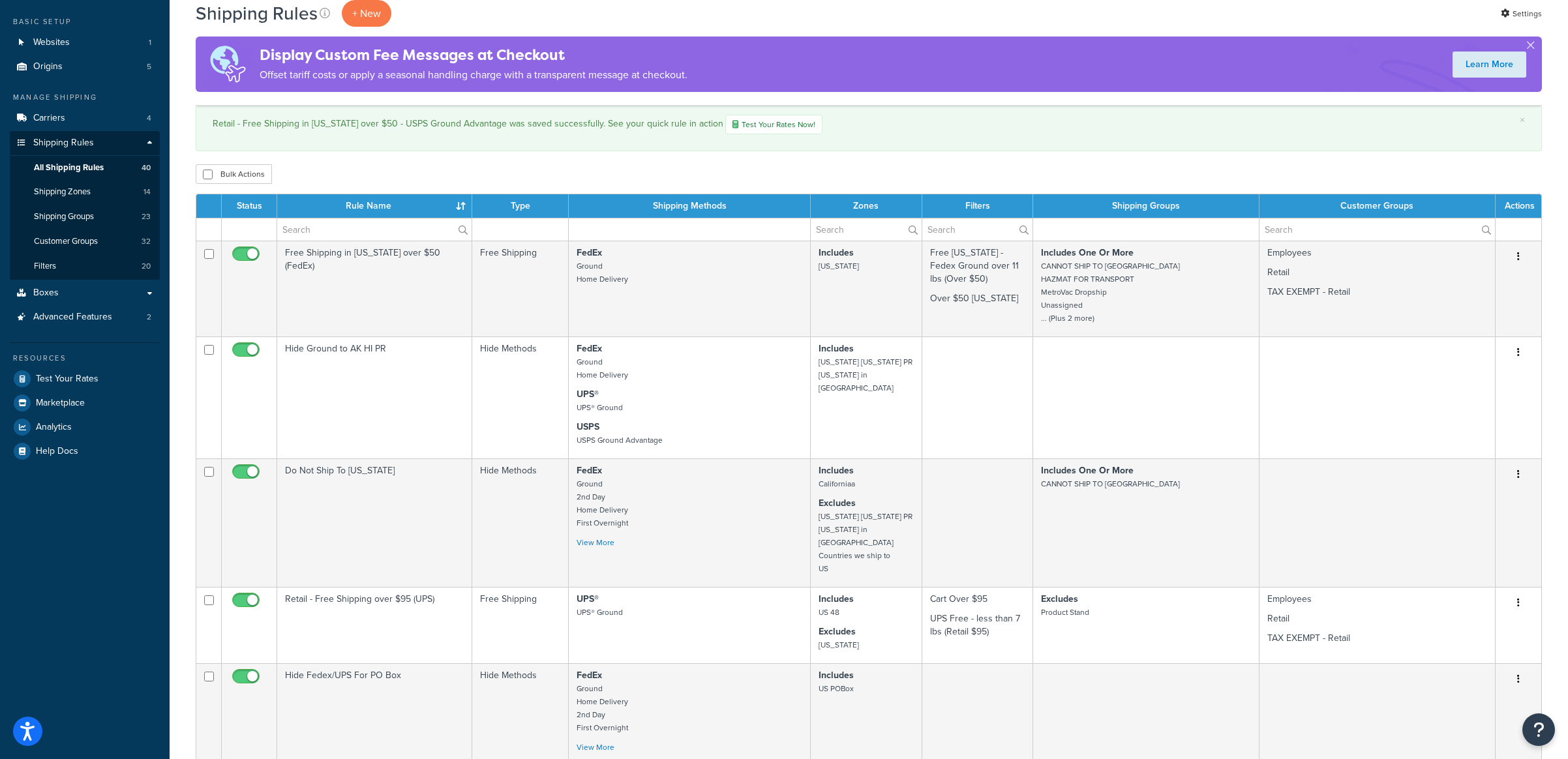
scroll to position [68, 0]
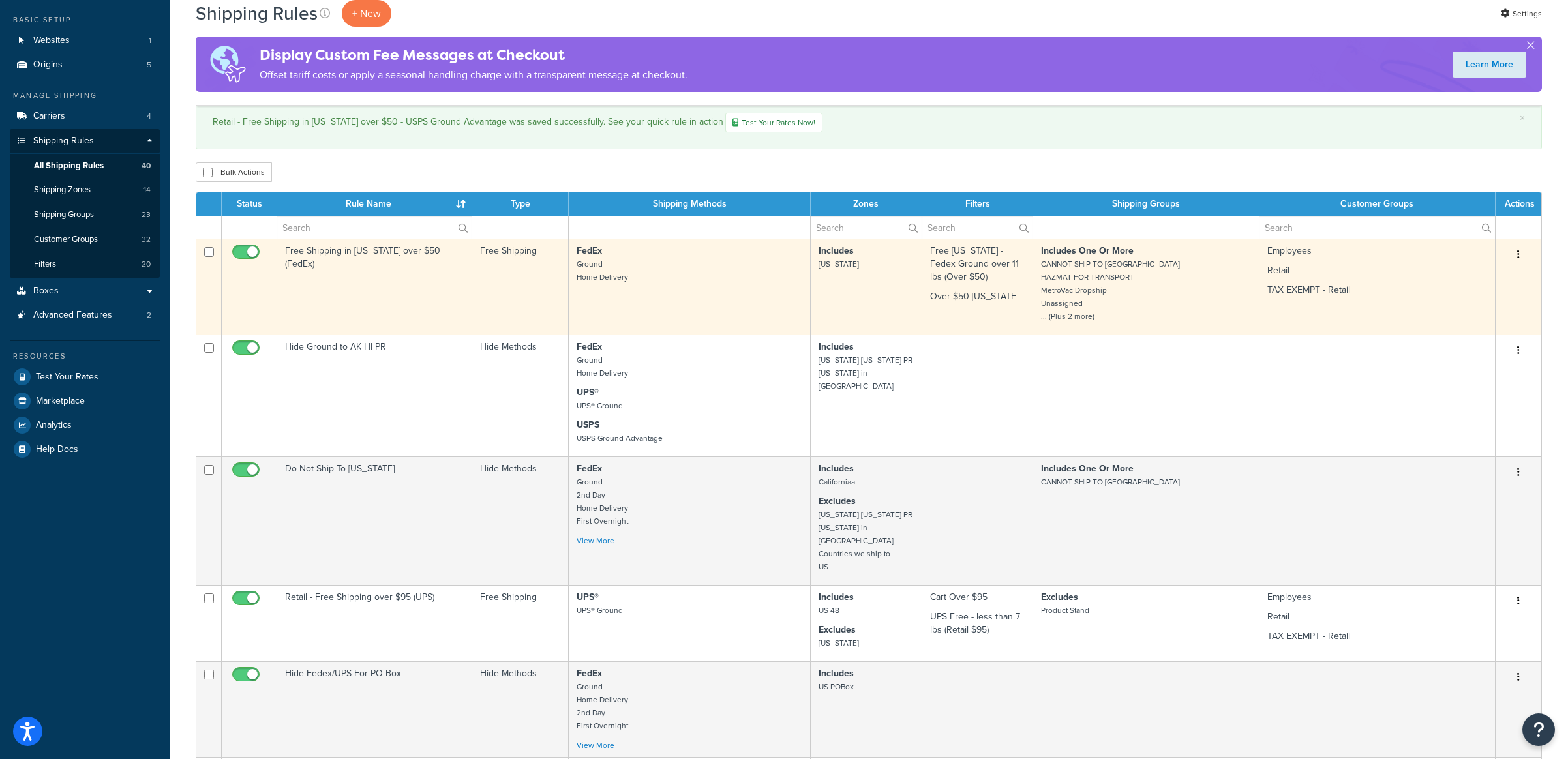
click at [407, 304] on td "Free Shipping in [US_STATE] over $50 (FedEx)" at bounding box center [374, 286] width 195 height 95
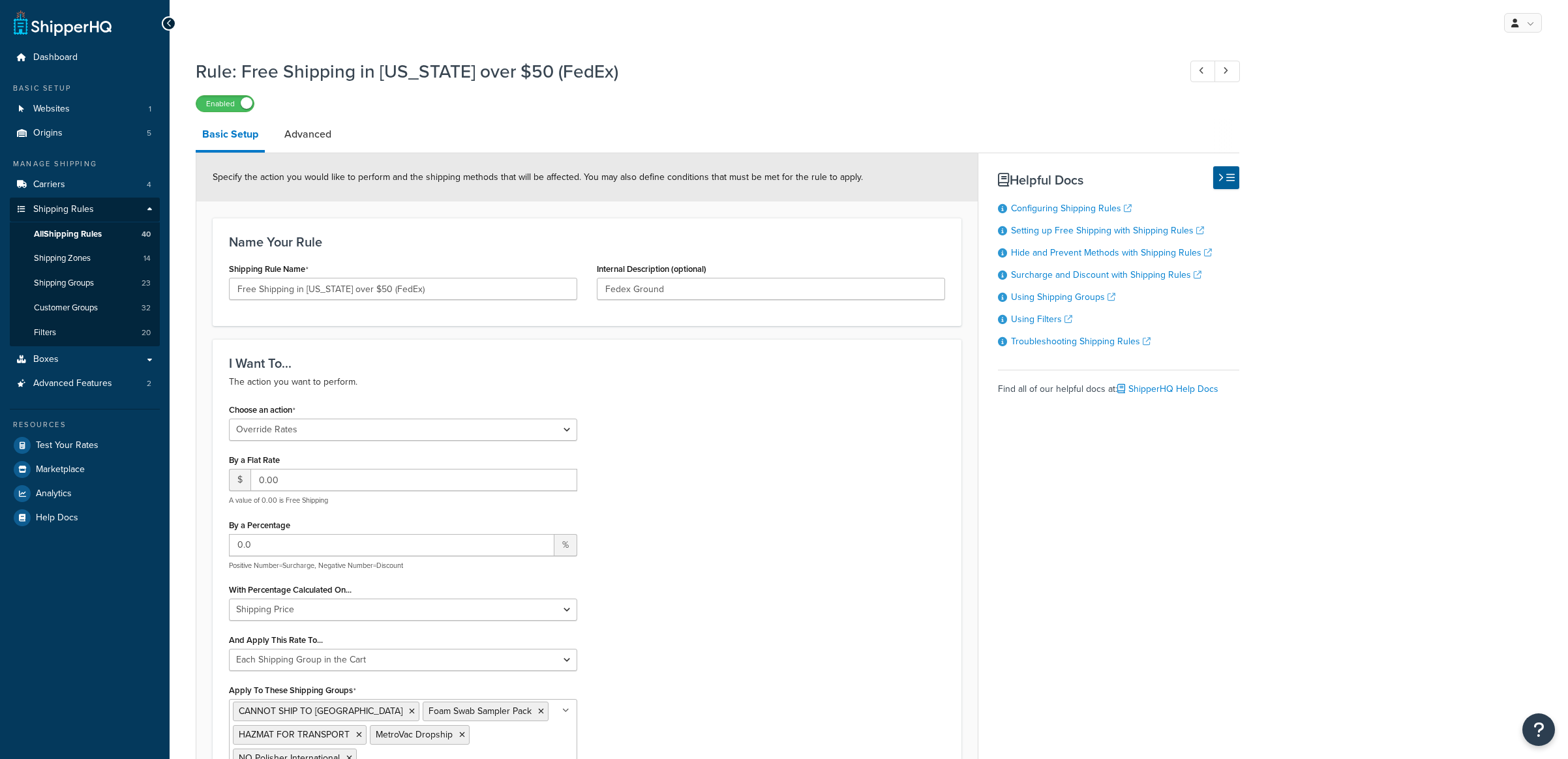
select select "OVERRIDE"
select select "SHIPPING_GROUP"
click at [235, 286] on input "Free Shipping in [US_STATE] over $50 (FedEx)" at bounding box center [404, 289] width 349 height 22
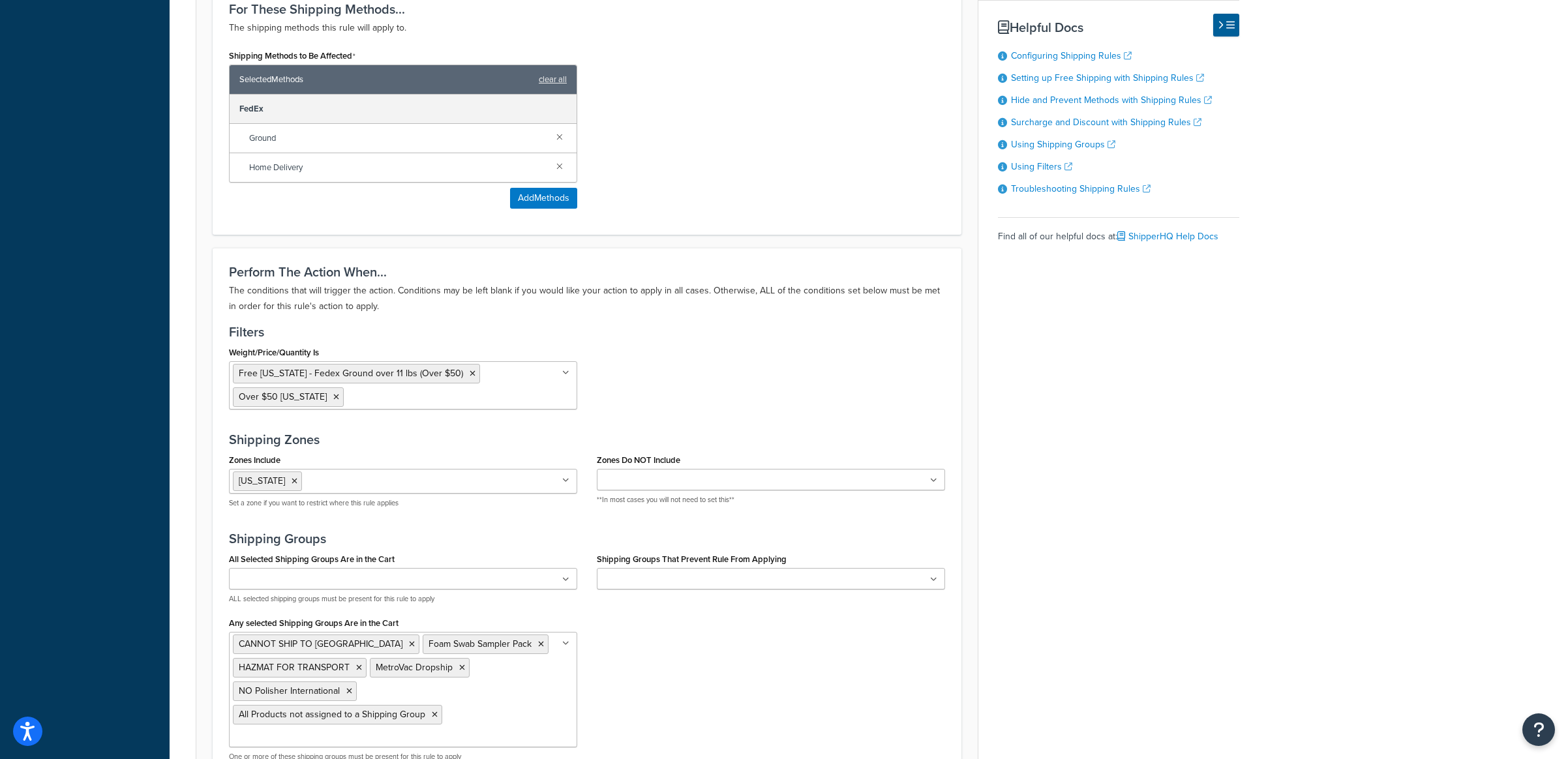
scroll to position [1136, 0]
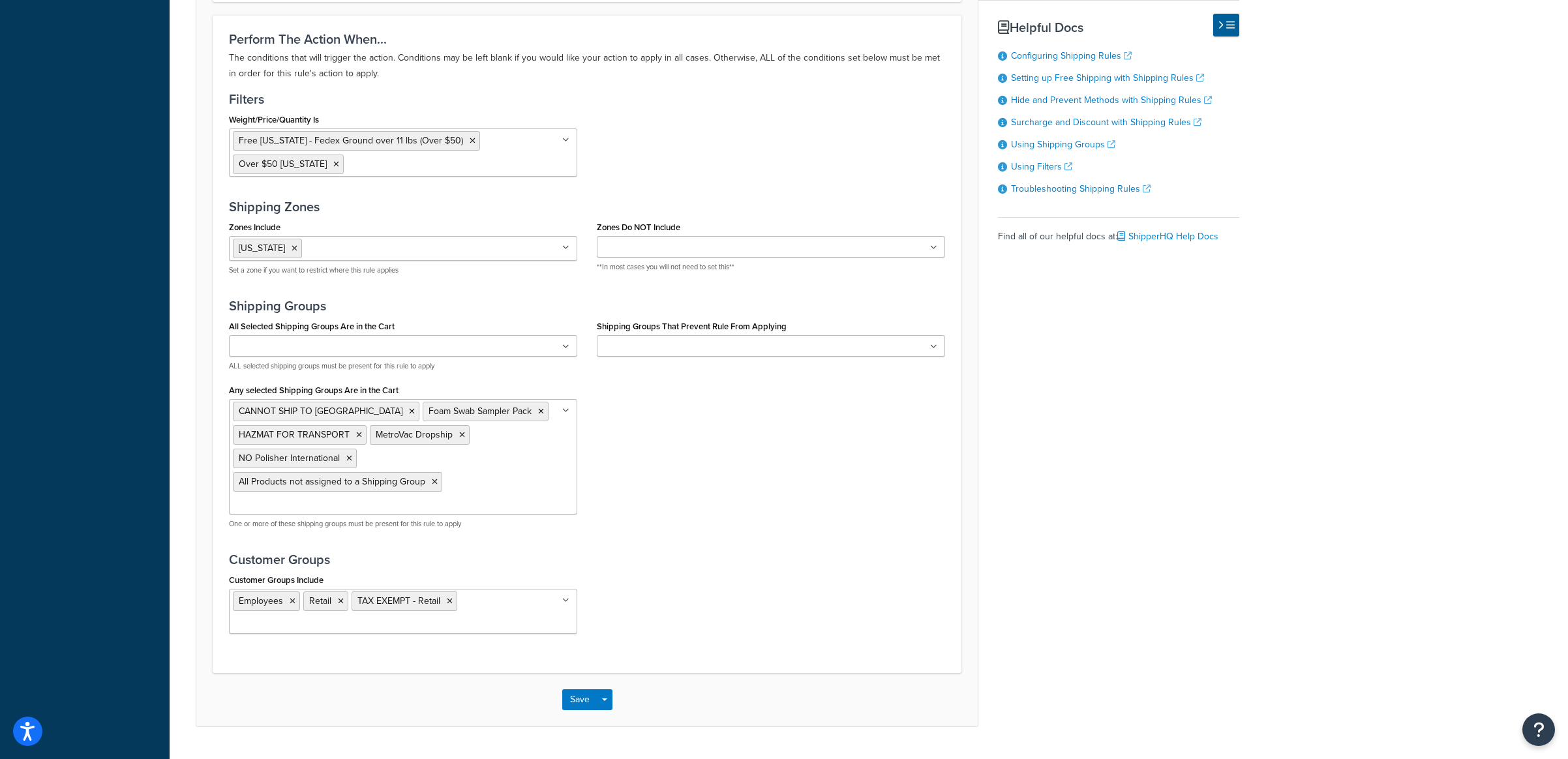
type input "Retail - Free Shipping in [US_STATE] over $50 (FedEx)"
click at [675, 340] on input "Shipping Groups That Prevent Rule From Applying" at bounding box center [658, 347] width 115 height 14
type input "stand"
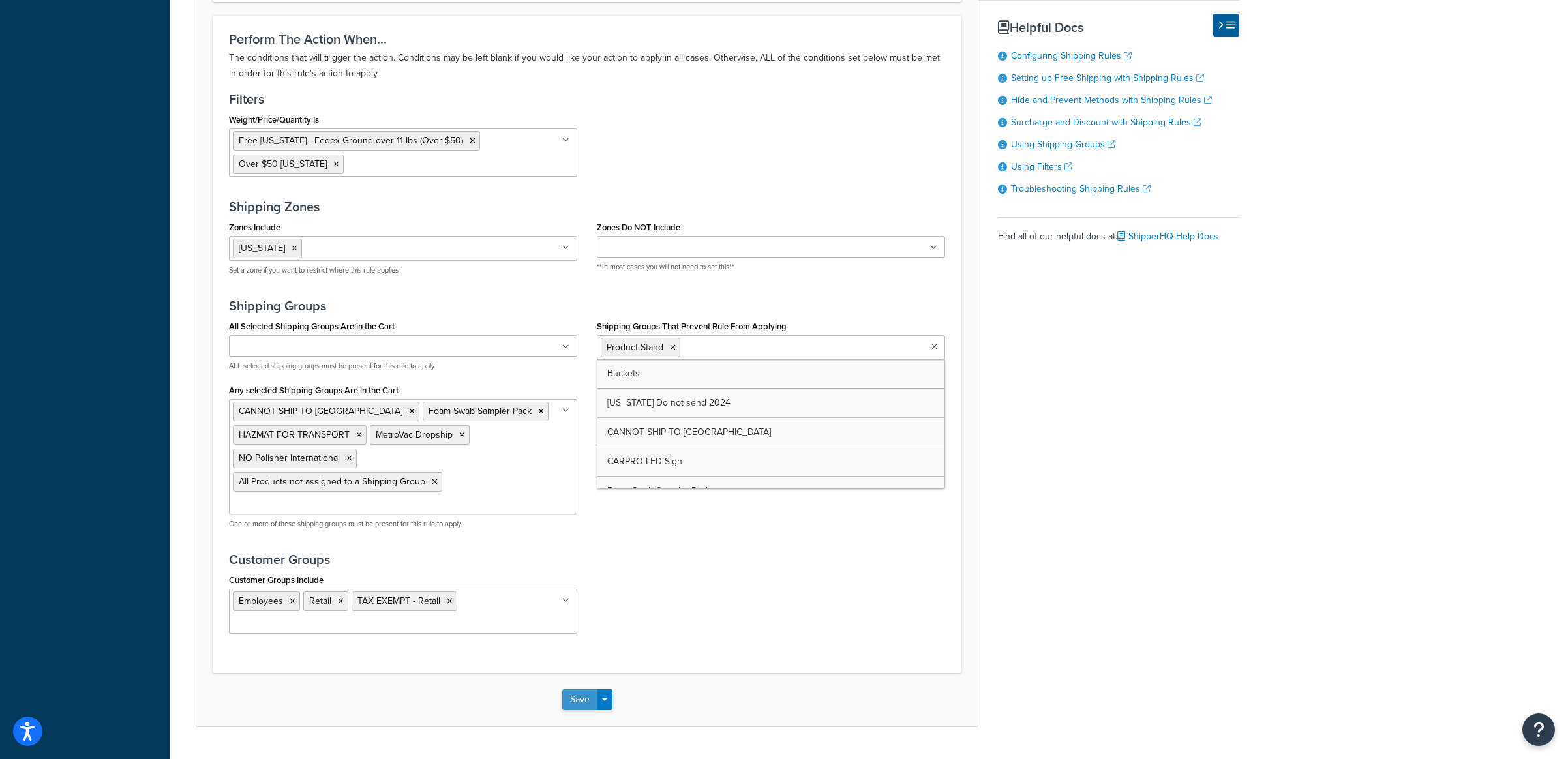
click at [582, 689] on button "Save" at bounding box center [579, 699] width 35 height 21
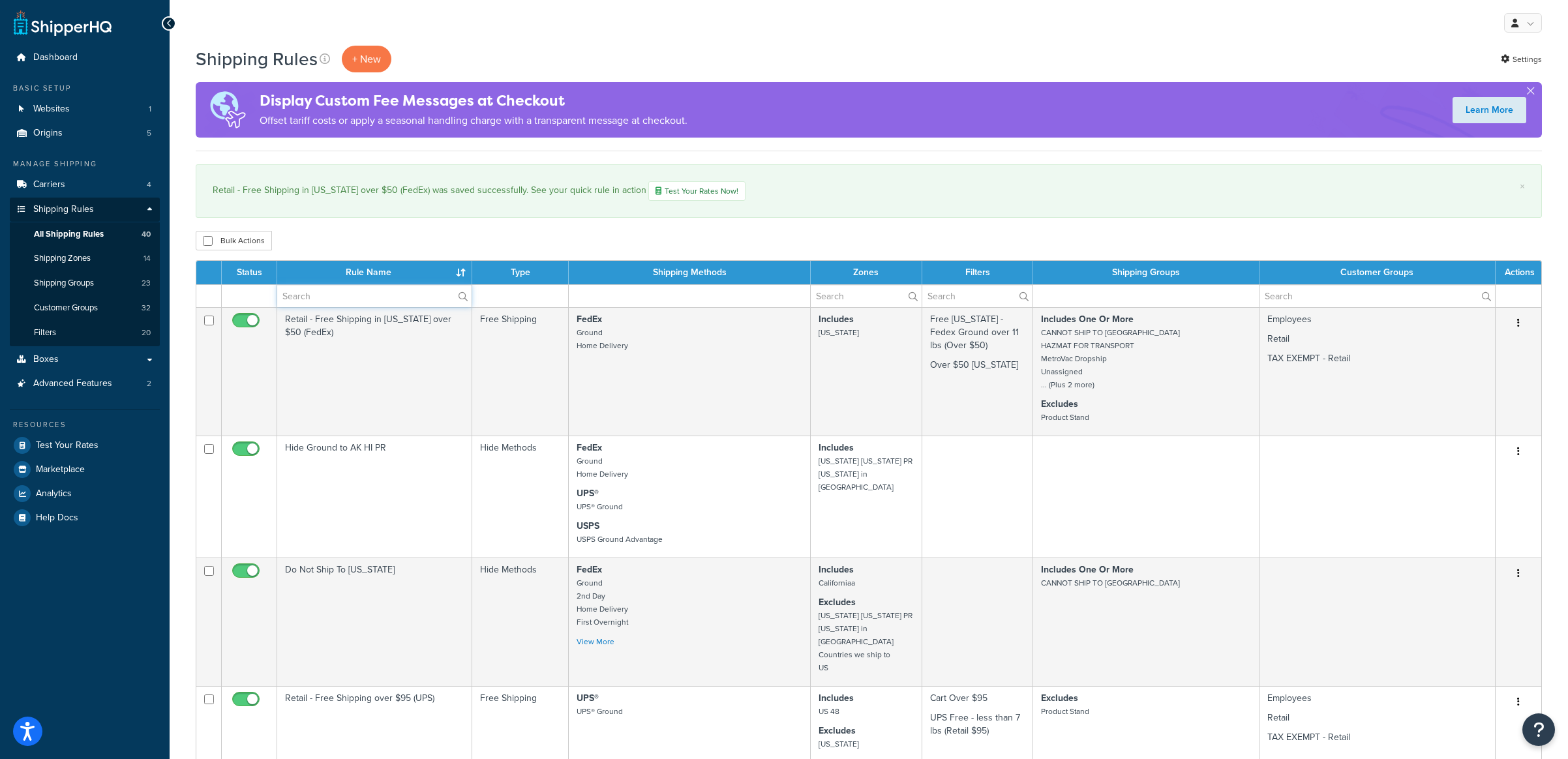
click at [337, 298] on input "text" at bounding box center [374, 296] width 194 height 22
type input "retail"
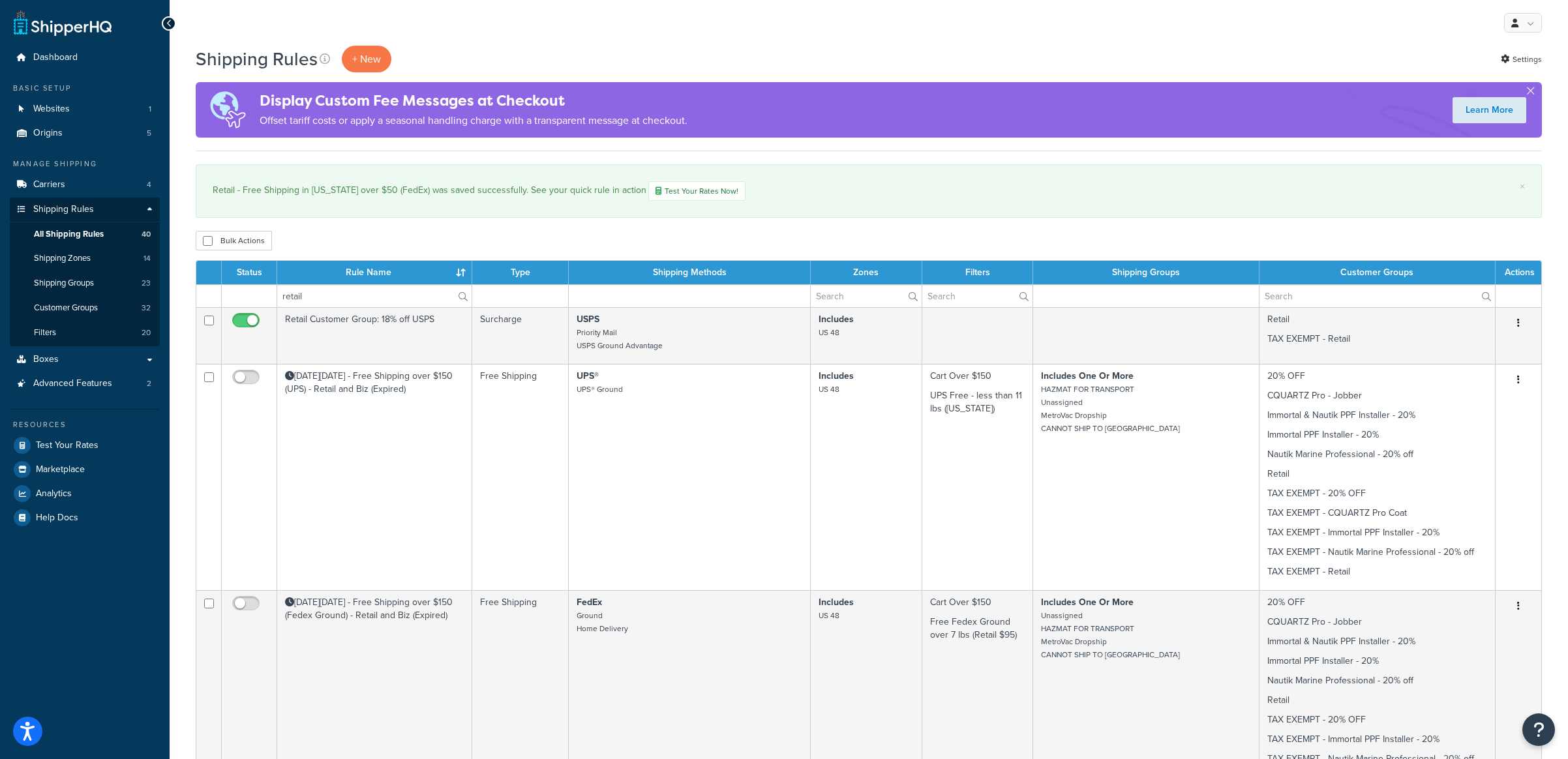
click at [392, 274] on th "Rule Name" at bounding box center [374, 273] width 195 height 24
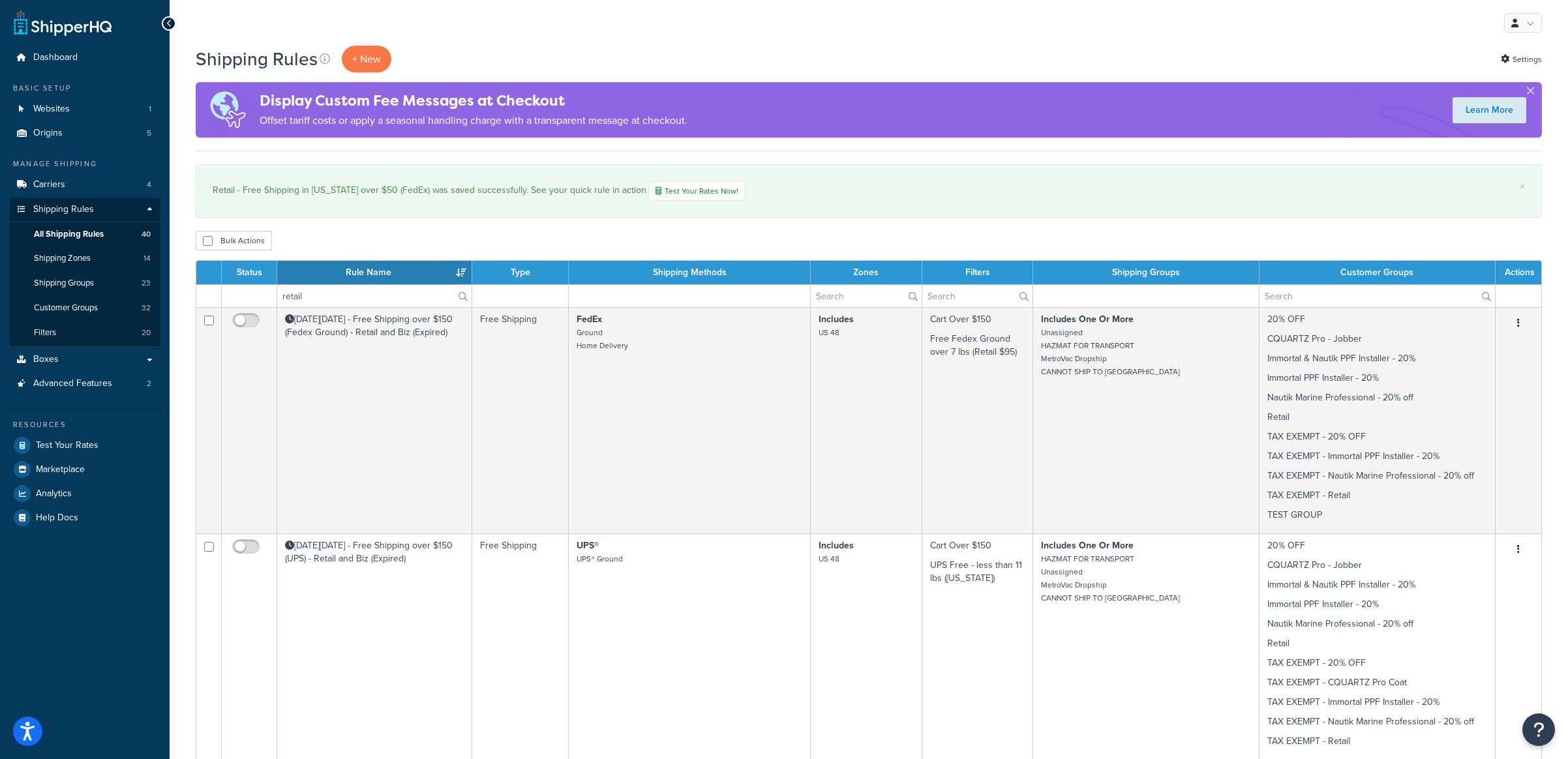
click at [253, 273] on th "Status" at bounding box center [250, 273] width 56 height 24
click at [261, 277] on th "Status" at bounding box center [250, 273] width 56 height 24
click at [267, 277] on th "Status" at bounding box center [250, 273] width 56 height 24
click at [341, 282] on th "Rule Name" at bounding box center [374, 273] width 195 height 24
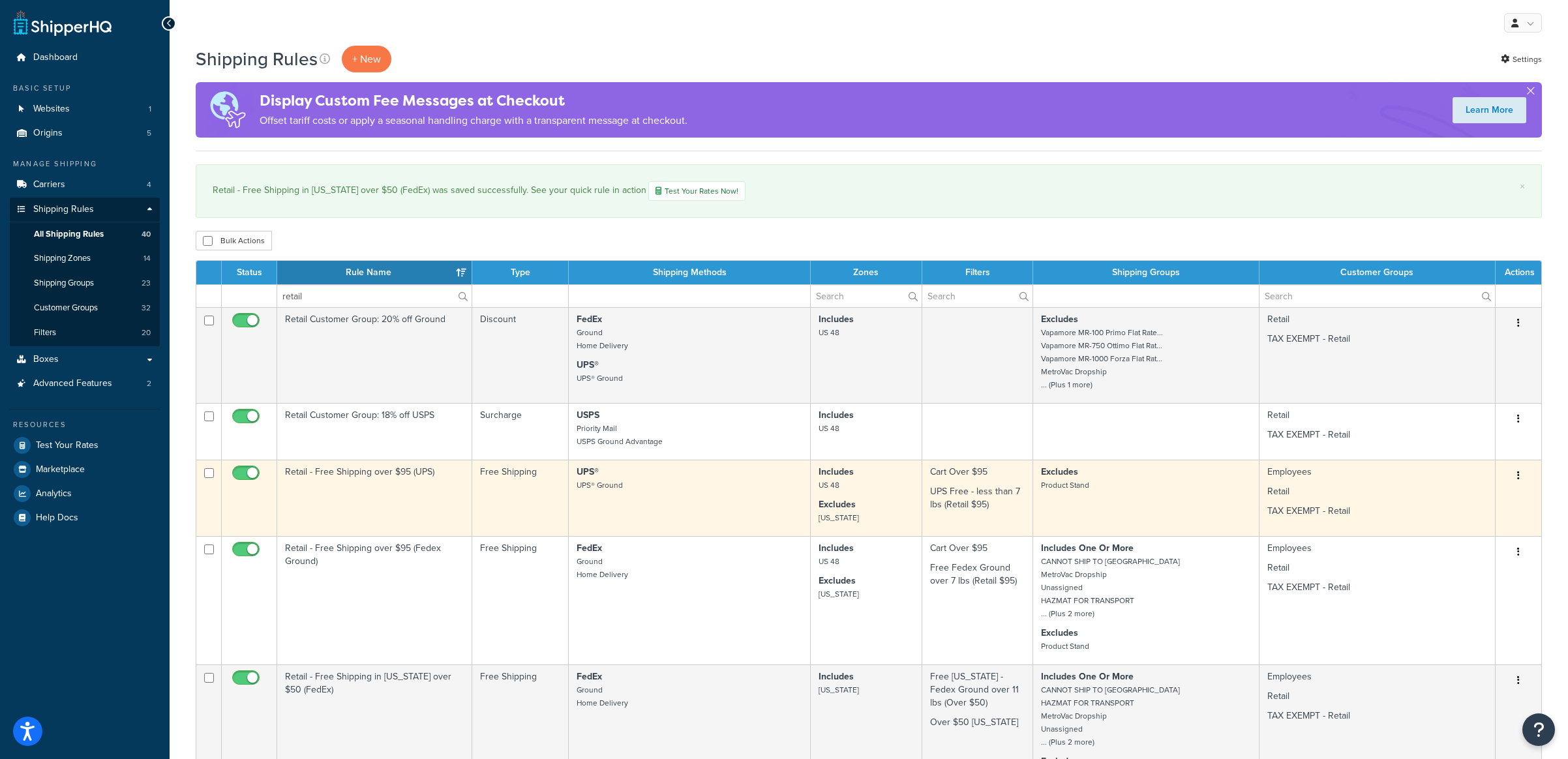
click at [331, 508] on td "Retail - Free Shipping over $95 (UPS)" at bounding box center [374, 498] width 195 height 76
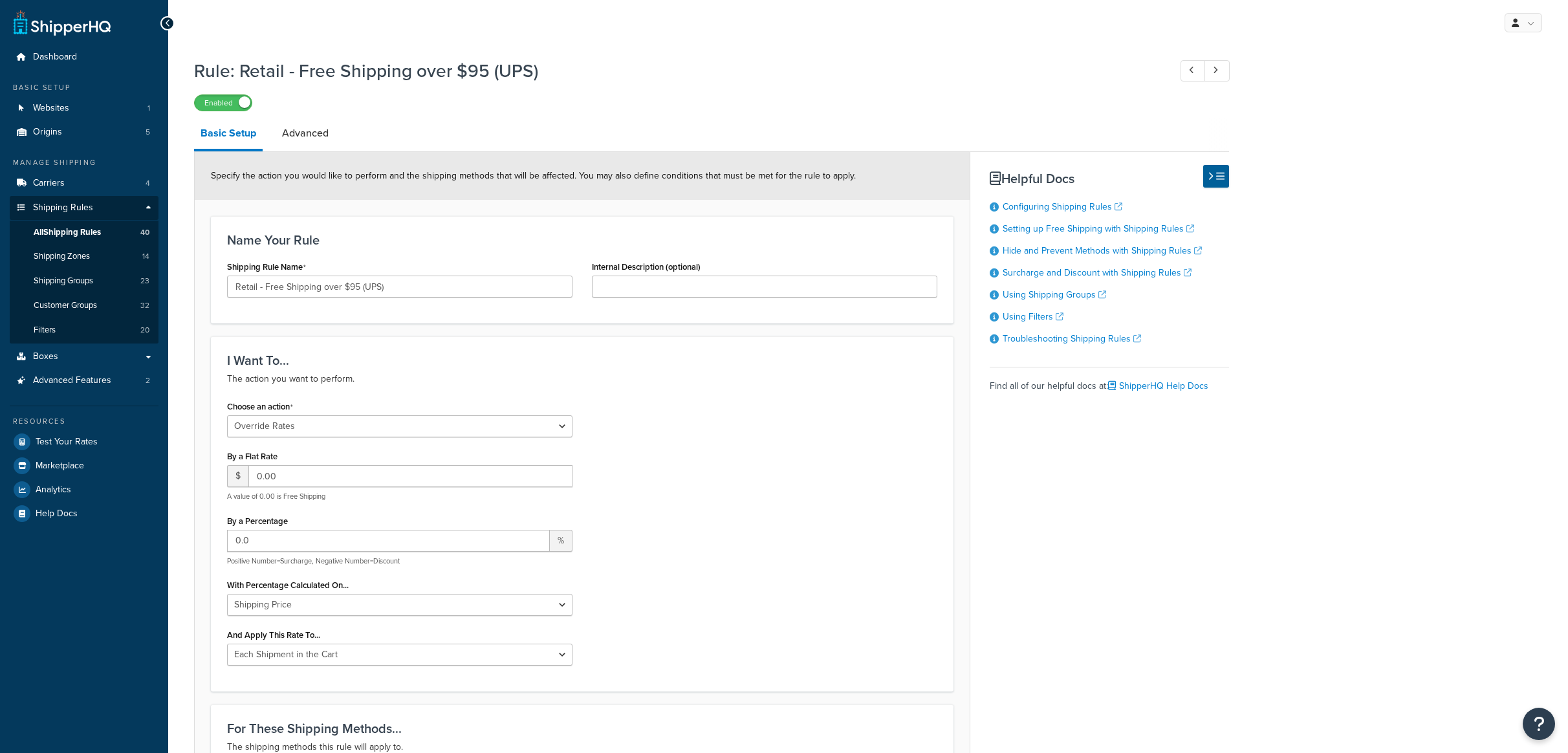
select select "OVERRIDE"
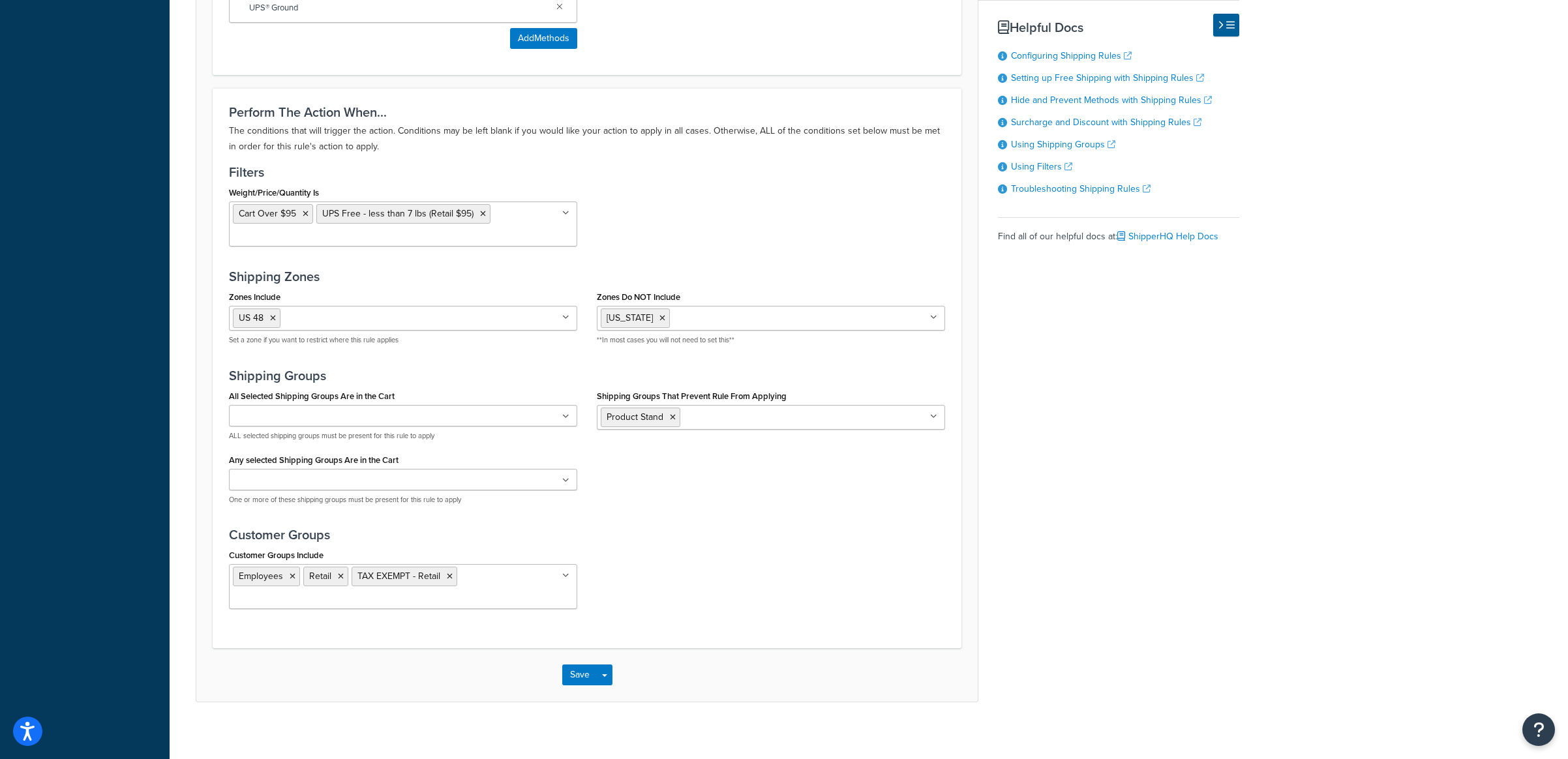
scroll to position [871, 0]
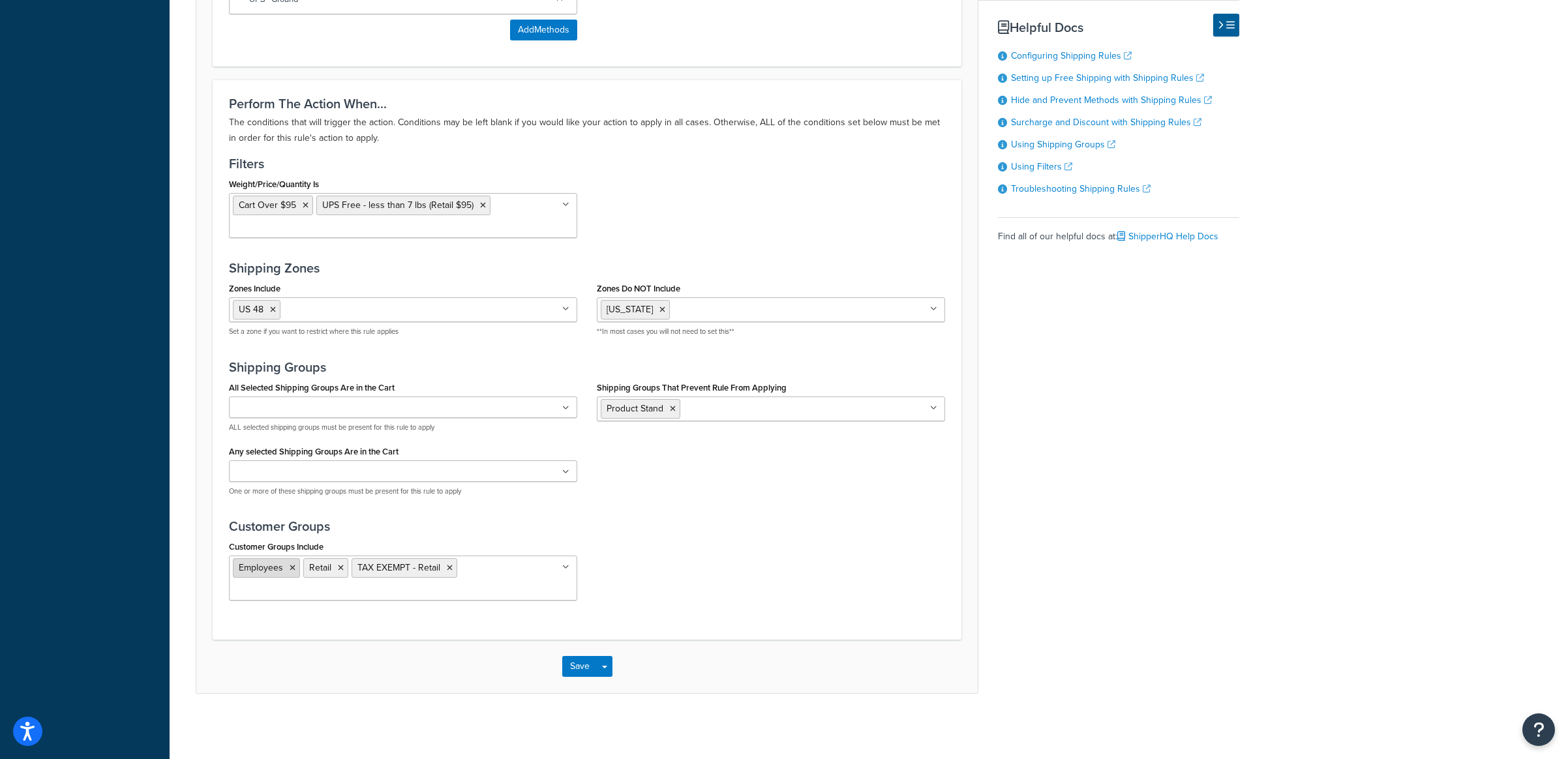
click at [294, 568] on icon at bounding box center [292, 568] width 6 height 8
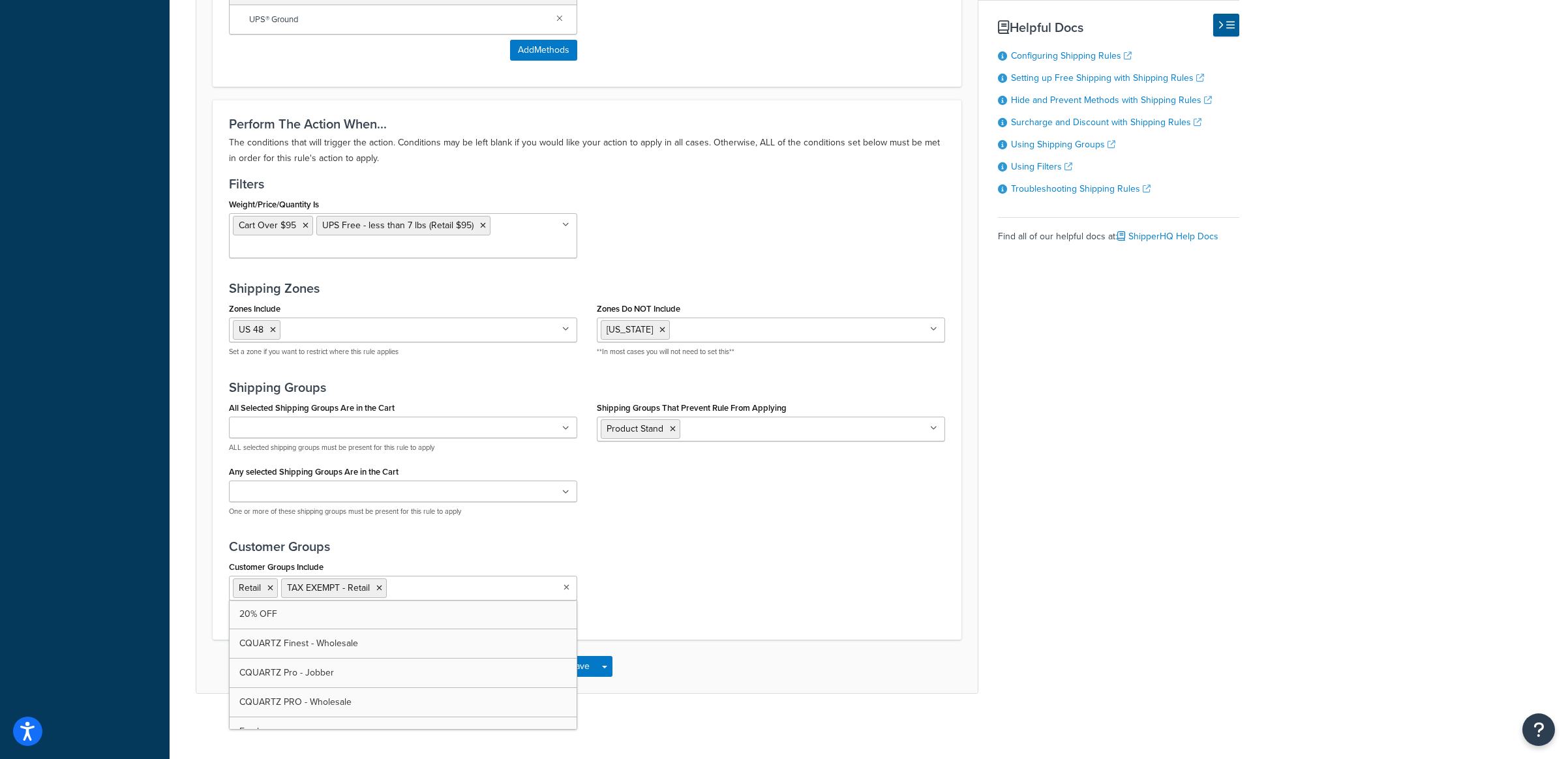
scroll to position [851, 0]
click at [653, 662] on div "Save Save Dropdown Save and Edit Save and Duplicate Save and Create New" at bounding box center [587, 666] width 782 height 53
click at [572, 668] on button "Save" at bounding box center [579, 667] width 35 height 21
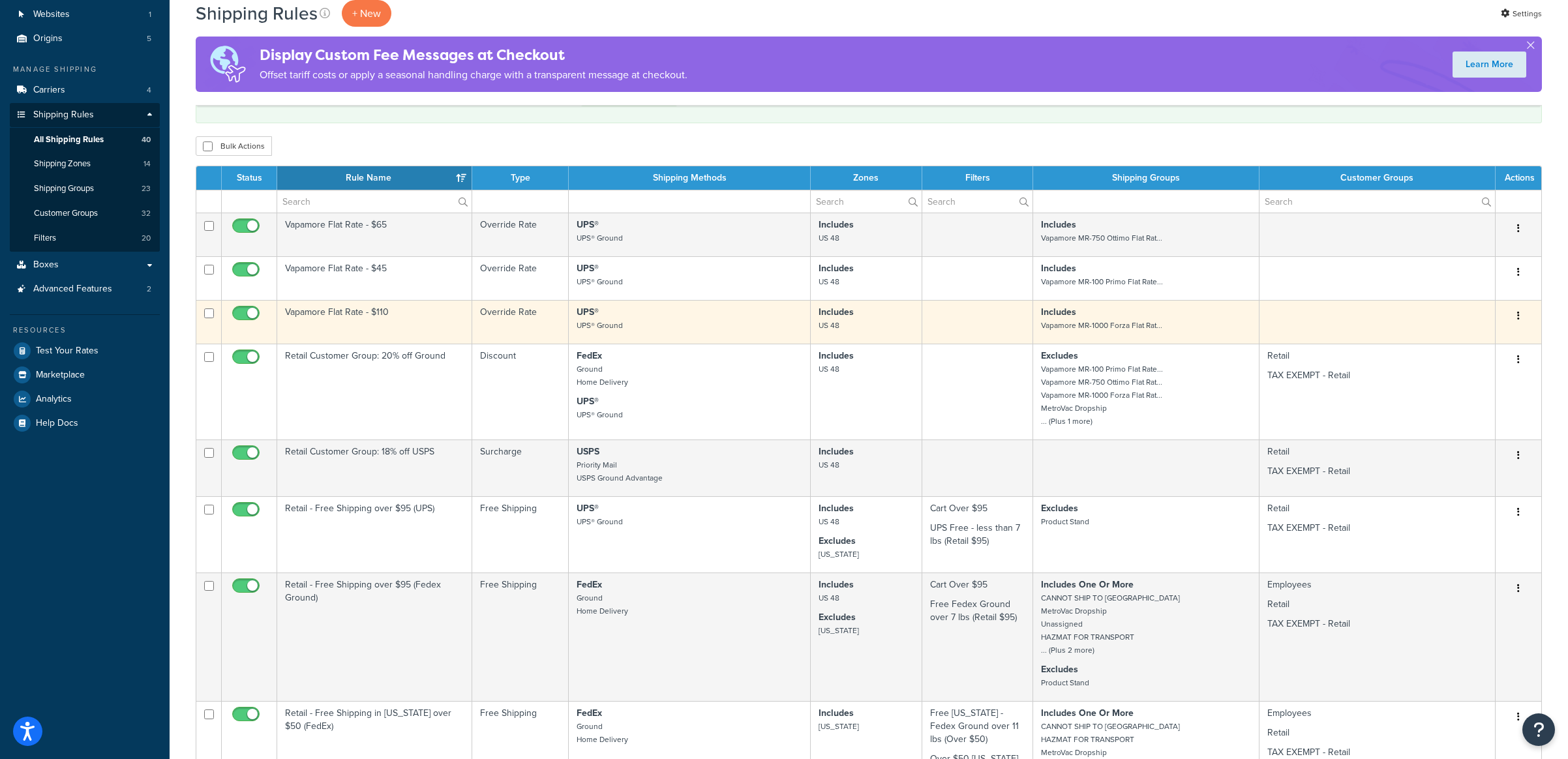
scroll to position [154, 0]
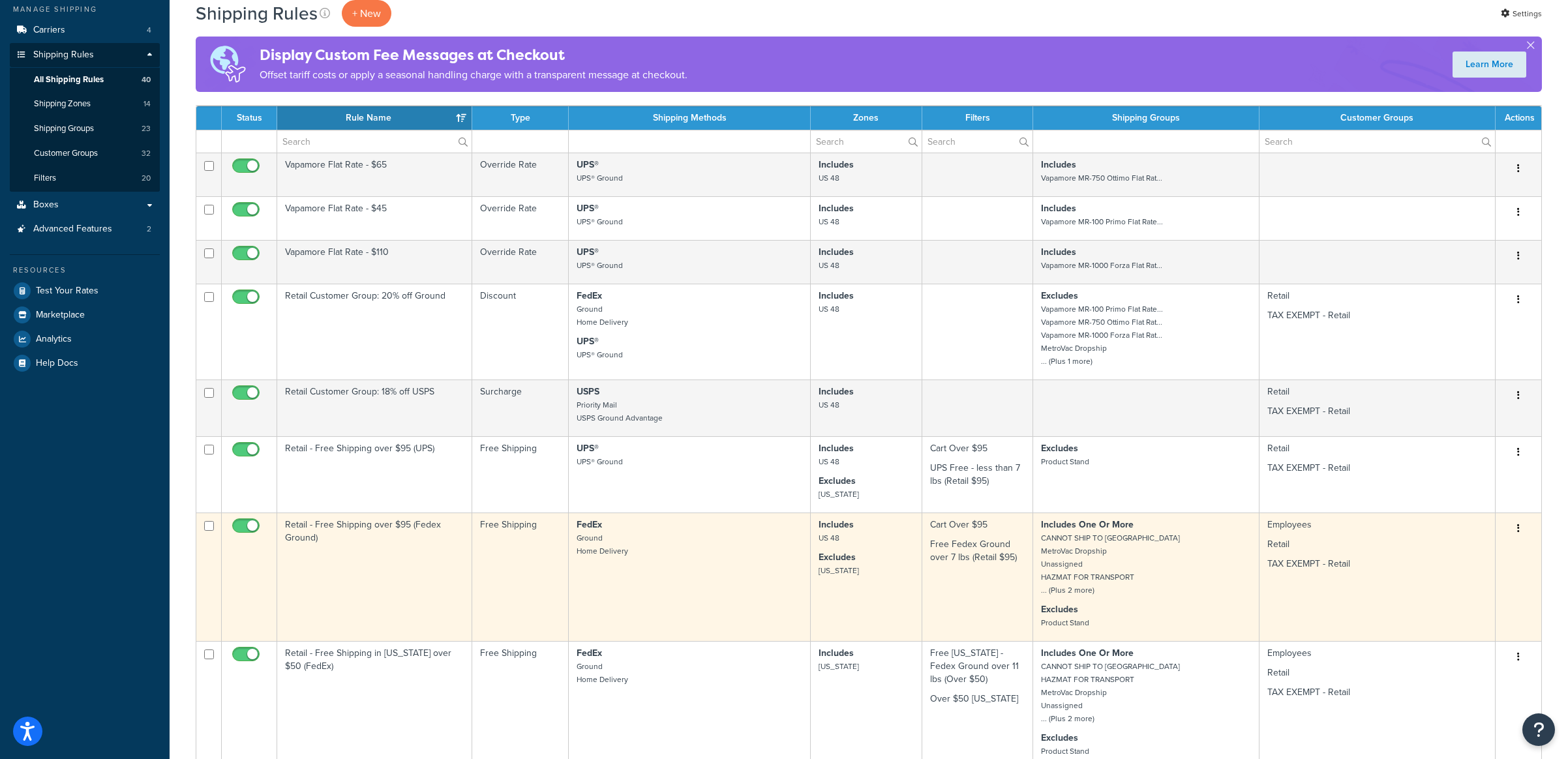
click at [337, 570] on td "Retail - Free Shipping over $95 (Fedex Ground)" at bounding box center [374, 576] width 195 height 128
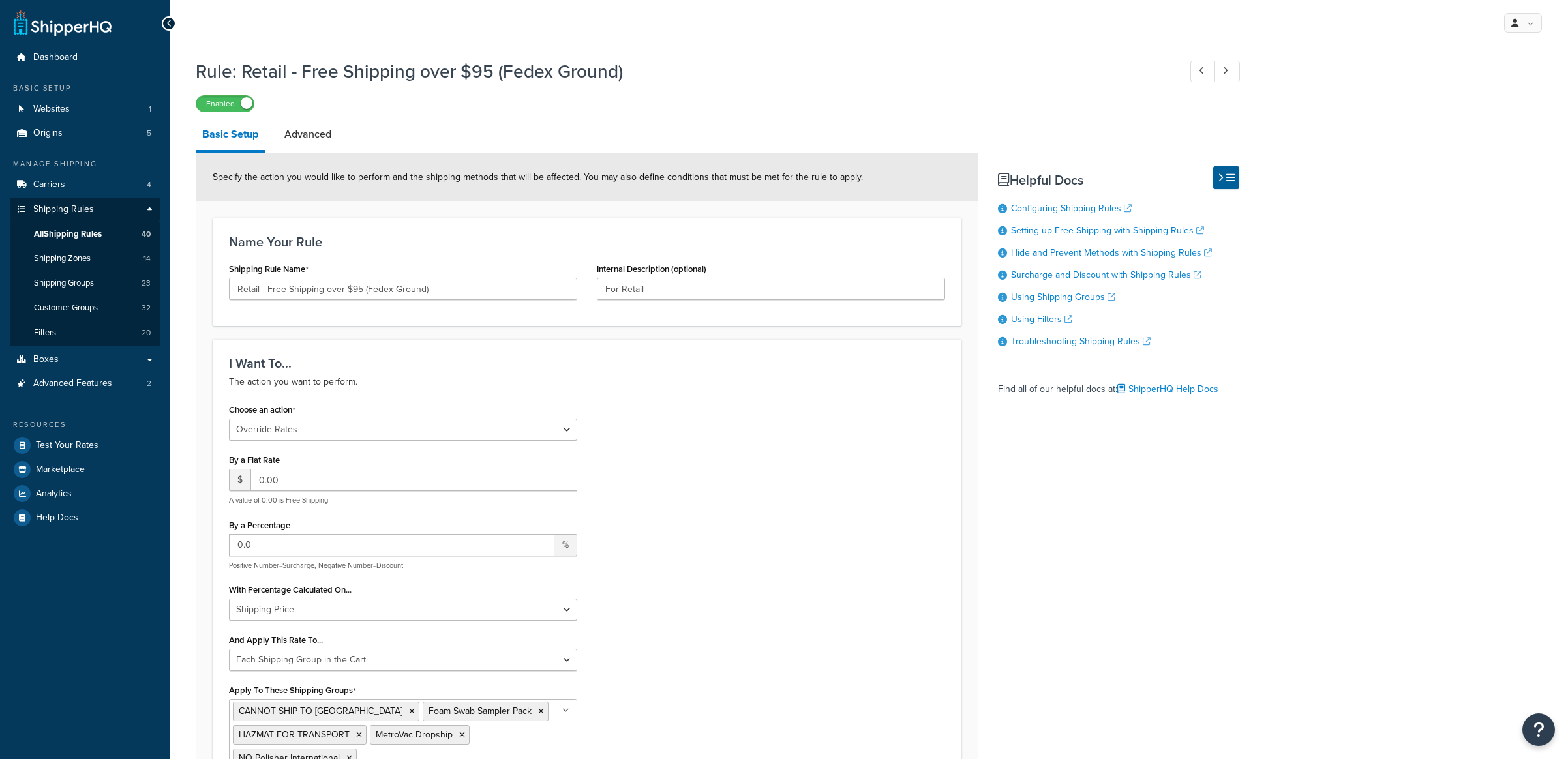
select select "OVERRIDE"
select select "SHIPPING_GROUP"
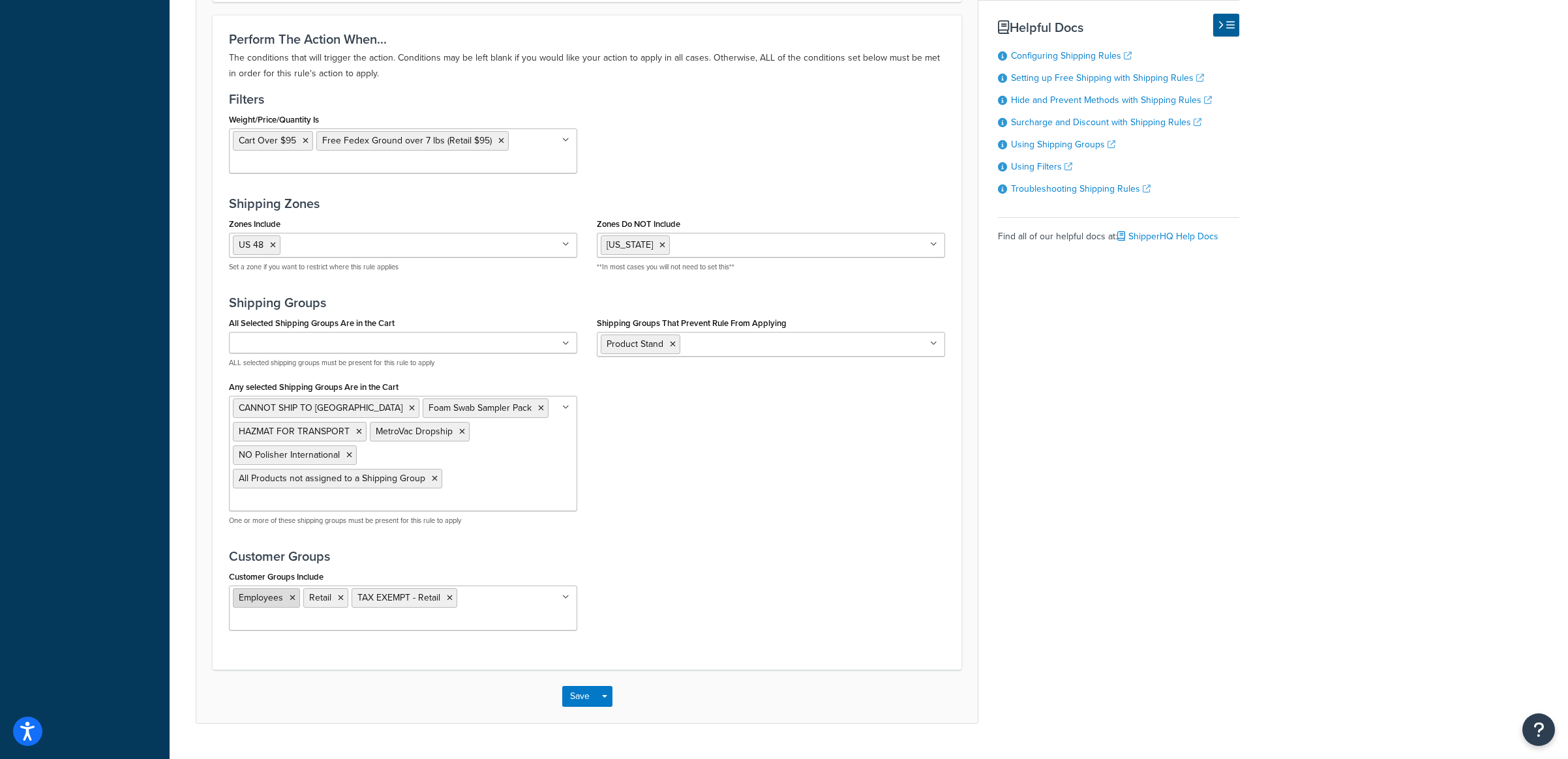
click at [291, 594] on icon at bounding box center [292, 598] width 6 height 8
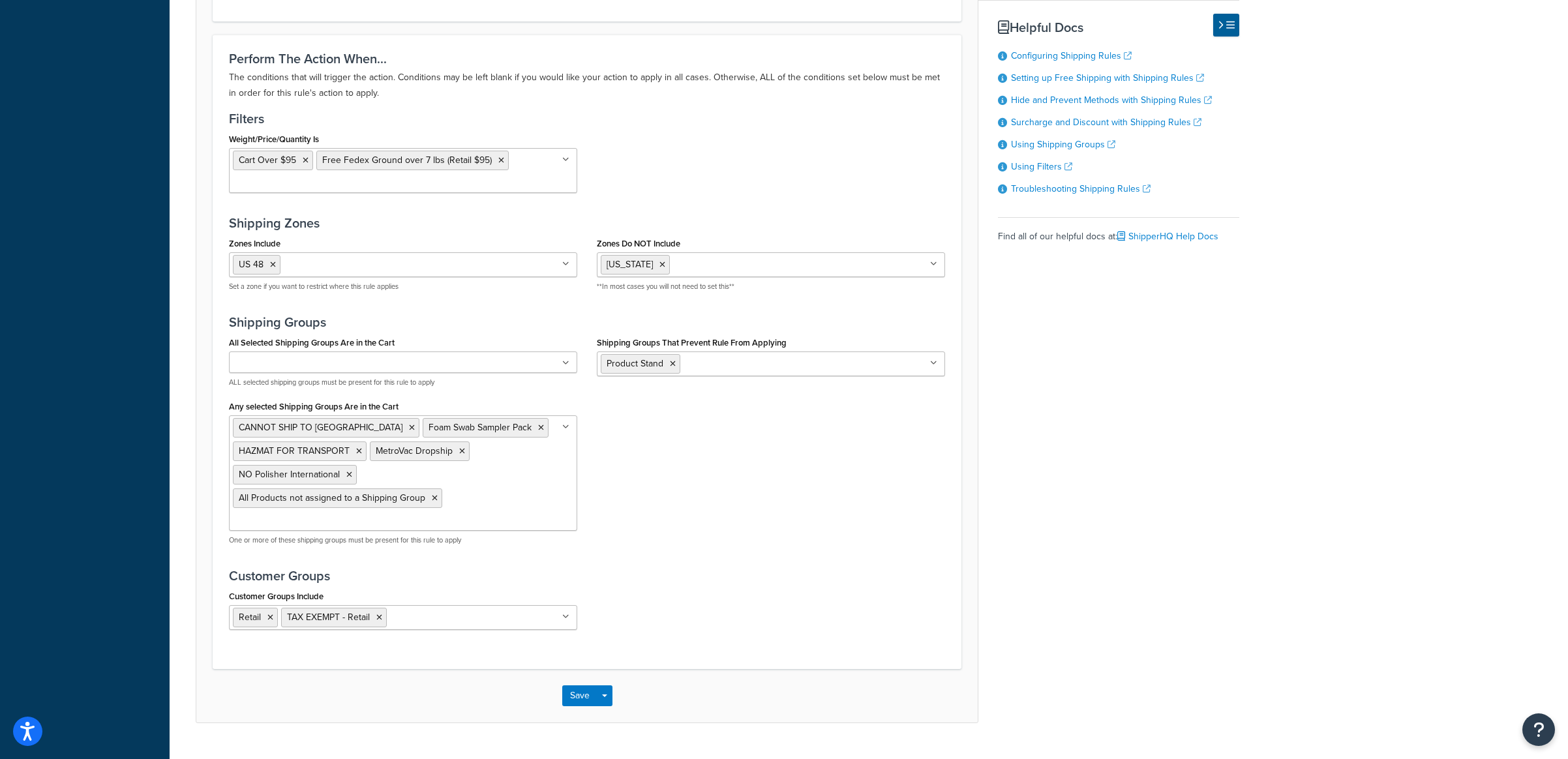
drag, startPoint x: 726, startPoint y: 587, endPoint x: 707, endPoint y: 600, distance: 23.0
click at [726, 587] on div "Customer Groups Include Retail TAX EXEMPT - Retail 20% OFF CQUARTZ Finest - Who…" at bounding box center [587, 613] width 736 height 53
click at [571, 685] on button "Save" at bounding box center [579, 695] width 35 height 21
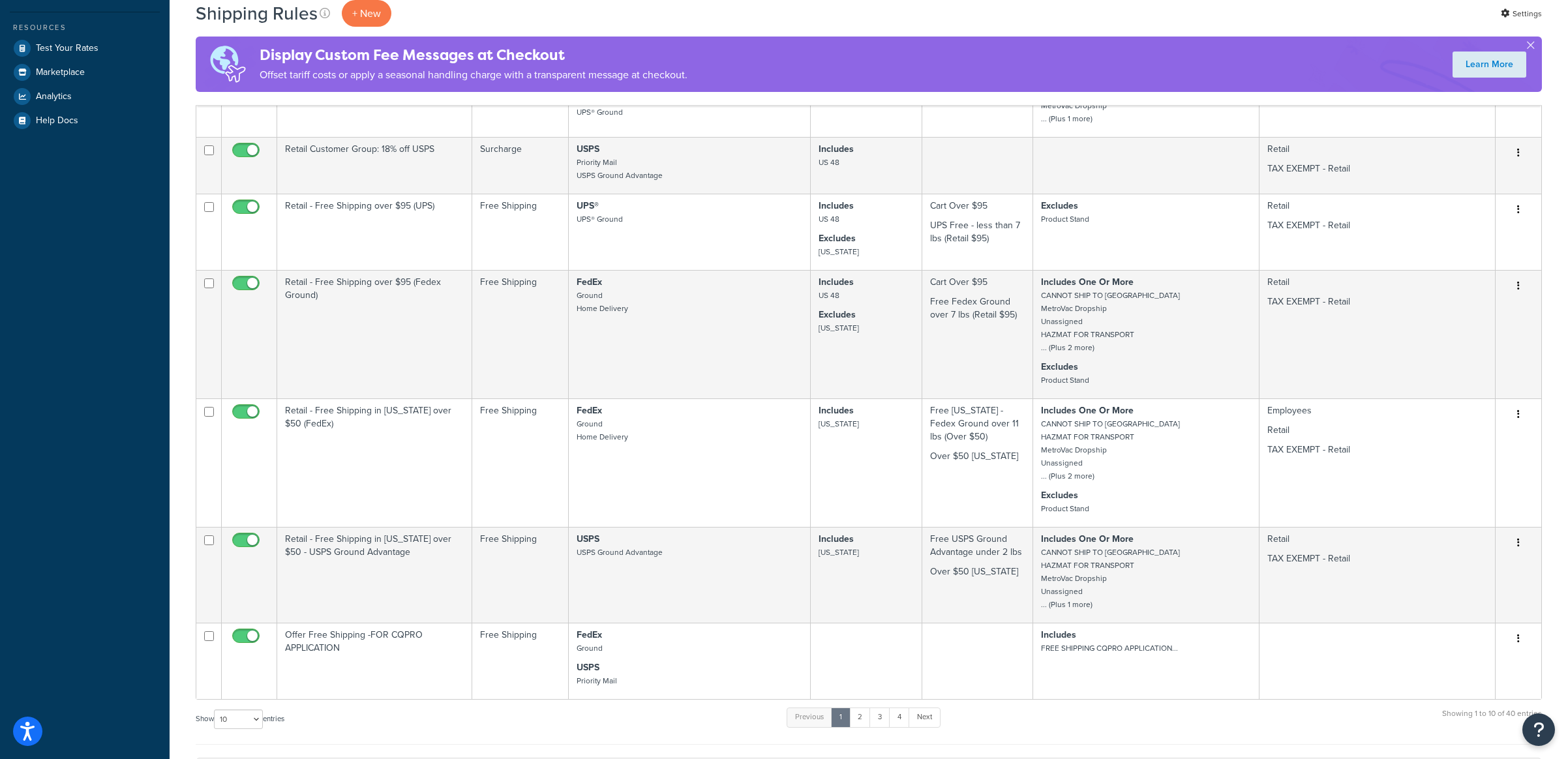
scroll to position [406, 0]
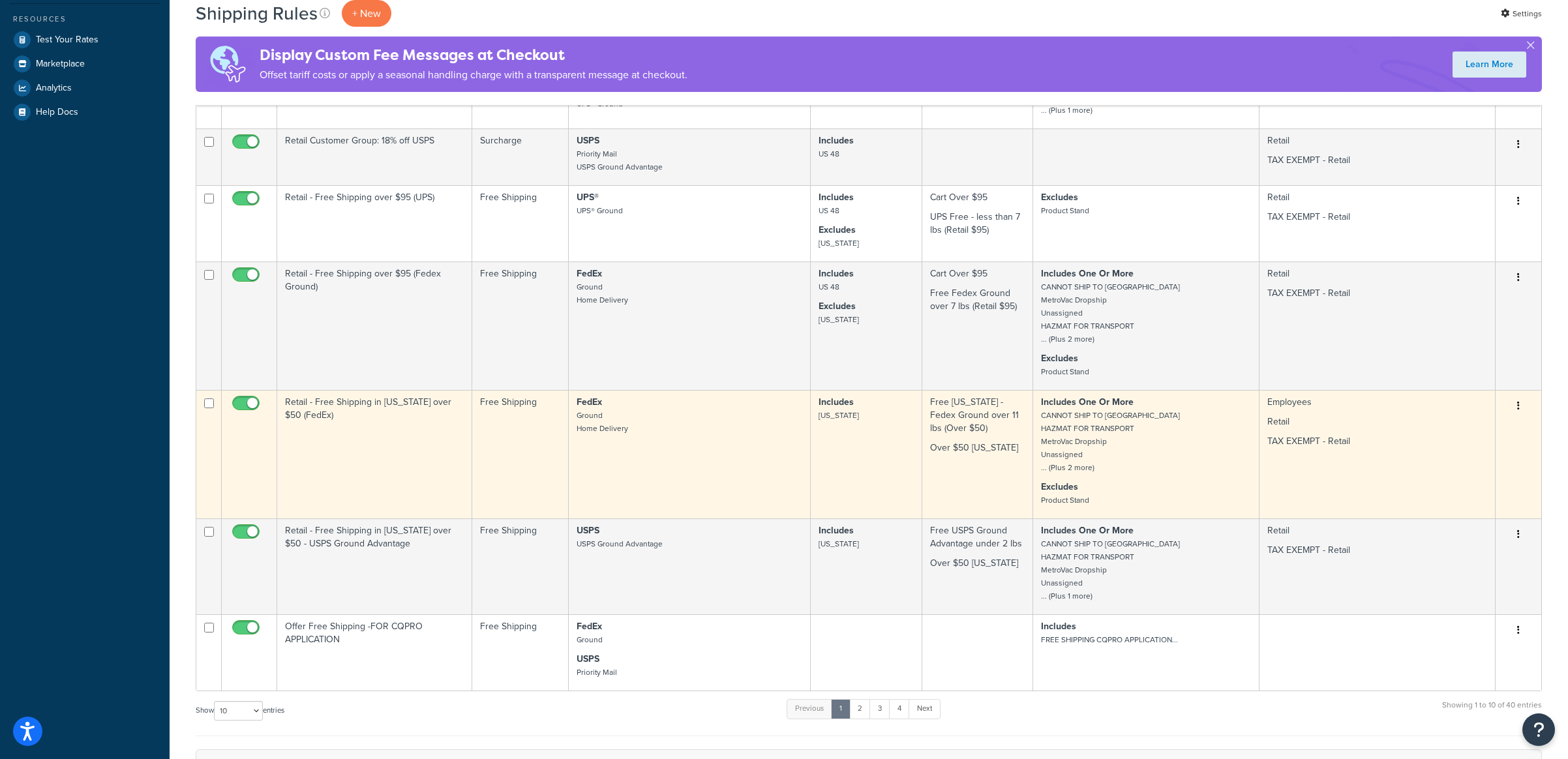
click at [326, 441] on td "Retail - Free Shipping in [US_STATE] over $50 (FedEx)" at bounding box center [374, 453] width 195 height 128
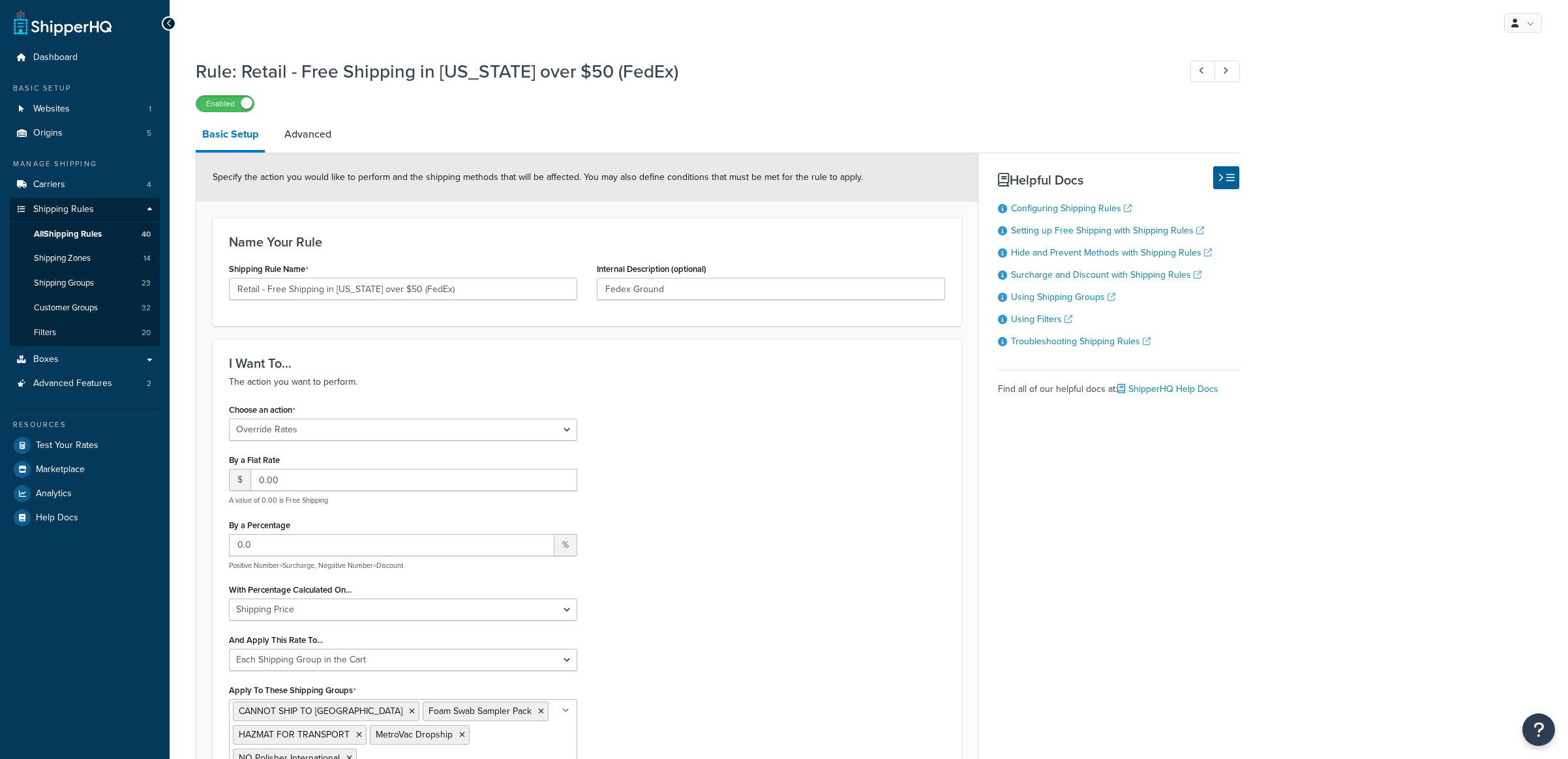
select select "OVERRIDE"
select select "SHIPPING_GROUP"
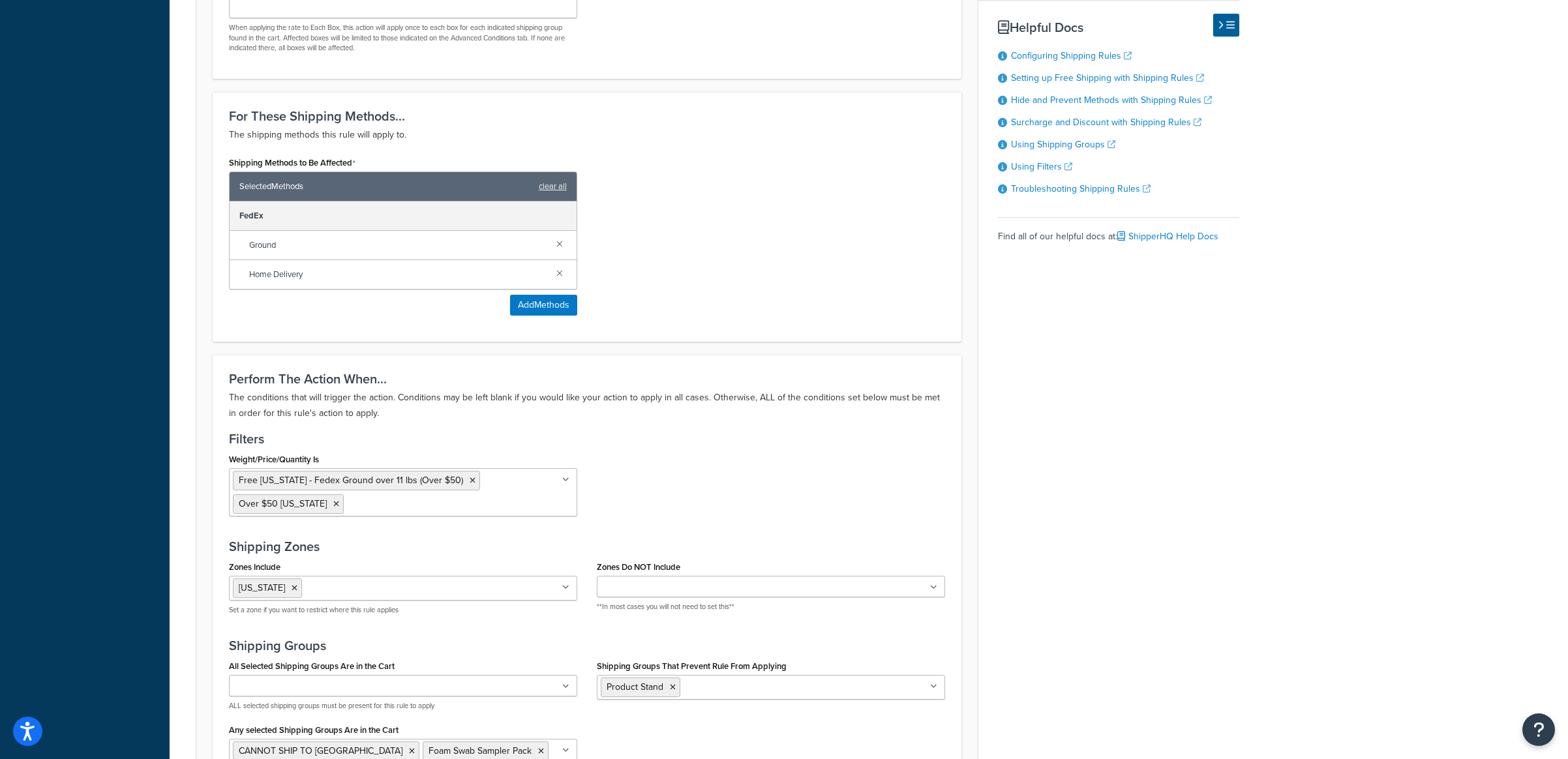
scroll to position [863, 0]
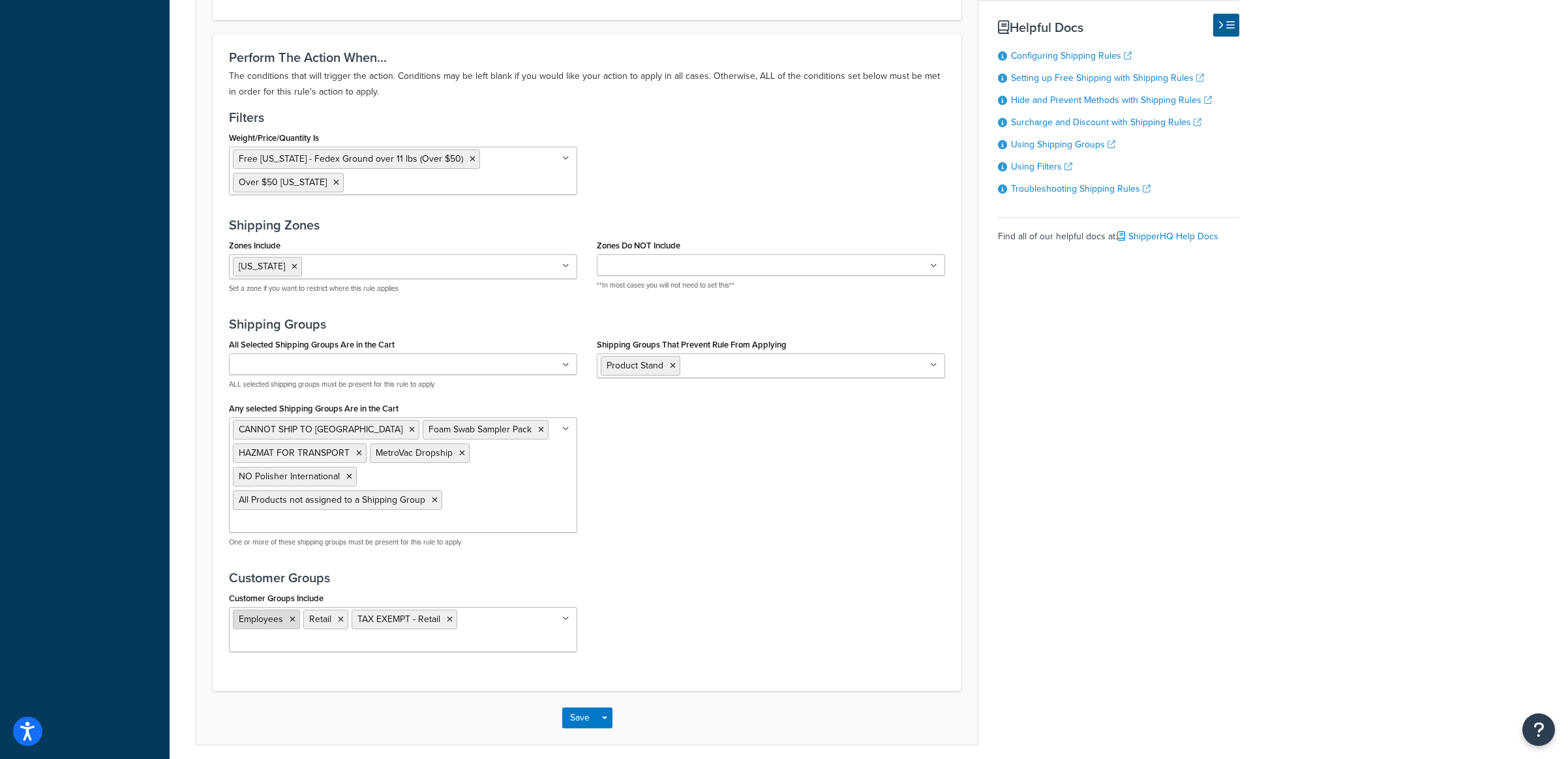
click at [292, 616] on icon at bounding box center [292, 620] width 6 height 8
click at [661, 672] on div "Save Save Dropdown Save and Edit Save and Duplicate Save and Create New" at bounding box center [587, 699] width 782 height 53
click at [570, 688] on button "Save" at bounding box center [579, 699] width 35 height 21
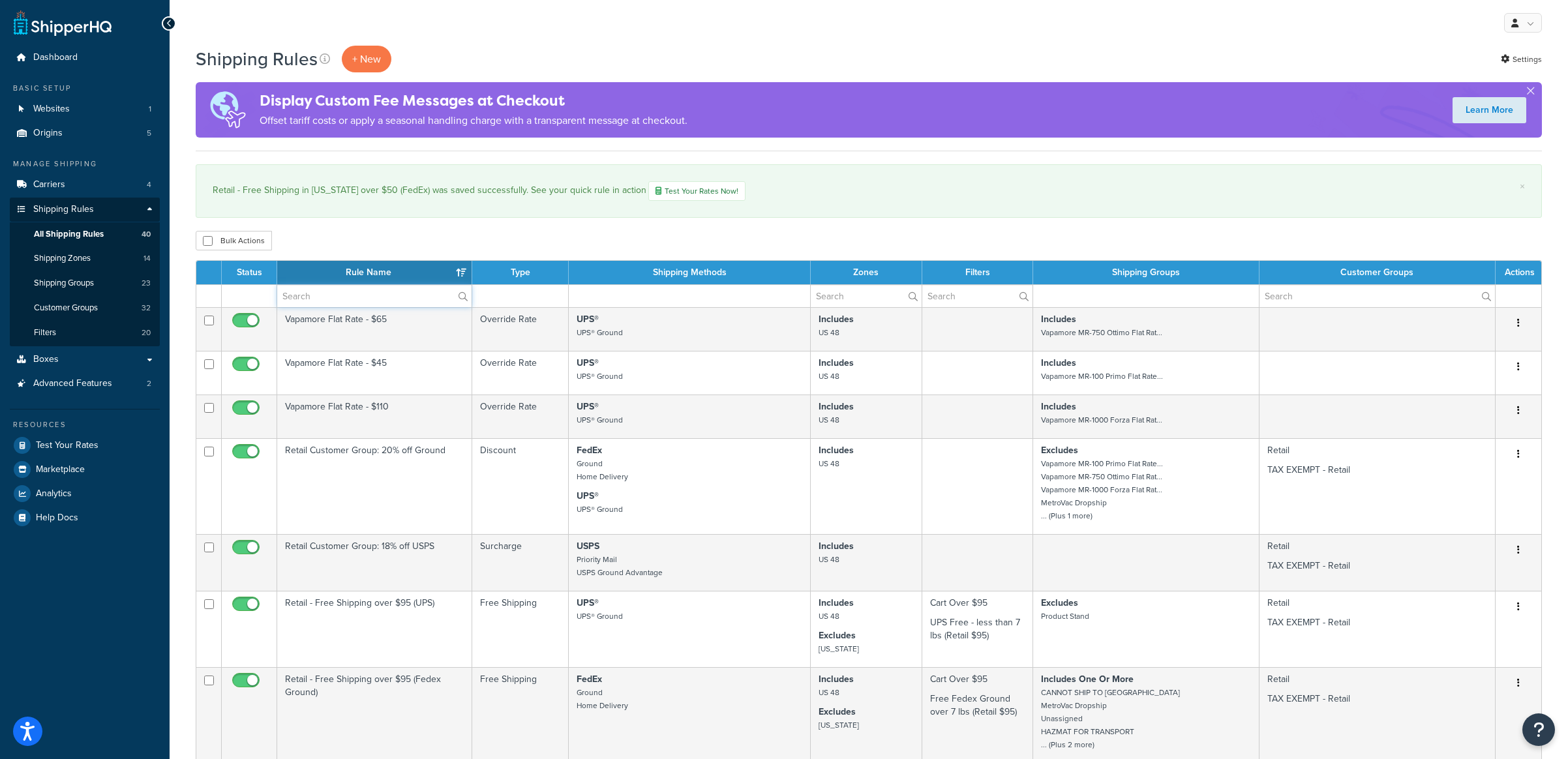
click at [309, 289] on input "text" at bounding box center [374, 296] width 194 height 22
type input "[US_STATE]"
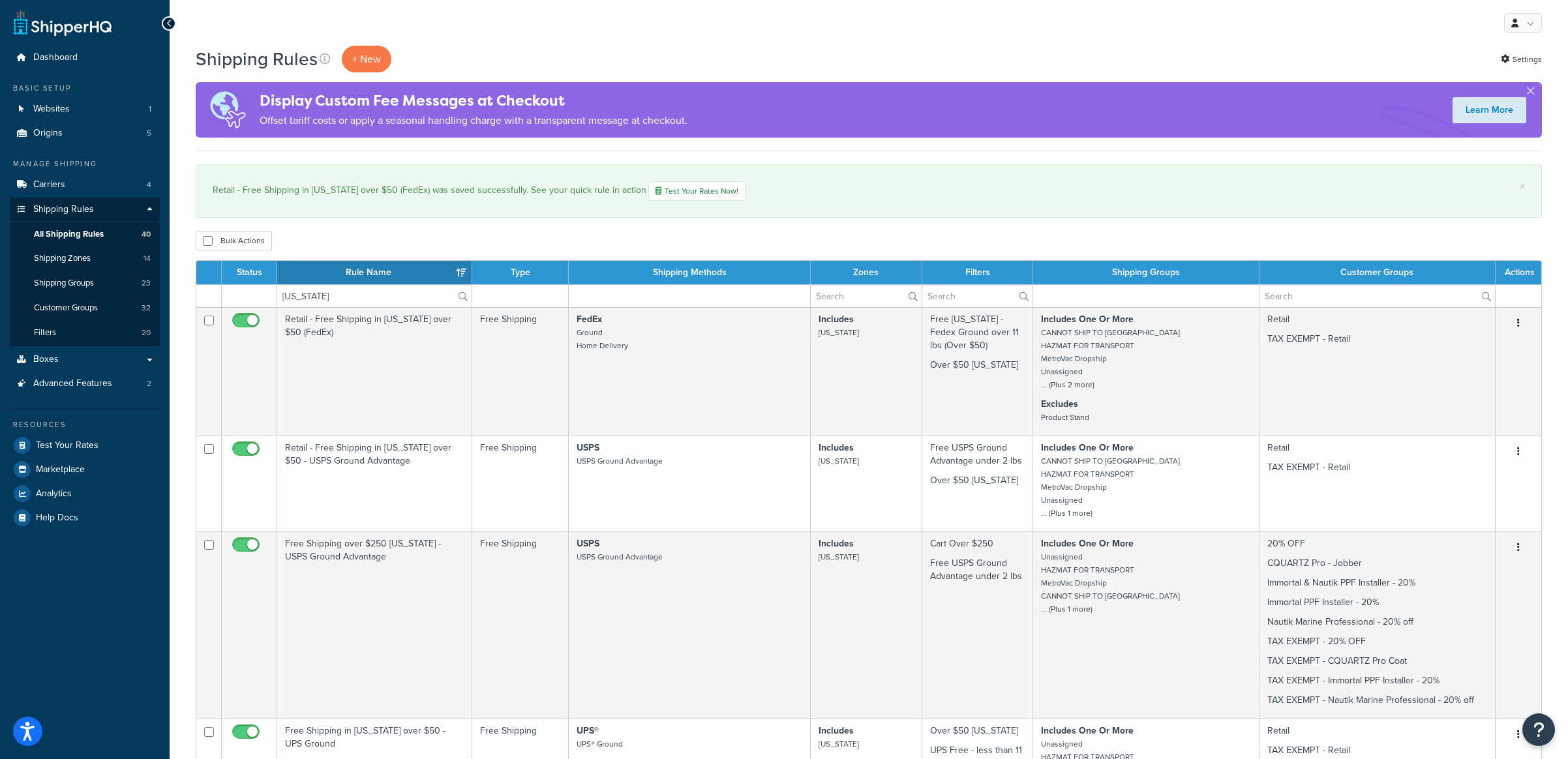
click at [431, 241] on div "Bulk Actions Duplicate [GEOGRAPHIC_DATA]" at bounding box center [869, 240] width 1347 height 20
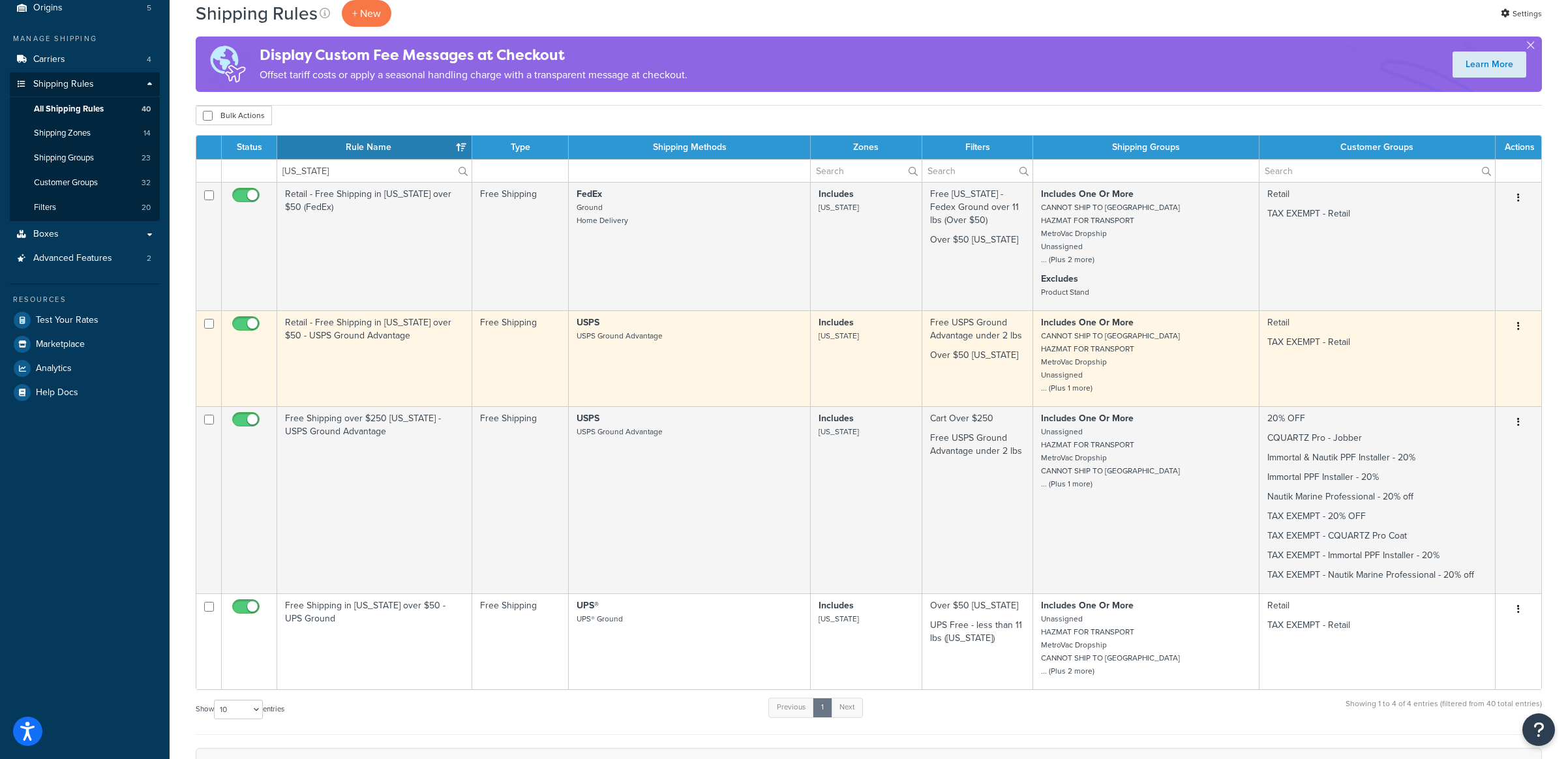
scroll to position [127, 0]
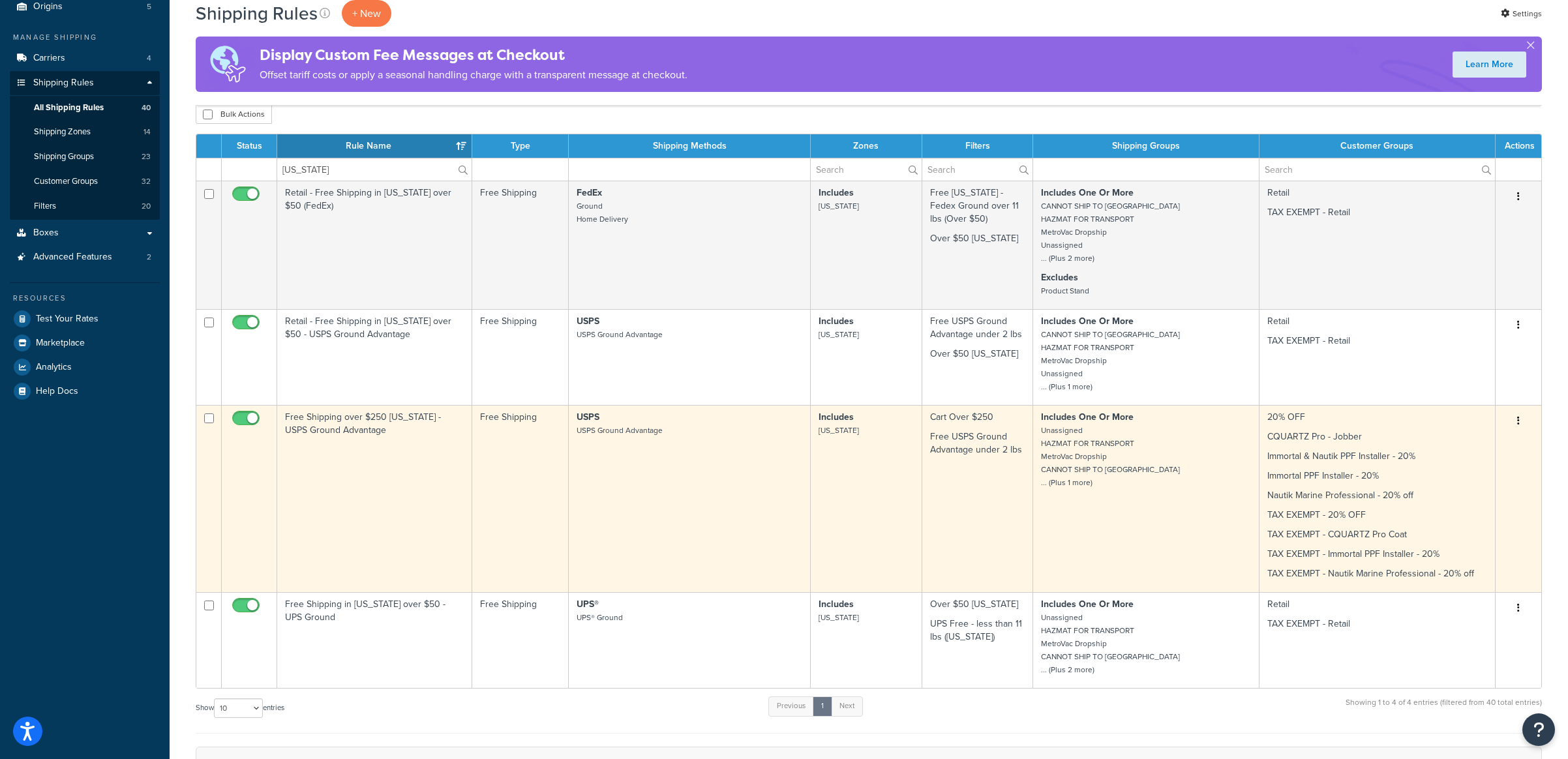
click at [381, 437] on td "Free Shipping over $250 [US_STATE] - USPS Ground Advantage" at bounding box center [374, 498] width 195 height 187
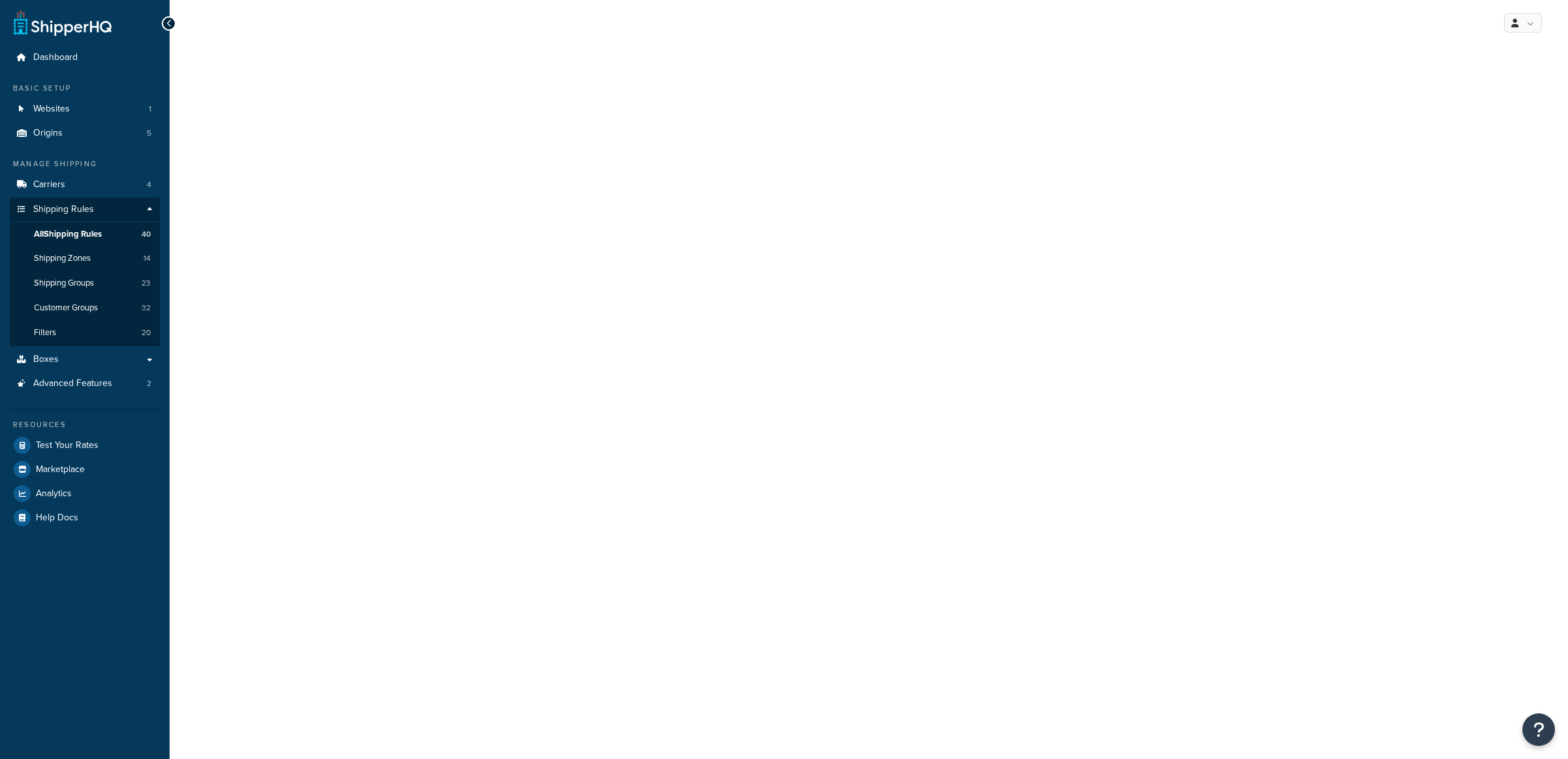
select select "SHIPPING_GROUP"
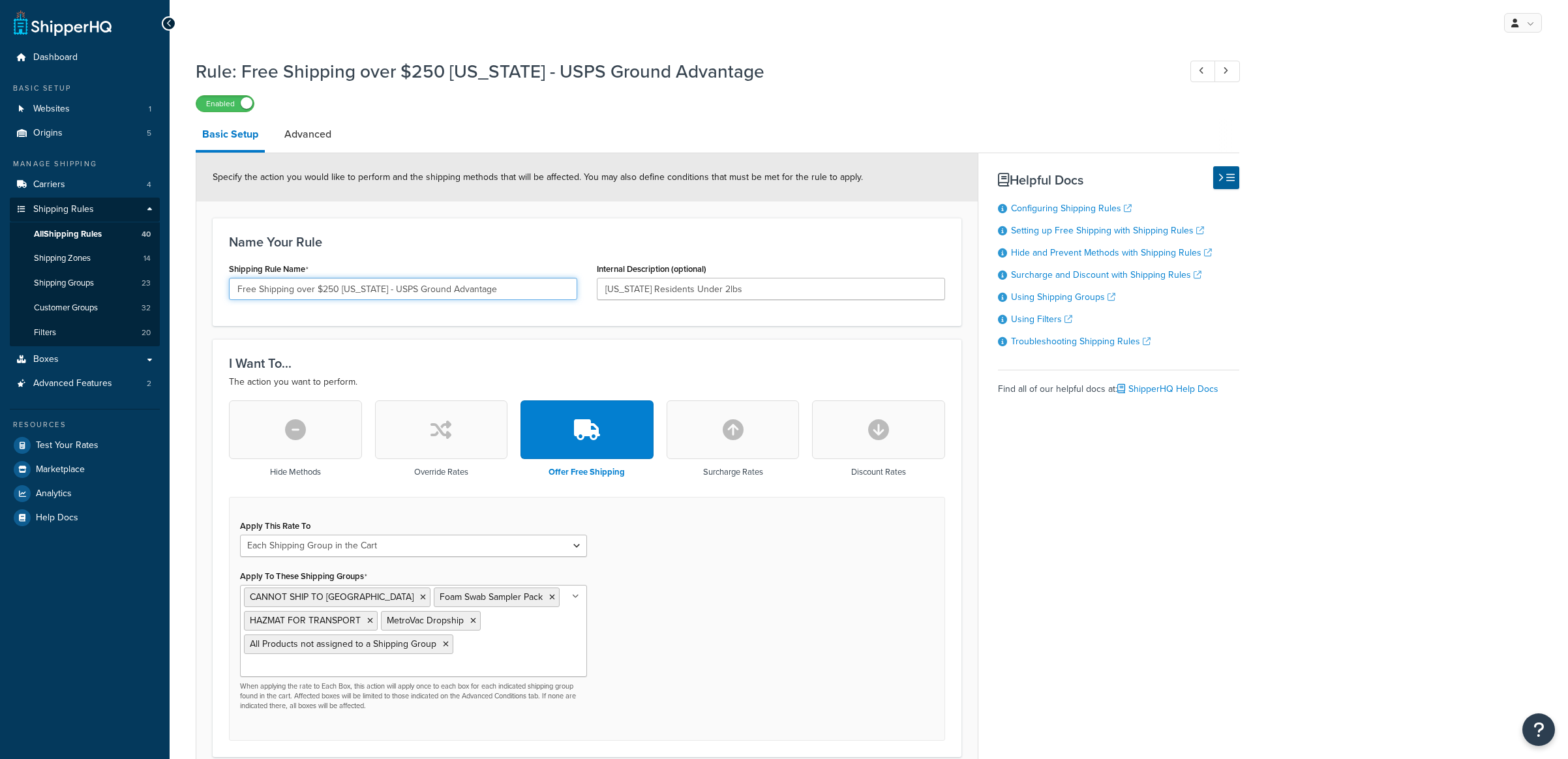
click at [234, 285] on input "Free Shipping over $250 [US_STATE] - USPS Ground Advantage" at bounding box center [404, 289] width 349 height 22
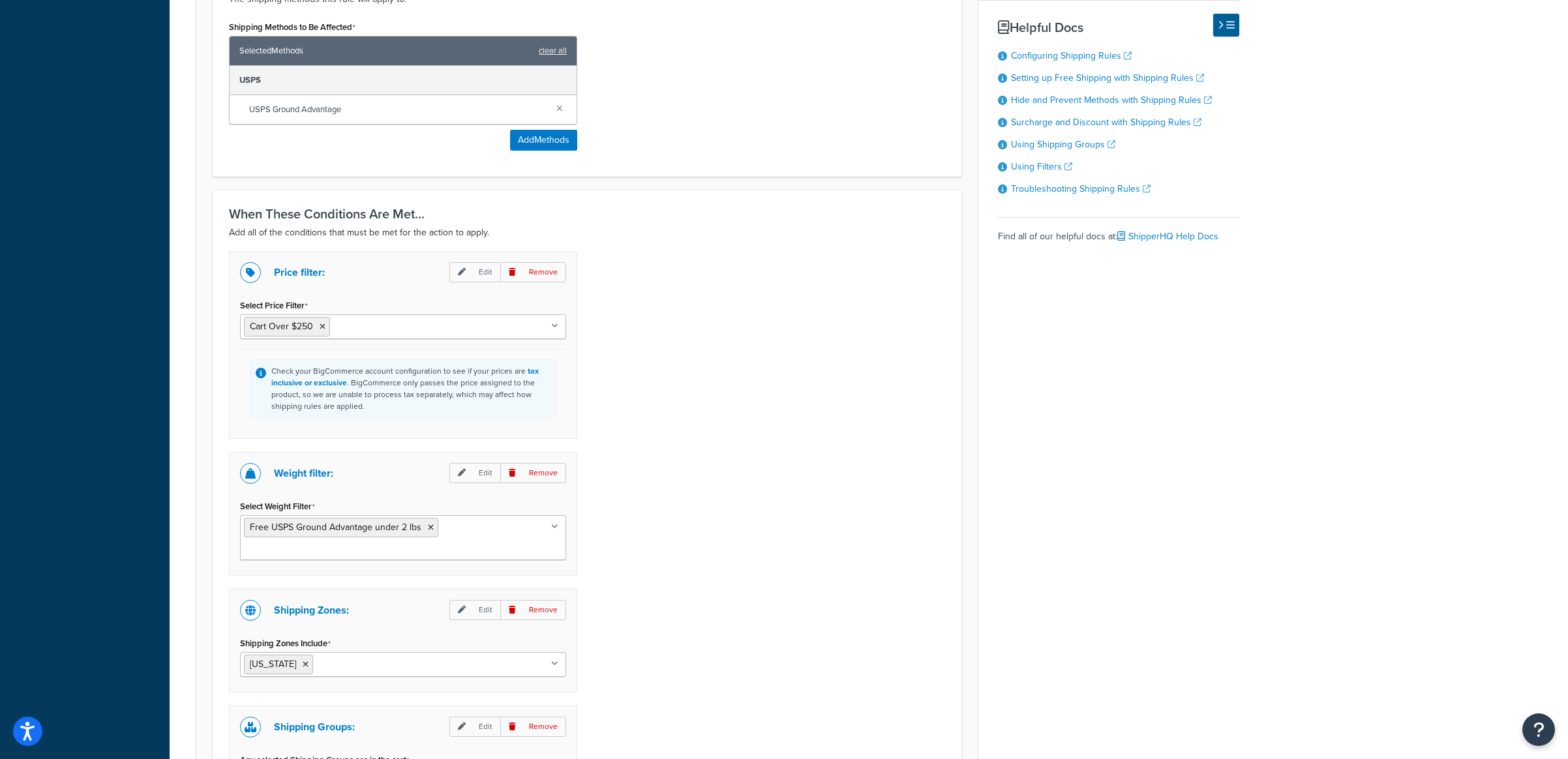
scroll to position [1336, 0]
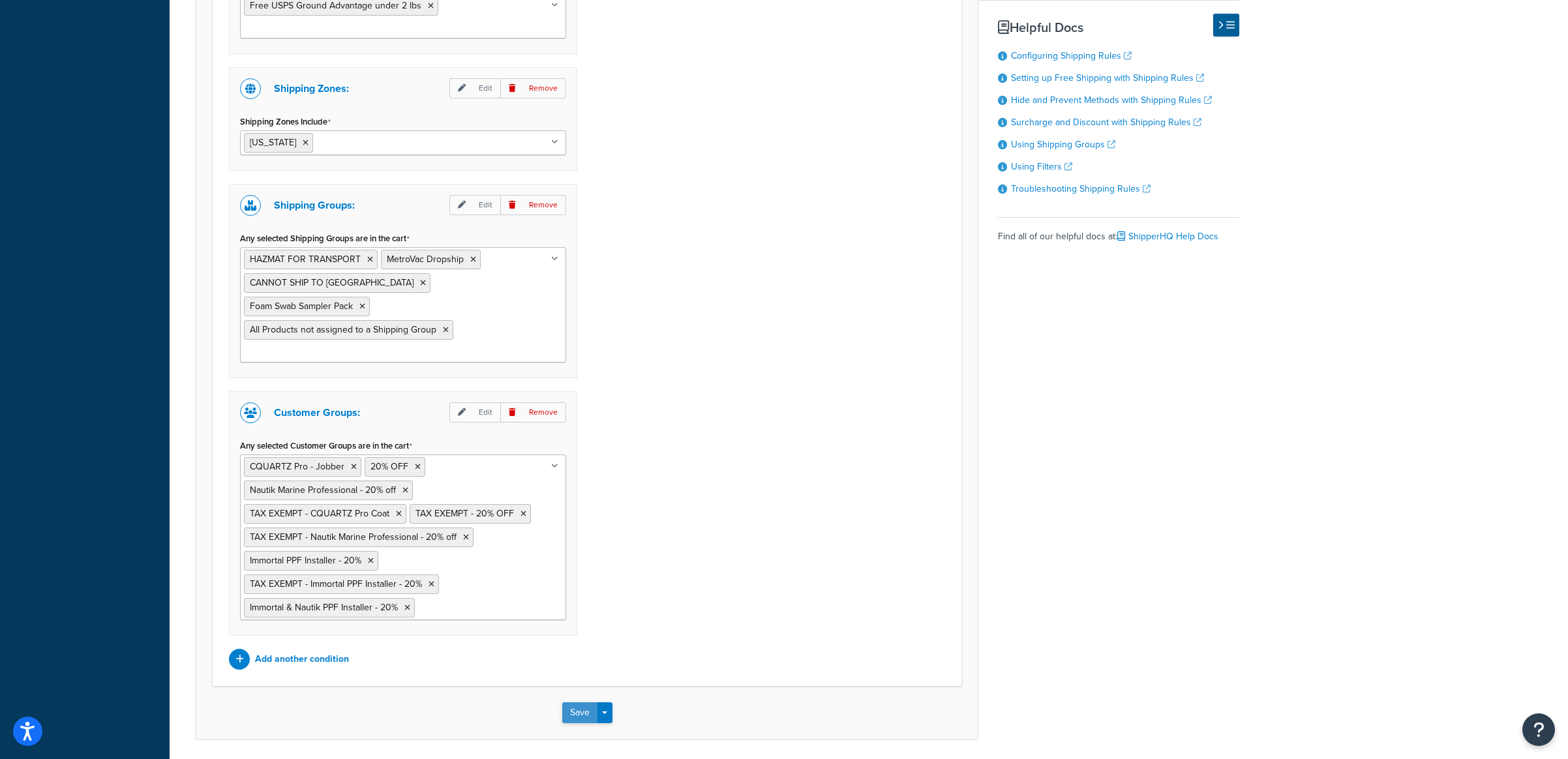
click at [579, 703] on button "Save" at bounding box center [579, 713] width 35 height 21
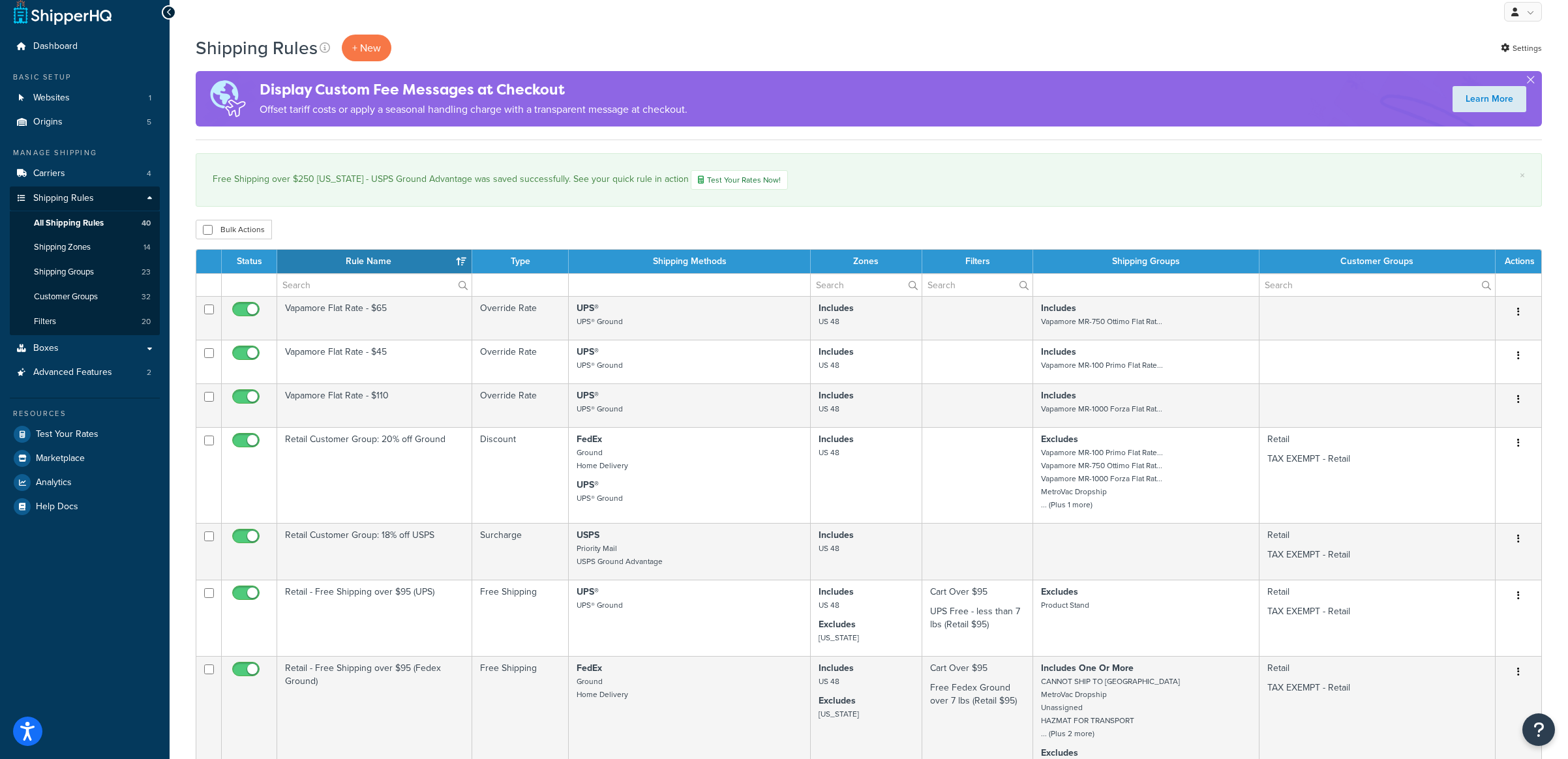
scroll to position [27, 0]
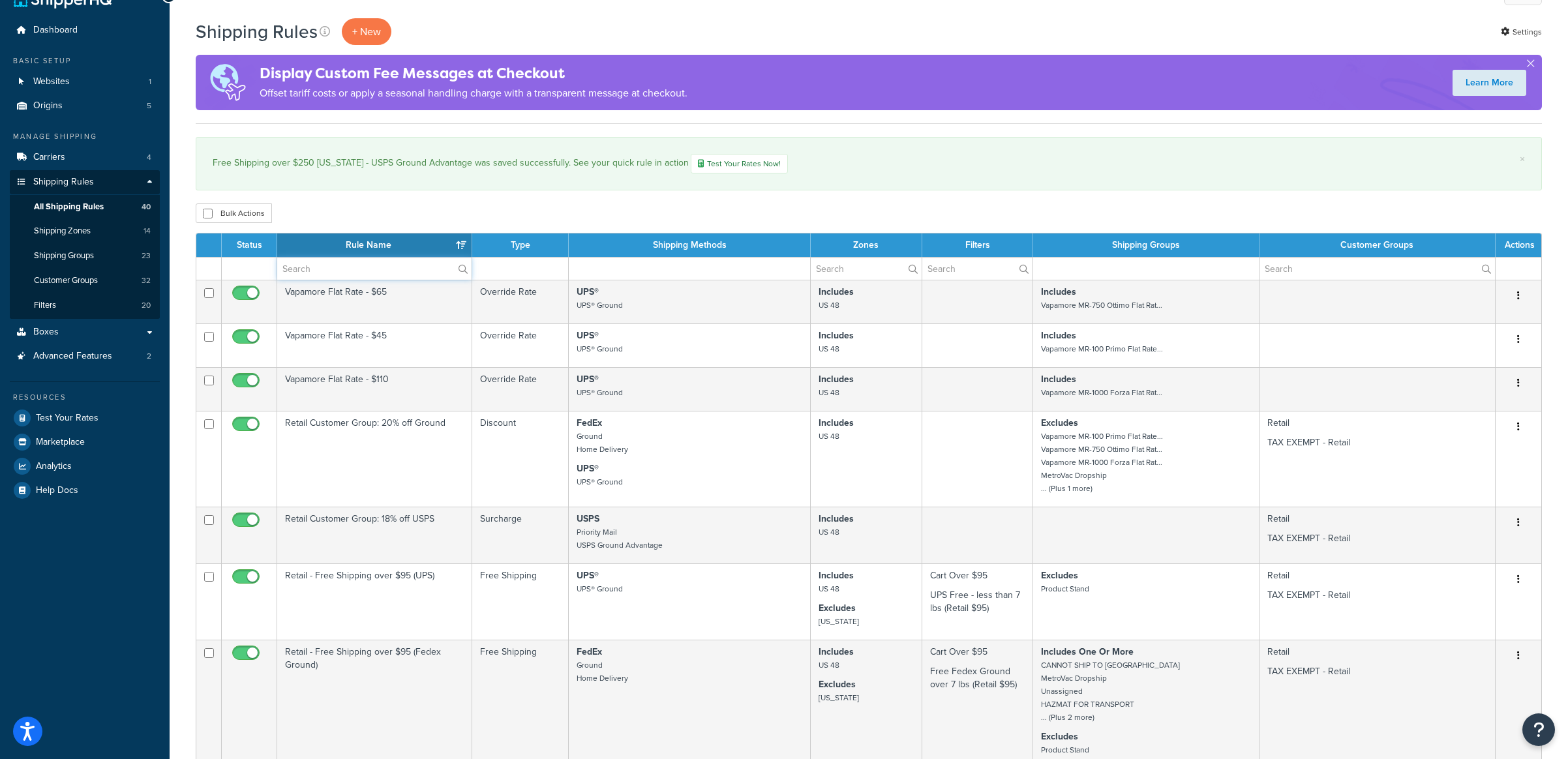
click at [330, 263] on input "text" at bounding box center [374, 269] width 194 height 22
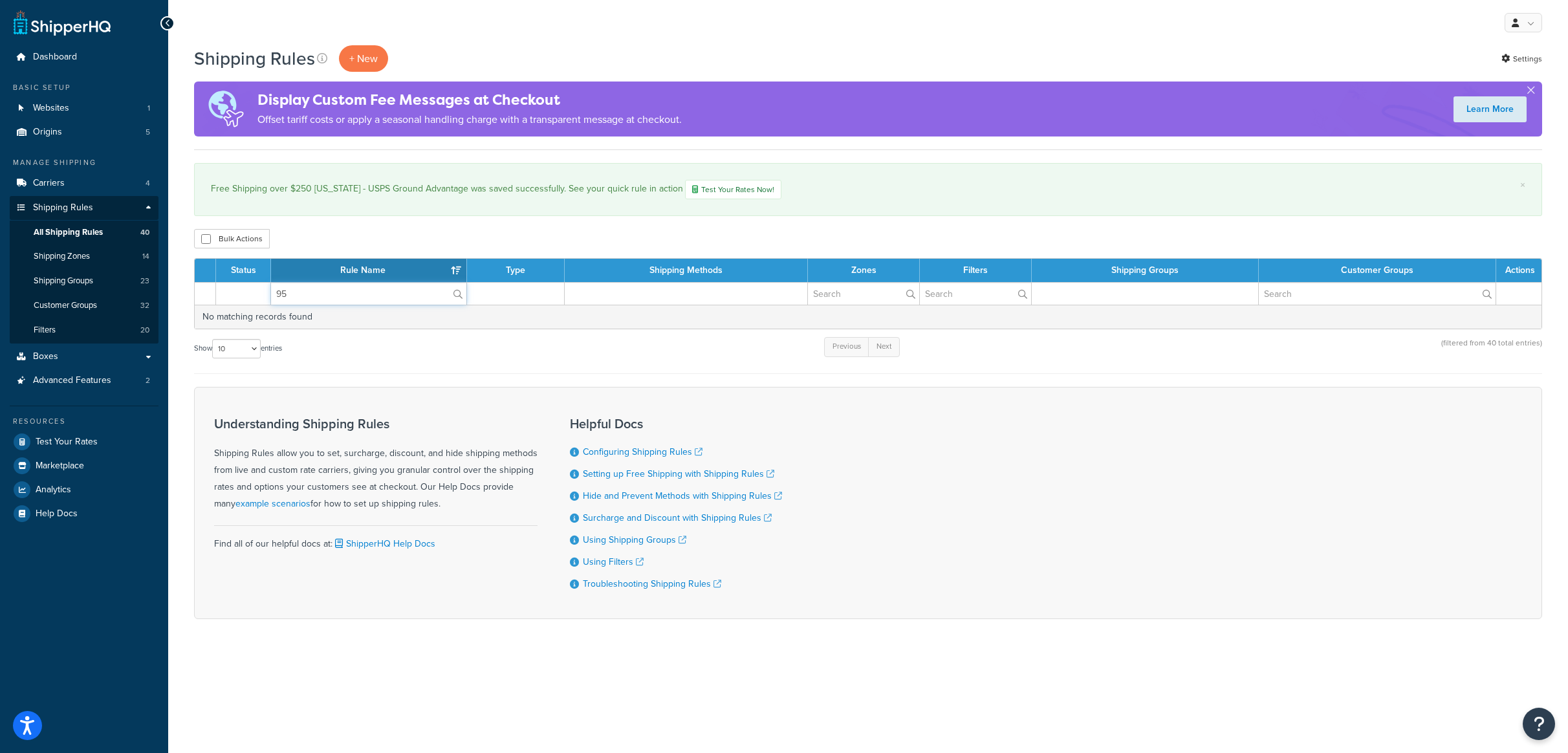
type input "9"
type input "6"
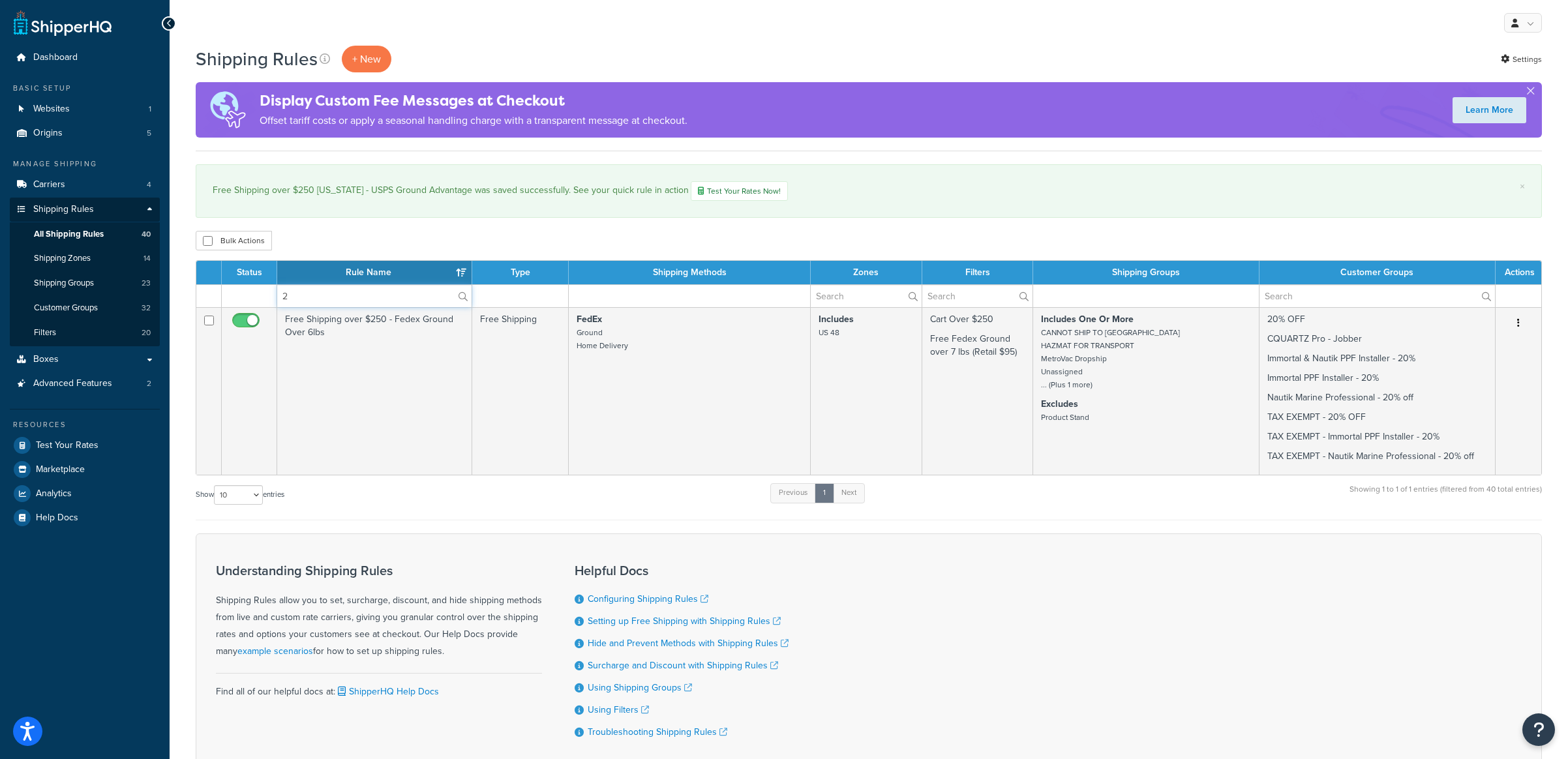
type input "2"
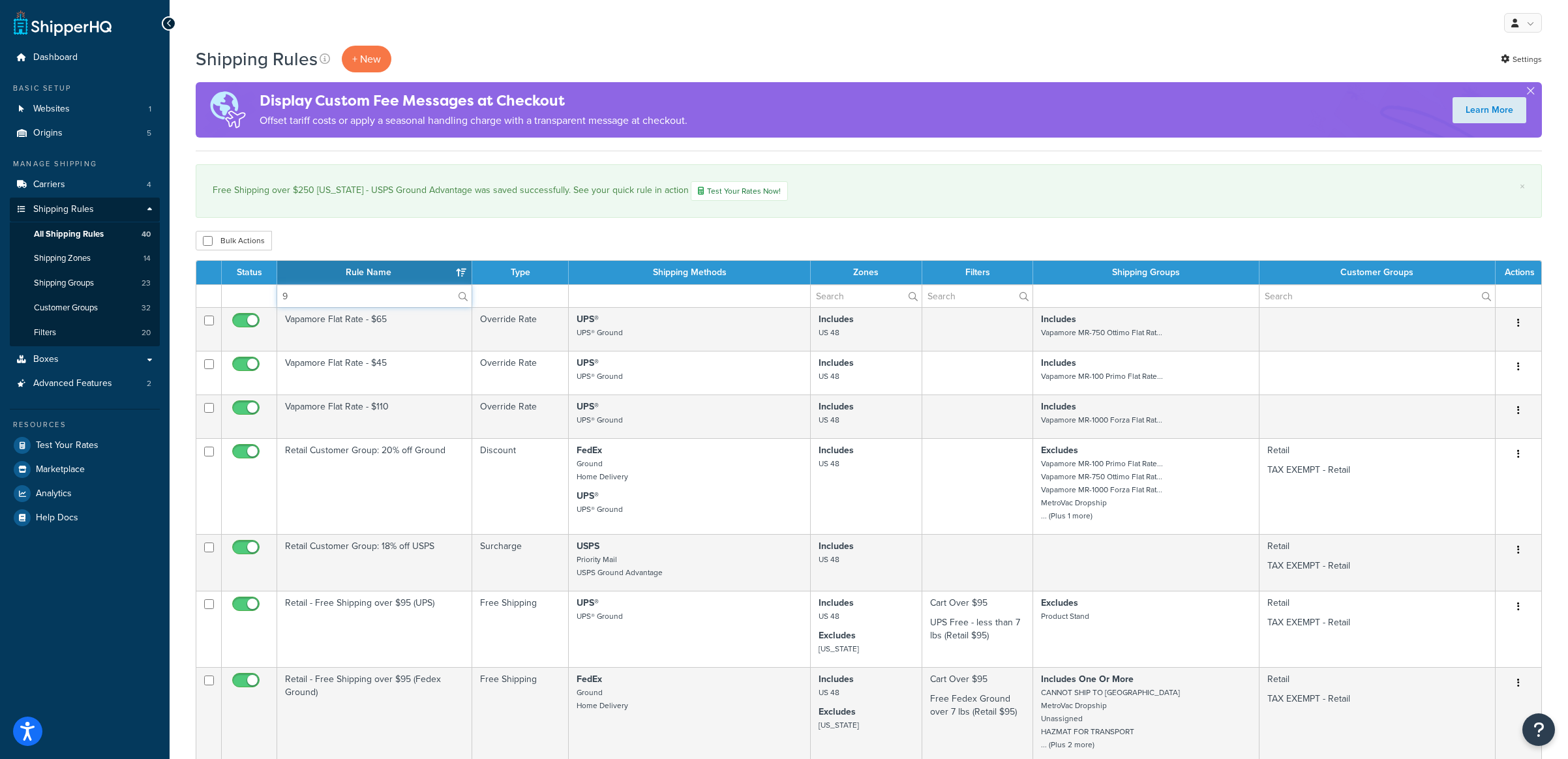
type input "9"
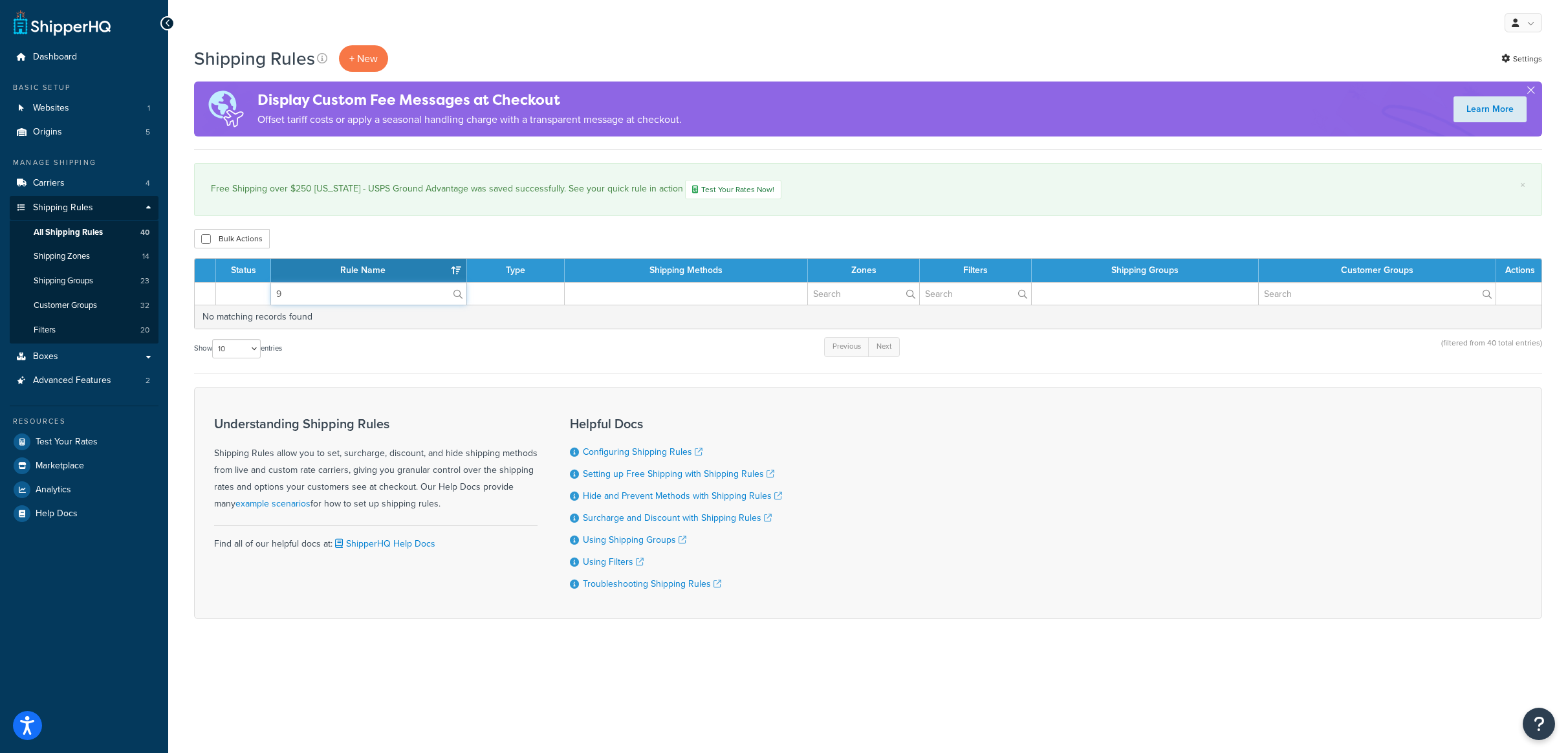
click at [310, 298] on input "9" at bounding box center [369, 294] width 196 height 22
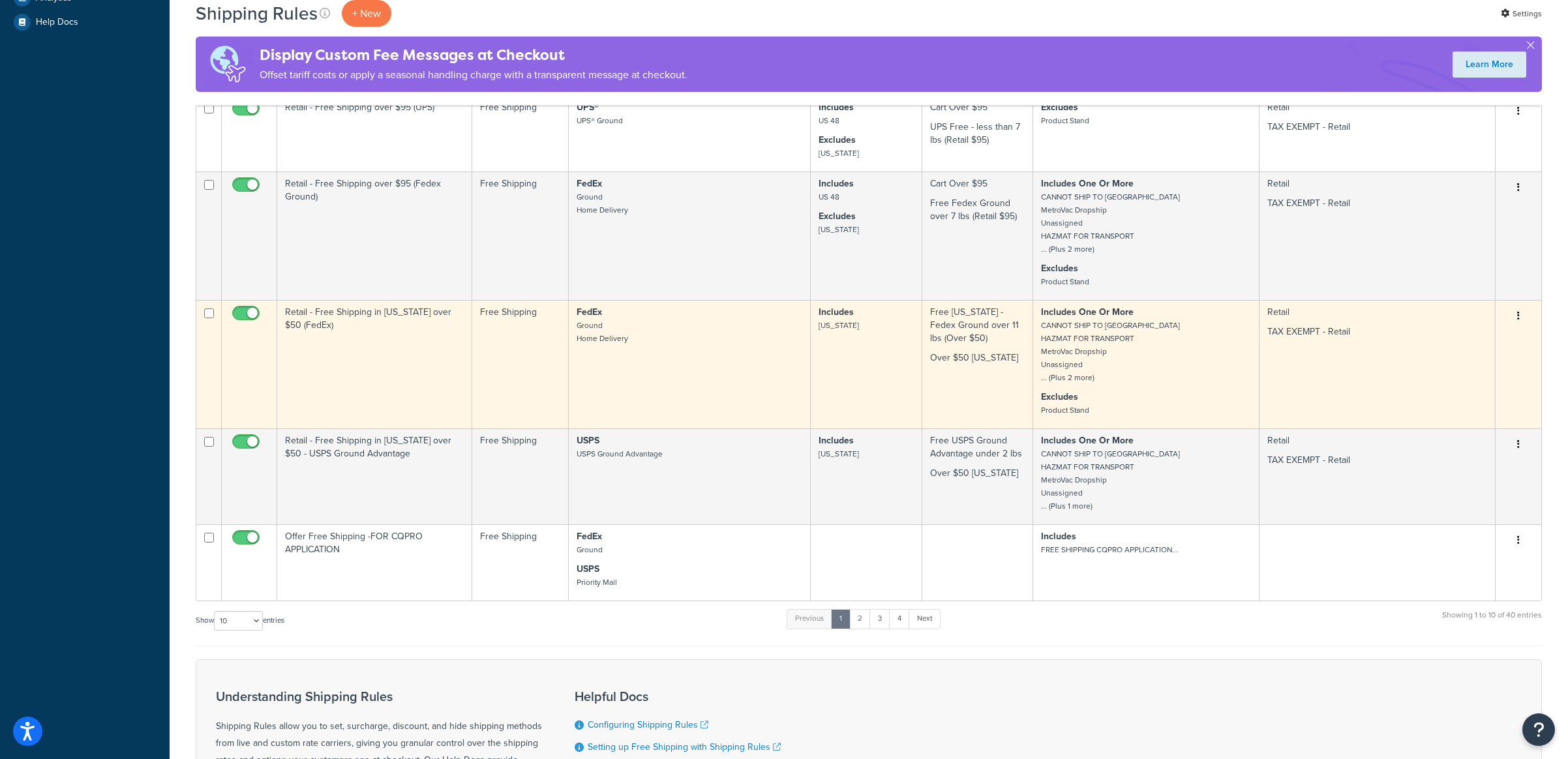
scroll to position [496, 0]
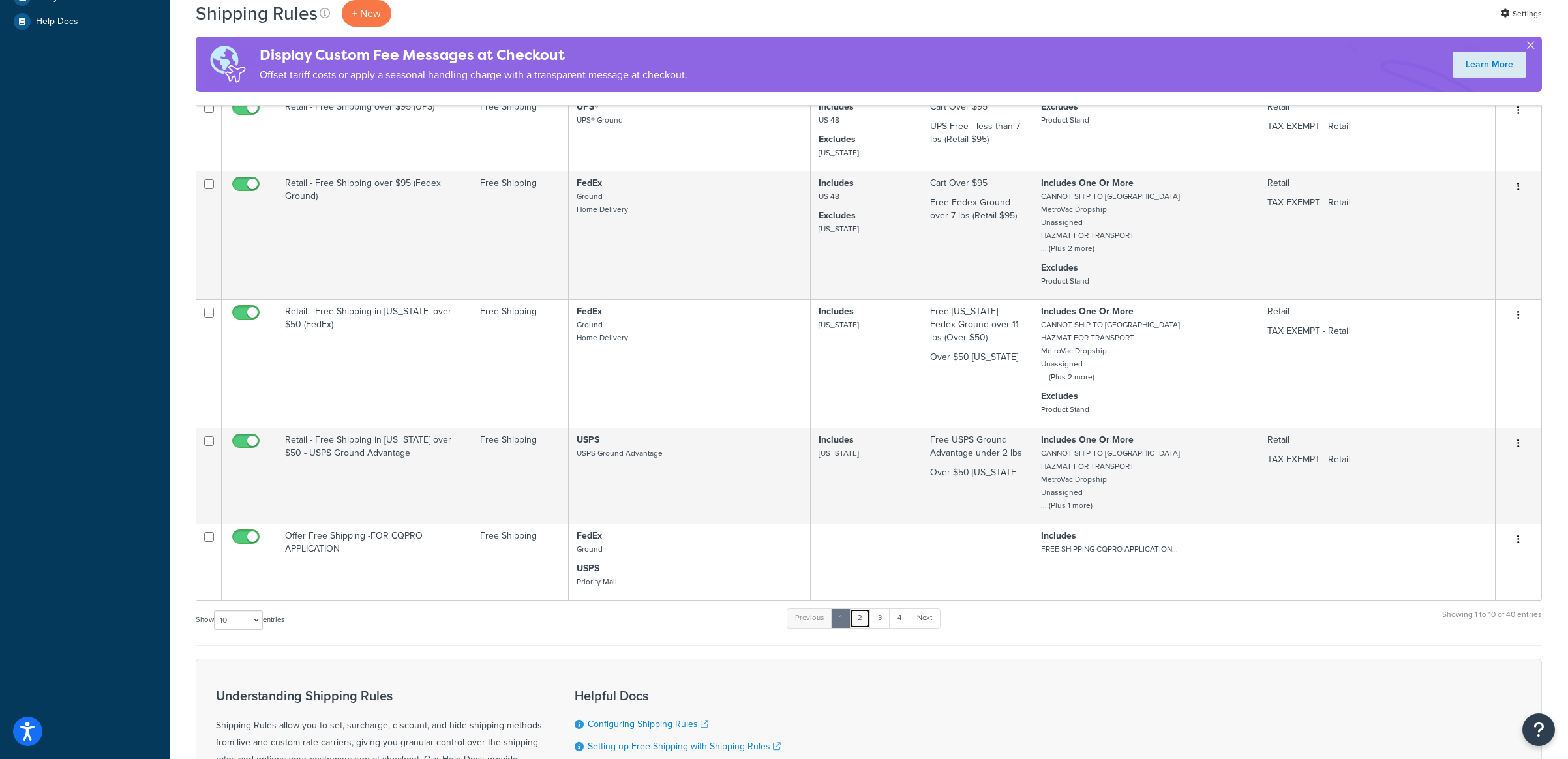
click at [868, 622] on link "2" at bounding box center [860, 618] width 21 height 20
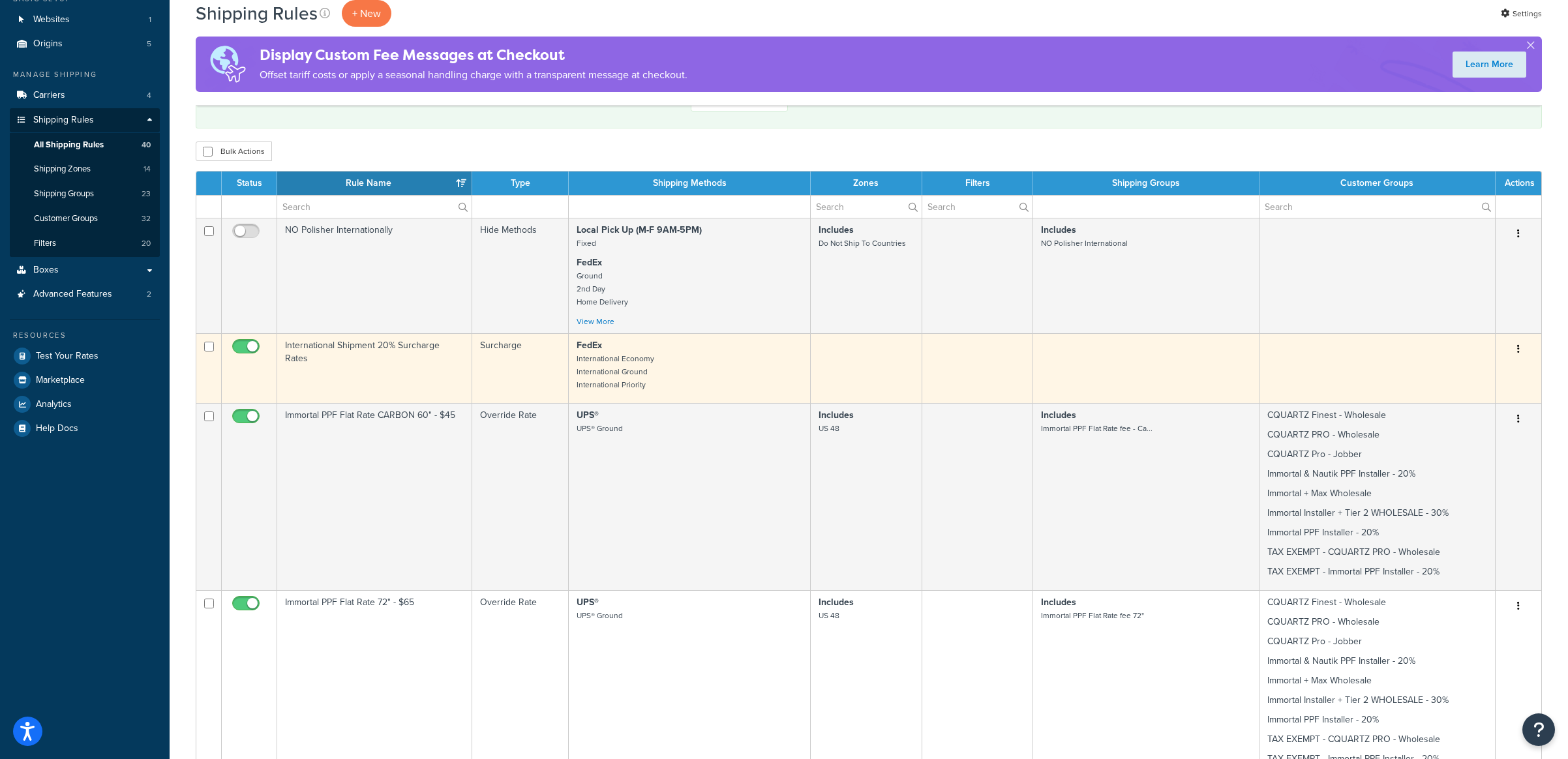
scroll to position [0, 0]
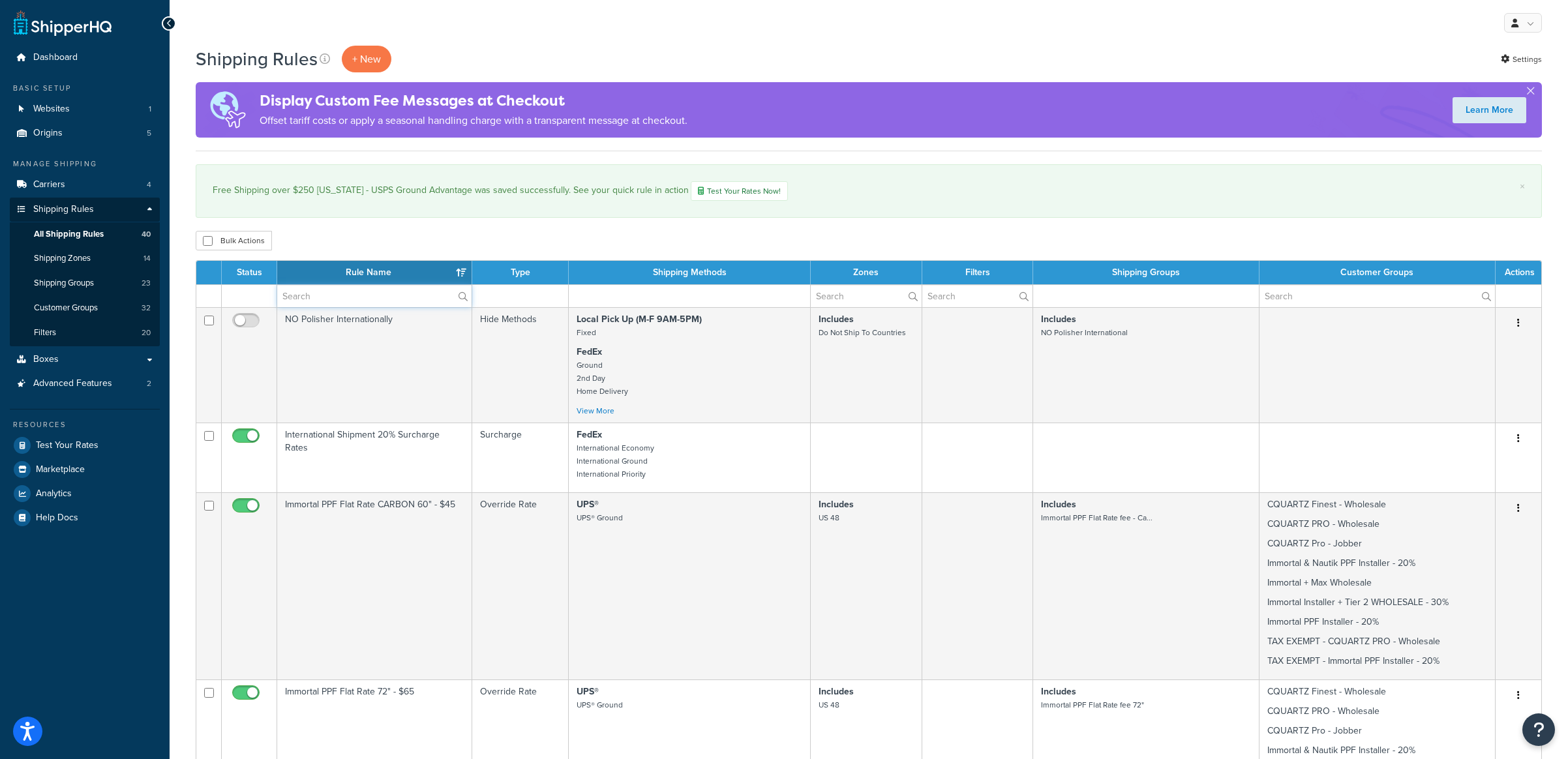
click at [358, 294] on input "text" at bounding box center [374, 296] width 194 height 22
type input "[US_STATE]"
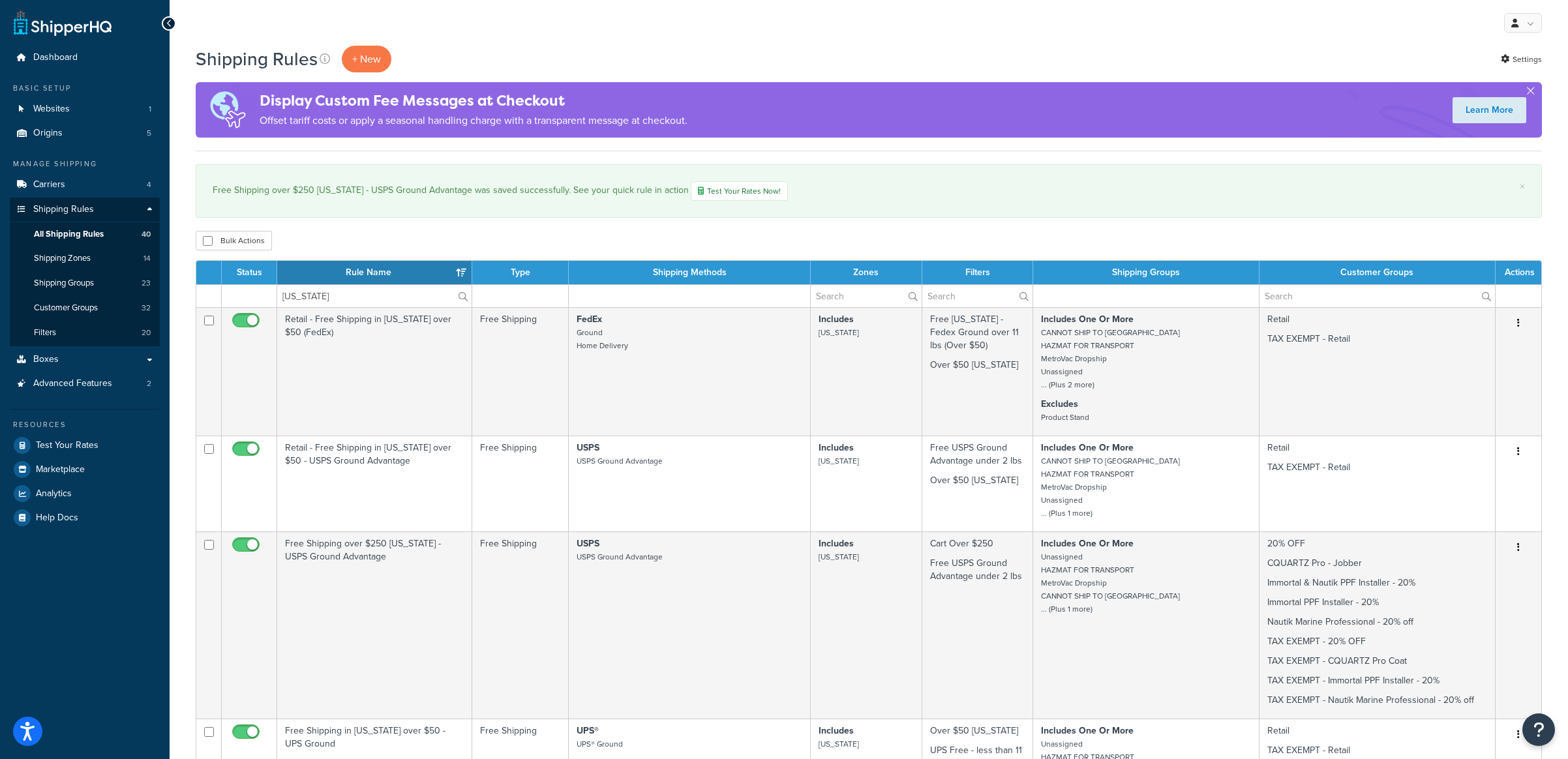
click at [353, 247] on div "Bulk Actions Duplicate [GEOGRAPHIC_DATA]" at bounding box center [869, 240] width 1347 height 20
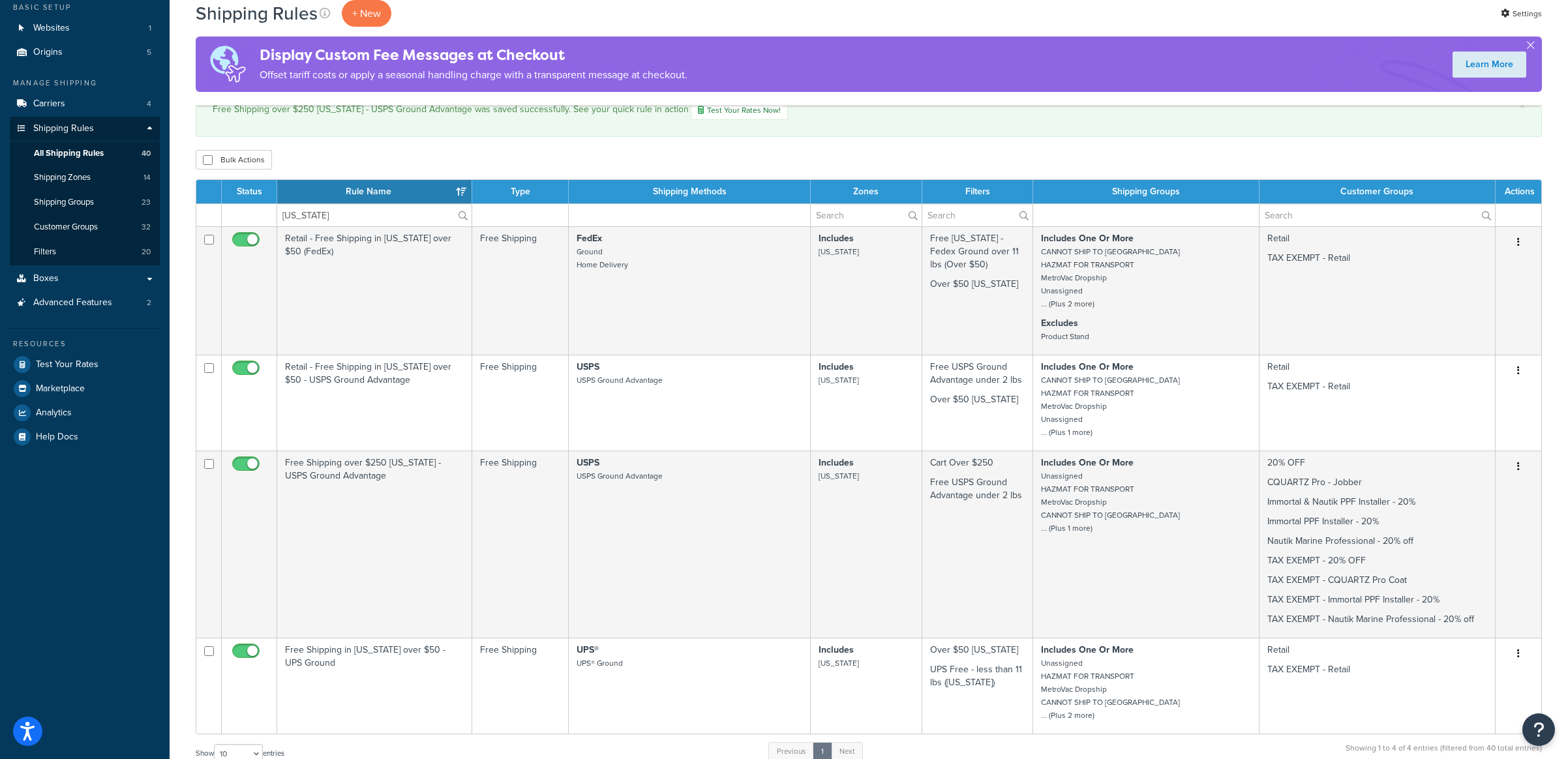
scroll to position [110, 0]
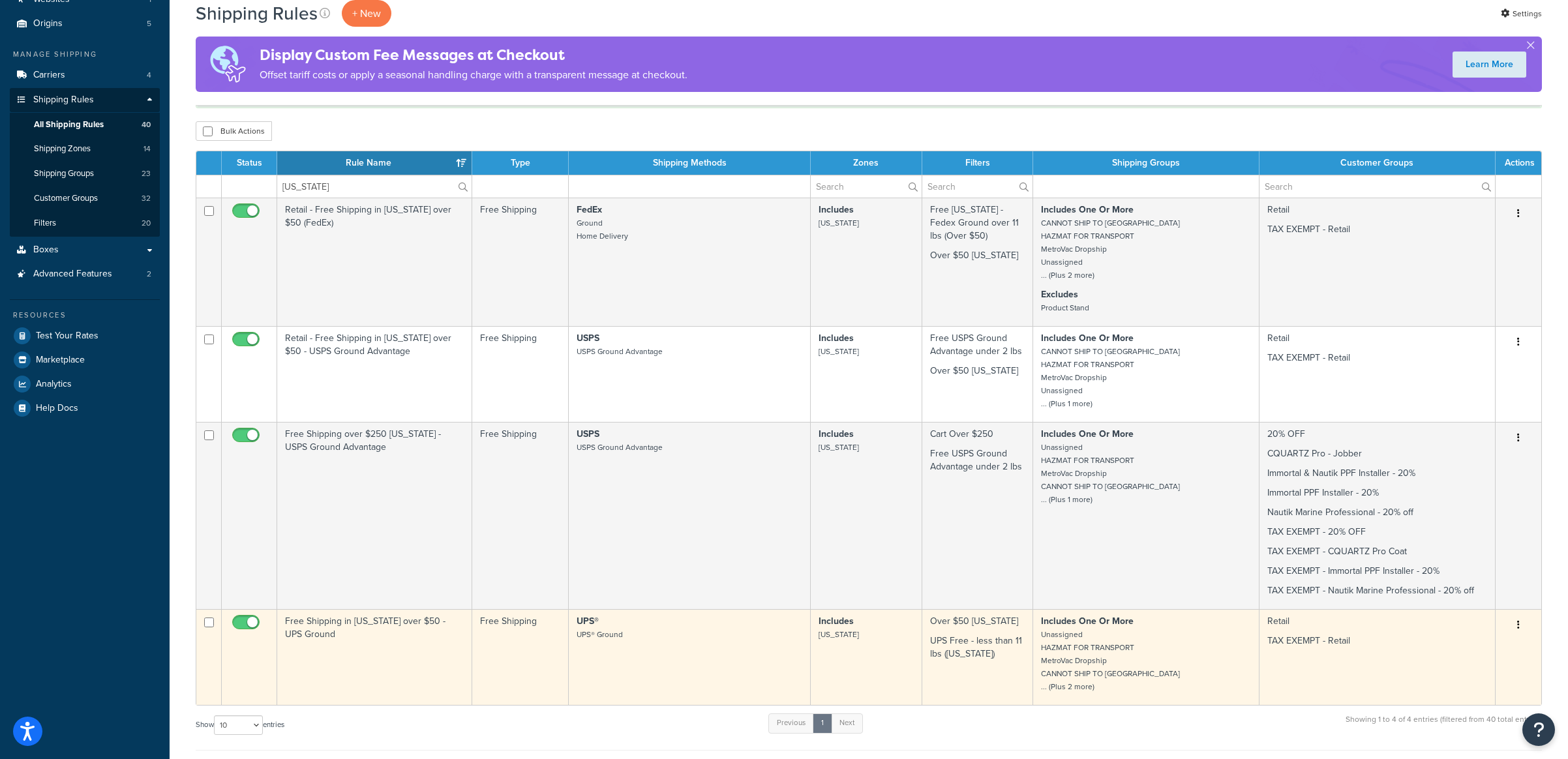
click at [354, 650] on td "Free Shipping in [US_STATE] over $50 - UPS Ground" at bounding box center [374, 657] width 195 height 95
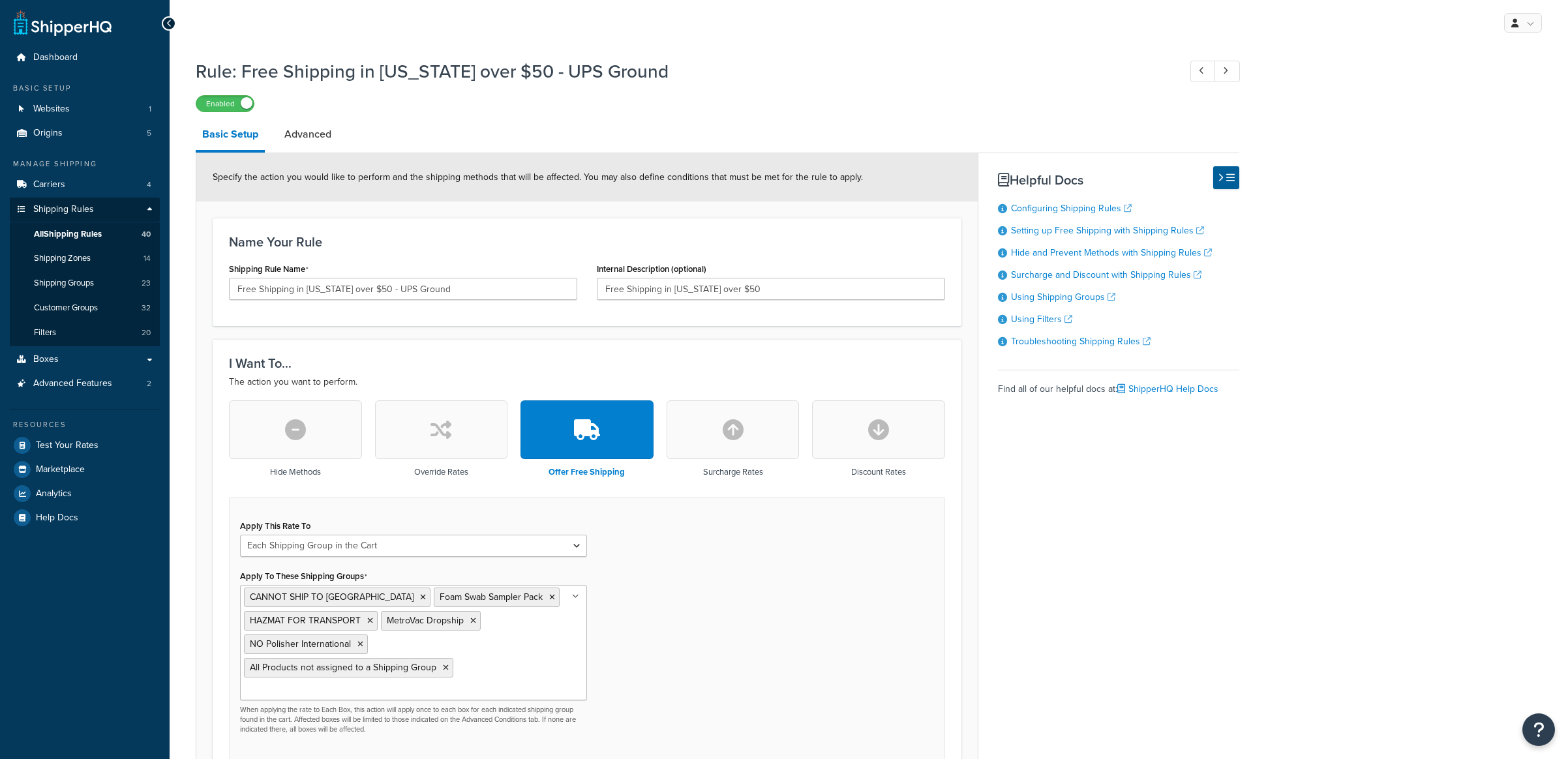
select select "SHIPPING_GROUP"
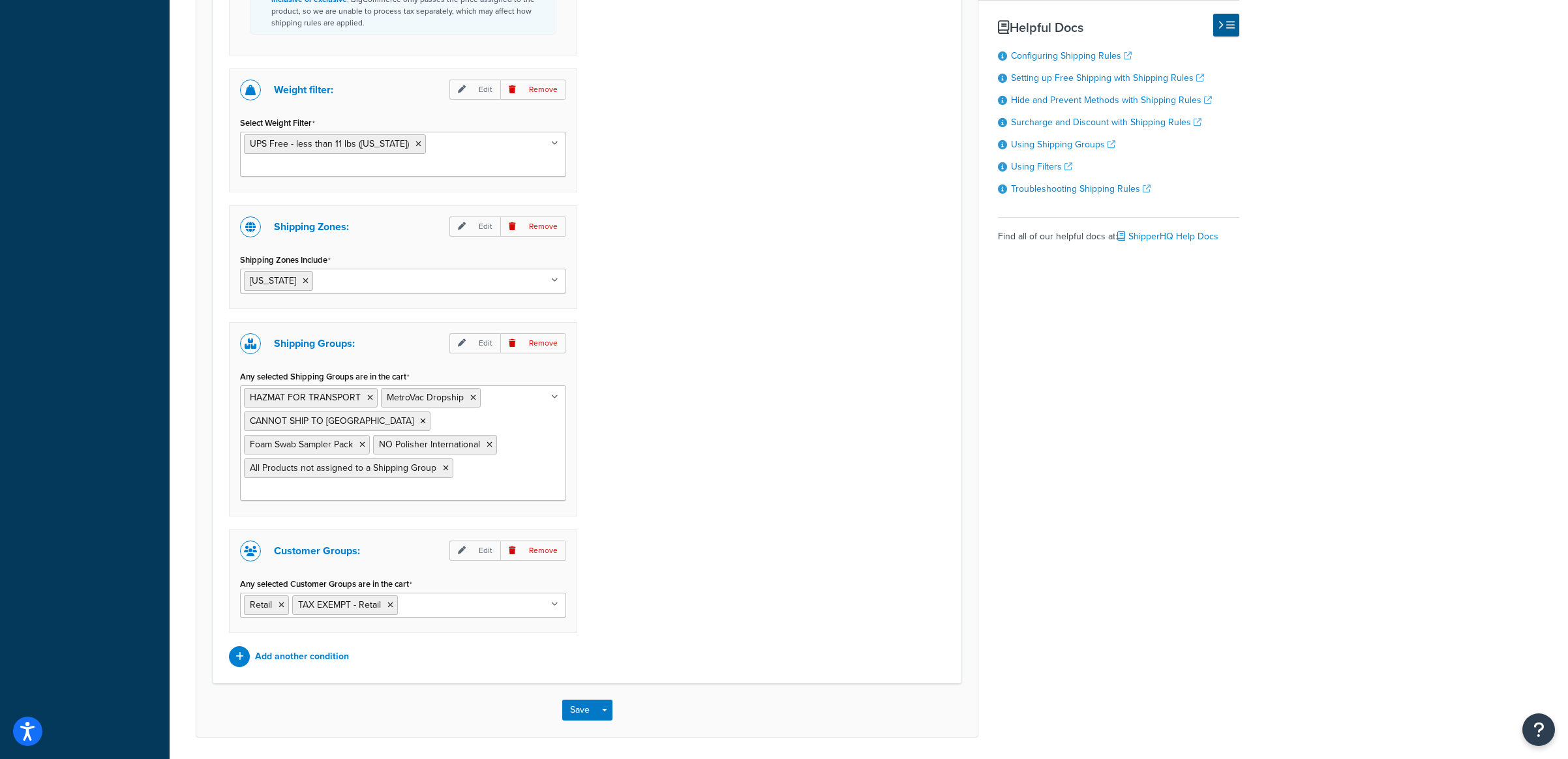
scroll to position [1240, 0]
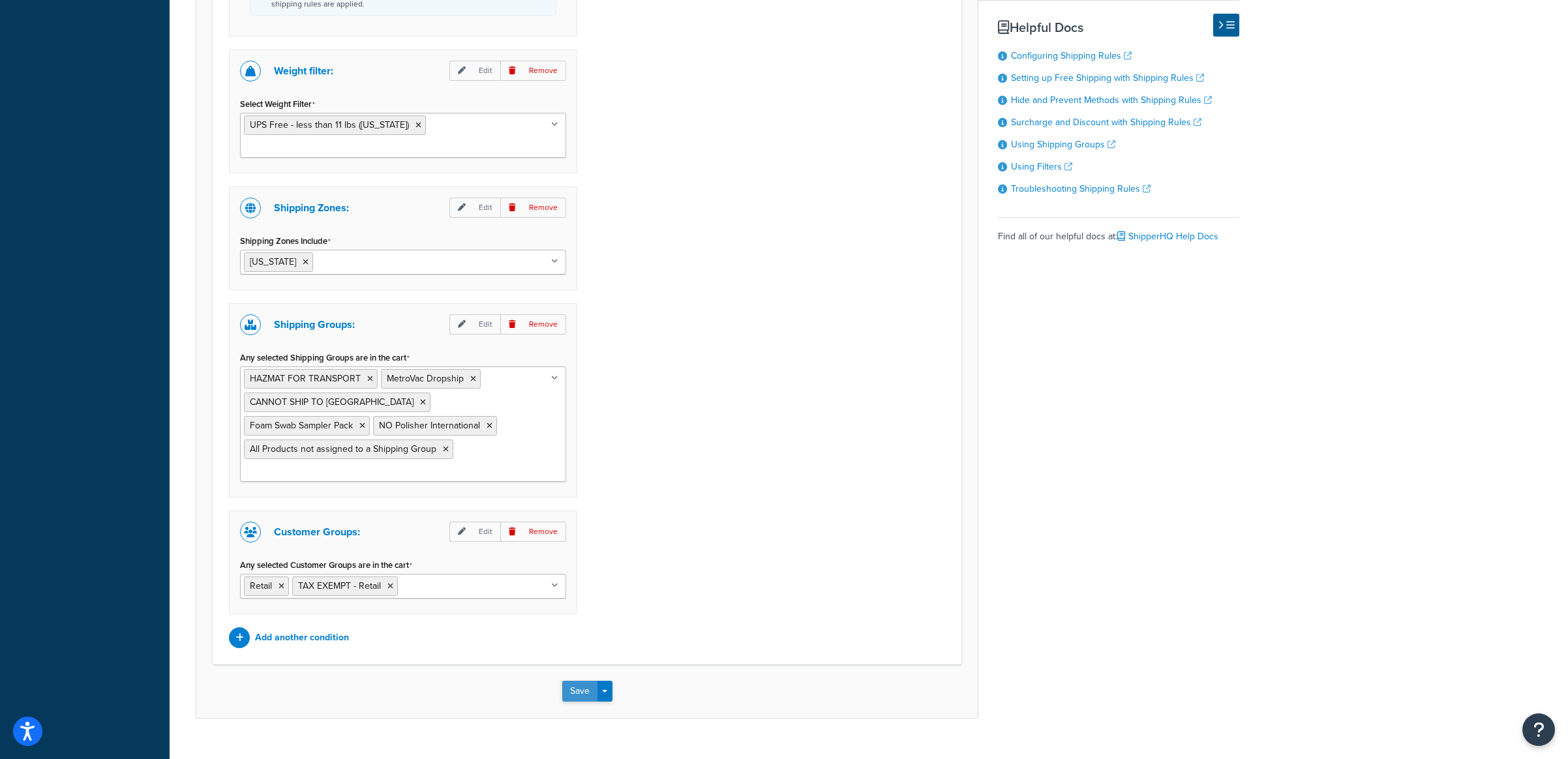
type input "Retail - Free Shipping in [US_STATE] over $50 - UPS Ground"
click at [575, 681] on button "Save" at bounding box center [579, 691] width 35 height 21
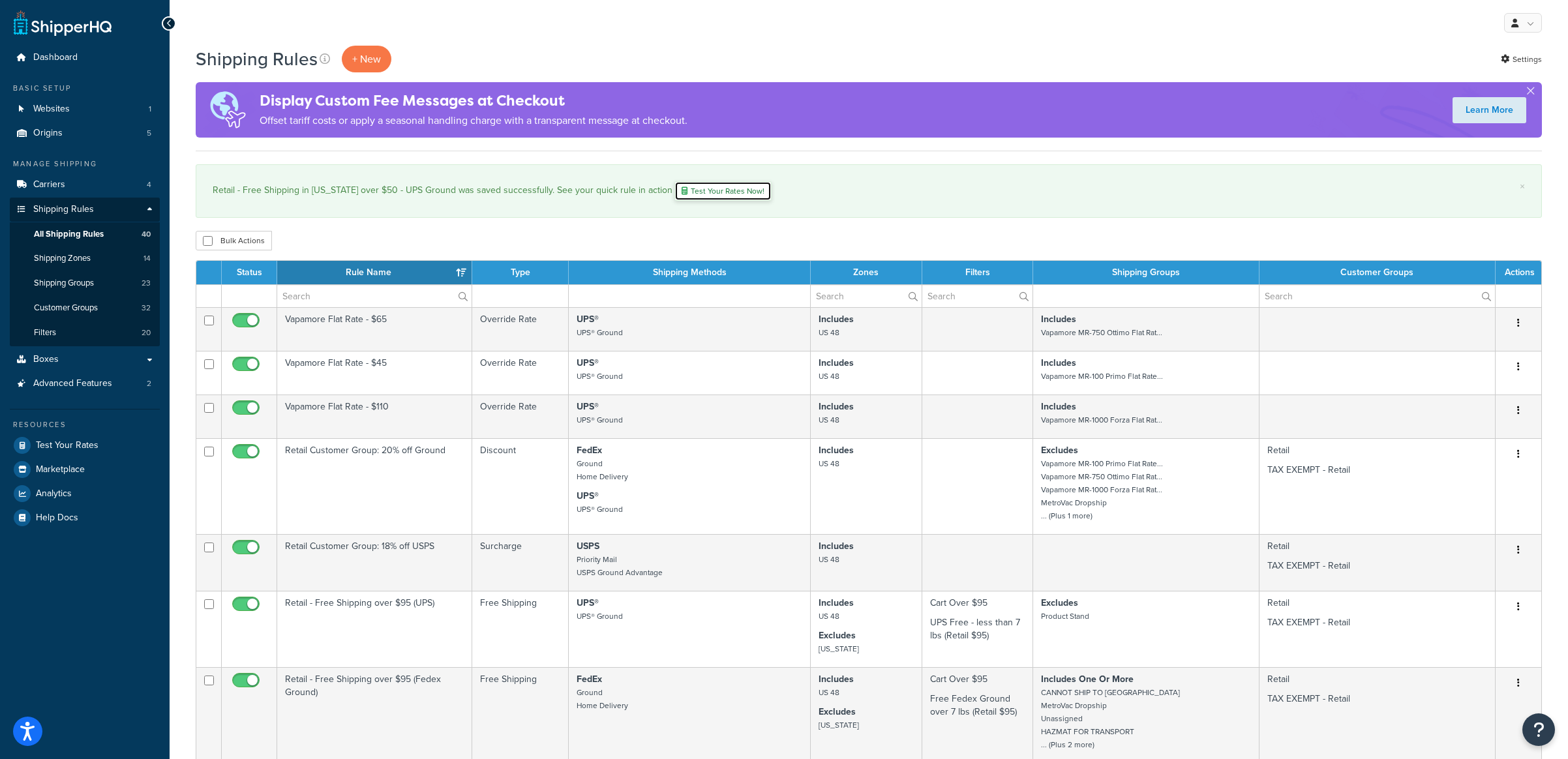
click at [679, 195] on link "Test Your Rates Now!" at bounding box center [723, 191] width 97 height 20
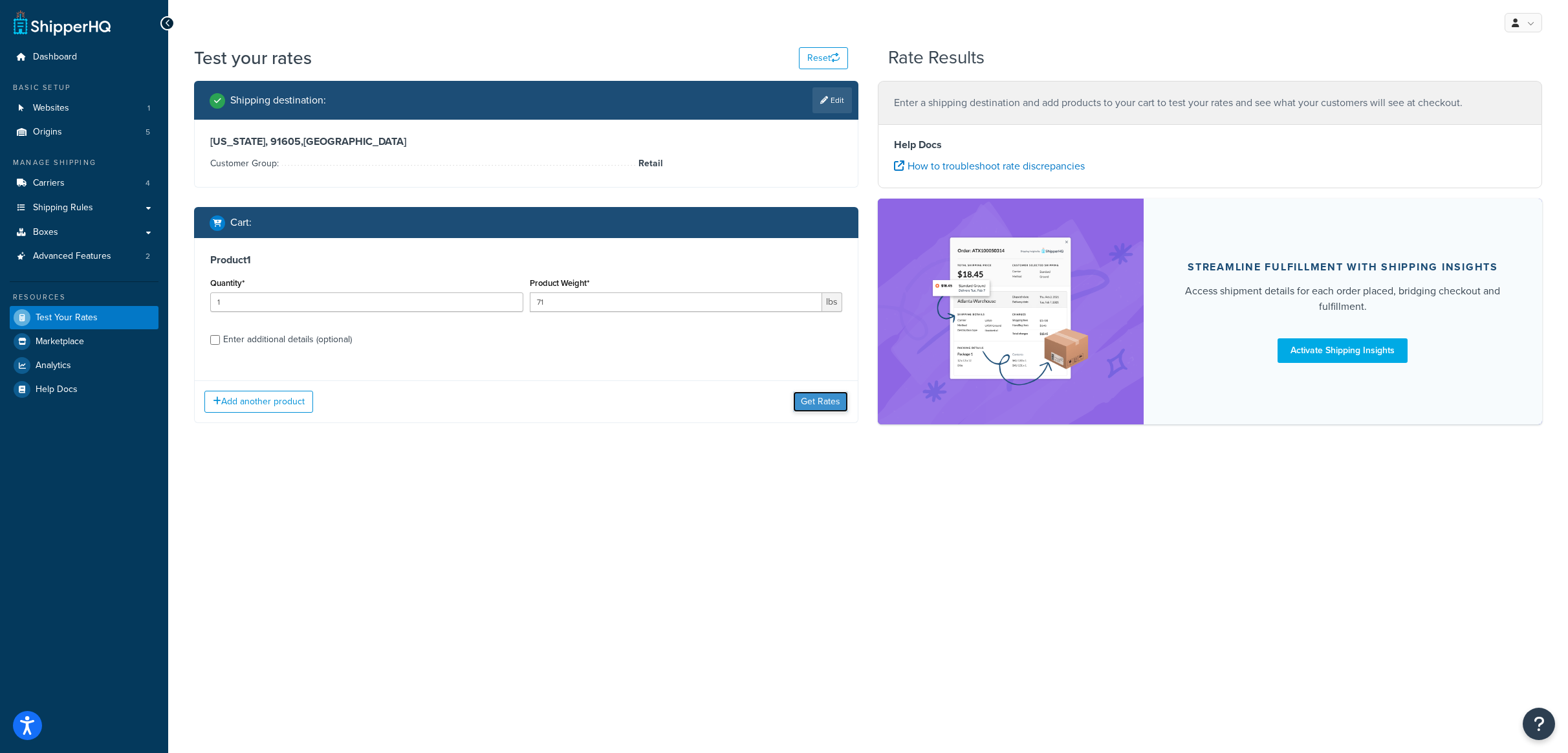
click at [801, 400] on button "Get Rates" at bounding box center [821, 402] width 55 height 21
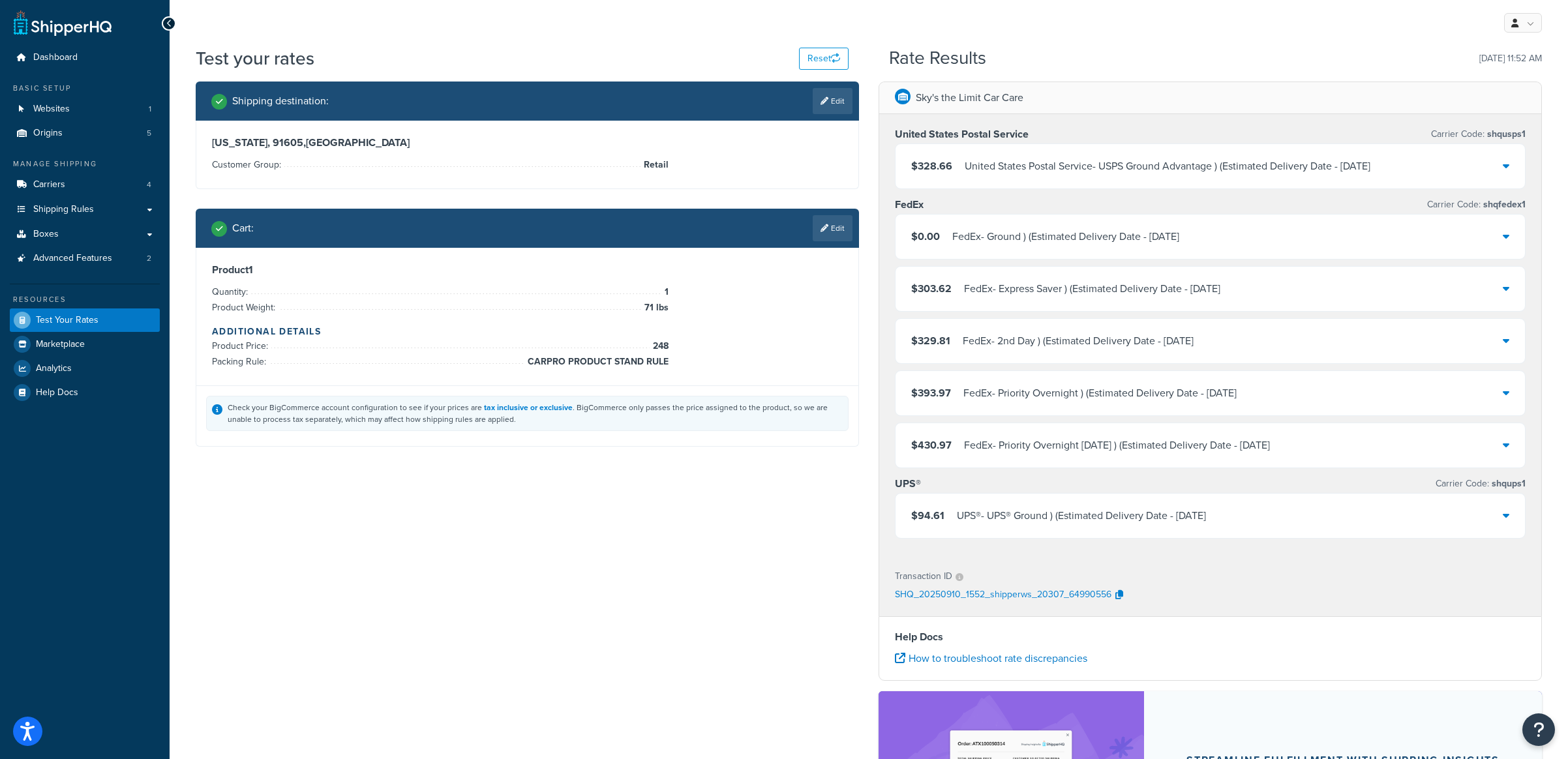
click at [1180, 243] on div "FedEx - Ground ) (Estimated Delivery Date - Tue, 9/16" at bounding box center [1066, 236] width 227 height 18
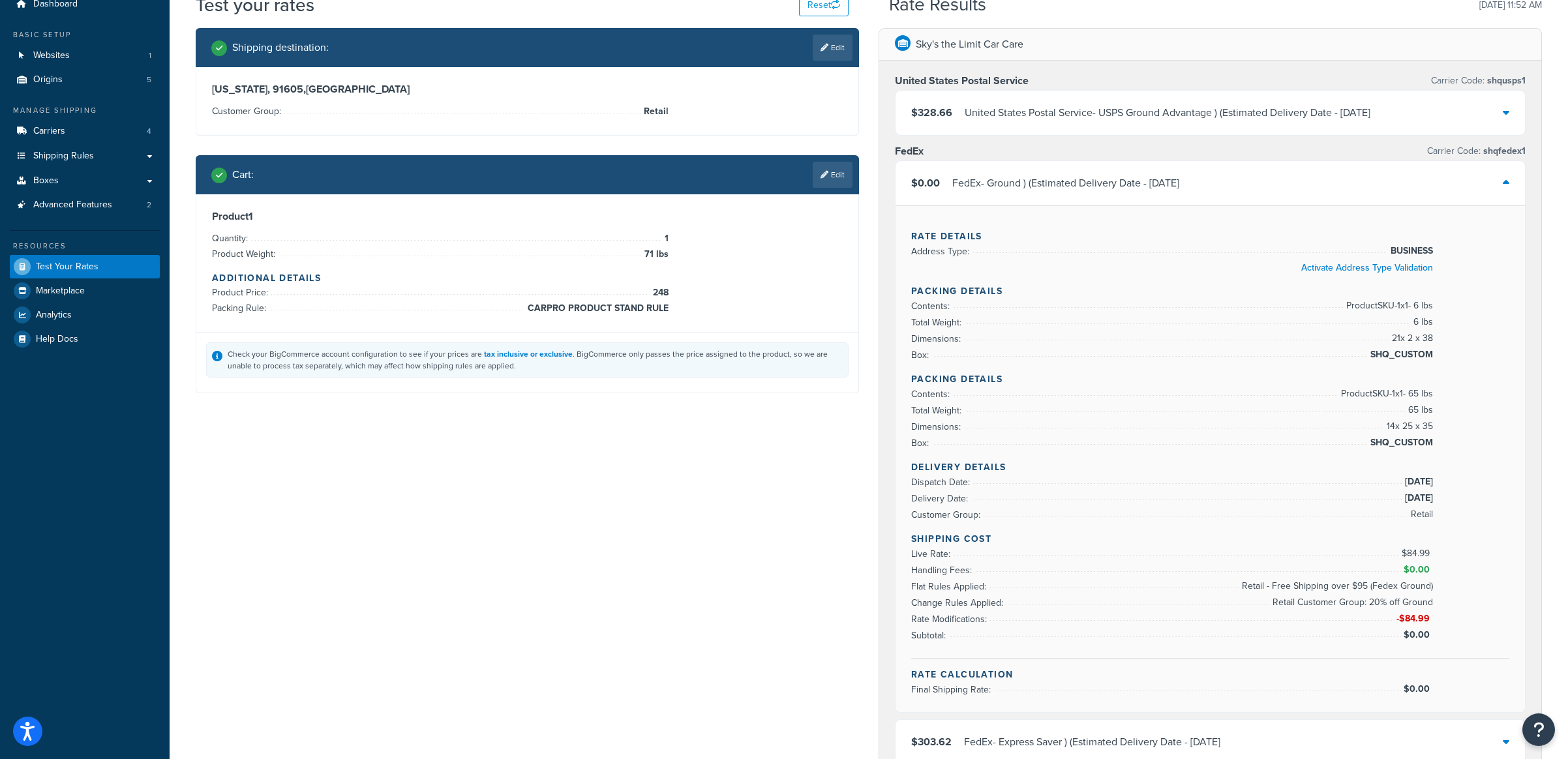
scroll to position [57, 0]
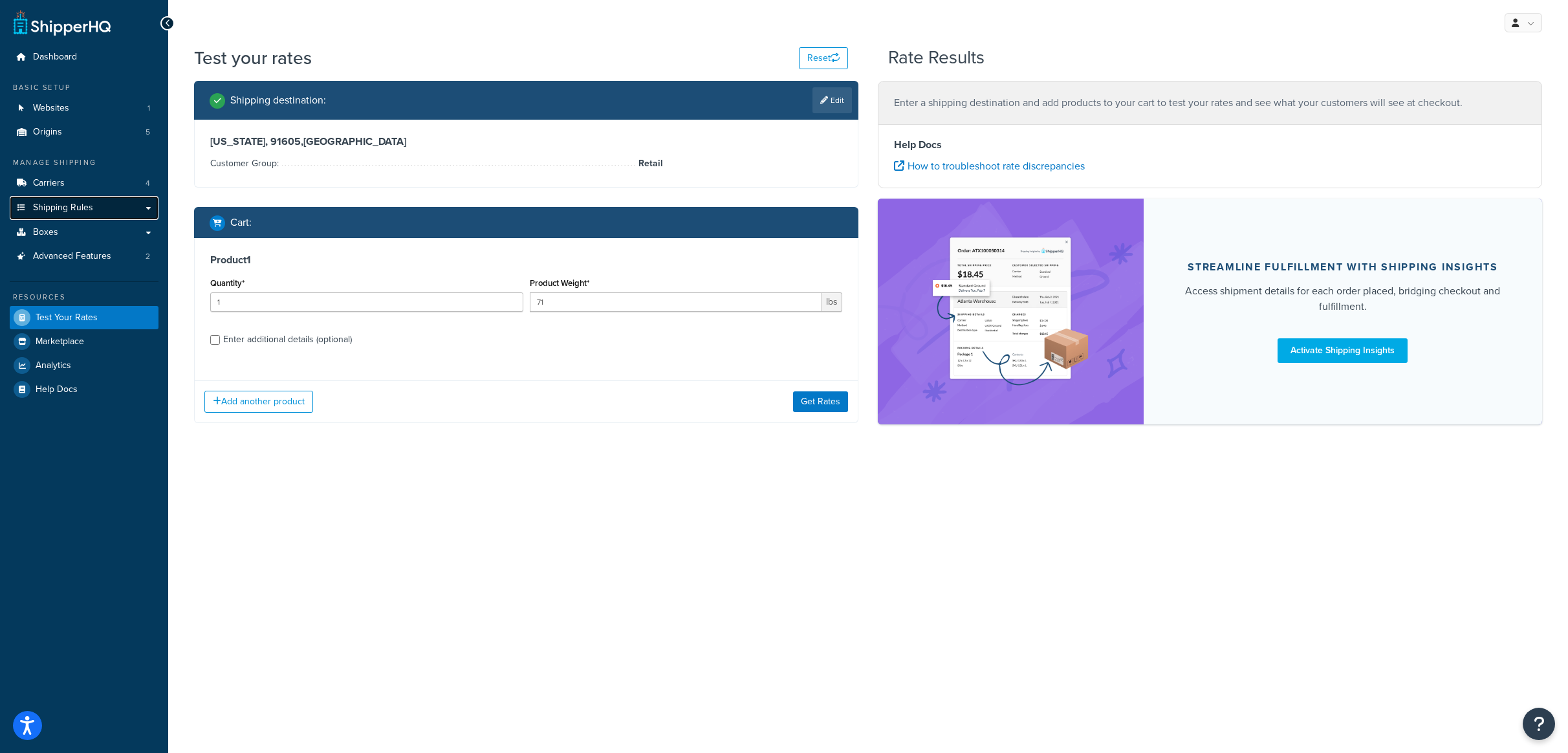
click at [85, 203] on span "Shipping Rules" at bounding box center [63, 208] width 60 height 11
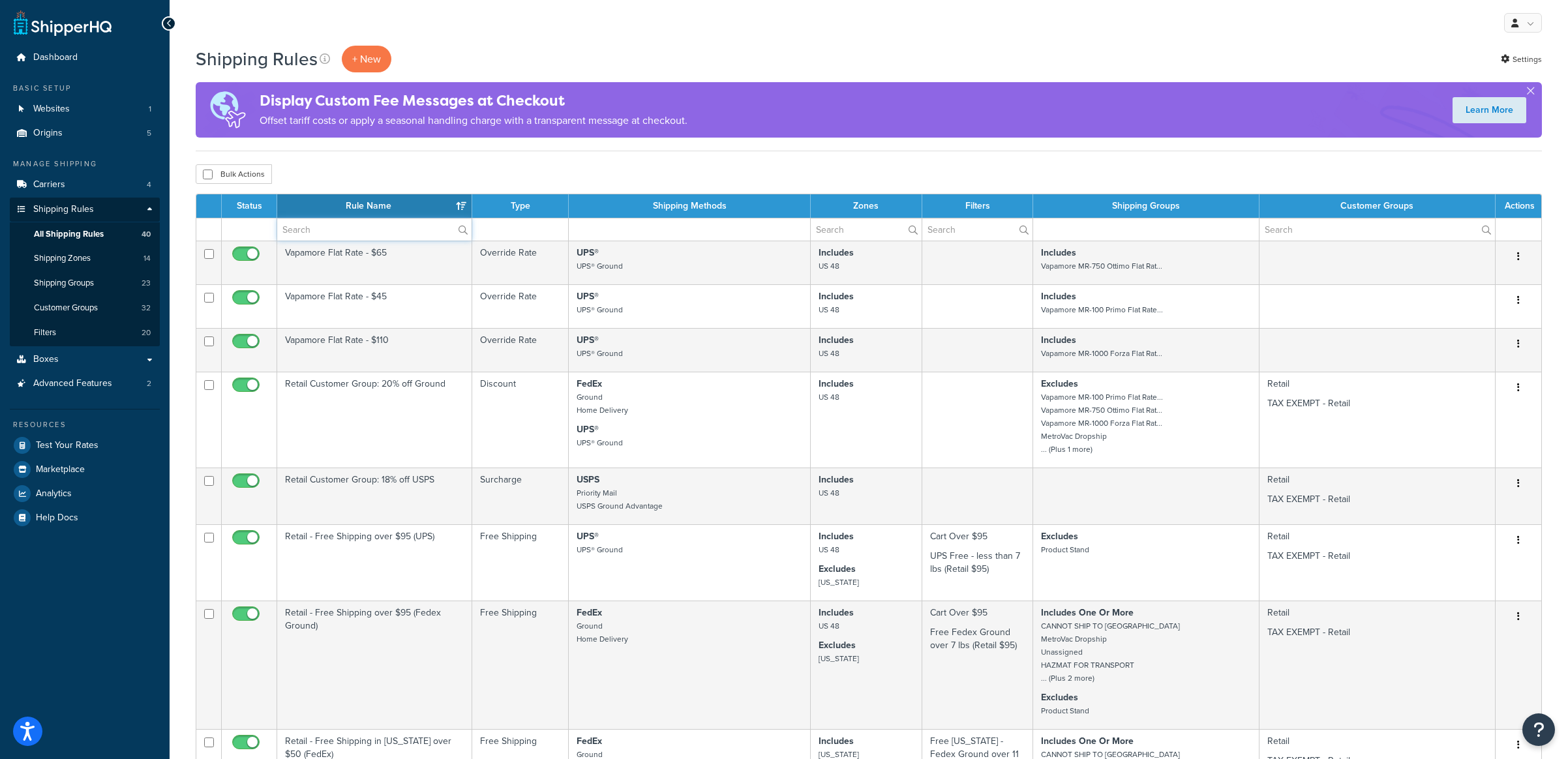
click at [357, 228] on input "text" at bounding box center [374, 230] width 194 height 22
type input "f"
type input "retail"
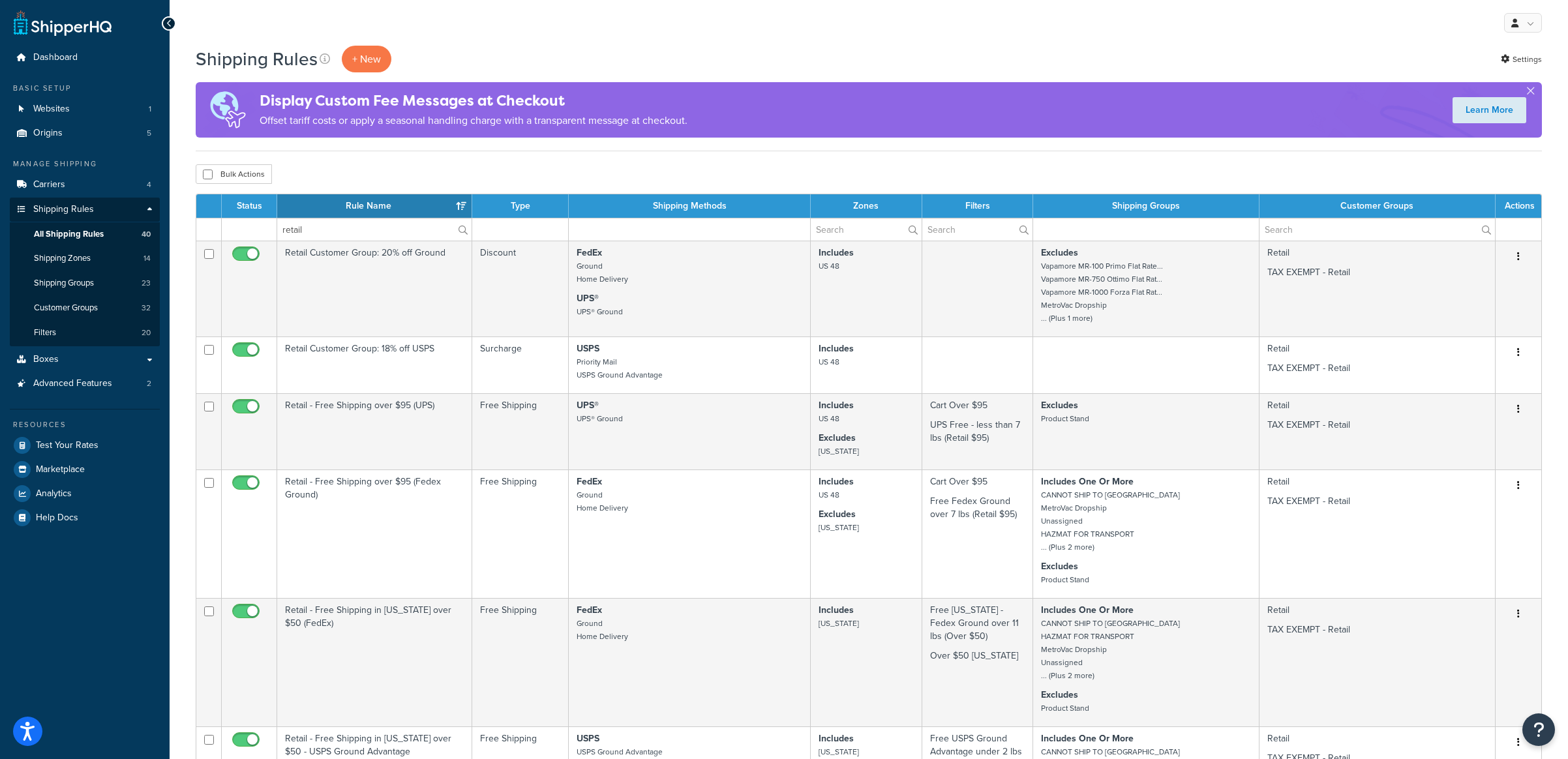
click at [388, 175] on div "Bulk Actions Duplicate Delete" at bounding box center [869, 174] width 1347 height 20
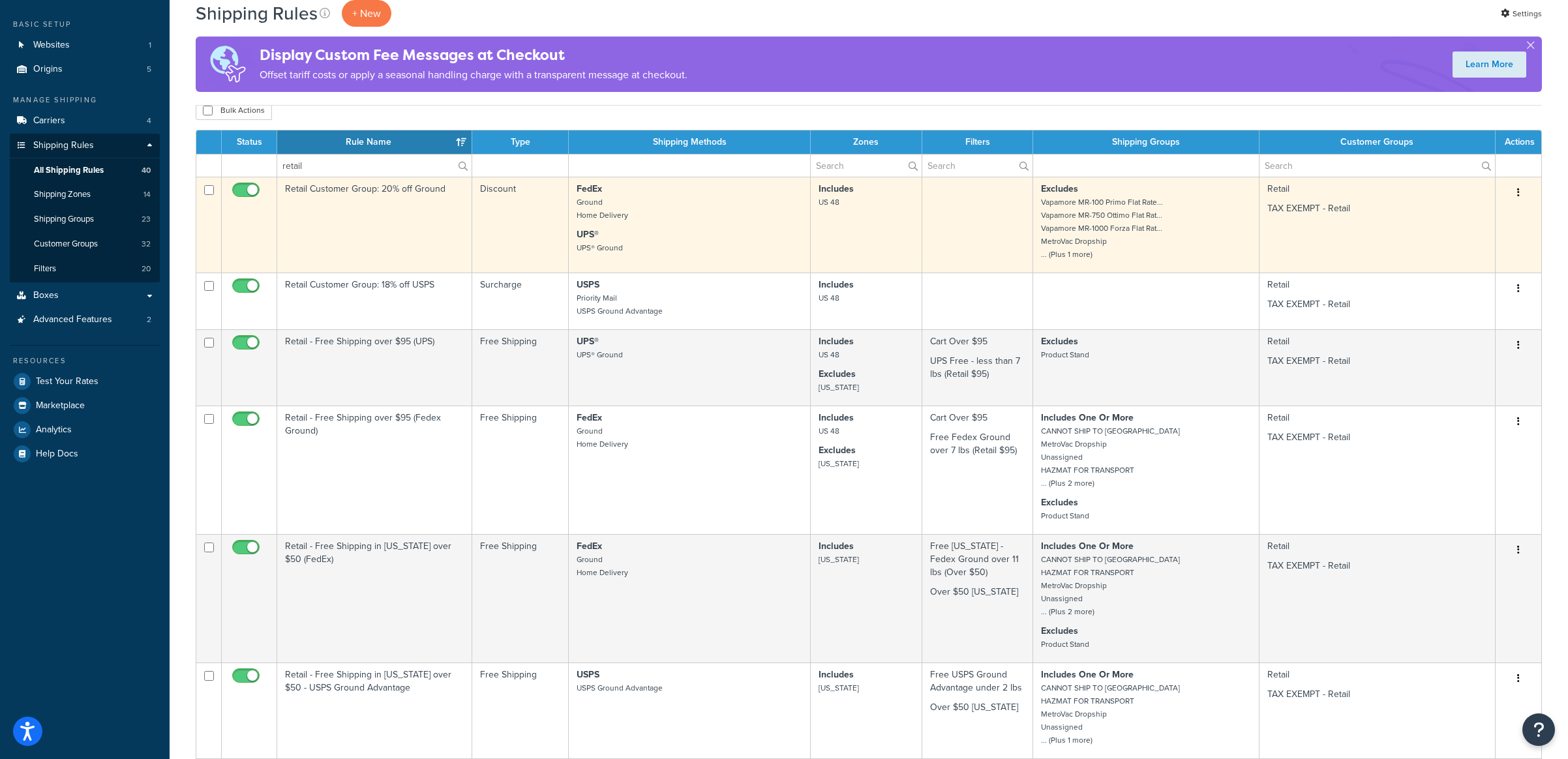
scroll to position [143, 0]
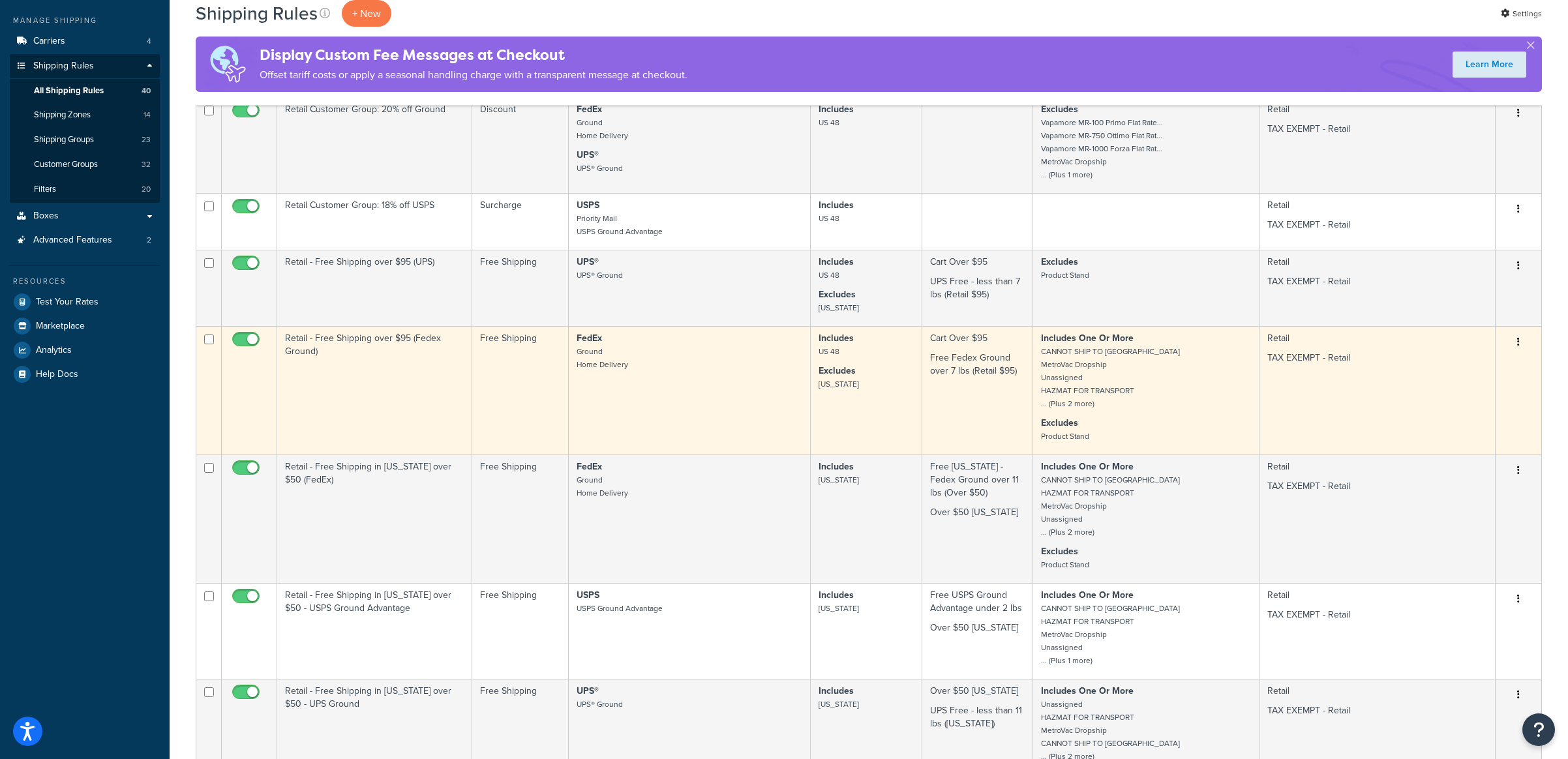
click at [381, 371] on td "Retail - Free Shipping over $95 (Fedex Ground)" at bounding box center [374, 390] width 195 height 128
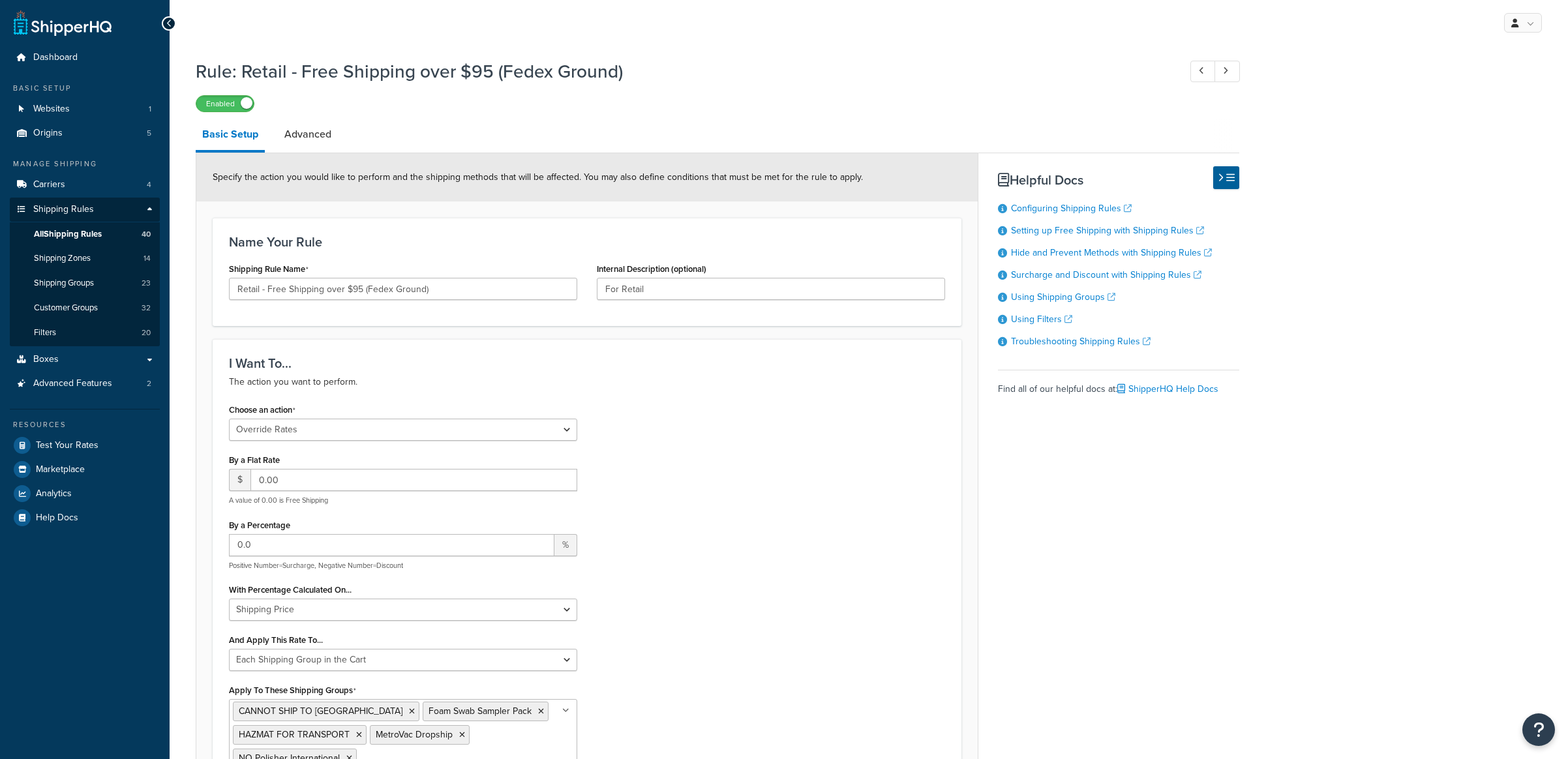
select select "OVERRIDE"
select select "SHIPPING_GROUP"
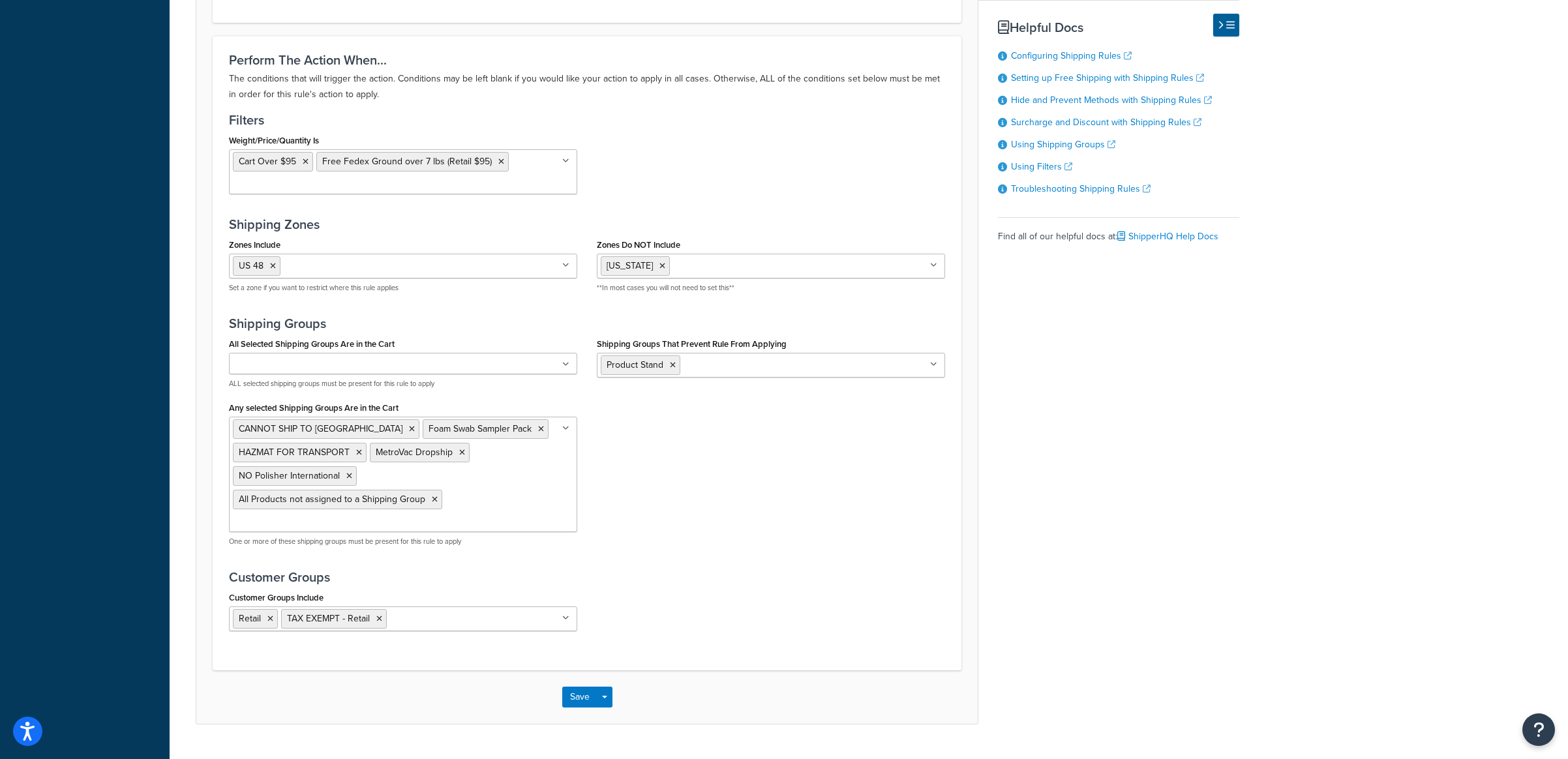
scroll to position [1116, 0]
click at [581, 685] on button "Save" at bounding box center [579, 695] width 35 height 21
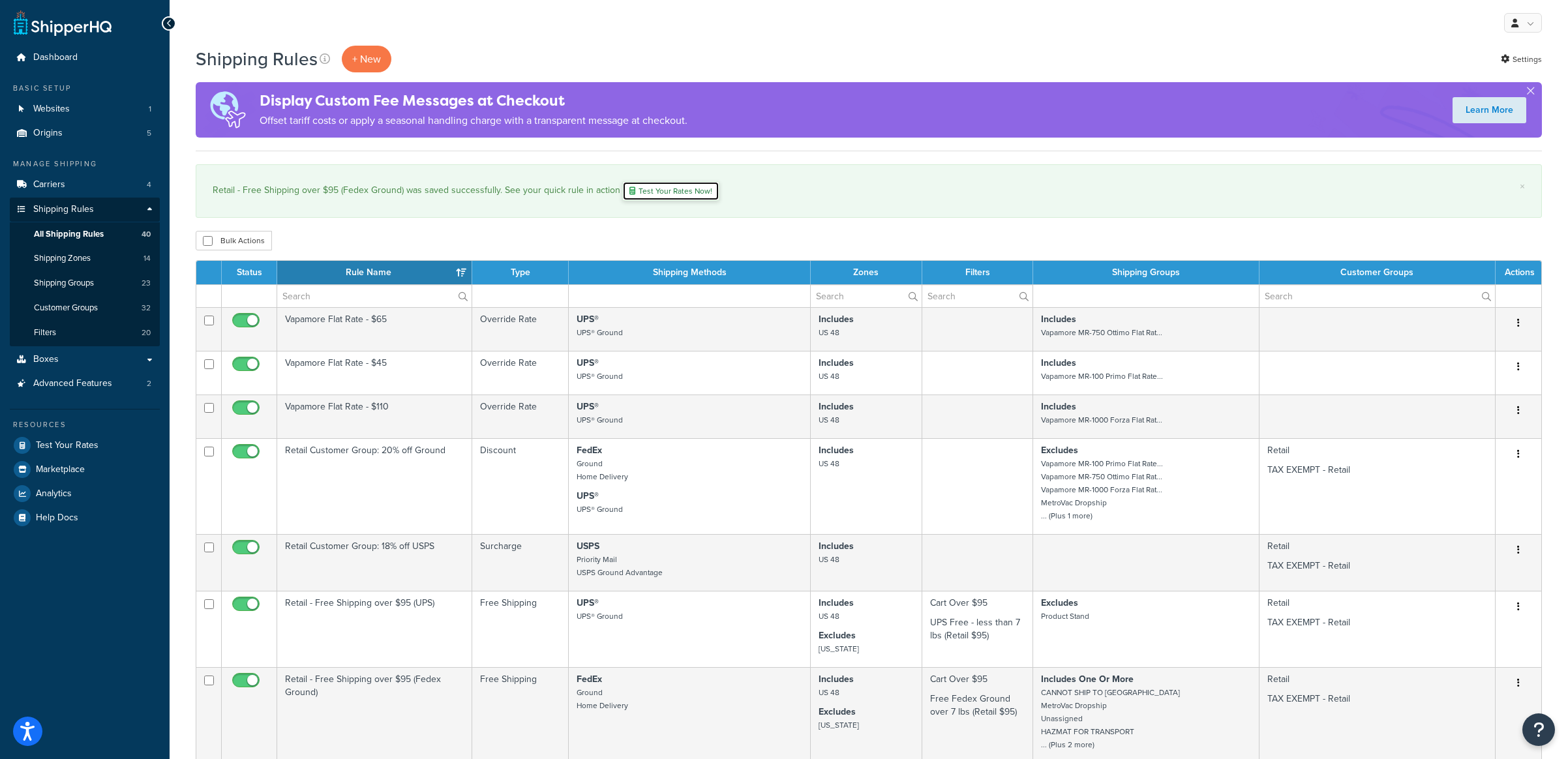
click at [685, 198] on link "Test Your Rates Now!" at bounding box center [671, 191] width 97 height 20
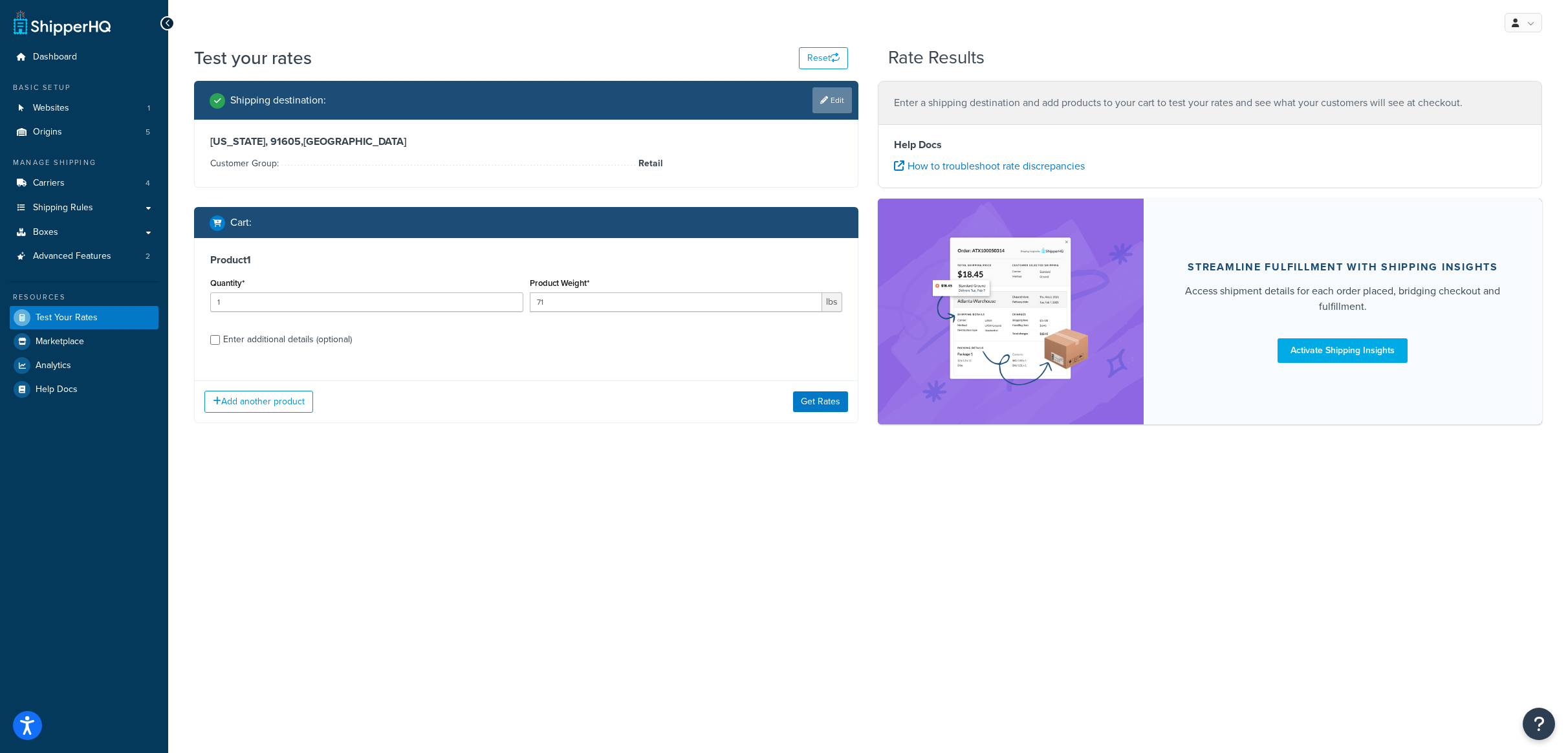
click at [823, 103] on icon at bounding box center [824, 100] width 8 height 8
select select "CA"
select select "Retail"
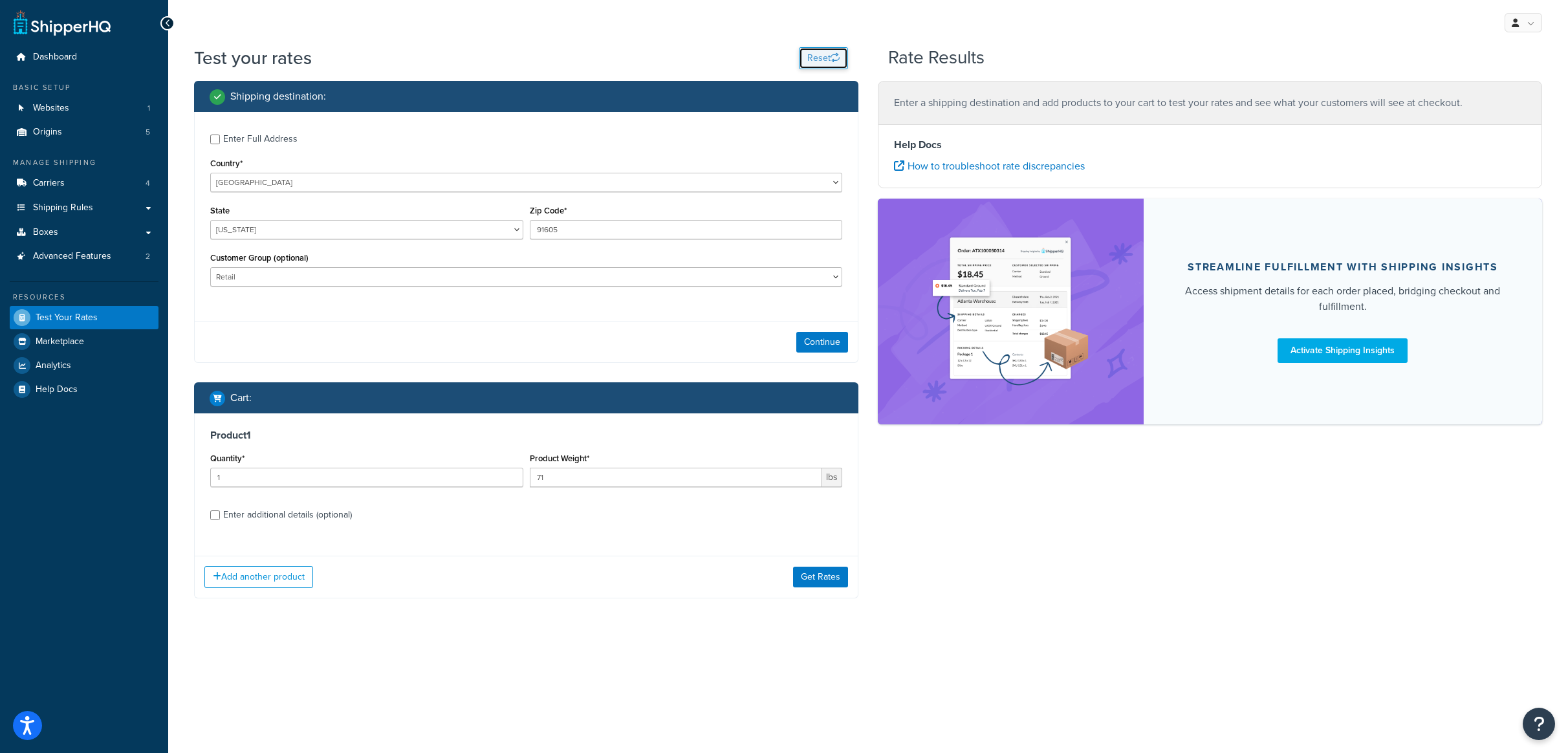
click at [823, 60] on button "Reset" at bounding box center [823, 58] width 49 height 22
select select "AL"
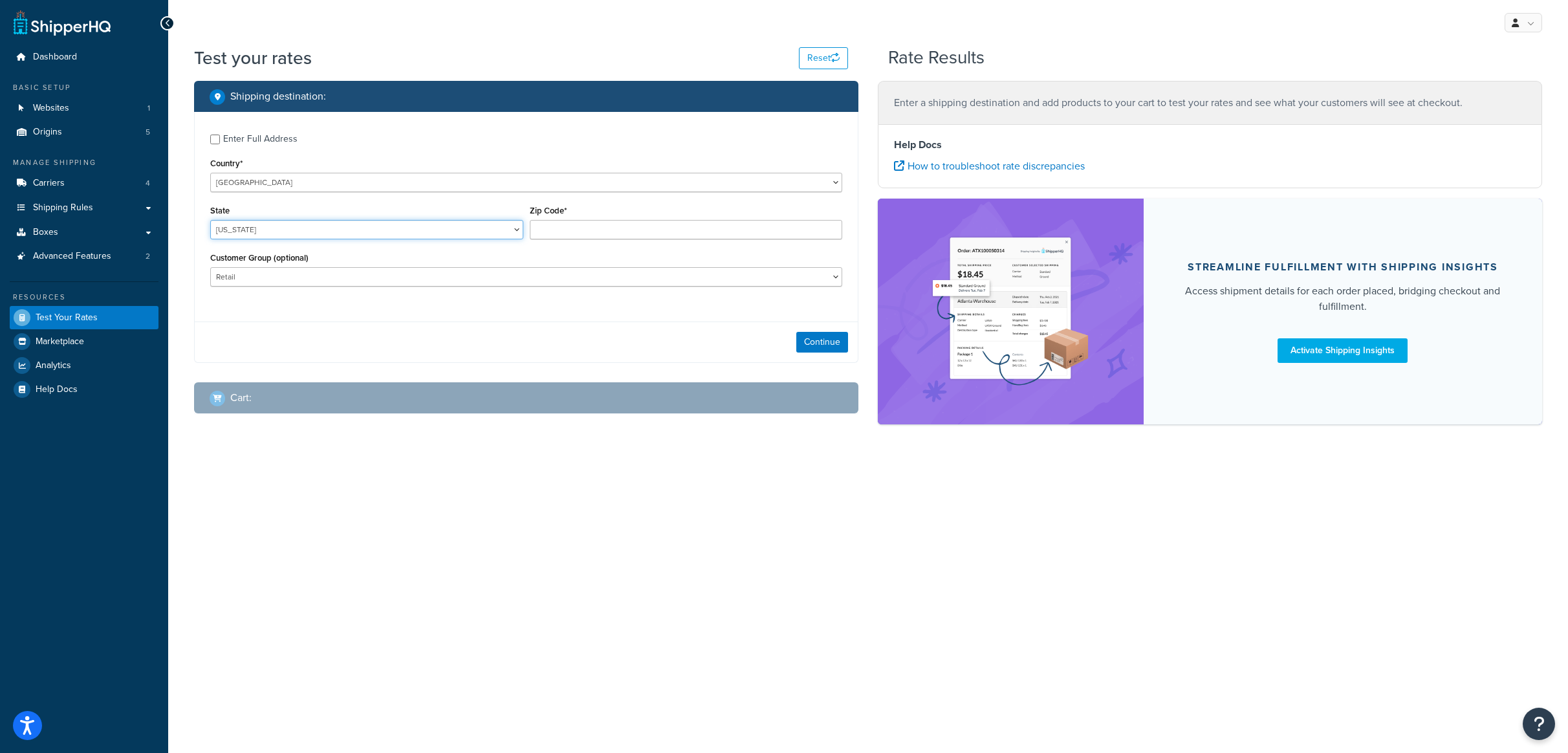
click at [309, 227] on select "[US_STATE] [US_STATE] [US_STATE] [US_STATE] [US_STATE] Armed Forces Americas Ar…" at bounding box center [366, 230] width 313 height 20
select select "CA"
click at [210, 220] on select "[US_STATE] [US_STATE] [US_STATE] [US_STATE] [US_STATE] Armed Forces Americas Ar…" at bounding box center [366, 230] width 313 height 20
click at [552, 238] on input "Zip Code*" at bounding box center [686, 230] width 313 height 20
type input "91605"
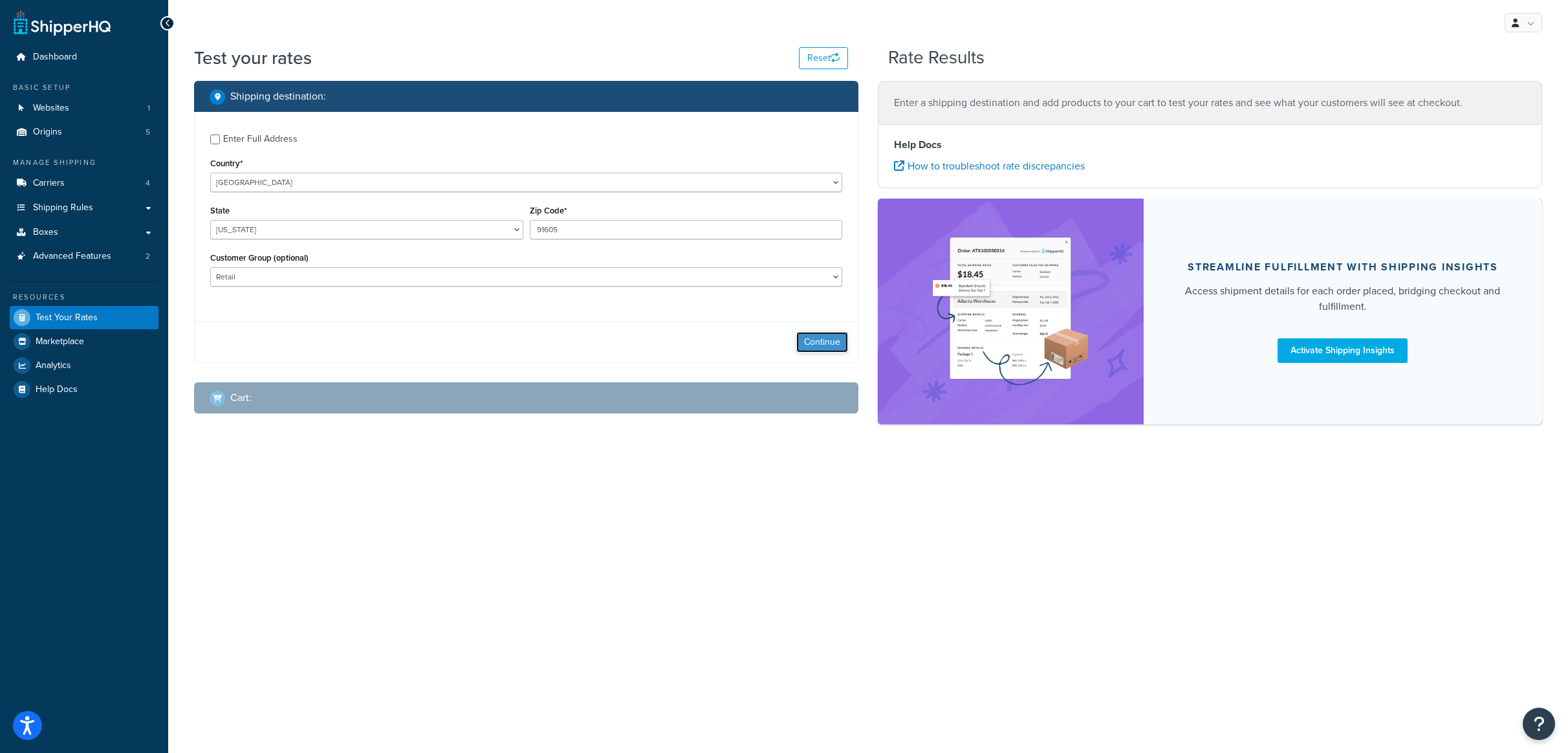
click at [821, 348] on button "Continue" at bounding box center [822, 342] width 52 height 21
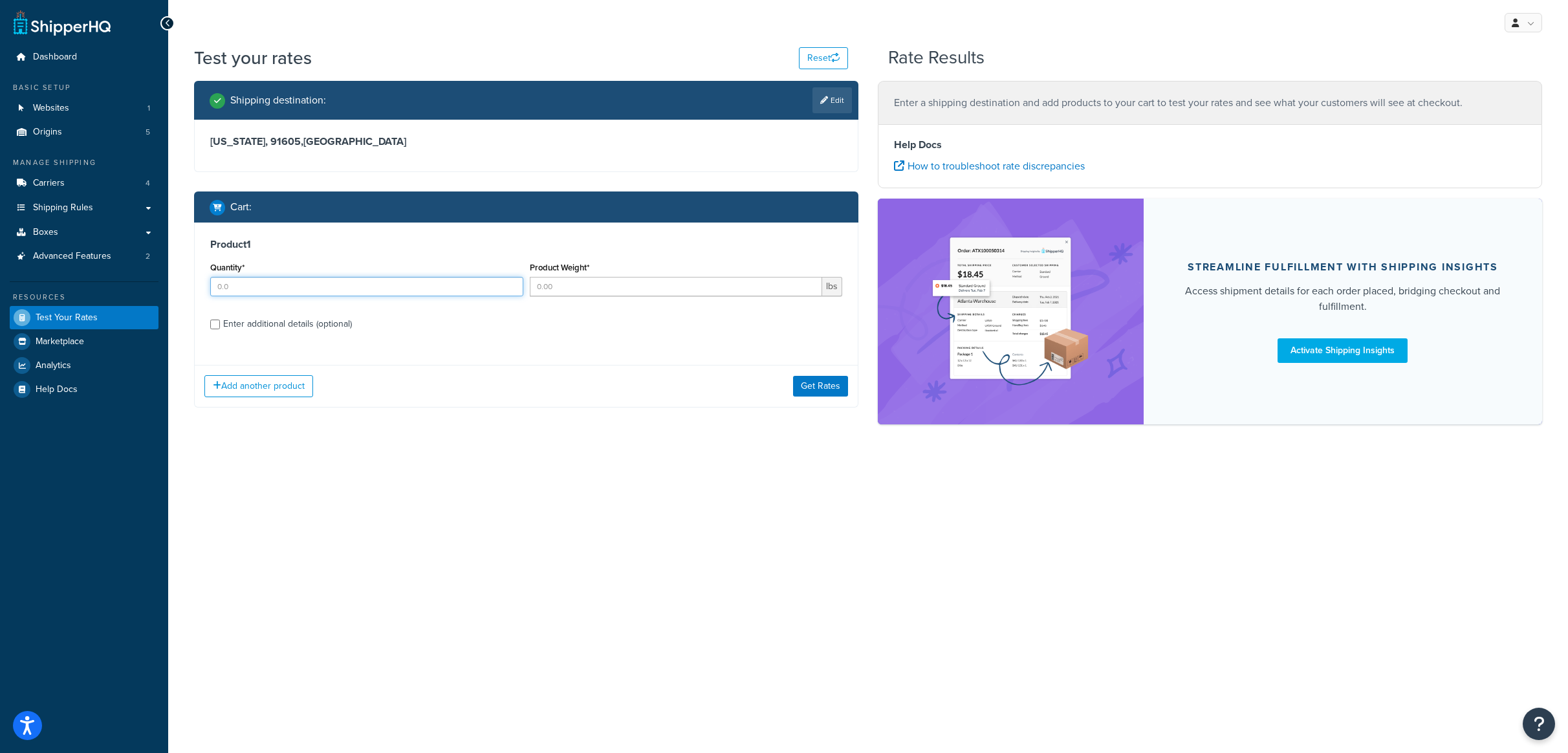
click at [468, 283] on input "Quantity*" at bounding box center [366, 287] width 313 height 20
type input "1"
click at [571, 285] on input "Product Weight*" at bounding box center [675, 287] width 293 height 20
type input "71"
click at [293, 325] on div "Enter additional details (optional)" at bounding box center [287, 324] width 129 height 18
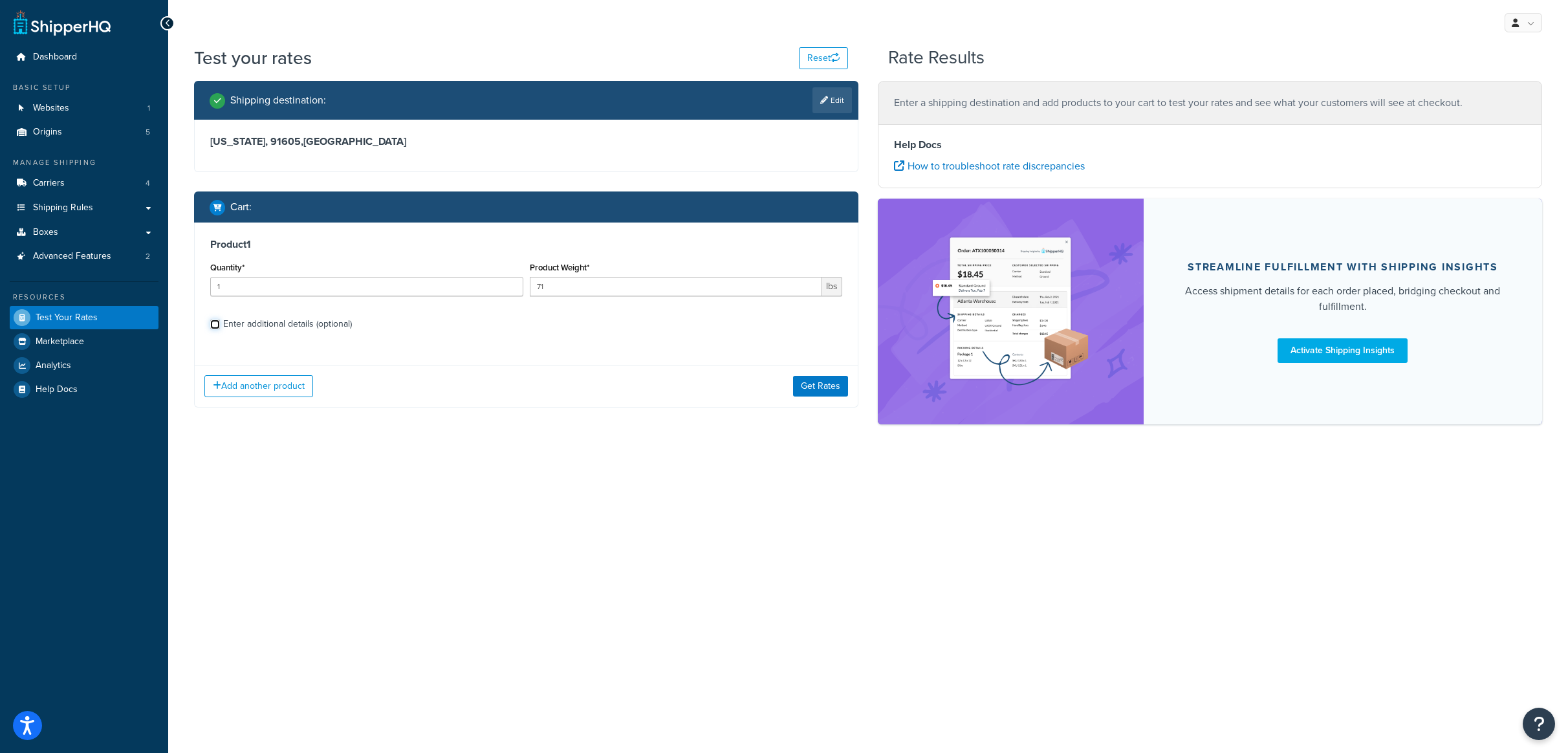
click at [220, 325] on input "Enter additional details (optional)" at bounding box center [215, 324] width 9 height 9
checkbox input "true"
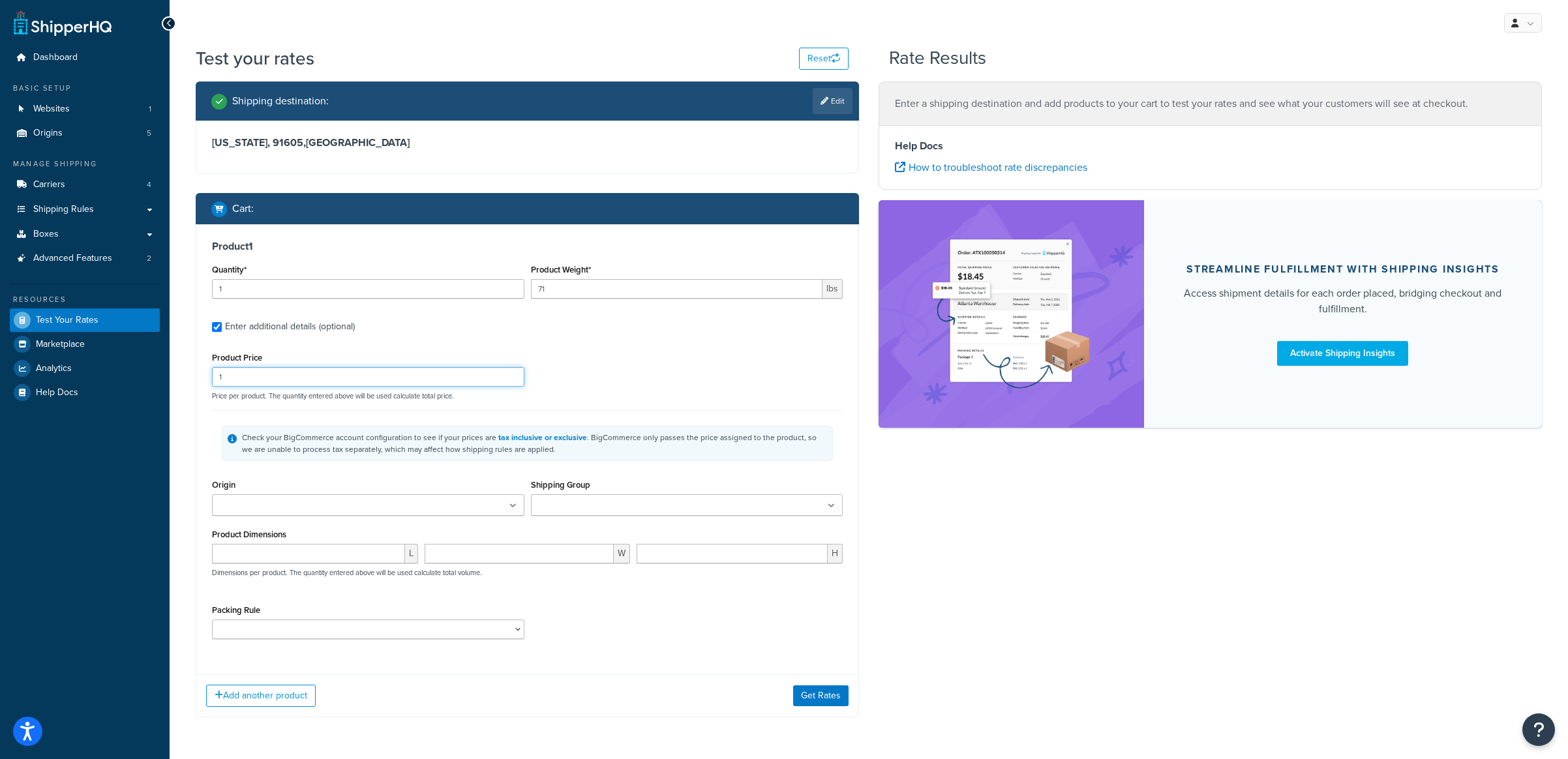
click at [331, 385] on input "1" at bounding box center [368, 376] width 313 height 20
type input "250"
click at [590, 503] on input "Shipping Group" at bounding box center [592, 506] width 115 height 14
type input "stand"
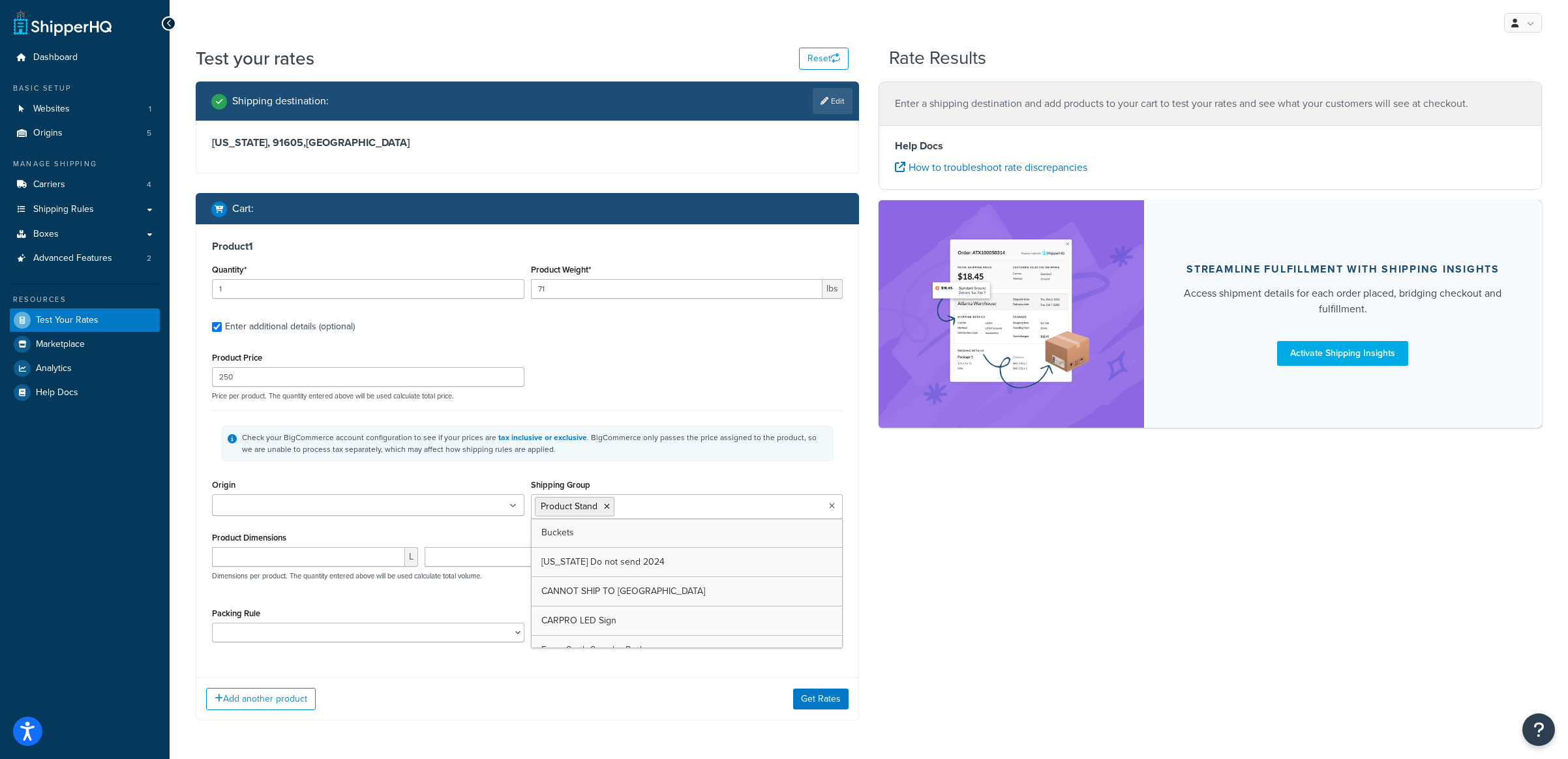
click at [648, 470] on div "Check your BigCommerce account configuration to see if your prices are tax incl…" at bounding box center [527, 443] width 631 height 66
click at [490, 635] on select "Bonnet Light Packing Rule Canopy Tent CARPRO LED Sign CARPRO PRODUCT STAND RULE…" at bounding box center [368, 632] width 313 height 20
select select "56256"
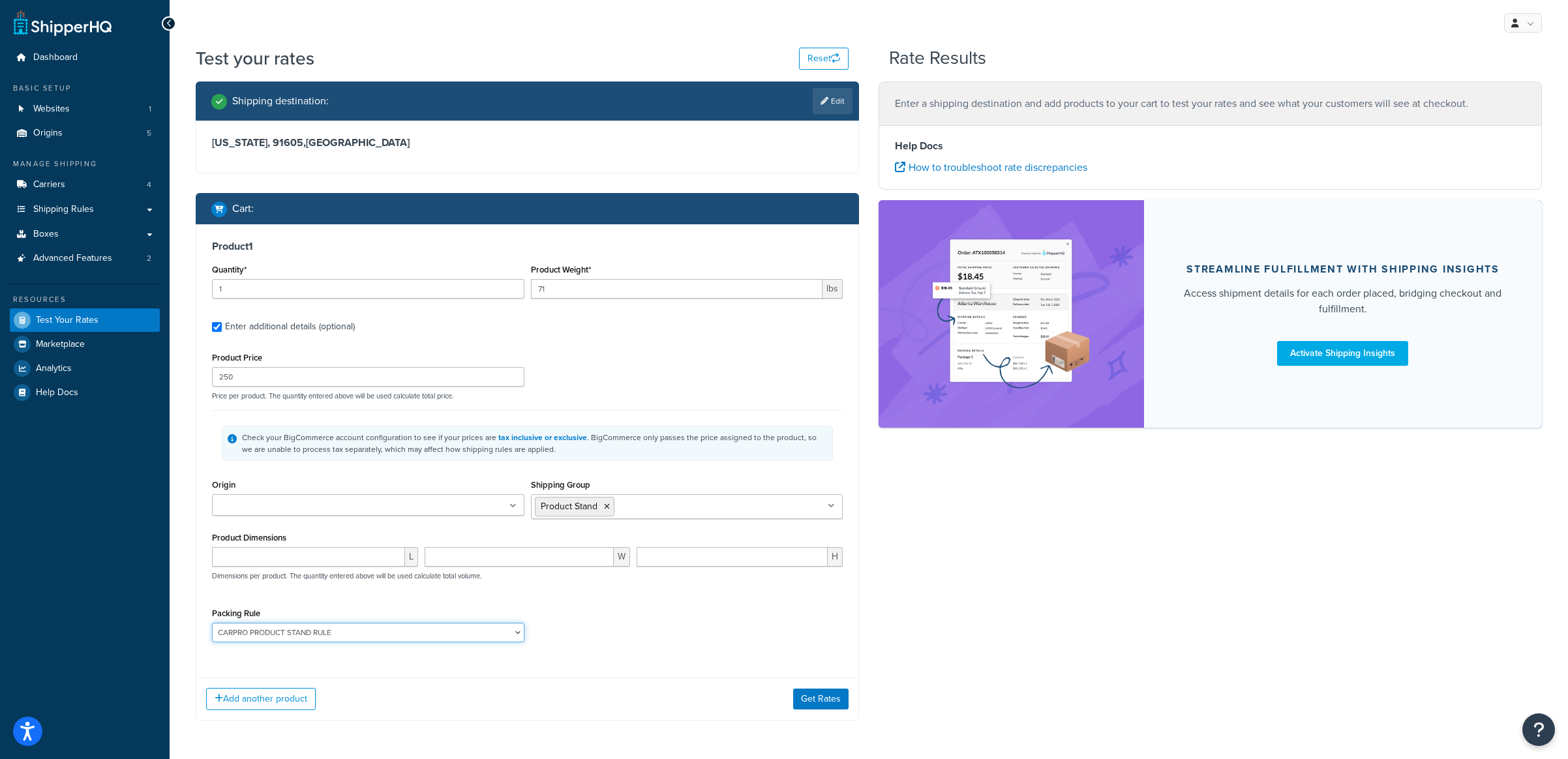
click at [212, 625] on select "Bonnet Light Packing Rule Canopy Tent CARPRO LED Sign CARPRO PRODUCT STAND RULE…" at bounding box center [368, 632] width 313 height 20
click at [687, 638] on div "Packing Rule Bonnet Light Packing Rule Canopy Tent CARPRO LED Sign CARPRO PRODU…" at bounding box center [527, 629] width 638 height 48
click at [823, 699] on button "Get Rates" at bounding box center [821, 699] width 56 height 21
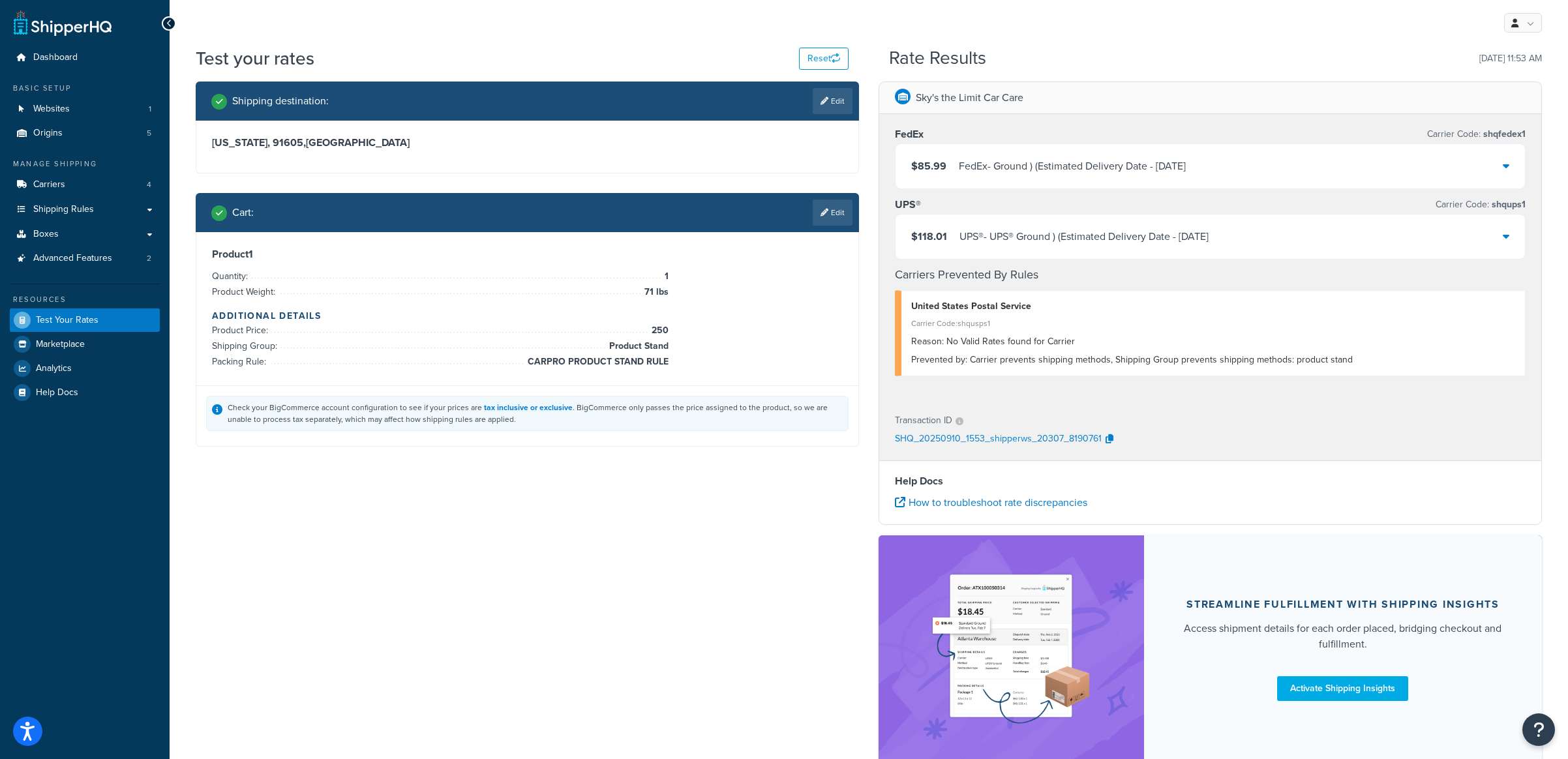
click at [1101, 170] on div "FedEx - Ground ) (Estimated Delivery Date - [DATE]" at bounding box center [1072, 166] width 227 height 18
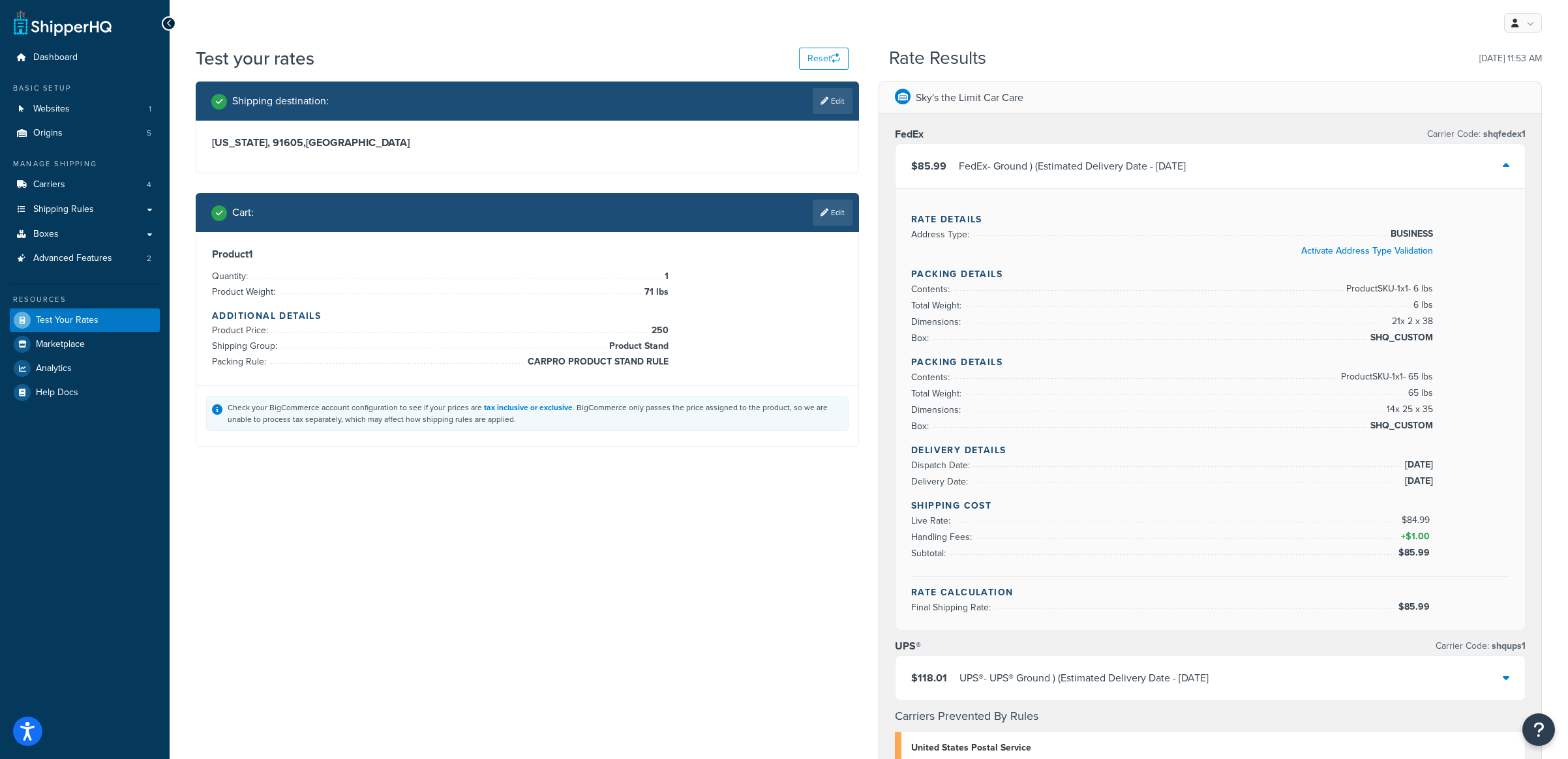
click at [1210, 175] on div "$85.99 FedEx - Ground ) (Estimated Delivery Date - [DATE]" at bounding box center [1210, 166] width 630 height 45
